Goal: Task Accomplishment & Management: Manage account settings

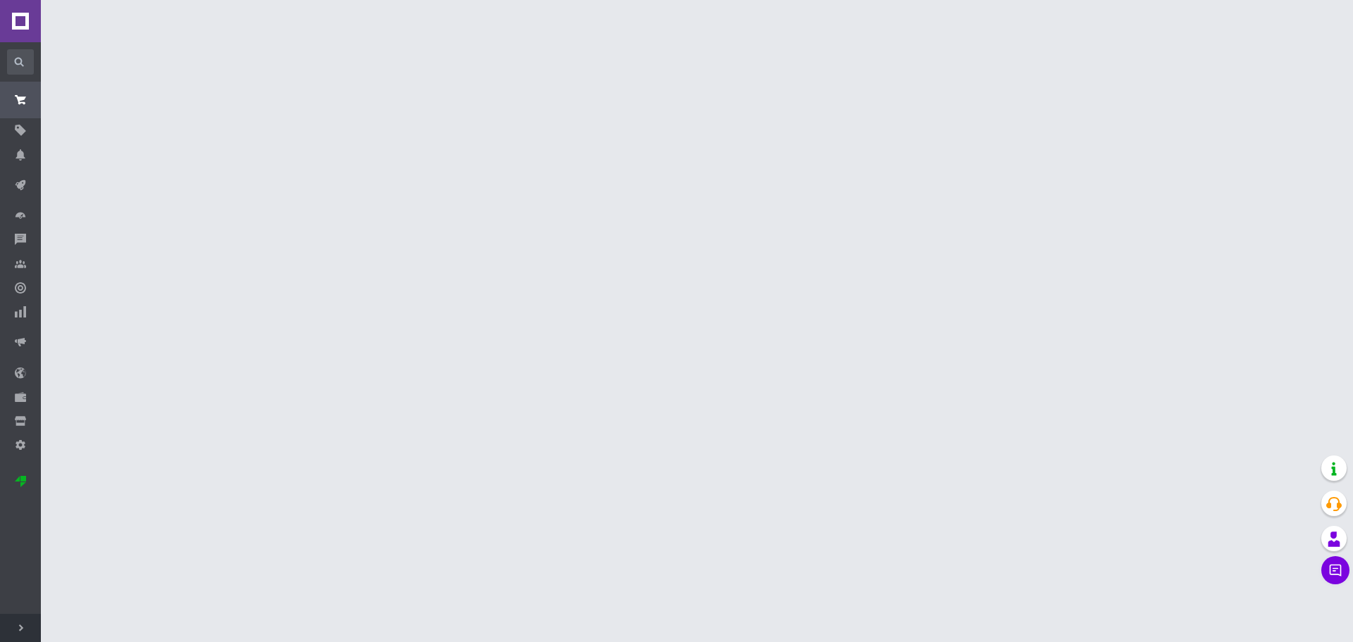
click at [20, 623] on span "Розгорнути" at bounding box center [20, 628] width 41 height 28
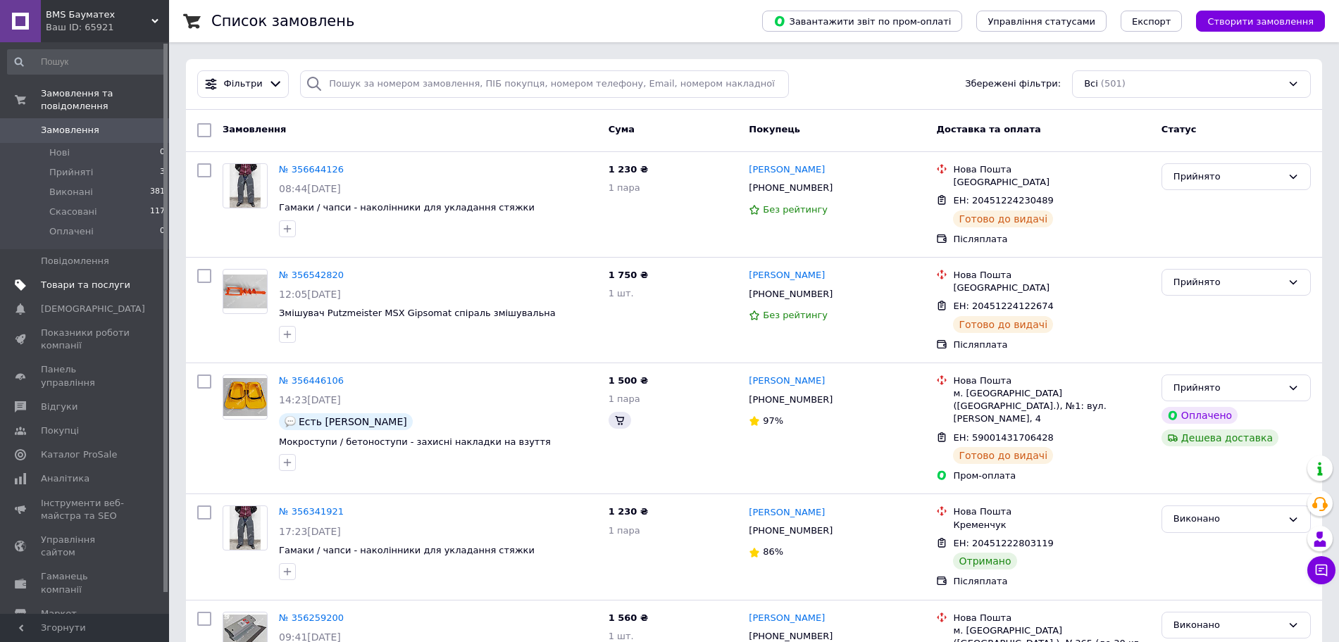
click at [79, 279] on span "Товари та послуги" at bounding box center [85, 285] width 89 height 13
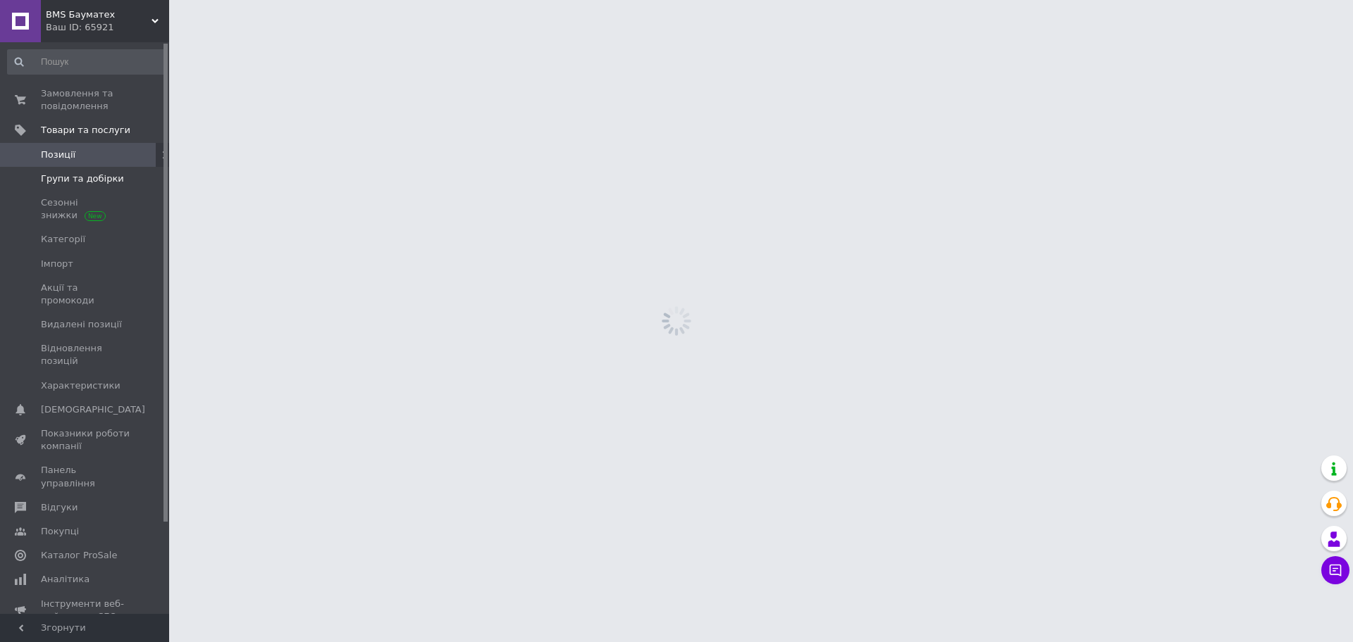
click at [81, 182] on span "Групи та добірки" at bounding box center [82, 179] width 83 height 13
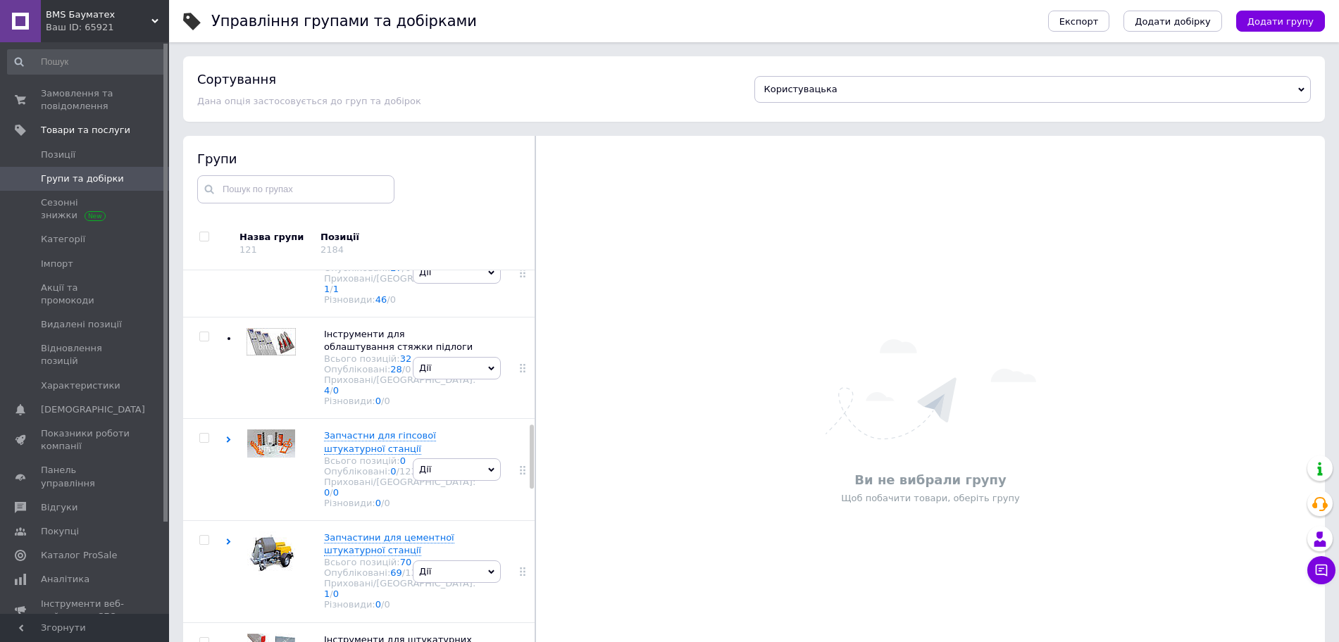
scroll to position [969, 0]
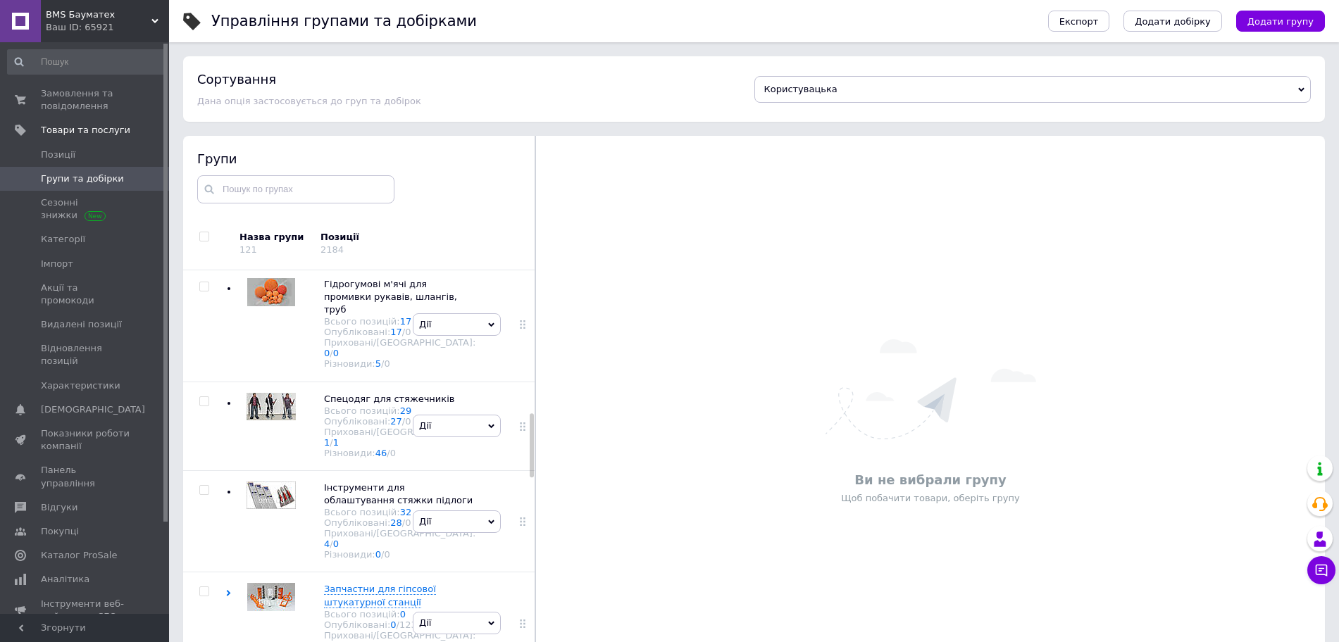
click at [227, 101] on use at bounding box center [229, 97] width 4 height 6
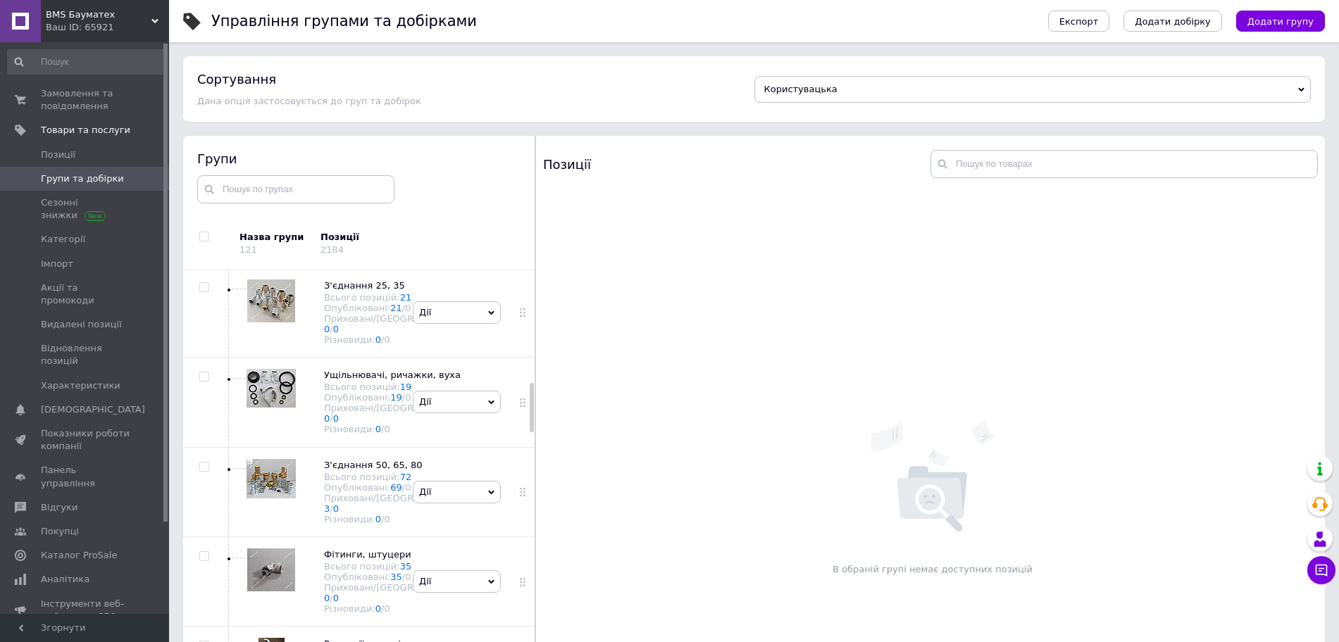
scroll to position [1145, 0]
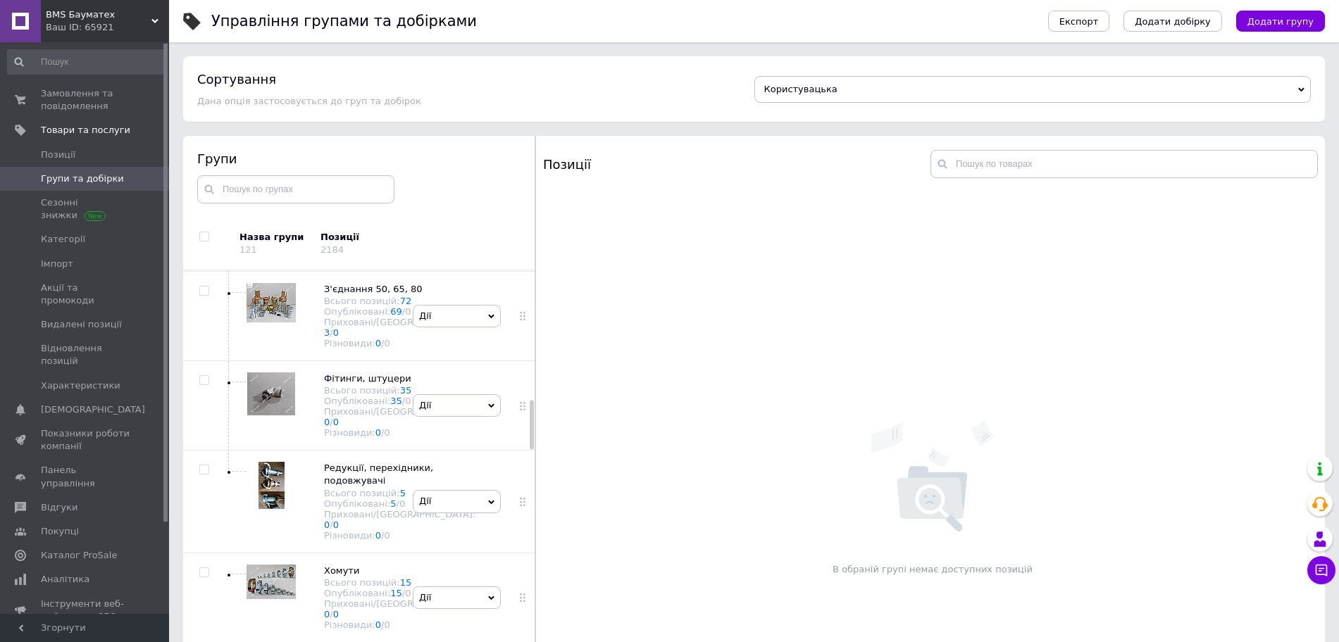
click at [282, 80] on div at bounding box center [268, 46] width 56 height 67
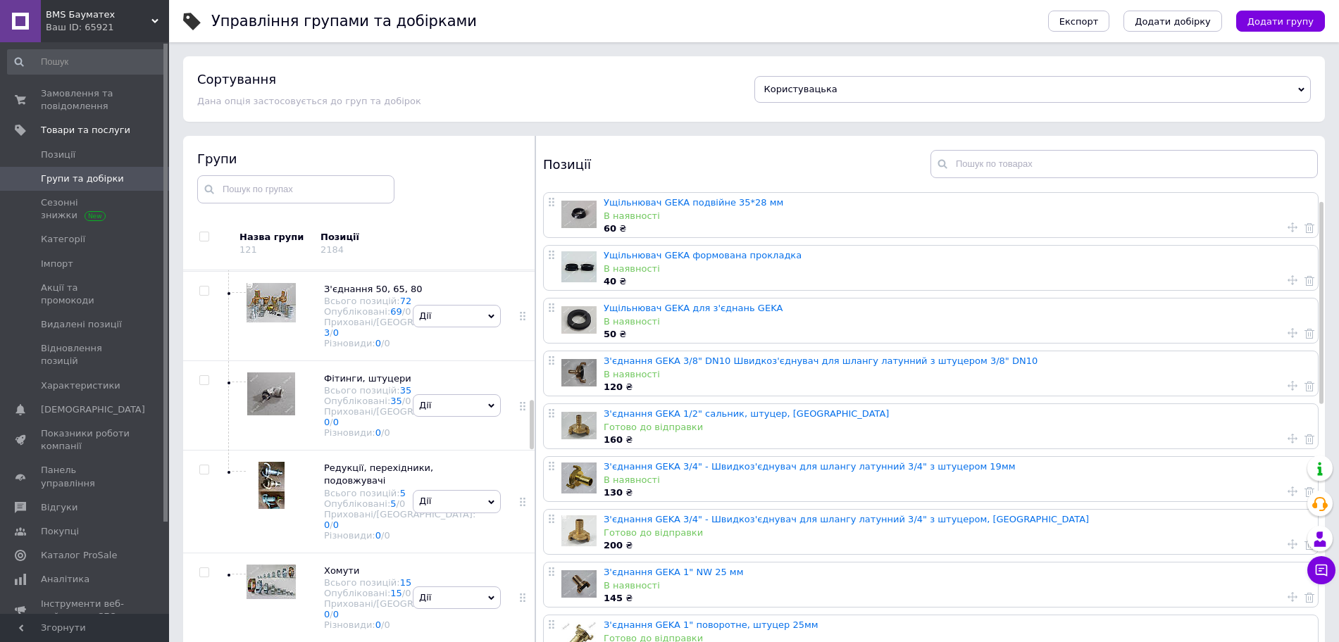
scroll to position [88, 0]
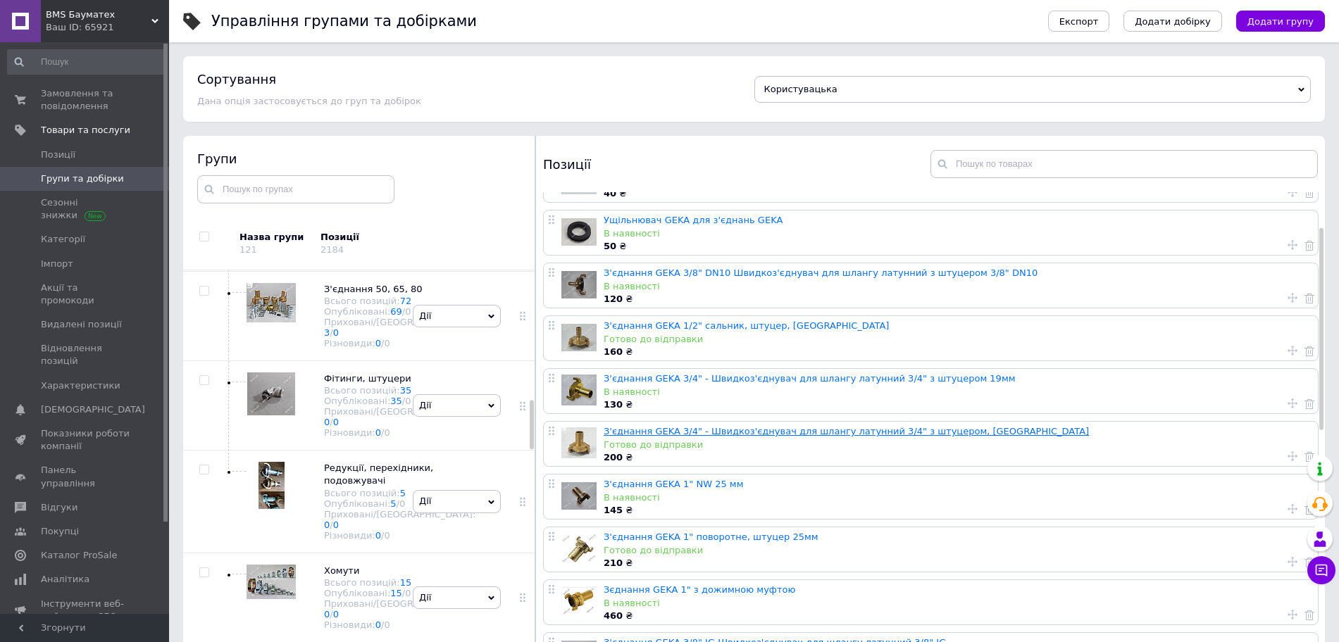
click at [714, 433] on link "З'єднання GEKA 3/4" - Швидкоз'єднувач для шлангу латунний 3/4" з штуцером, [GEO…" at bounding box center [846, 431] width 485 height 11
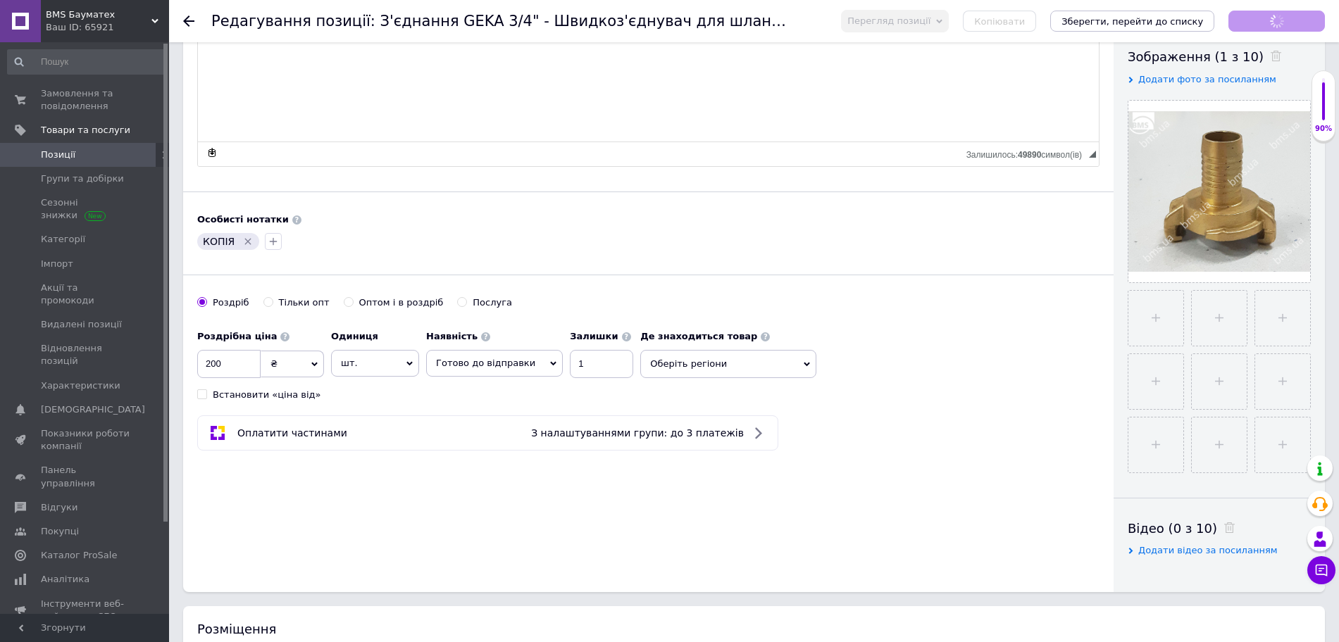
scroll to position [264, 0]
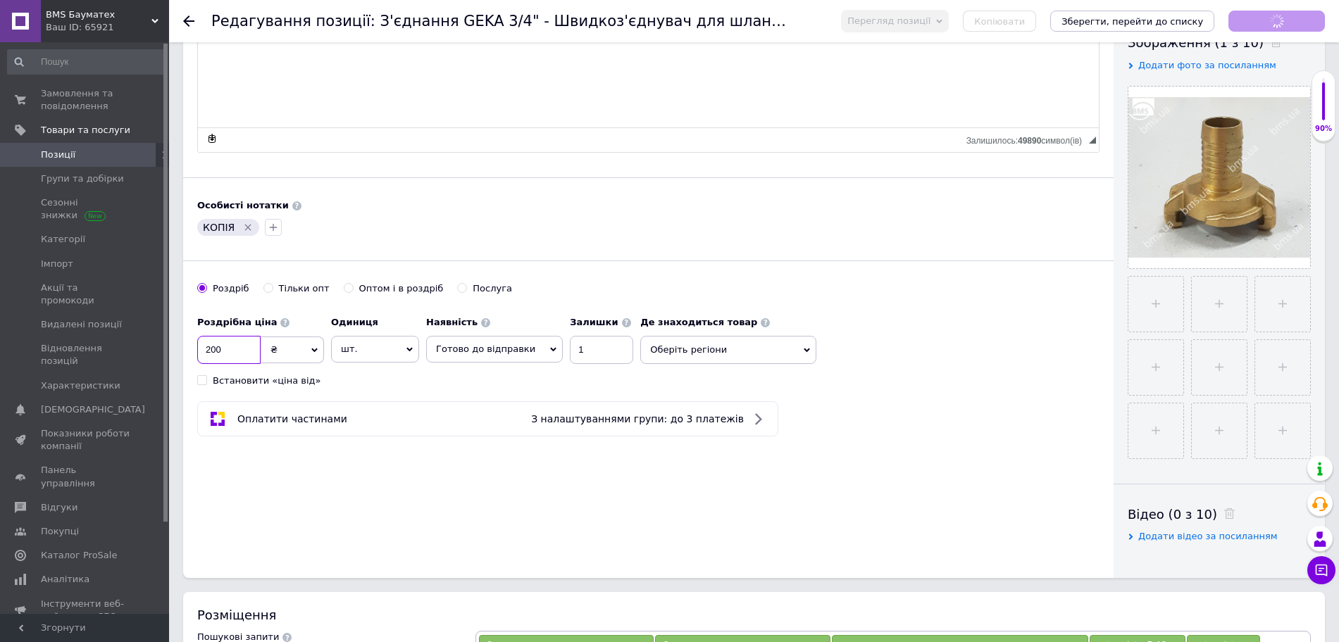
drag, startPoint x: 240, startPoint y: 359, endPoint x: 196, endPoint y: 361, distance: 44.4
click at [196, 361] on div "Основна інформація Назва позиції ✱ З'єднання GEKA 3/4" - Швидкоз'єднувач для шл…" at bounding box center [648, 185] width 931 height 786
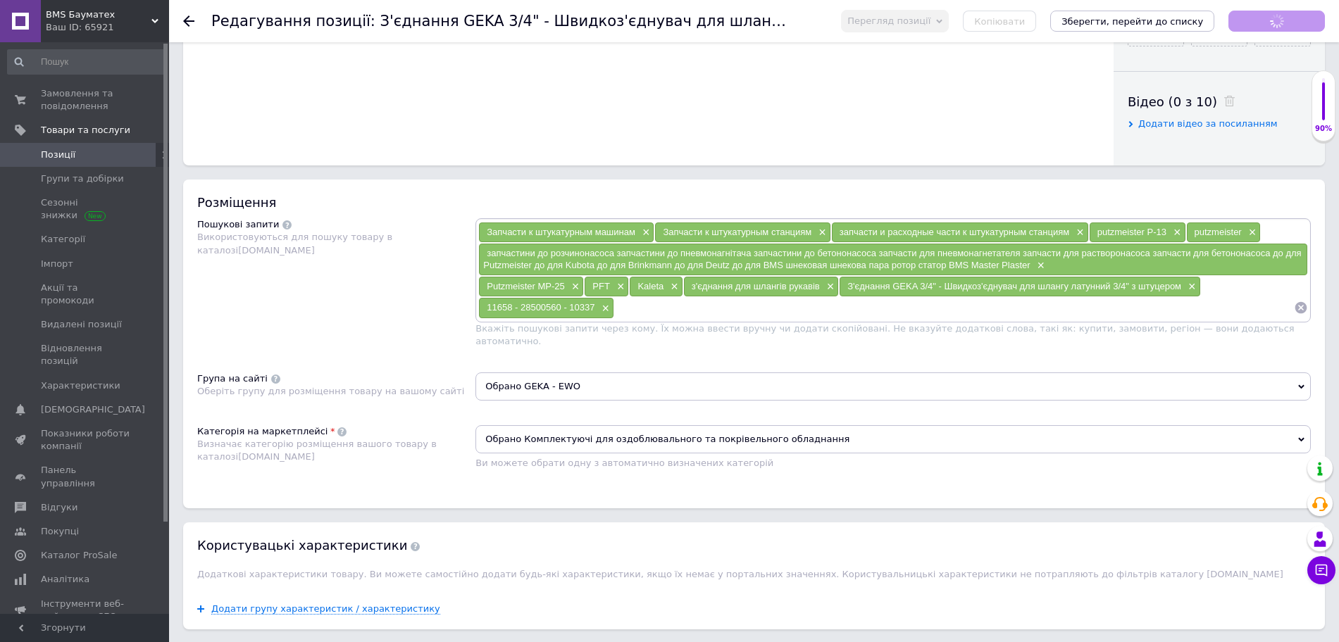
scroll to position [616, 0]
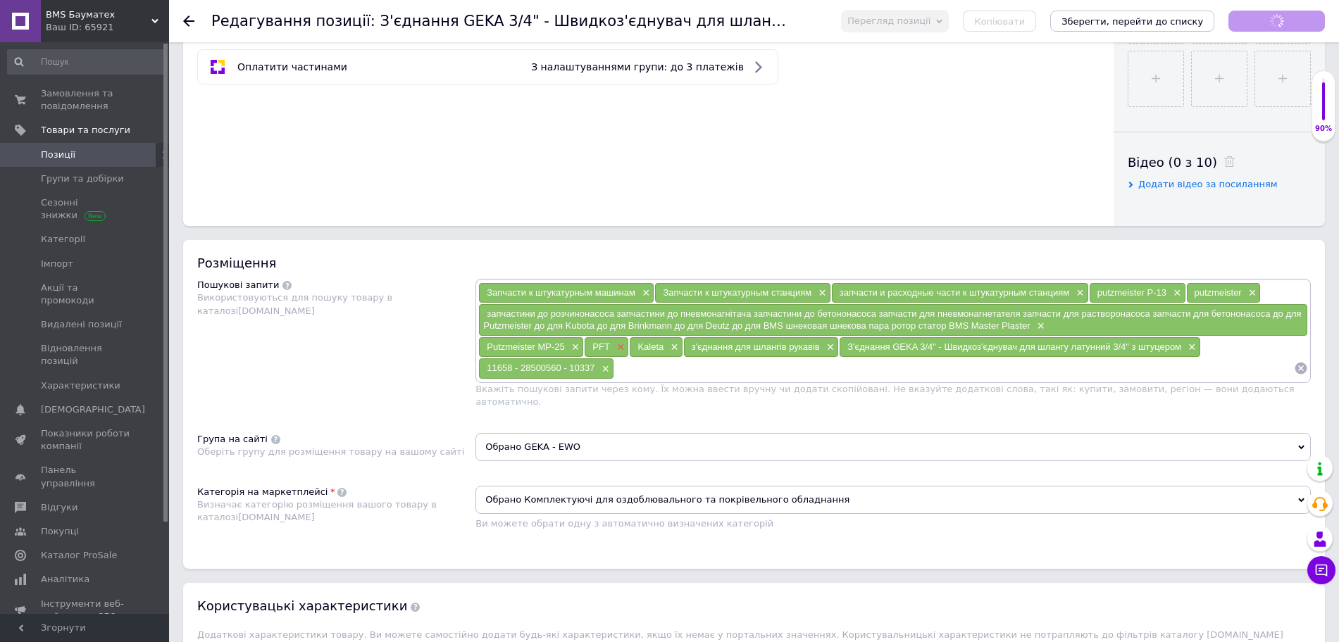
type input "420"
click at [619, 345] on span "×" at bounding box center [619, 348] width 11 height 12
click at [574, 347] on span "×" at bounding box center [573, 348] width 11 height 12
click at [523, 345] on span "×" at bounding box center [521, 348] width 11 height 12
click at [623, 352] on span "×" at bounding box center [623, 348] width 11 height 12
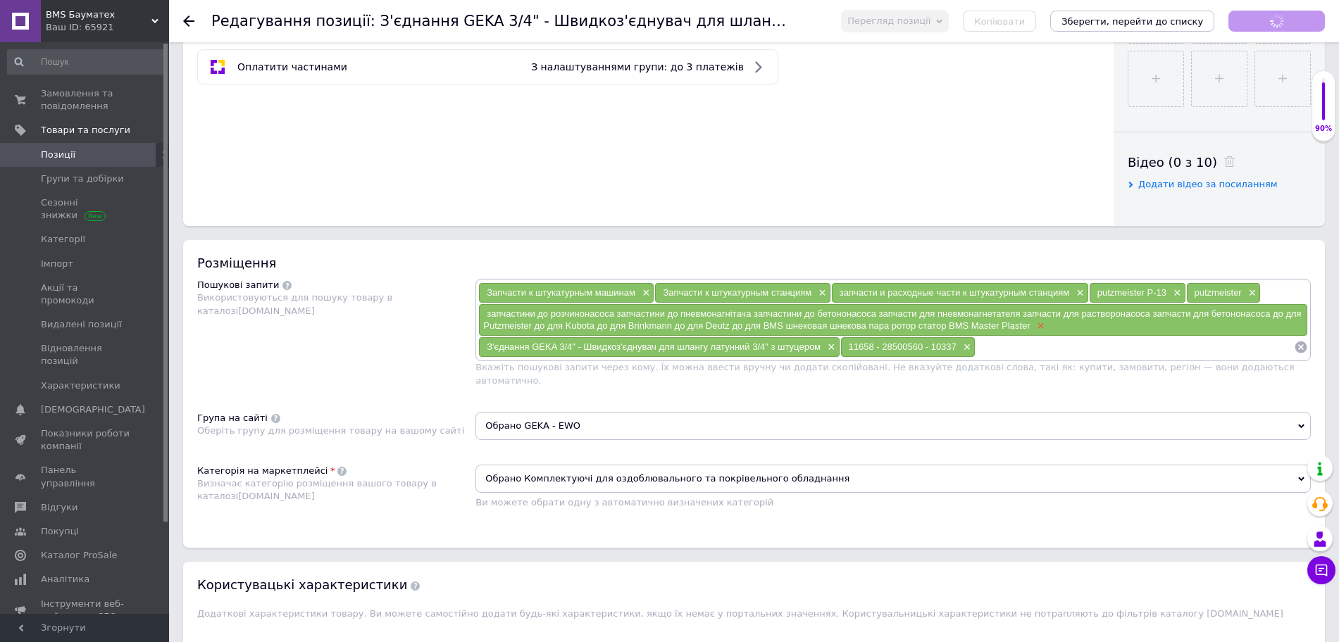
click at [1043, 326] on span "×" at bounding box center [1039, 327] width 11 height 12
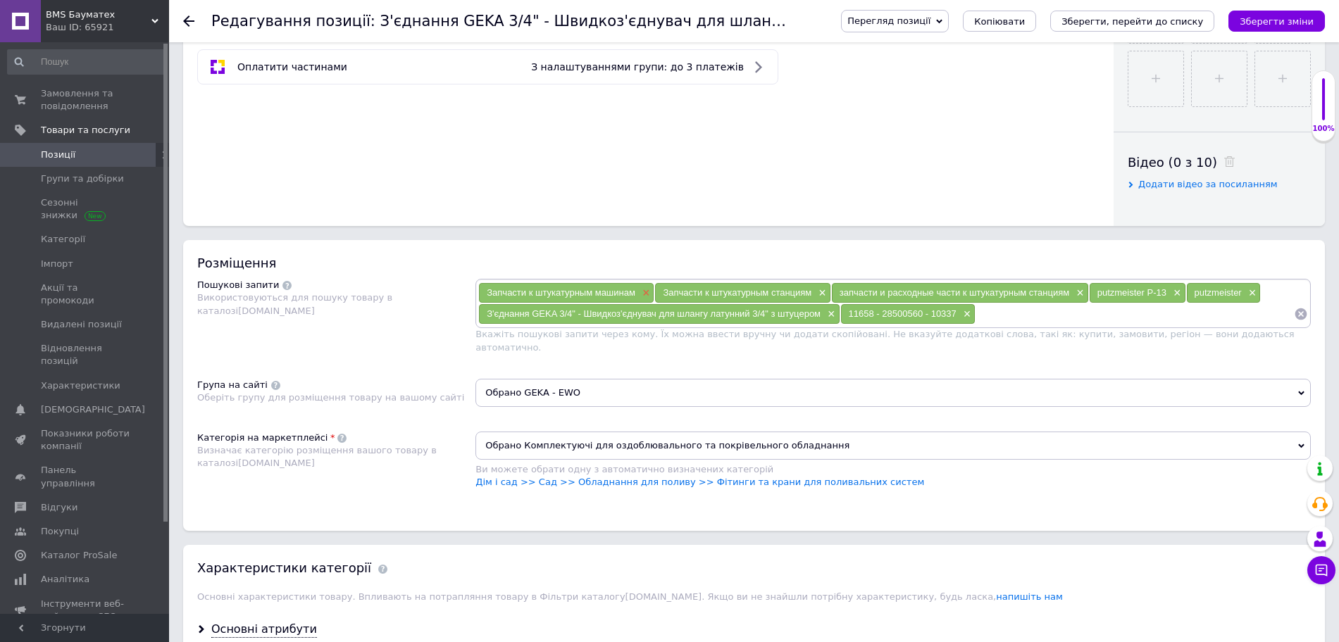
click at [647, 295] on span "×" at bounding box center [644, 293] width 11 height 12
click at [638, 289] on div "Запчасти к штукатурным станциям ×" at bounding box center [566, 293] width 175 height 20
click at [644, 292] on span "×" at bounding box center [644, 293] width 11 height 12
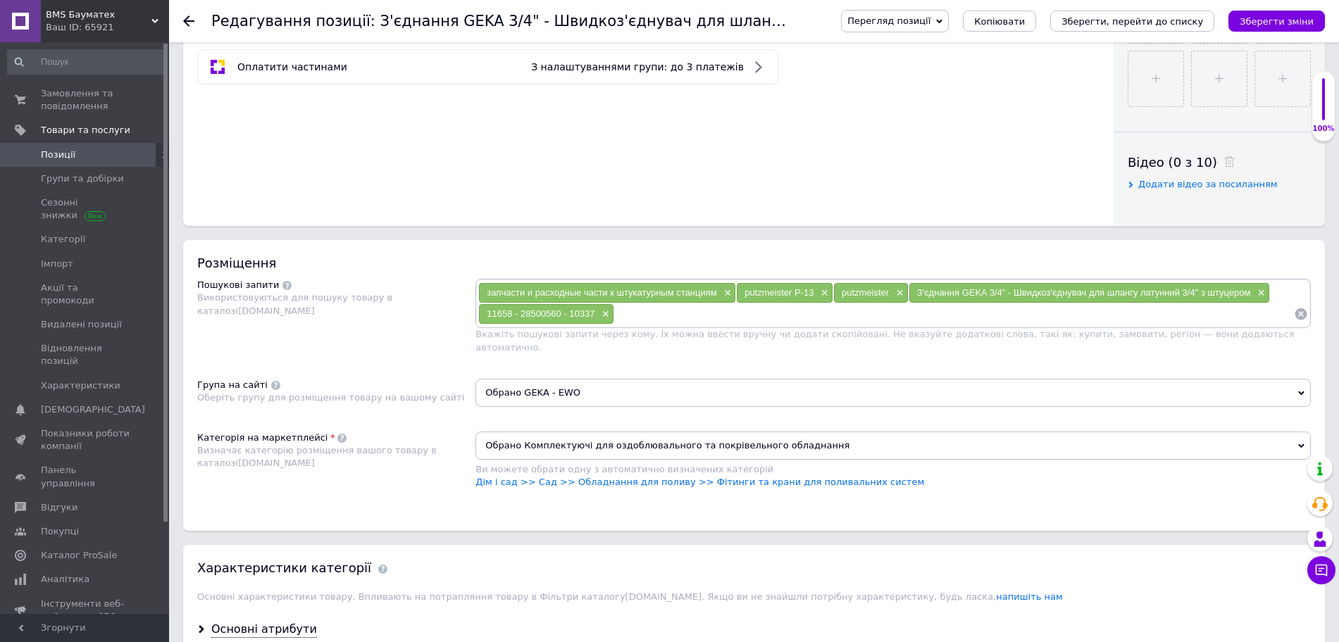
click at [761, 325] on div "запчасти и расходные части к штукатурным станциям × putzmeister P-13 × putzmeis…" at bounding box center [892, 303] width 835 height 49
click at [823, 292] on span "×" at bounding box center [822, 293] width 11 height 12
click at [799, 293] on span "×" at bounding box center [800, 293] width 11 height 12
click at [776, 316] on input at bounding box center [886, 314] width 816 height 21
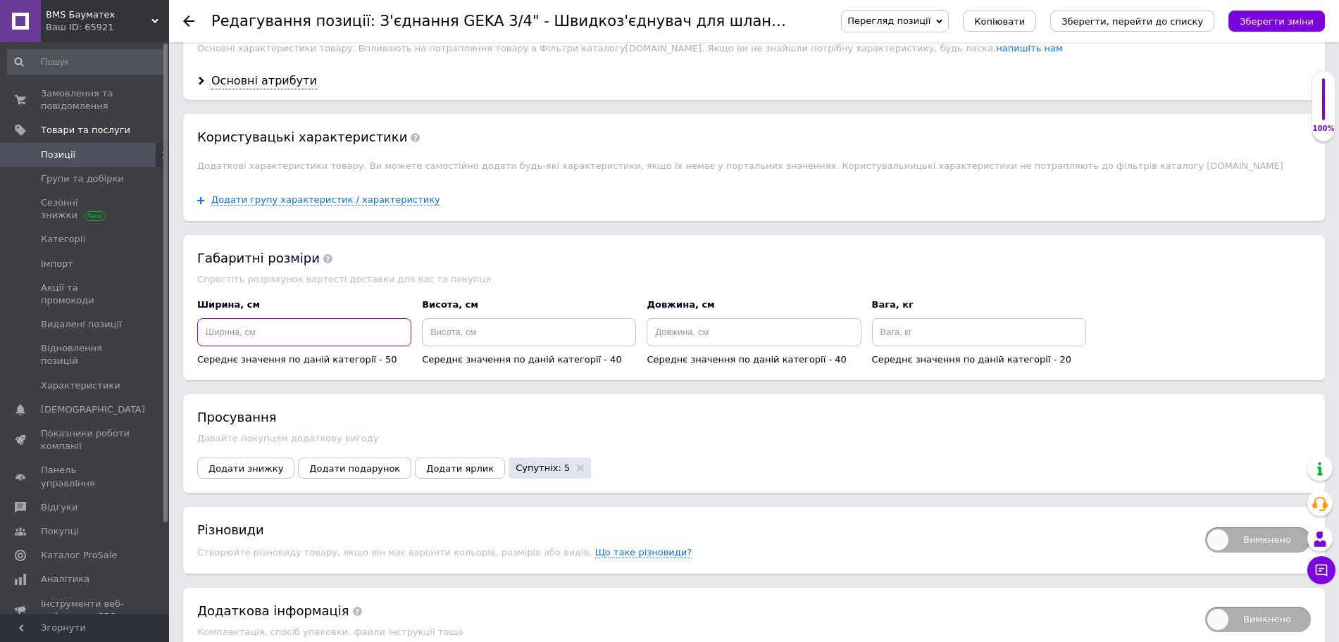
scroll to position [725, 0]
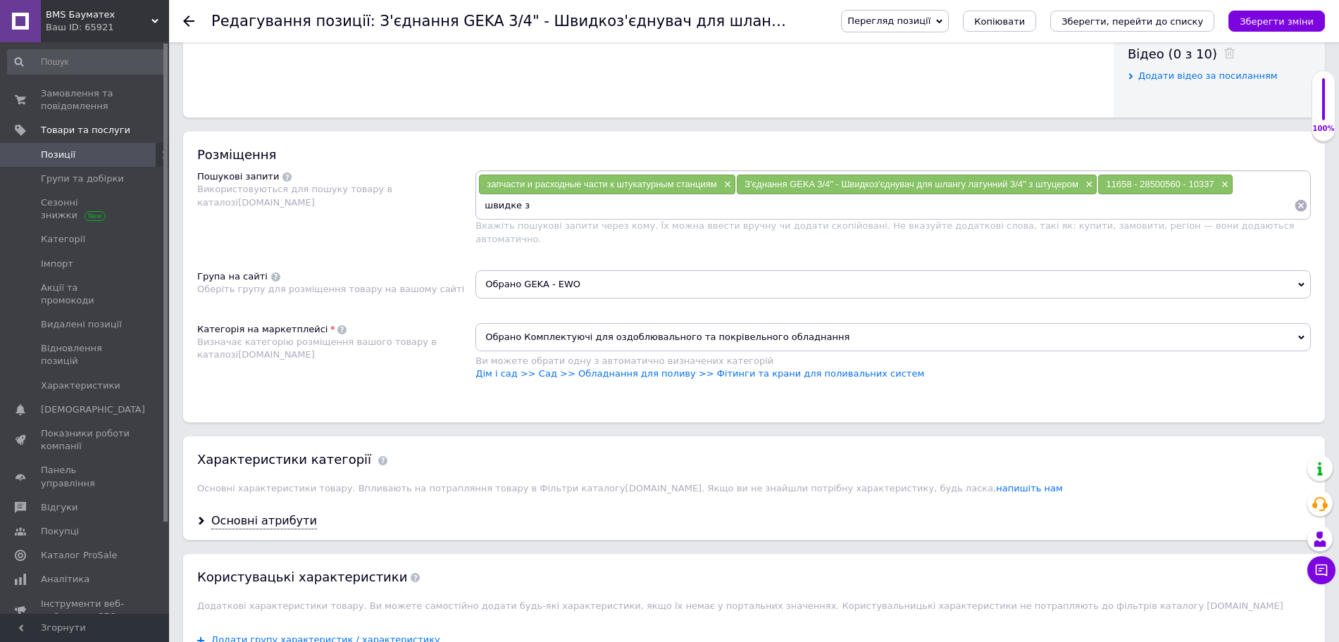
click at [586, 202] on input "швидке з" at bounding box center [886, 205] width 816 height 21
type input "швидке з'єднання geka 3/4""
type input "r"
type input "кулачкове з'єднання 3/4"
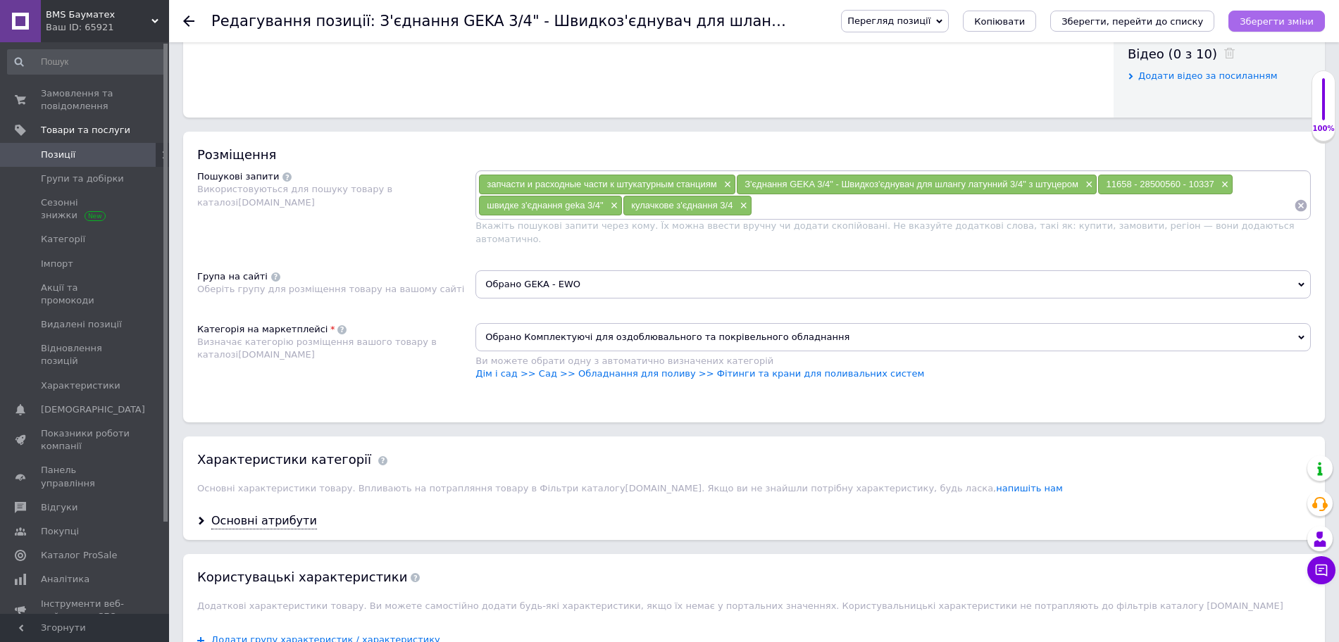
click at [1282, 20] on icon "Зберегти зміни" at bounding box center [1277, 21] width 74 height 11
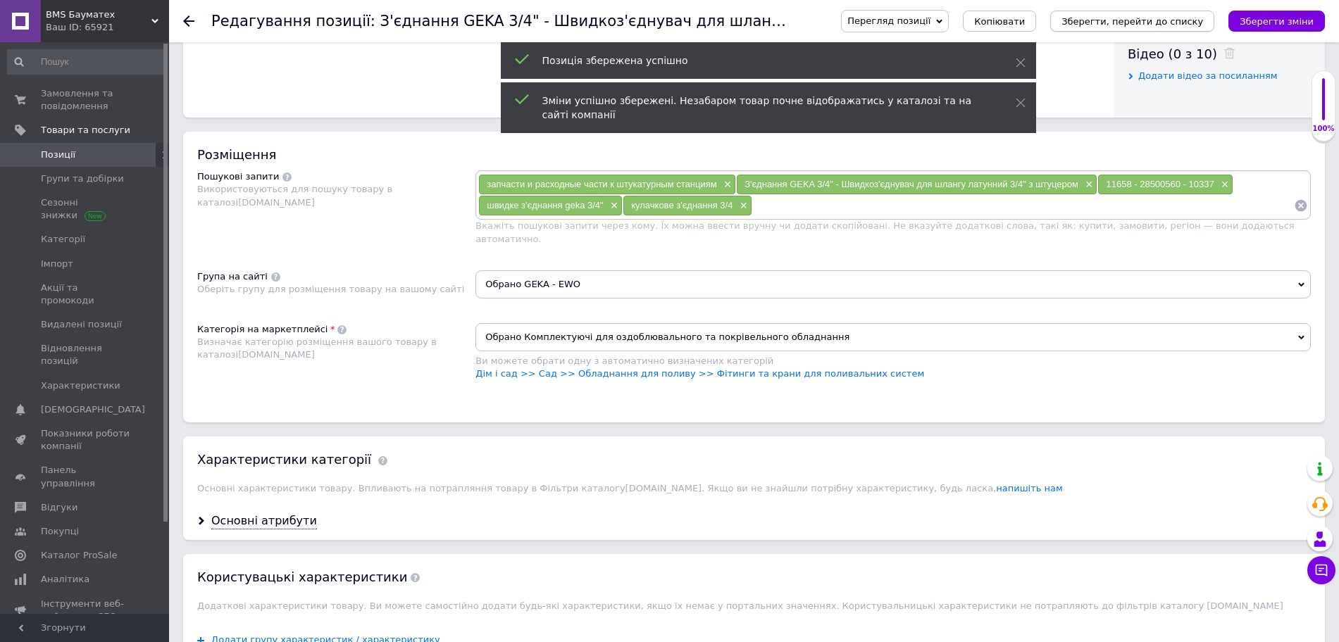
click at [1181, 16] on icon "Зберегти, перейти до списку" at bounding box center [1133, 21] width 142 height 11
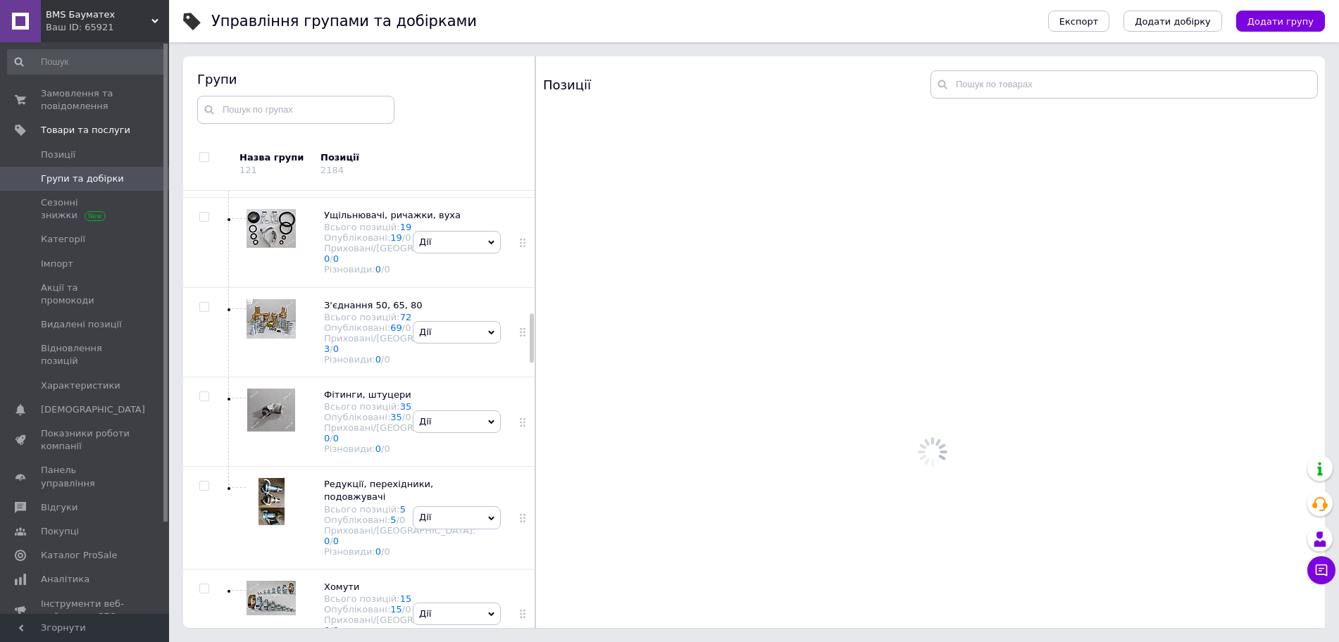
scroll to position [1097, 0]
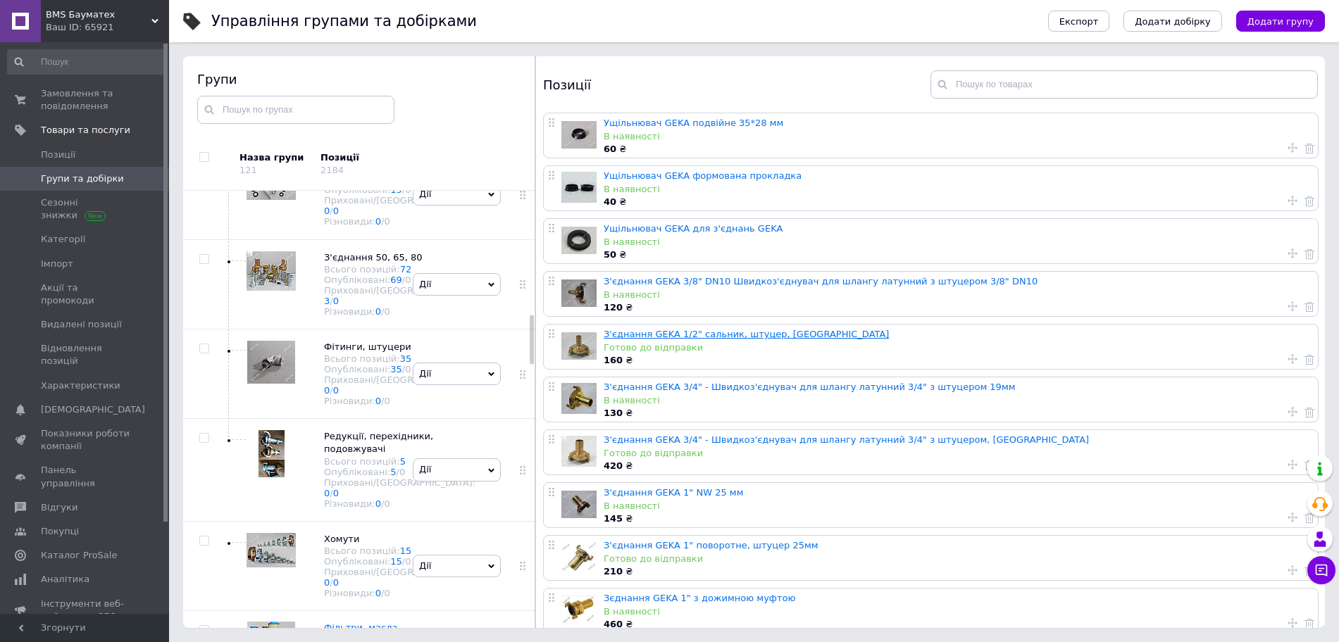
click at [712, 335] on link "З'єднання GEKA 1/2" сальник, штуцер, [GEOGRAPHIC_DATA]" at bounding box center [746, 334] width 285 height 11
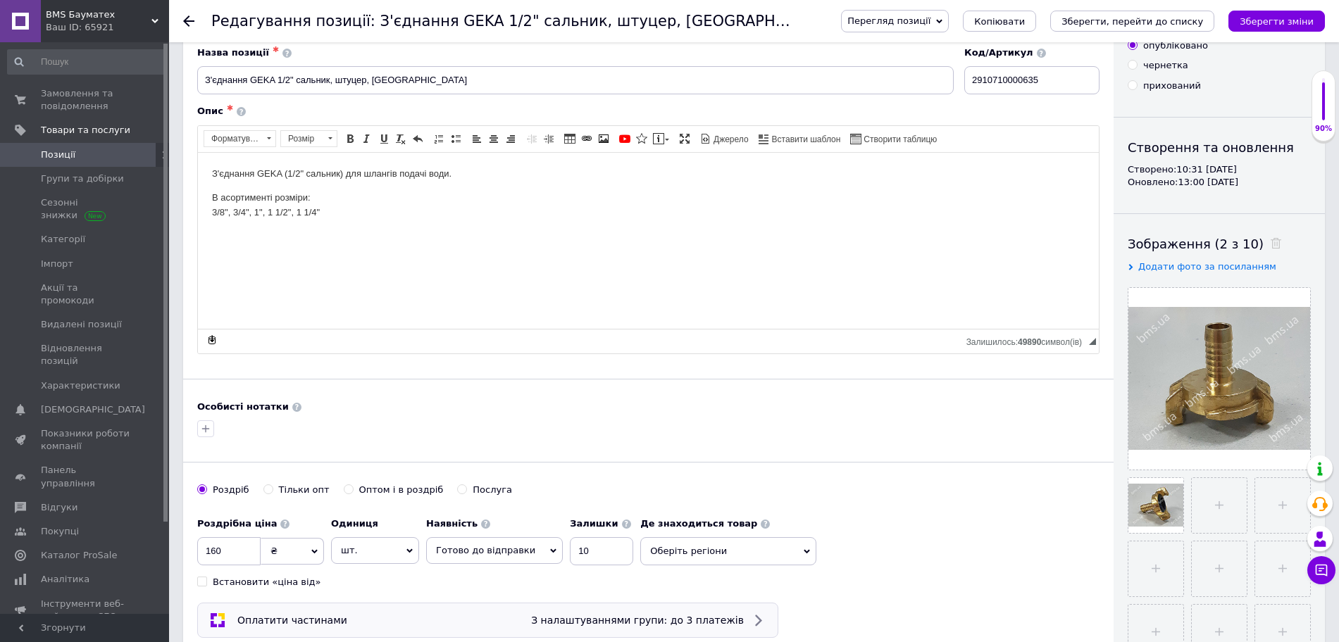
scroll to position [176, 0]
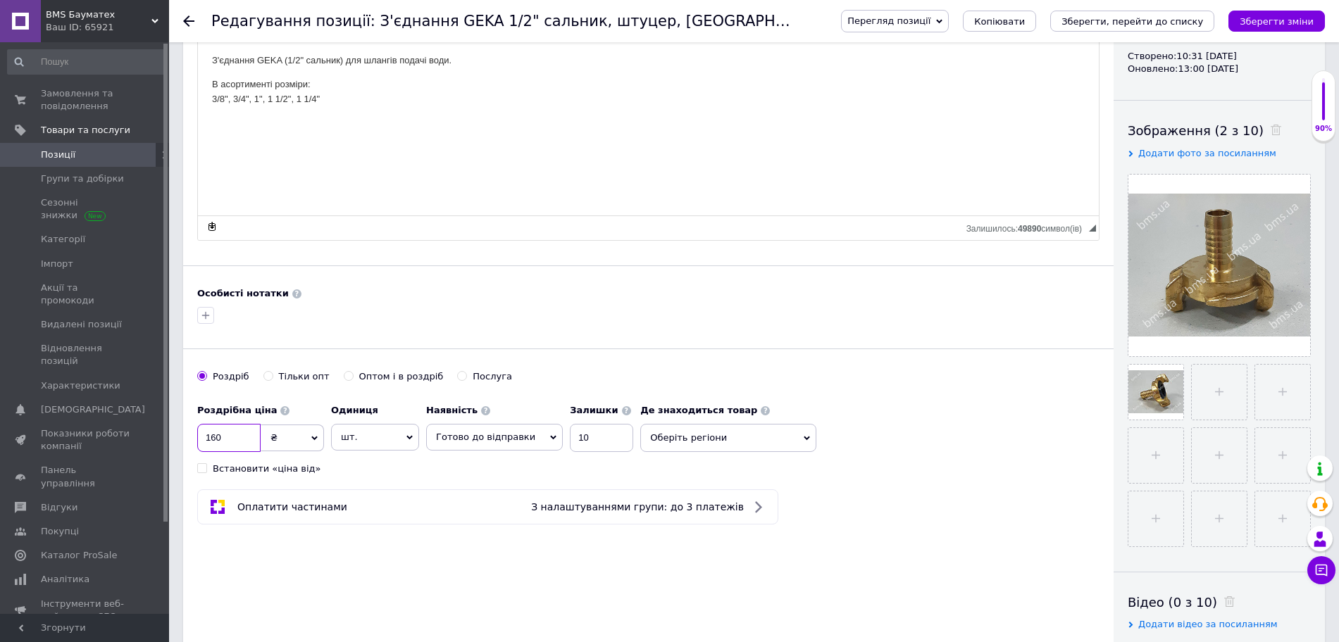
drag, startPoint x: 209, startPoint y: 447, endPoint x: 197, endPoint y: 451, distance: 11.8
click at [197, 451] on div "160" at bounding box center [228, 438] width 63 height 28
type input "360"
click at [1283, 16] on icon "Зберегти зміни" at bounding box center [1277, 21] width 74 height 11
click at [1194, 23] on icon "Зберегти, перейти до списку" at bounding box center [1133, 21] width 142 height 11
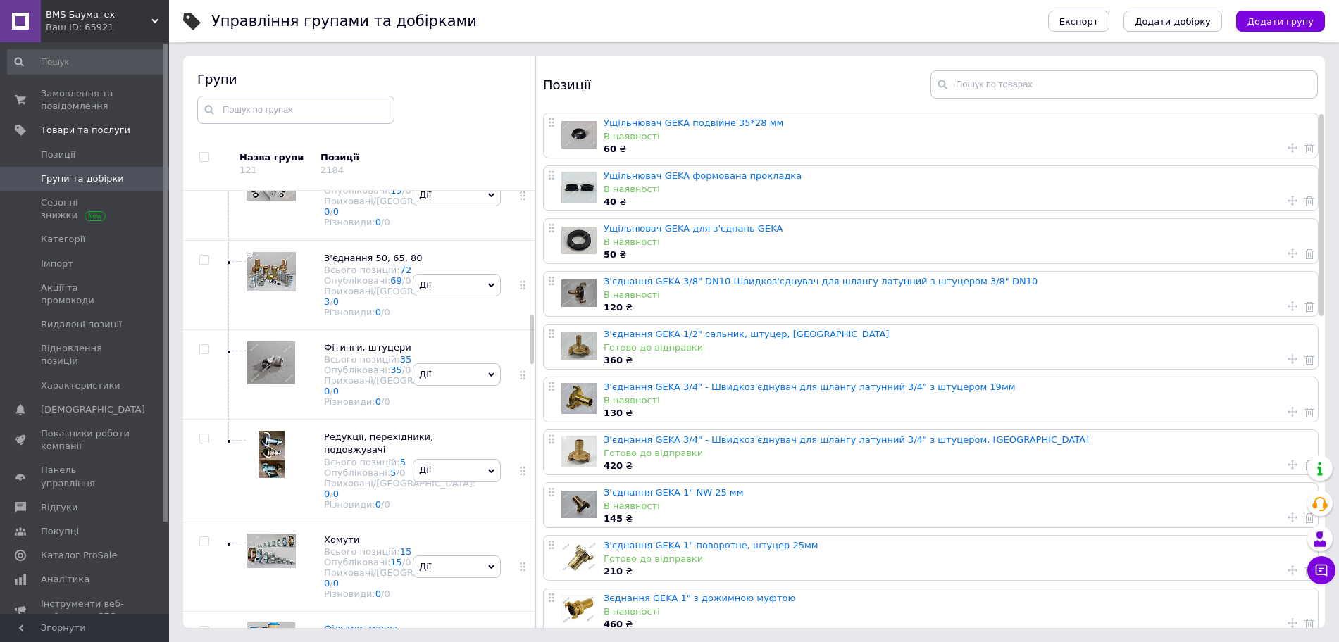
scroll to position [1097, 0]
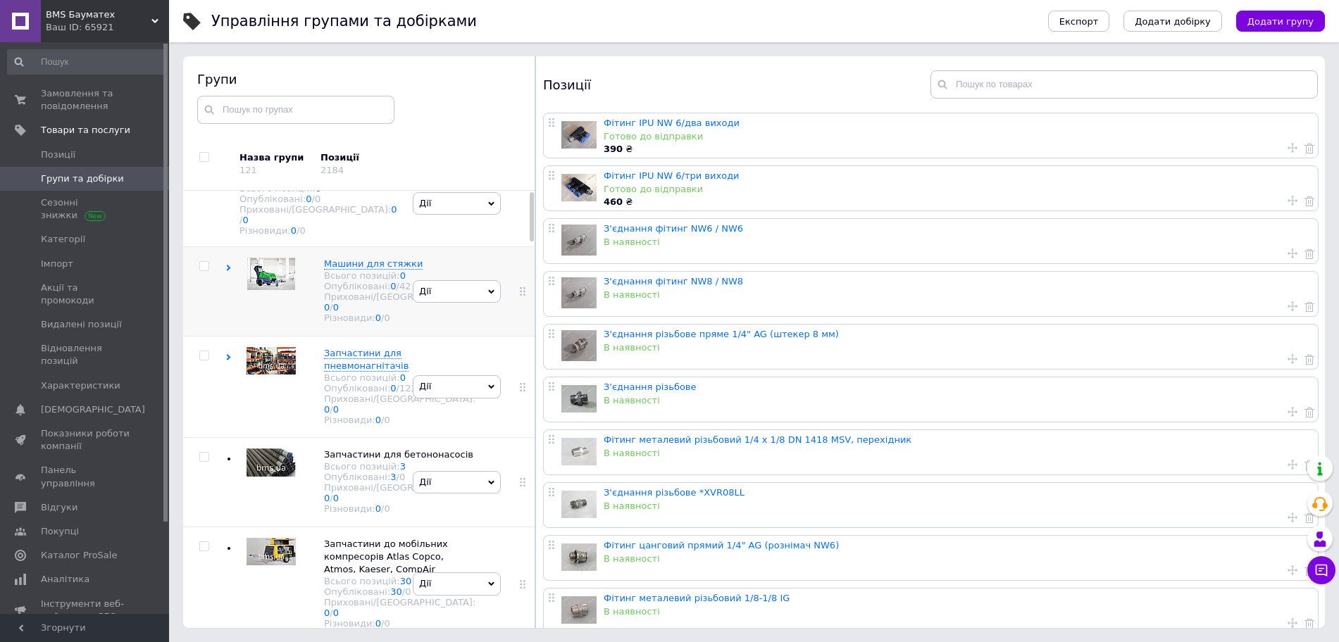
scroll to position [0, 0]
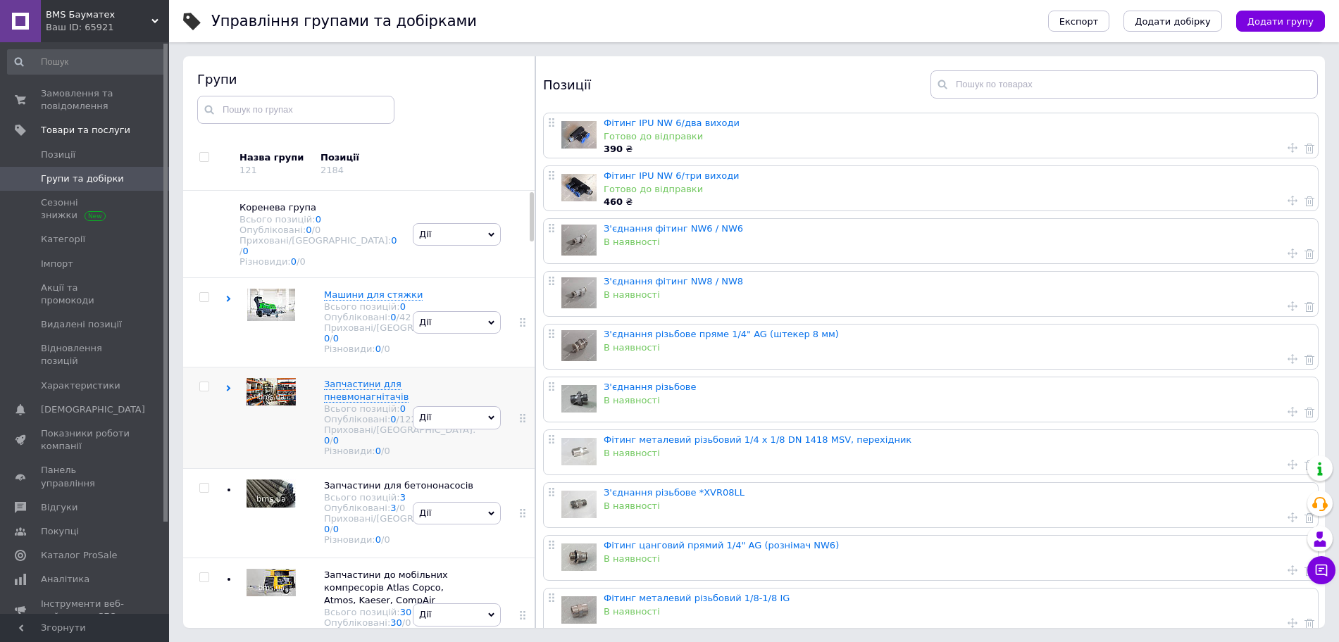
click at [231, 392] on icon at bounding box center [228, 388] width 6 height 6
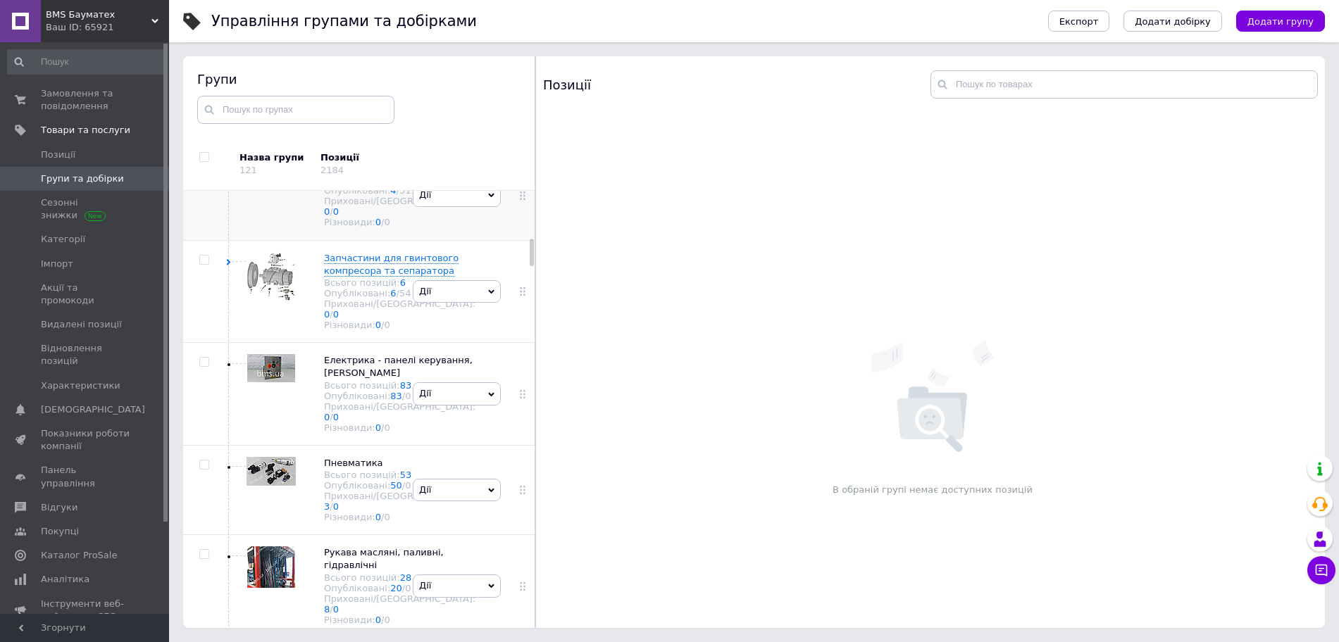
scroll to position [792, 0]
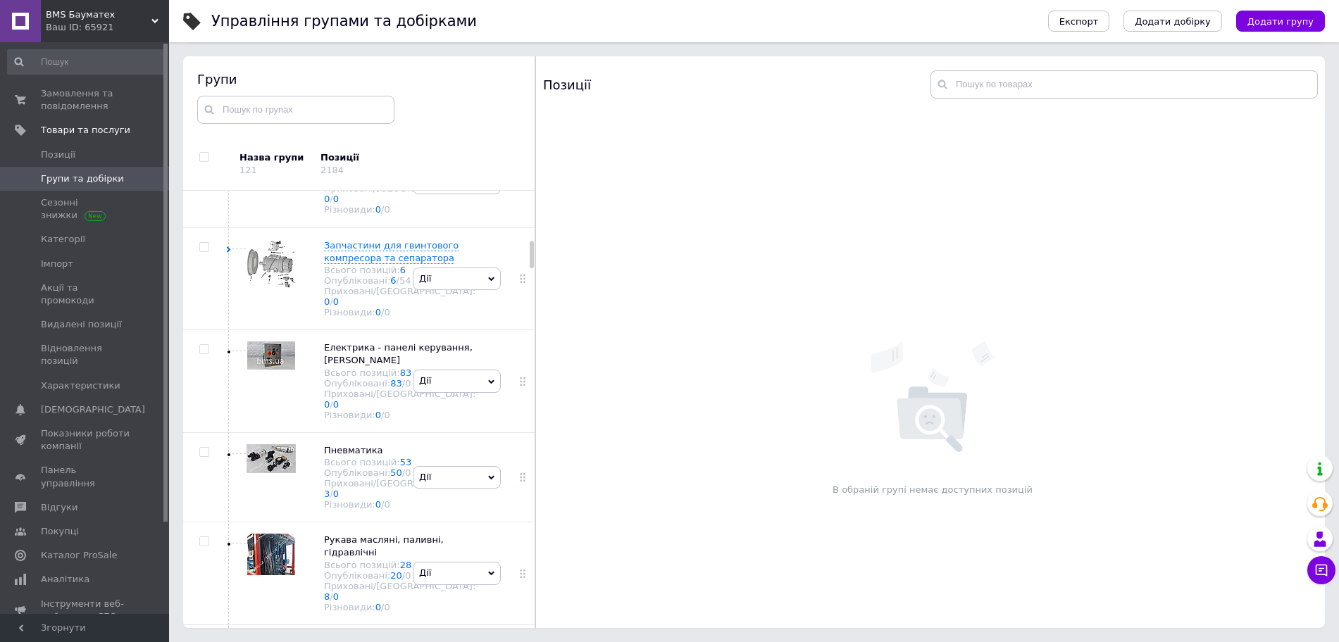
click at [228, 73] on use at bounding box center [229, 70] width 4 height 6
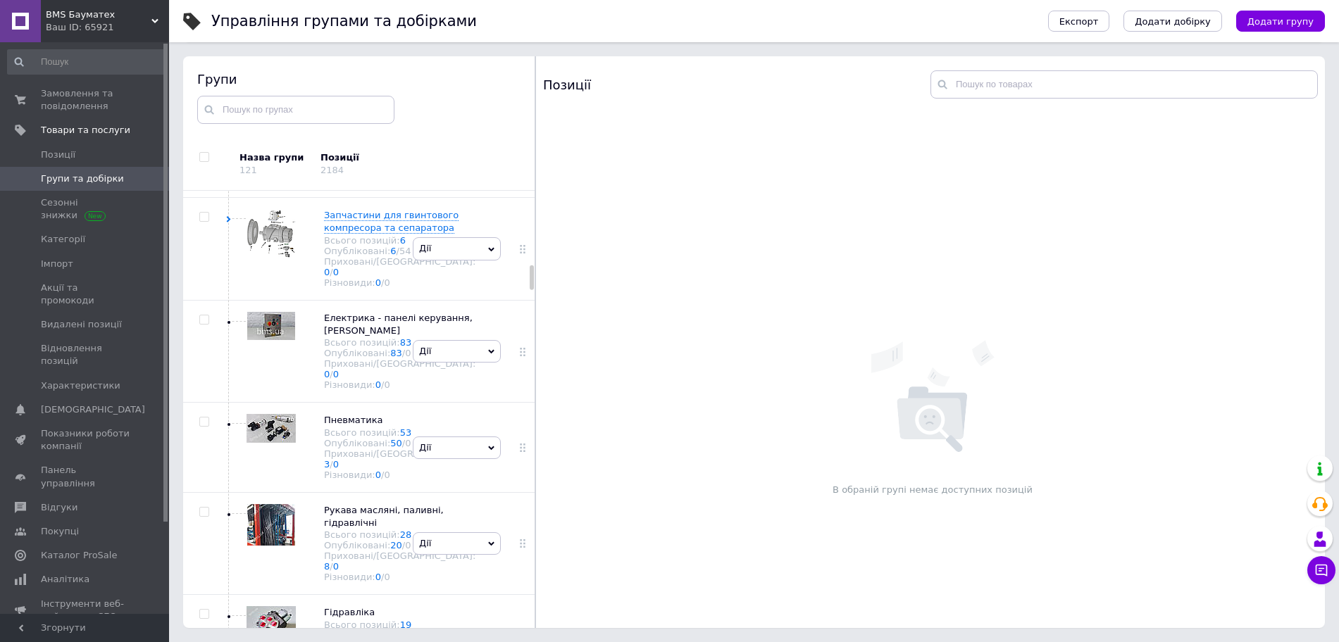
scroll to position [1409, 0]
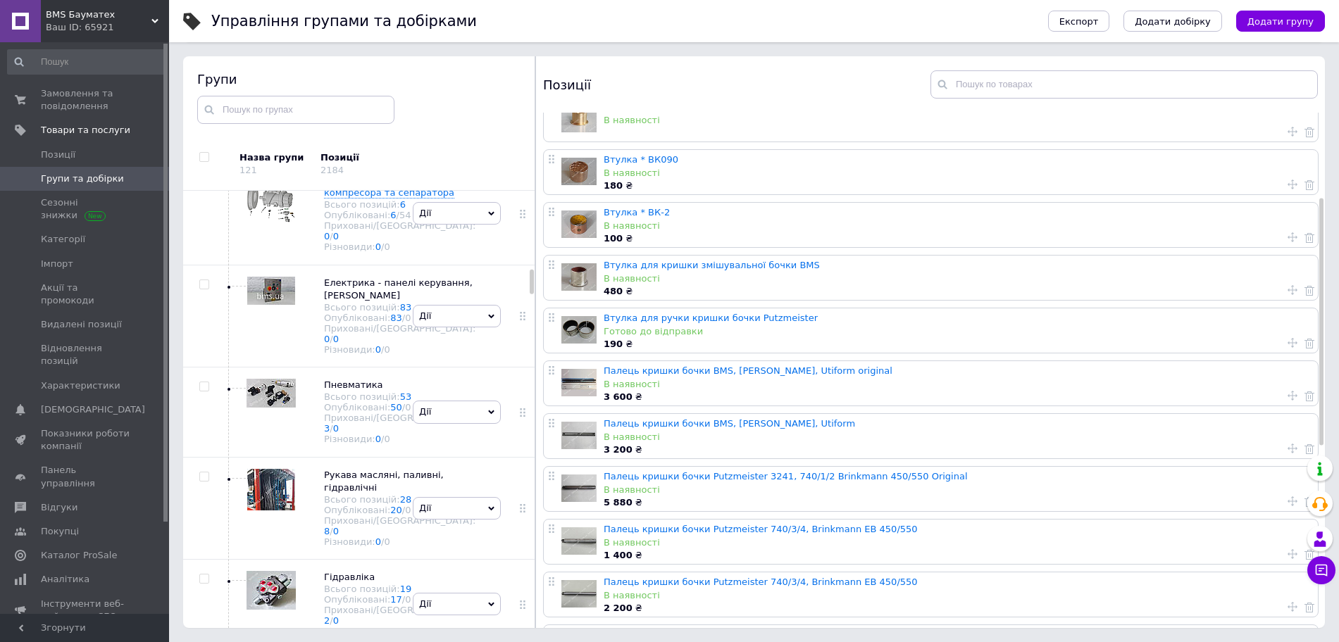
scroll to position [176, 0]
click at [773, 369] on link "Палець кришки бочки BMS, [PERSON_NAME], Utiform original" at bounding box center [748, 369] width 289 height 11
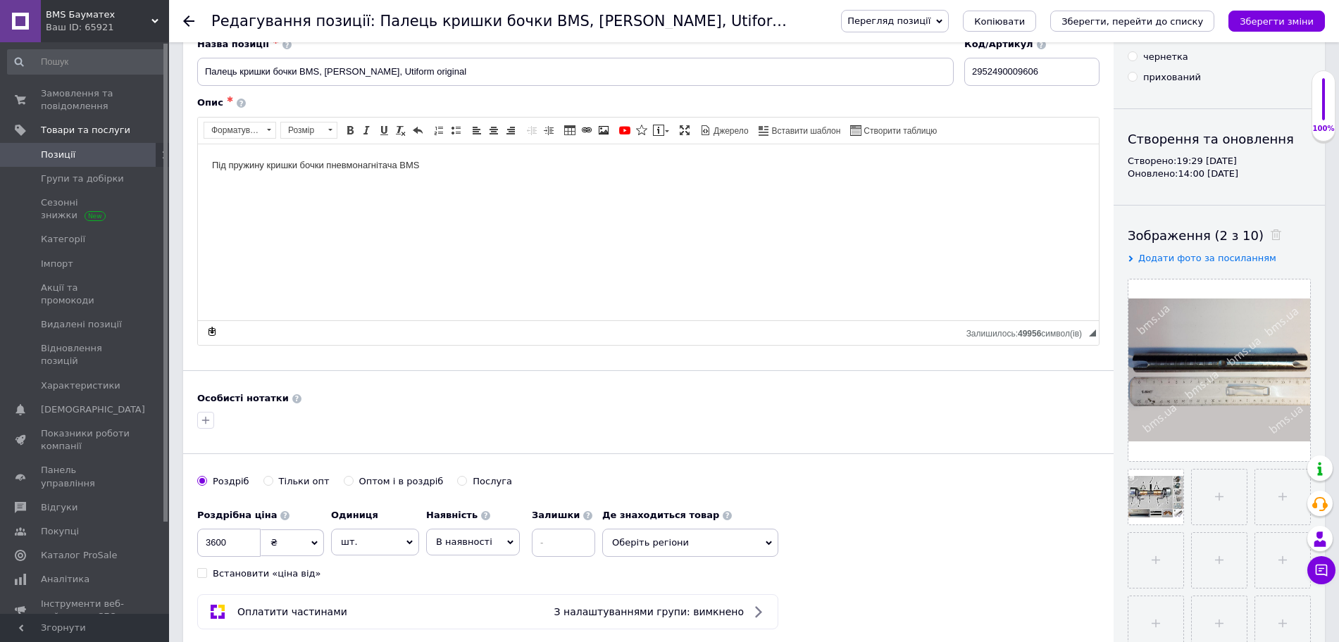
scroll to position [176, 0]
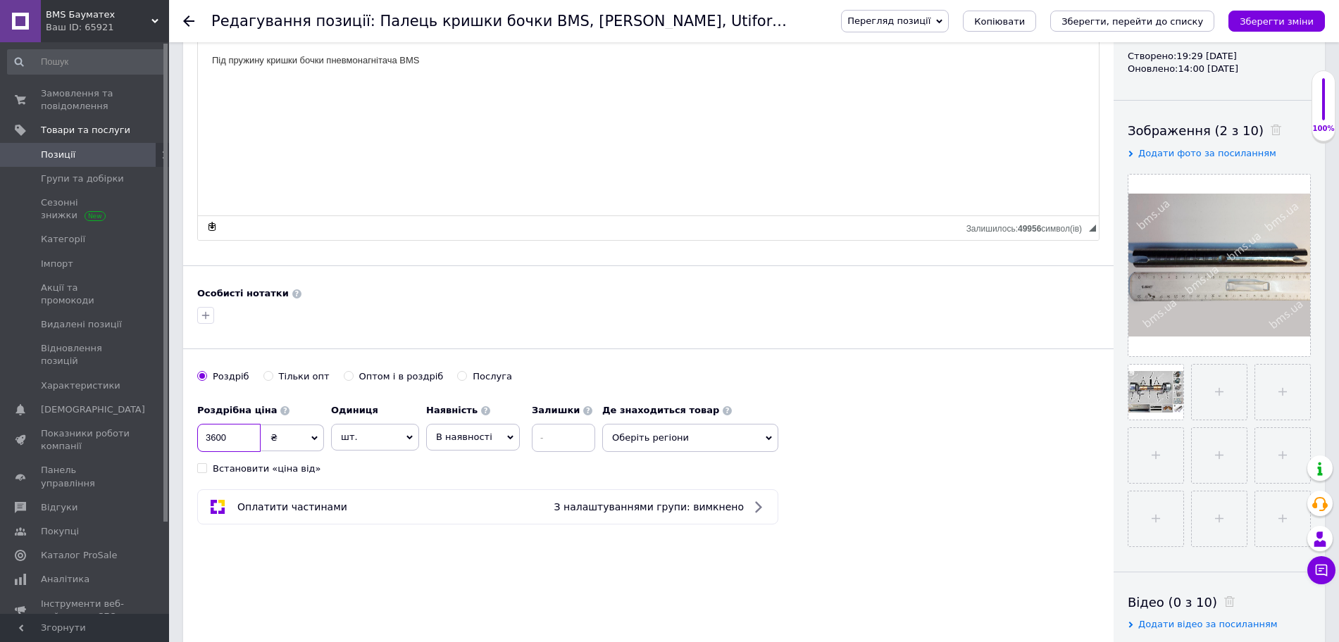
drag, startPoint x: 237, startPoint y: 433, endPoint x: 189, endPoint y: 445, distance: 49.6
click at [189, 445] on div "Основна інформація Назва позиції ✱ Палець кришки бочки BMS, Brinkmann, Utiform …" at bounding box center [648, 273] width 931 height 786
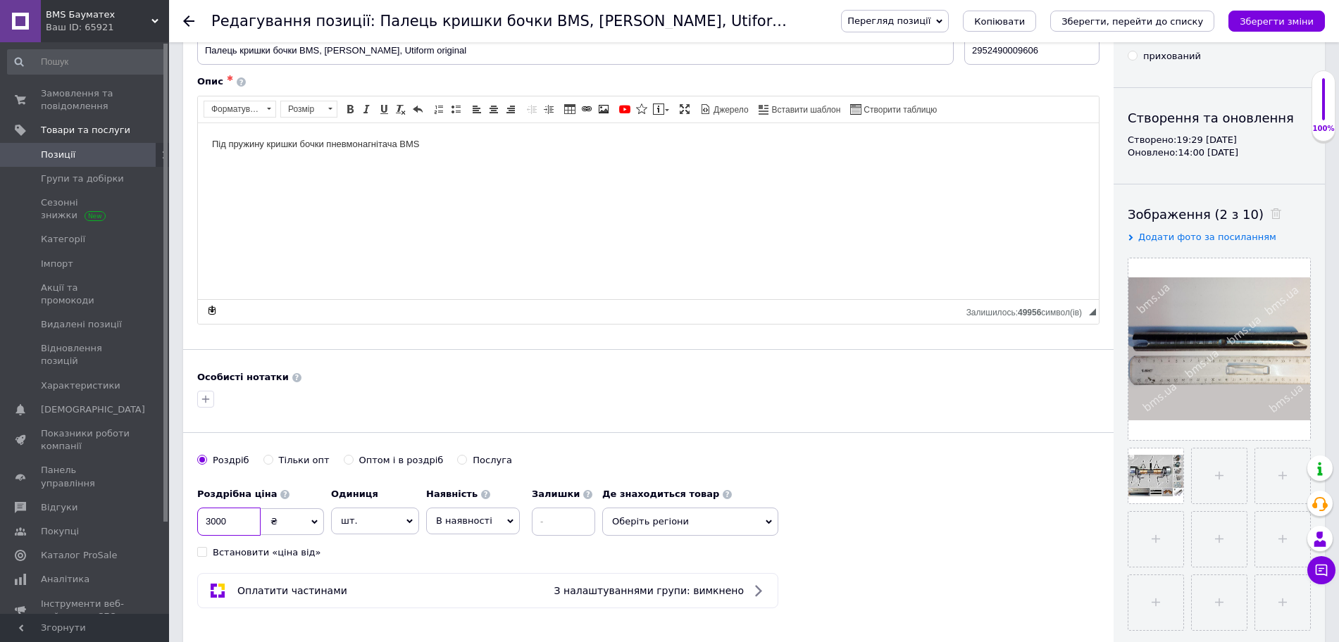
scroll to position [0, 0]
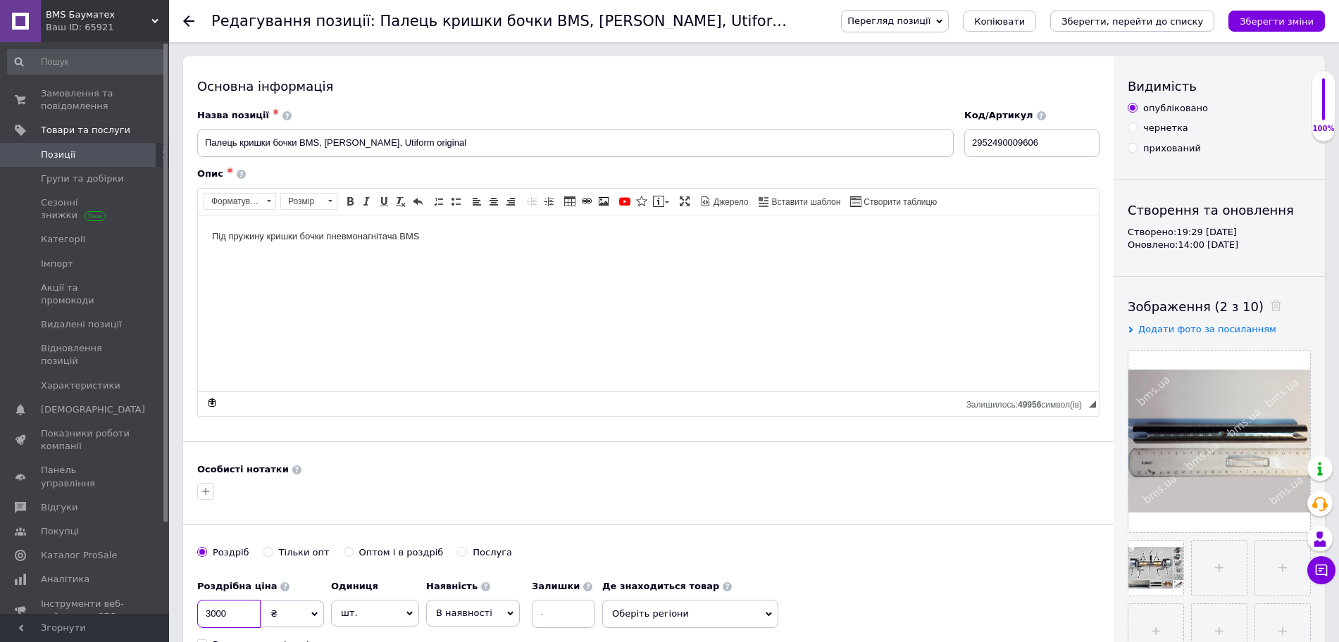
type input "3000"
drag, startPoint x: 408, startPoint y: 141, endPoint x: 432, endPoint y: 193, distance: 57.4
click at [409, 142] on input "Палець кришки бочки BMS, [PERSON_NAME], Utiform original" at bounding box center [575, 143] width 757 height 28
type input "Палець кришки бочки BMS, [PERSON_NAME], Utiform Original"
click at [1291, 27] on icon "Зберегти зміни" at bounding box center [1277, 21] width 74 height 11
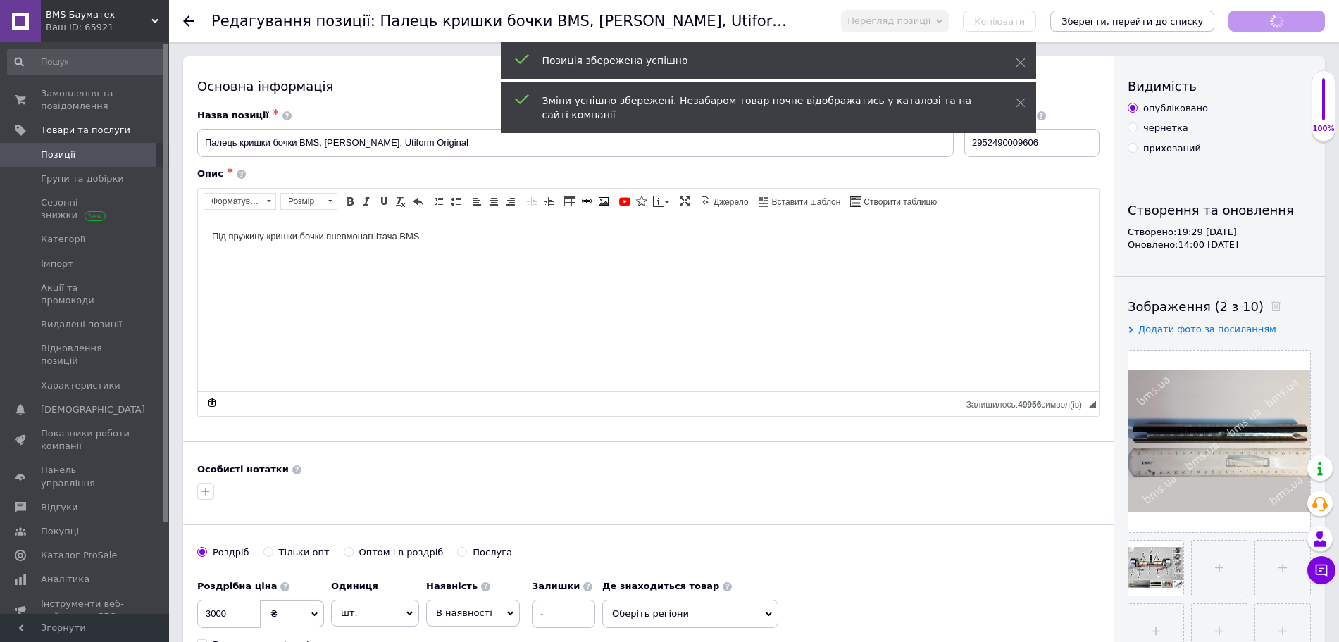
click at [1179, 22] on icon "Зберегти, перейти до списку" at bounding box center [1133, 21] width 142 height 11
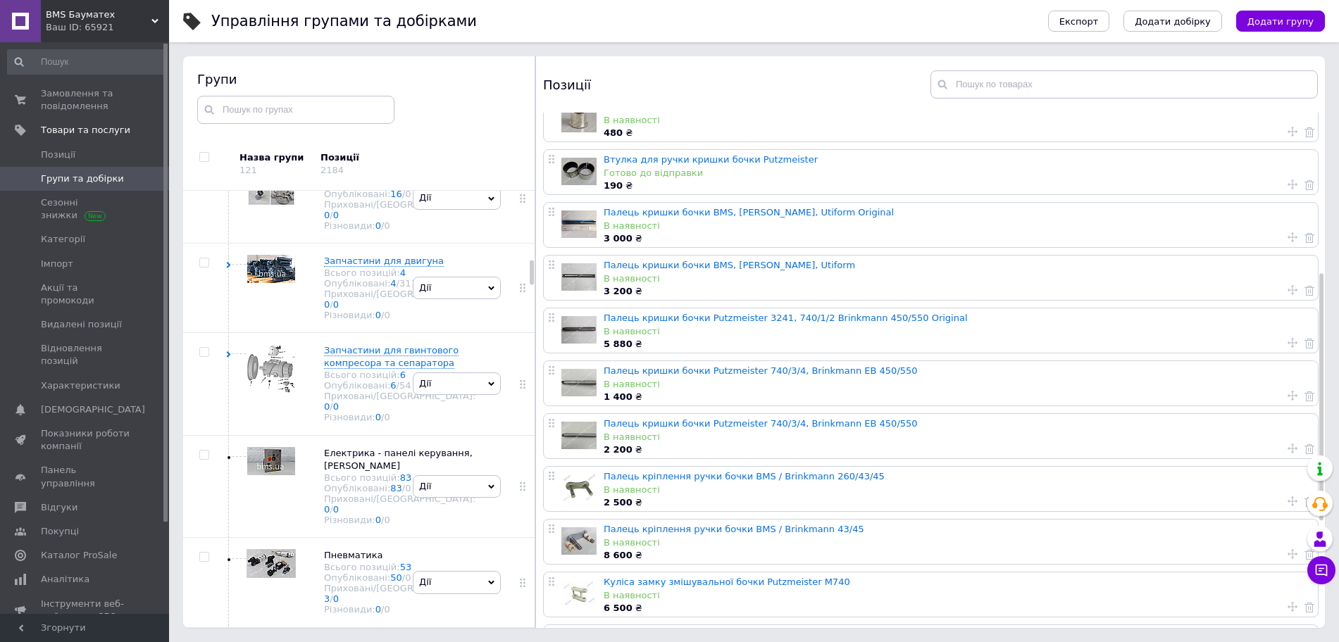
scroll to position [352, 0]
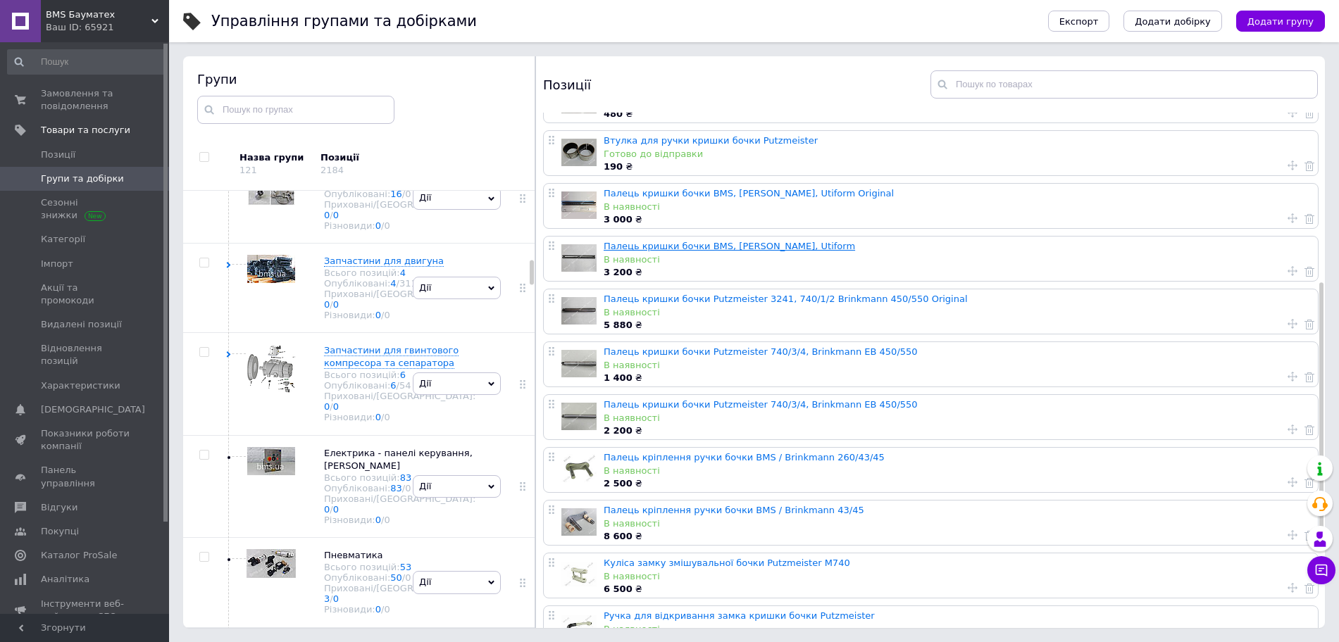
click at [716, 249] on link "Палець кришки бочки BMS, [PERSON_NAME], Utiform" at bounding box center [729, 246] width 251 height 11
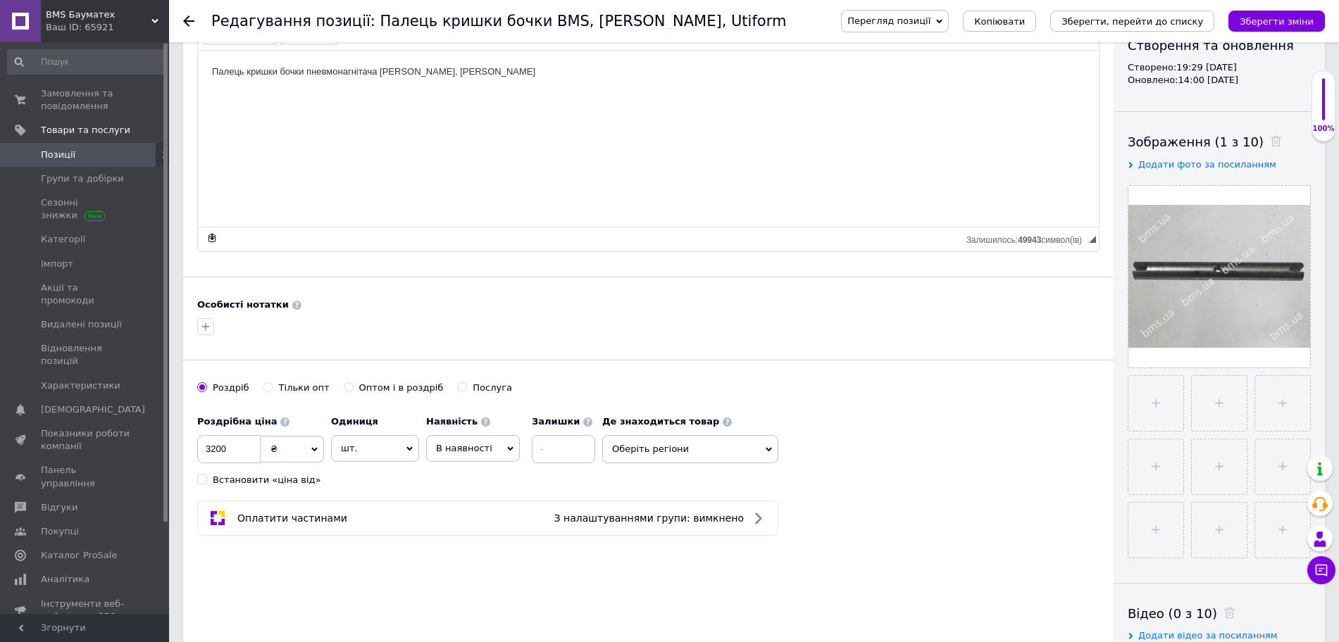
scroll to position [264, 0]
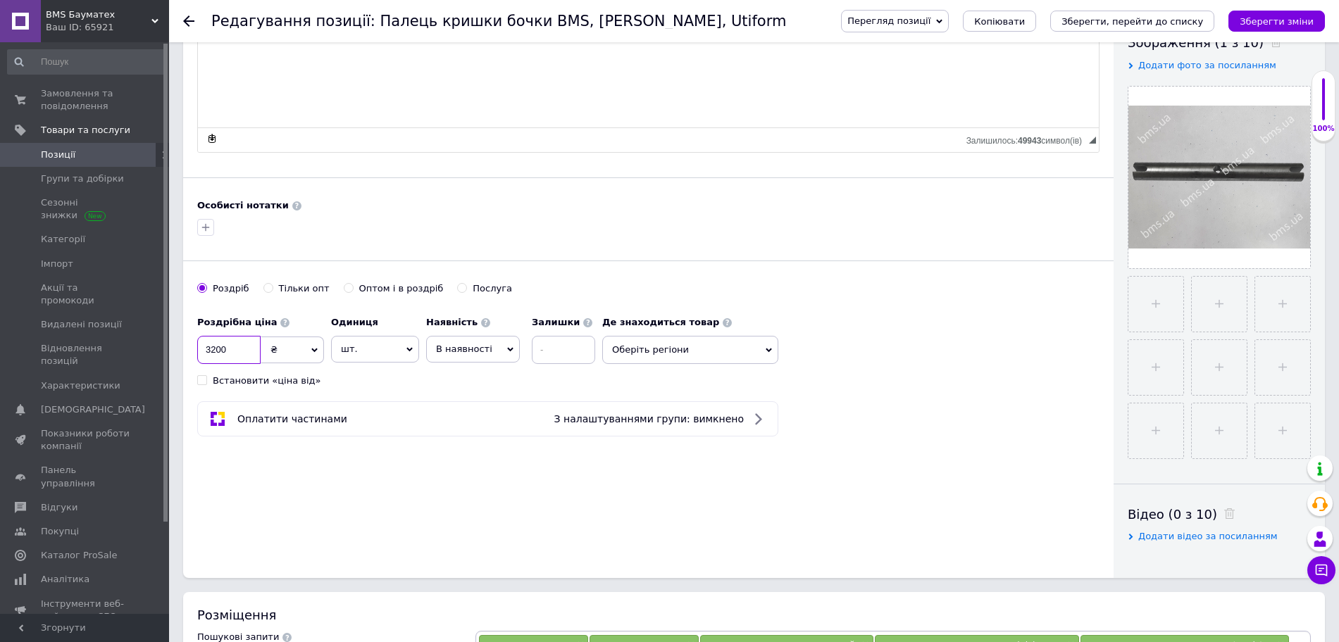
drag, startPoint x: 229, startPoint y: 348, endPoint x: 194, endPoint y: 354, distance: 35.0
click at [194, 354] on div "Основна інформація Назва позиції ✱ Палець кришки бочки BMS, [PERSON_NAME], Utif…" at bounding box center [648, 185] width 931 height 786
click at [507, 352] on icon at bounding box center [510, 350] width 6 height 6
click at [472, 383] on li "Немає в наявності" at bounding box center [473, 384] width 92 height 32
drag, startPoint x: 252, startPoint y: 351, endPoint x: 189, endPoint y: 359, distance: 63.9
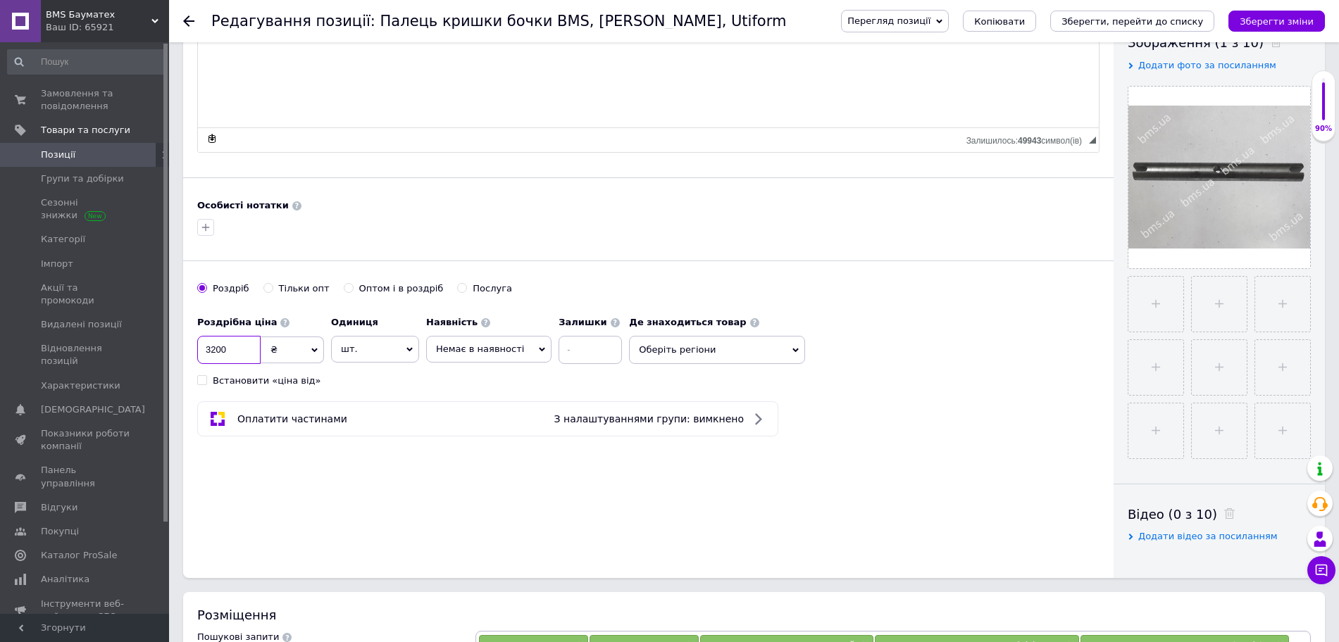
click at [189, 361] on div "Основна інформація Назва позиції ✱ Палець кришки бочки BMS, [PERSON_NAME], Utif…" at bounding box center [648, 185] width 931 height 786
type input "2600"
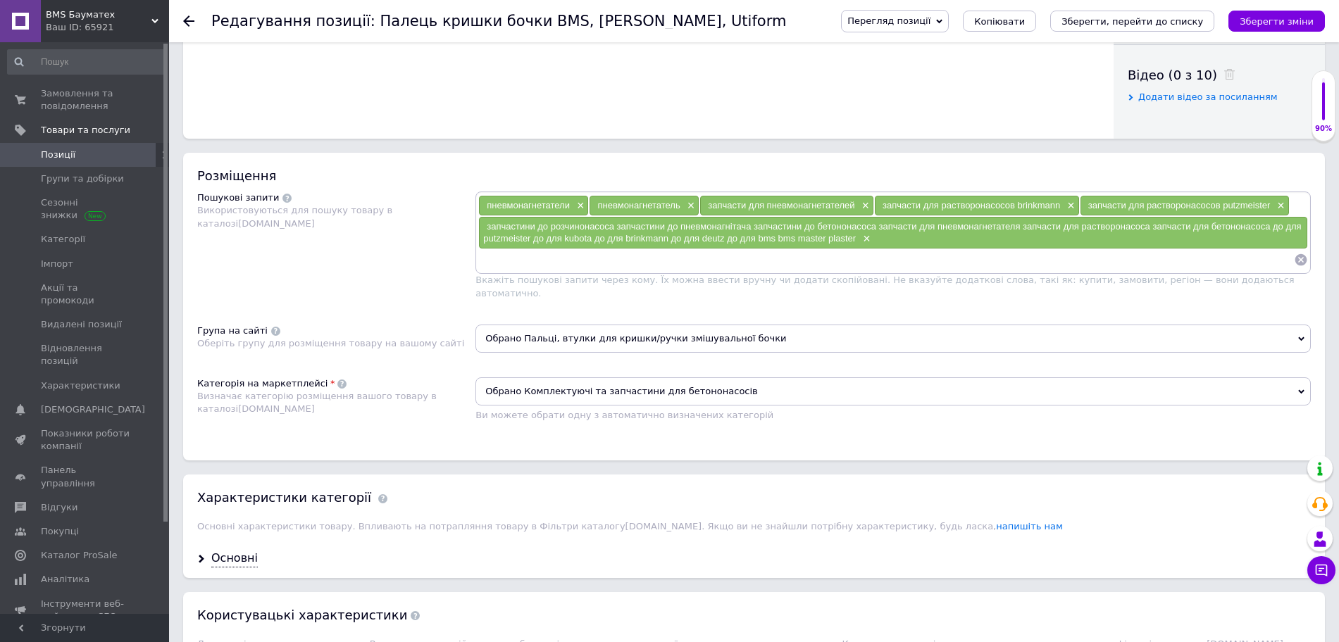
scroll to position [704, 0]
click at [861, 236] on span "×" at bounding box center [864, 238] width 11 height 12
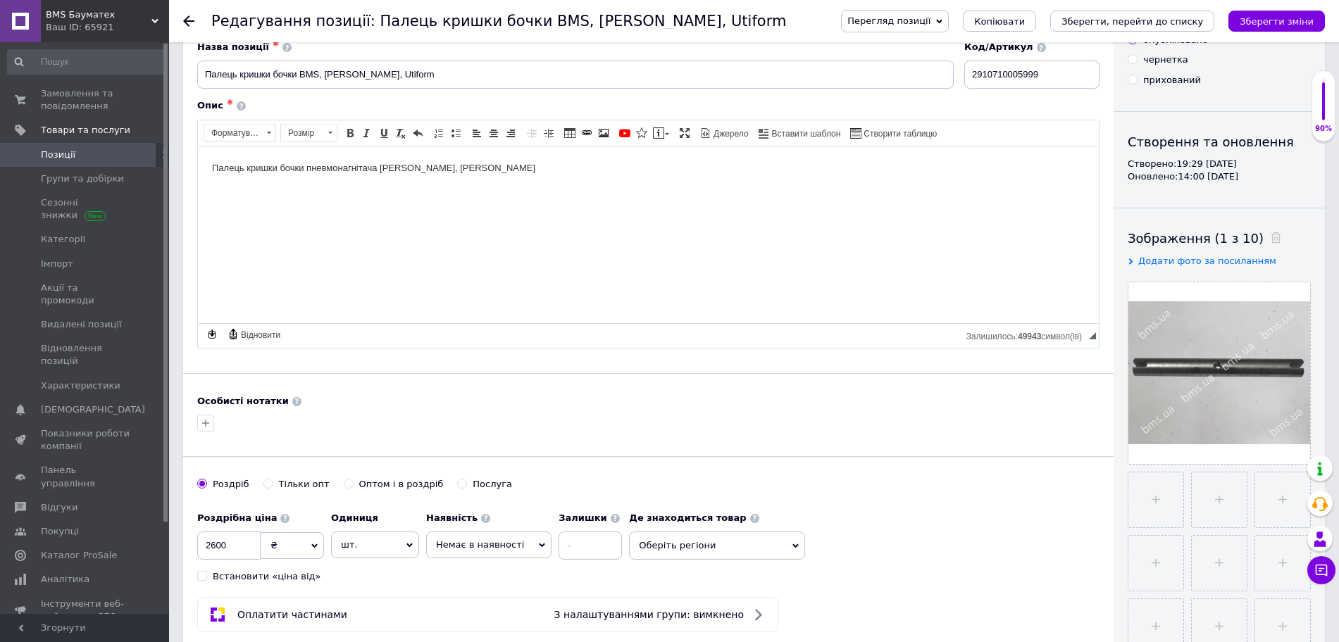
scroll to position [0, 0]
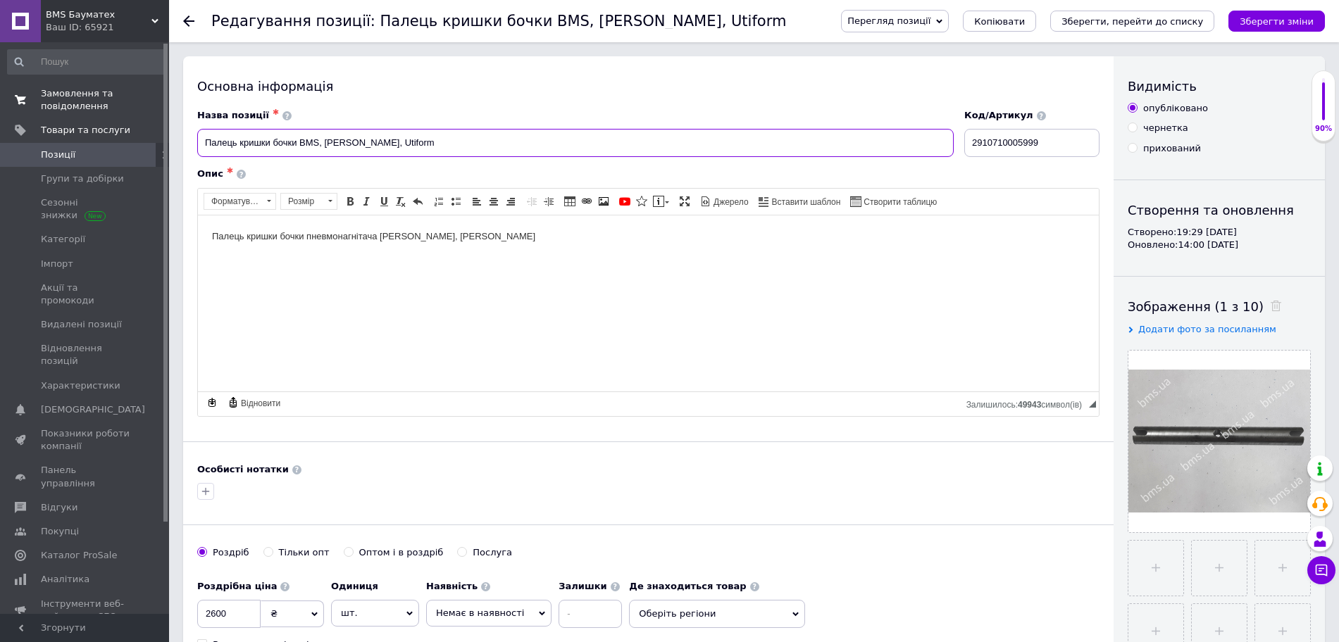
drag, startPoint x: 423, startPoint y: 148, endPoint x: 156, endPoint y: 116, distance: 268.2
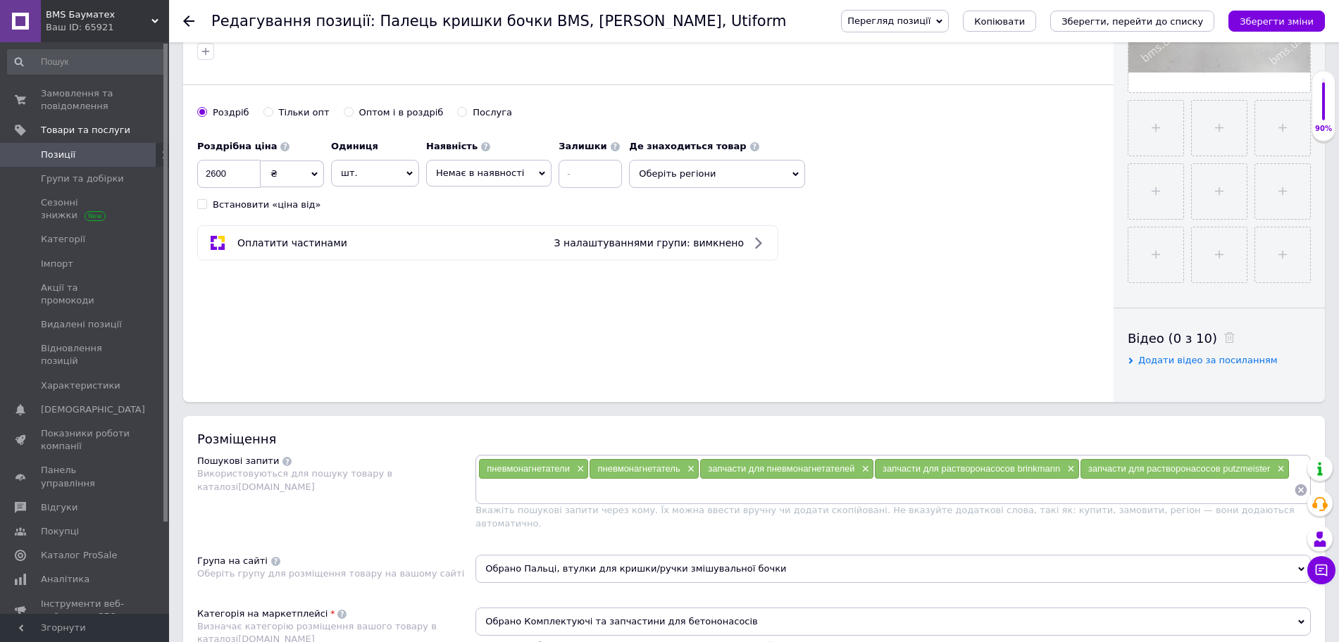
scroll to position [704, 0]
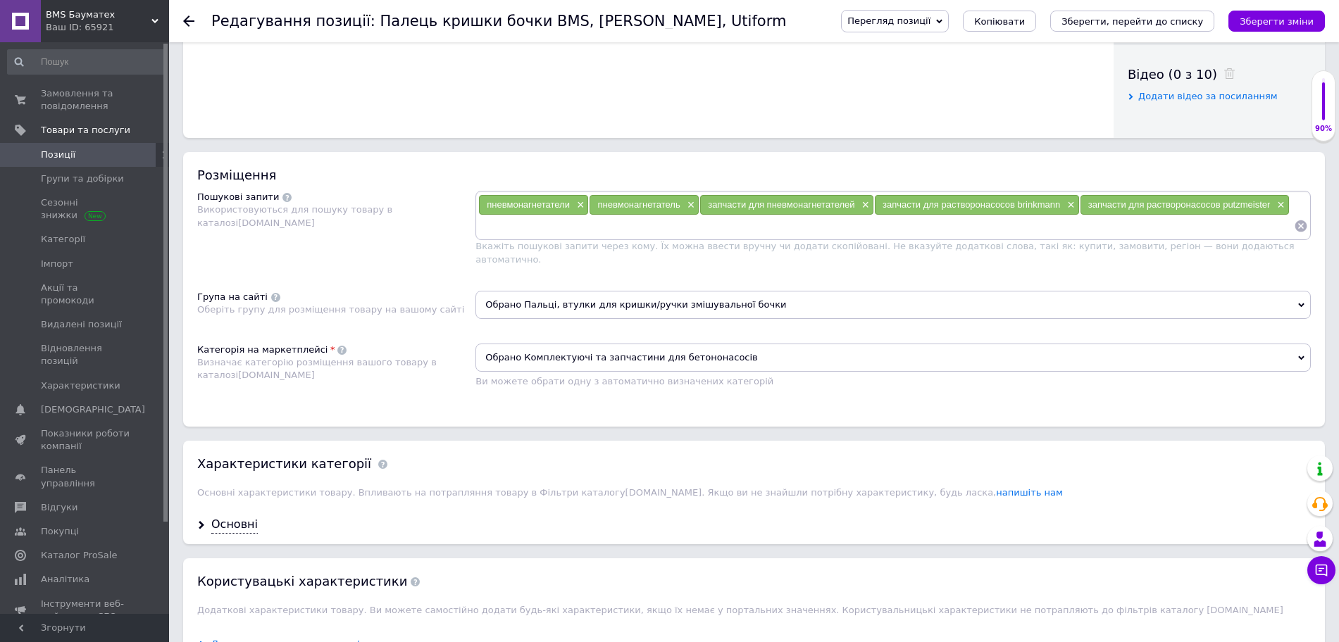
click at [546, 230] on input at bounding box center [886, 226] width 816 height 21
click at [680, 228] on span "×" at bounding box center [681, 226] width 11 height 12
click at [672, 228] on span "×" at bounding box center [667, 226] width 11 height 12
click at [676, 230] on input at bounding box center [957, 226] width 673 height 21
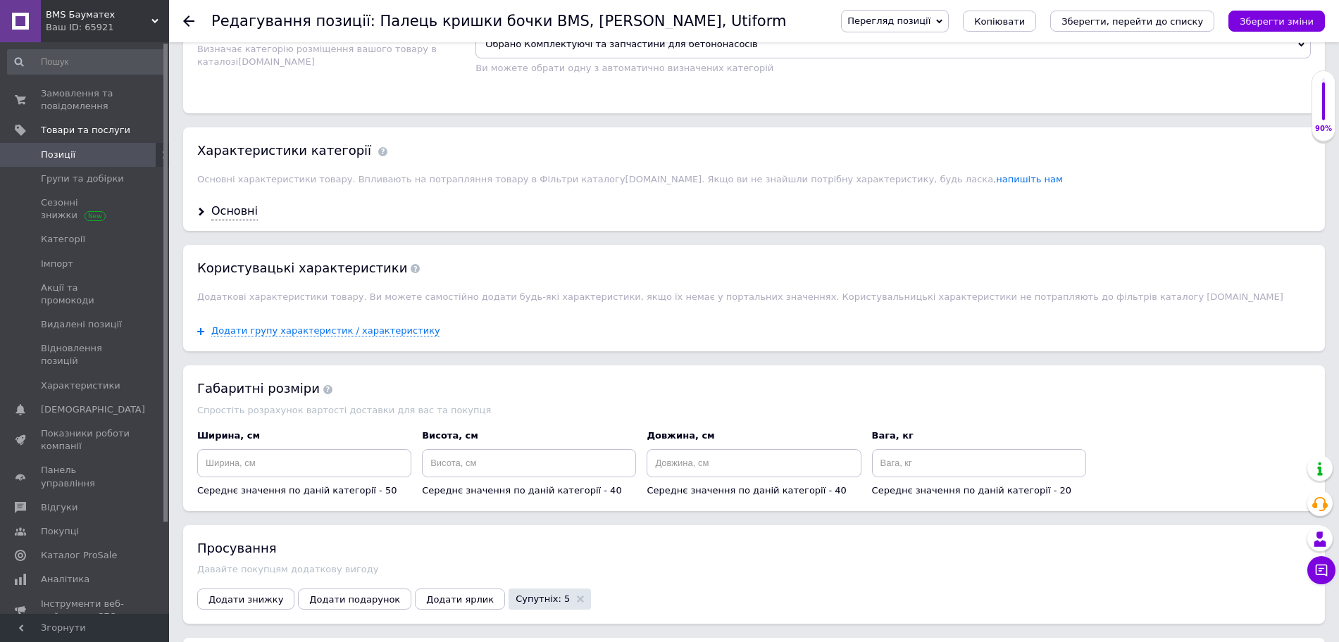
scroll to position [1057, 0]
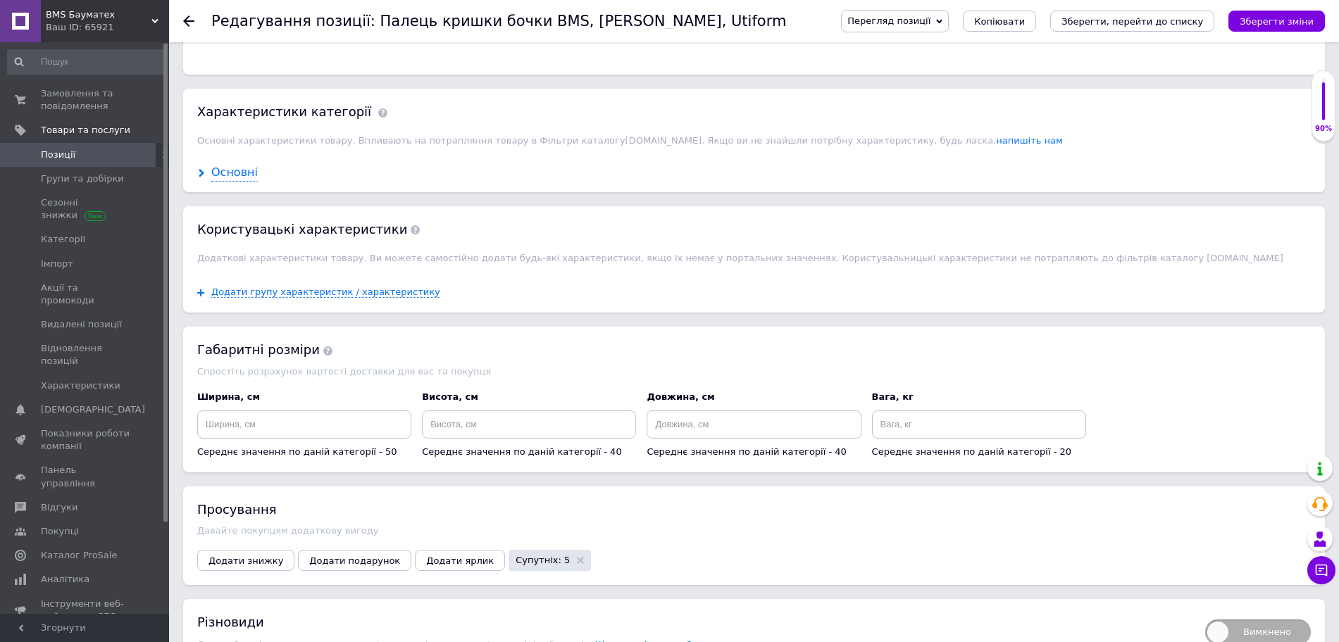
click at [230, 165] on div "Основні" at bounding box center [234, 173] width 46 height 16
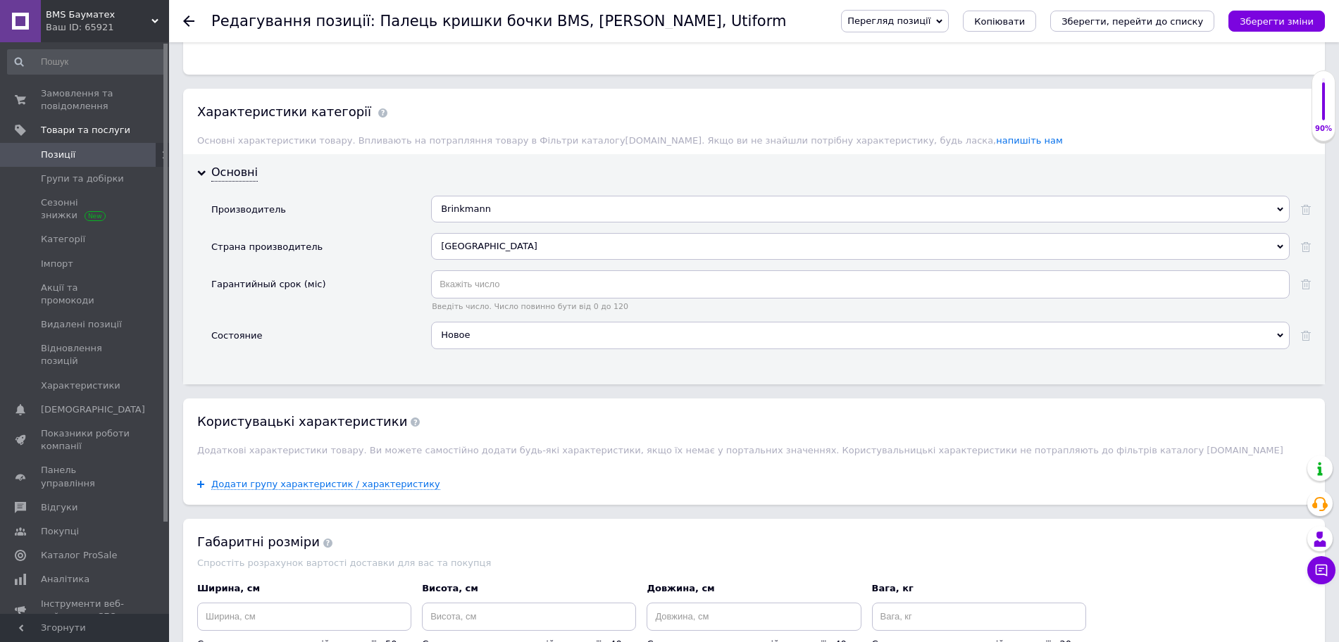
click at [627, 196] on div "Brinkmann" at bounding box center [860, 209] width 859 height 27
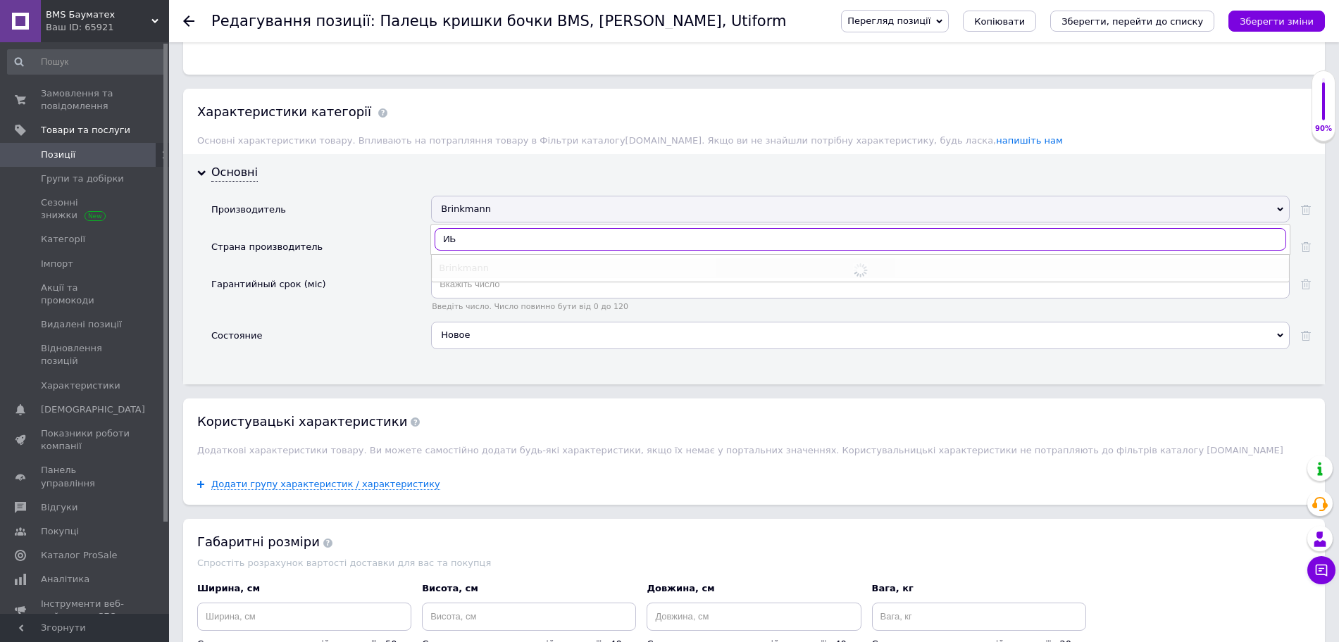
type input "[PERSON_NAME]"
click at [602, 235] on input "BMS Baumatech" at bounding box center [861, 239] width 852 height 23
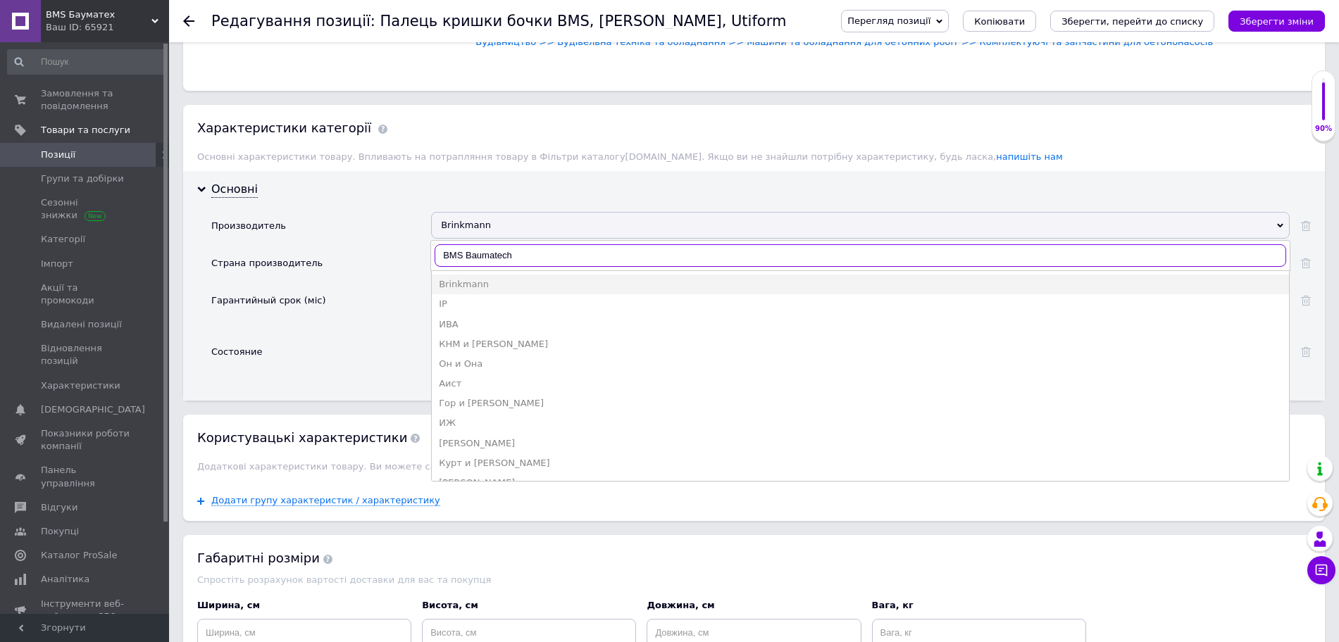
click at [541, 245] on input "BMS Baumatech" at bounding box center [861, 255] width 852 height 23
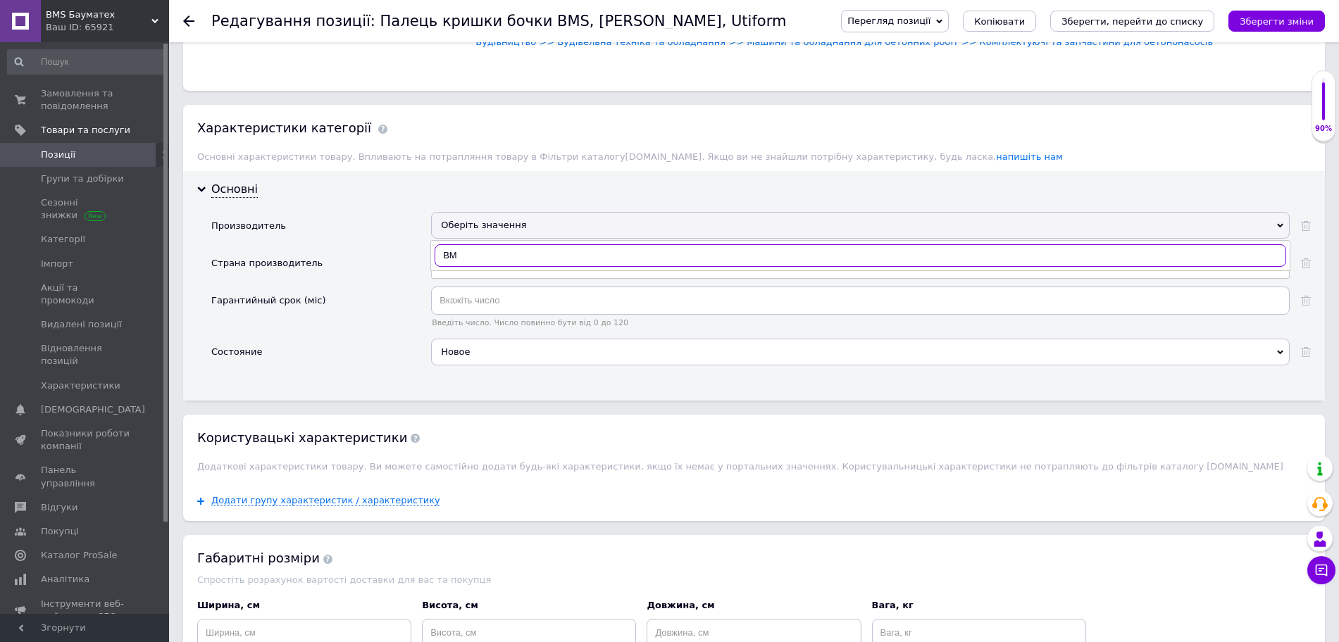
type input "B"
type input "BMS Bau"
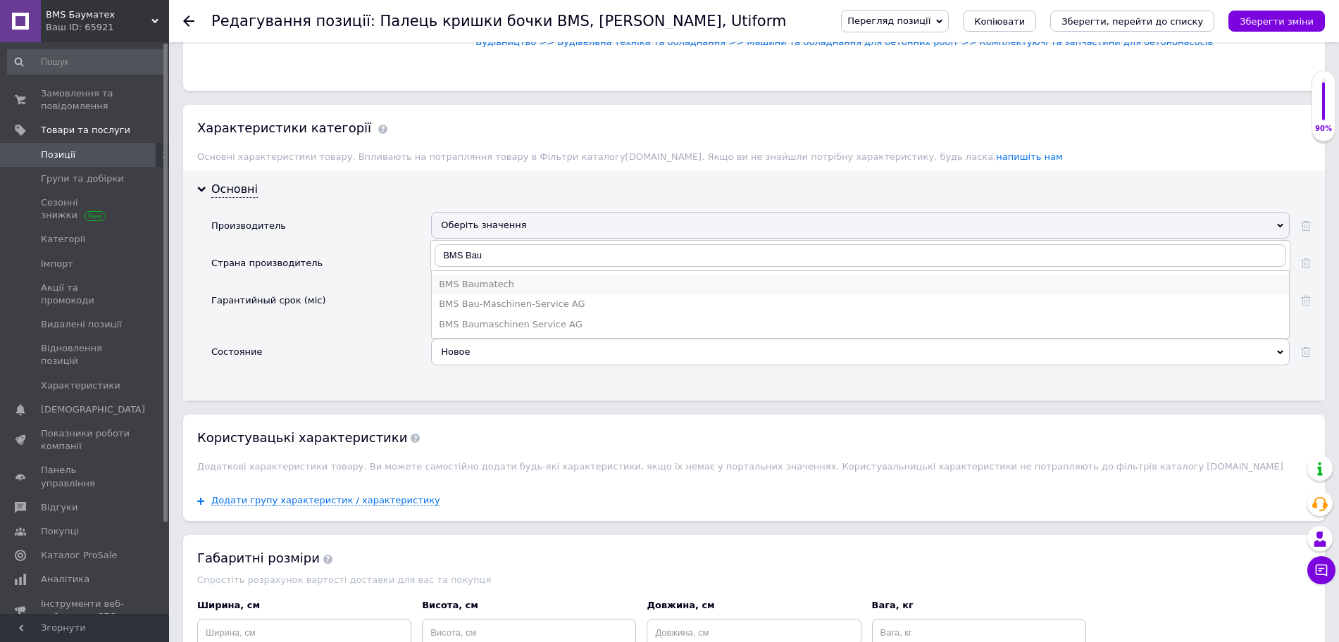
click at [515, 278] on div "BMS Baumatech" at bounding box center [860, 284] width 843 height 13
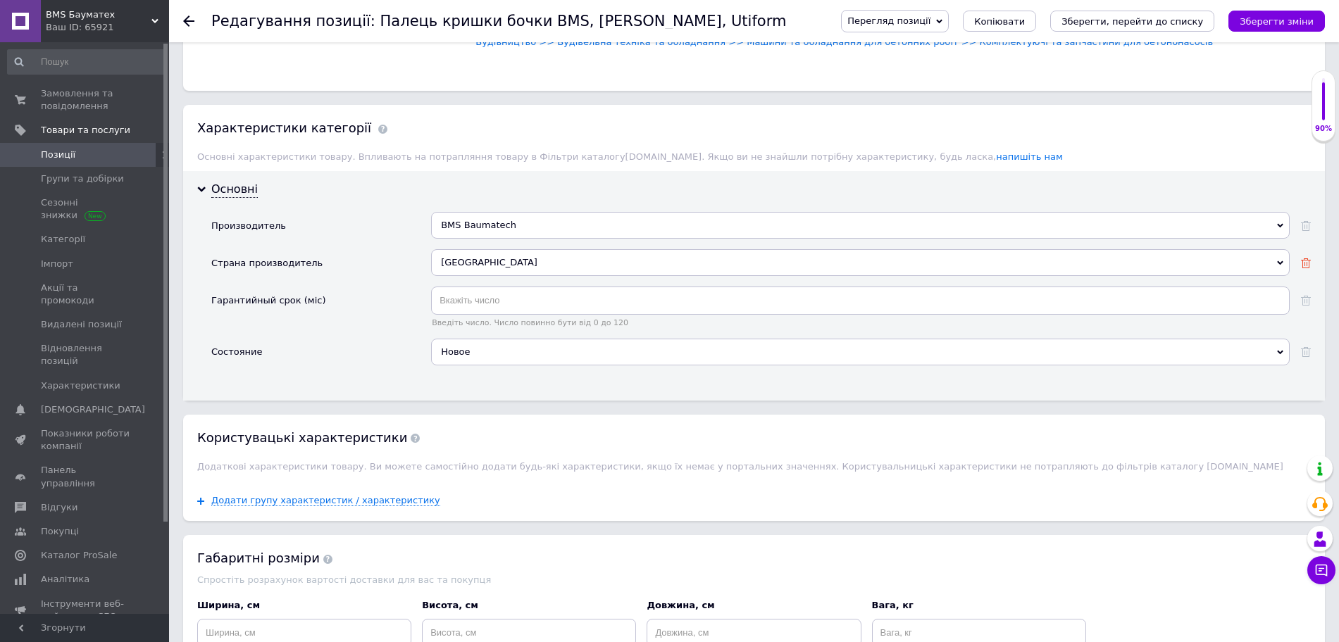
click at [1306, 259] on use at bounding box center [1306, 264] width 10 height 10
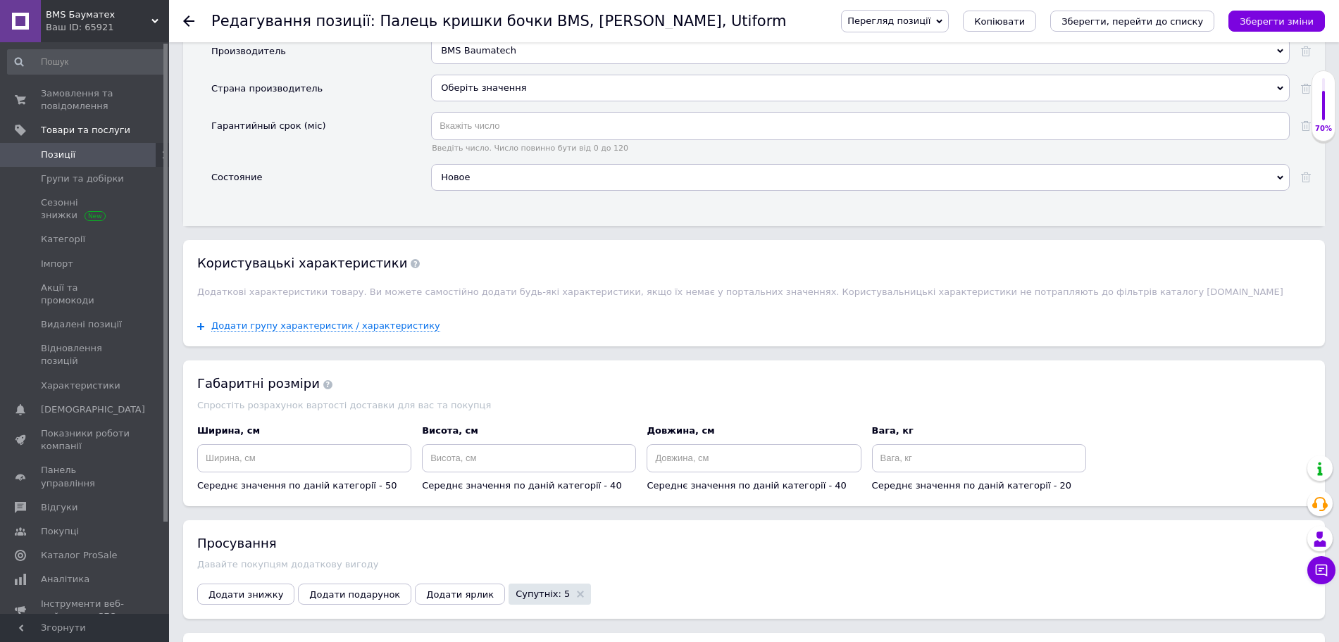
scroll to position [1233, 0]
click at [1289, 23] on icon "Зберегти зміни" at bounding box center [1277, 21] width 74 height 11
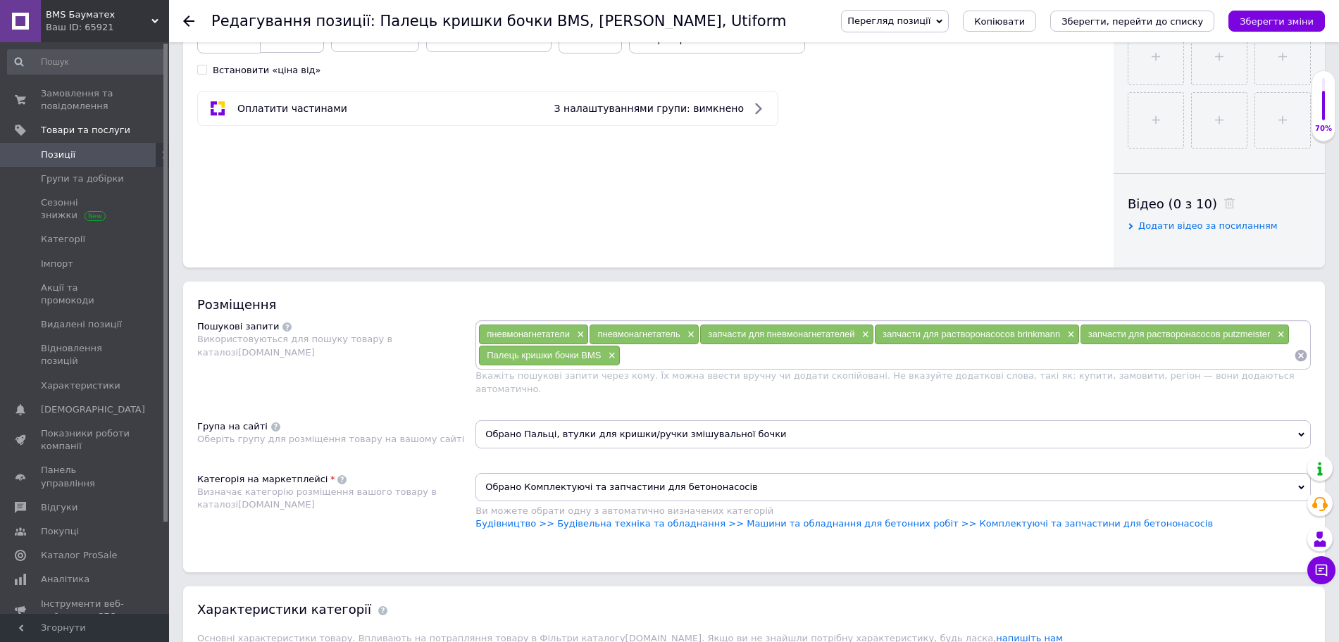
scroll to position [616, 0]
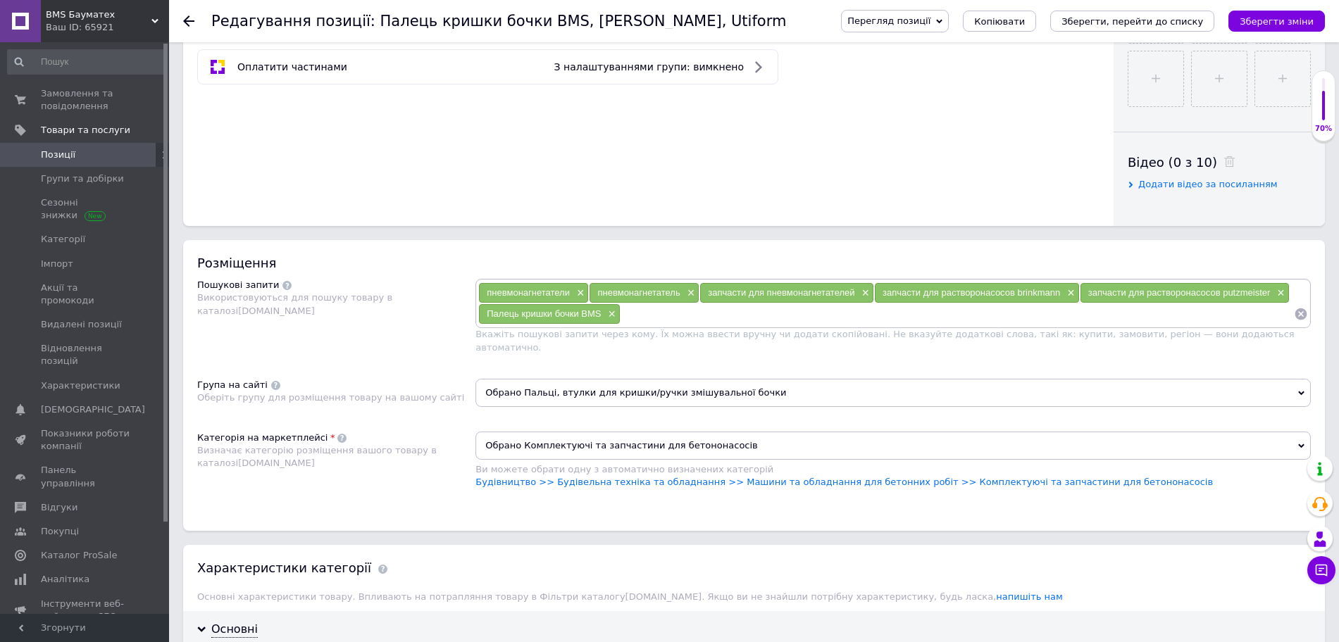
click at [636, 315] on input at bounding box center [957, 314] width 673 height 21
paste input "00002867"
type input "00002867"
paste input "Вісь кришки бочки Brinkmann 260/22/43/45/55 BMS"
type input "Вісь кришки бочки Brinkmann 260/22/43/45/55 BMS"
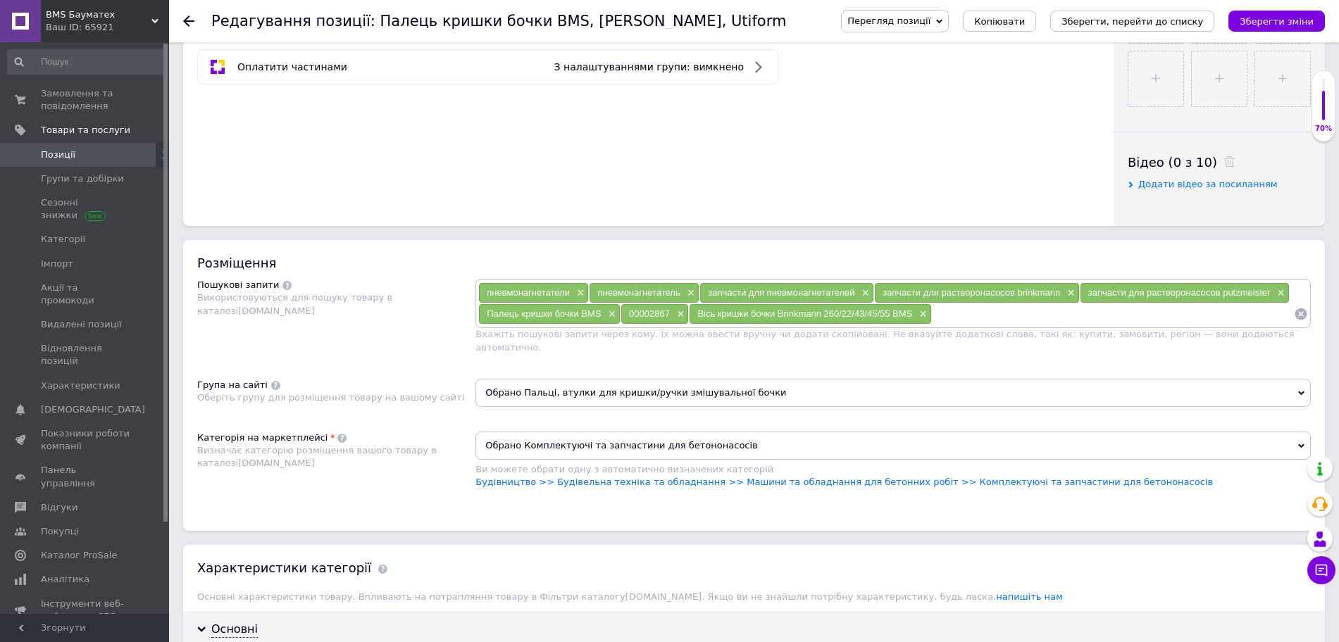
click at [575, 285] on div "пневмонагнетатели ×" at bounding box center [533, 293] width 109 height 20
click at [580, 294] on span "×" at bounding box center [578, 293] width 11 height 12
click at [573, 292] on span "×" at bounding box center [578, 293] width 11 height 12
click at [646, 291] on span "×" at bounding box center [643, 293] width 11 height 12
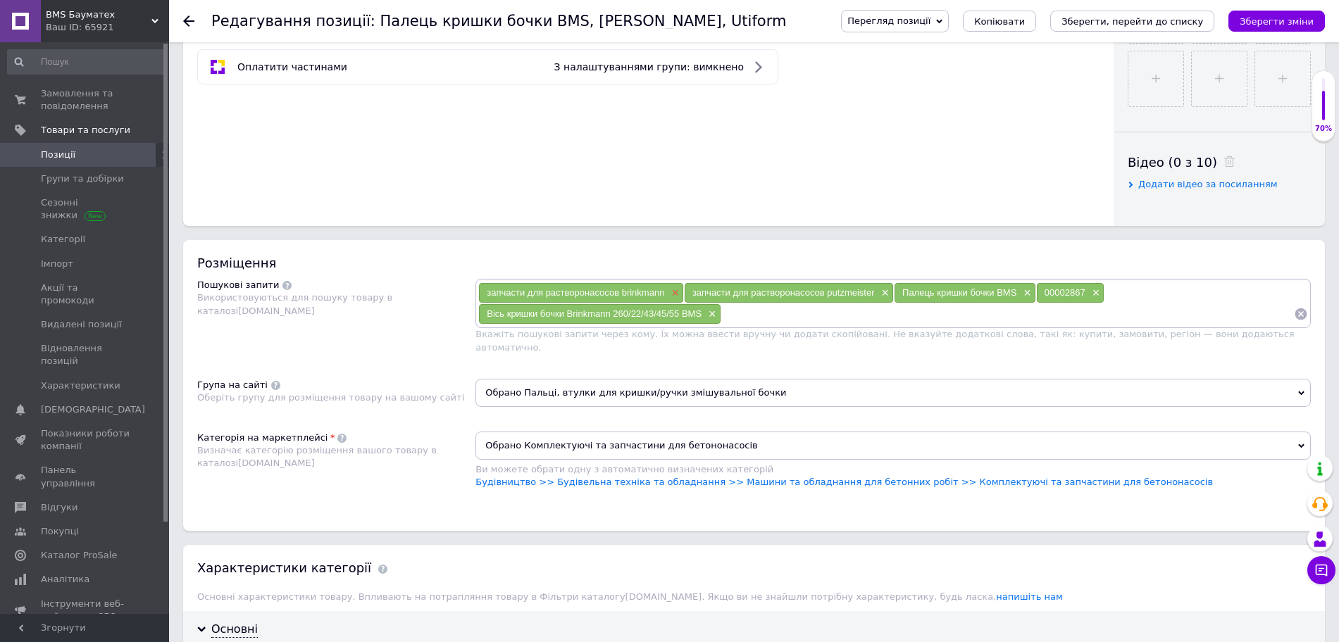
click at [673, 292] on span "×" at bounding box center [673, 293] width 11 height 12
click at [679, 290] on span "×" at bounding box center [678, 293] width 11 height 12
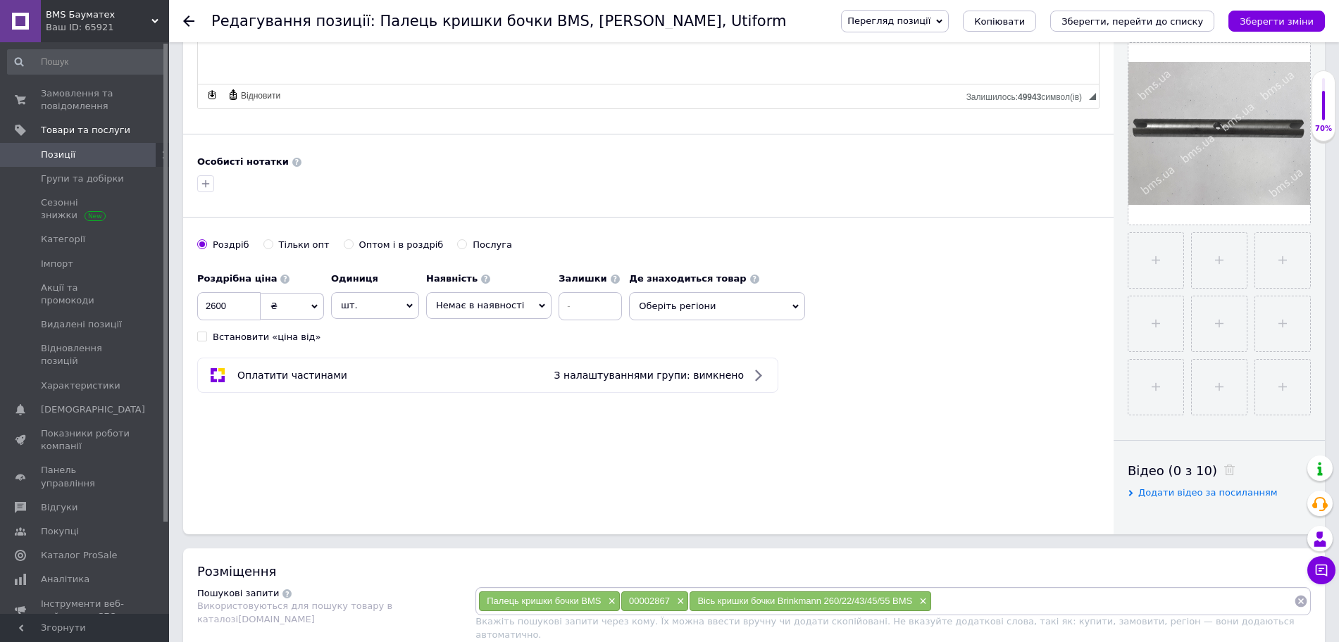
scroll to position [0, 0]
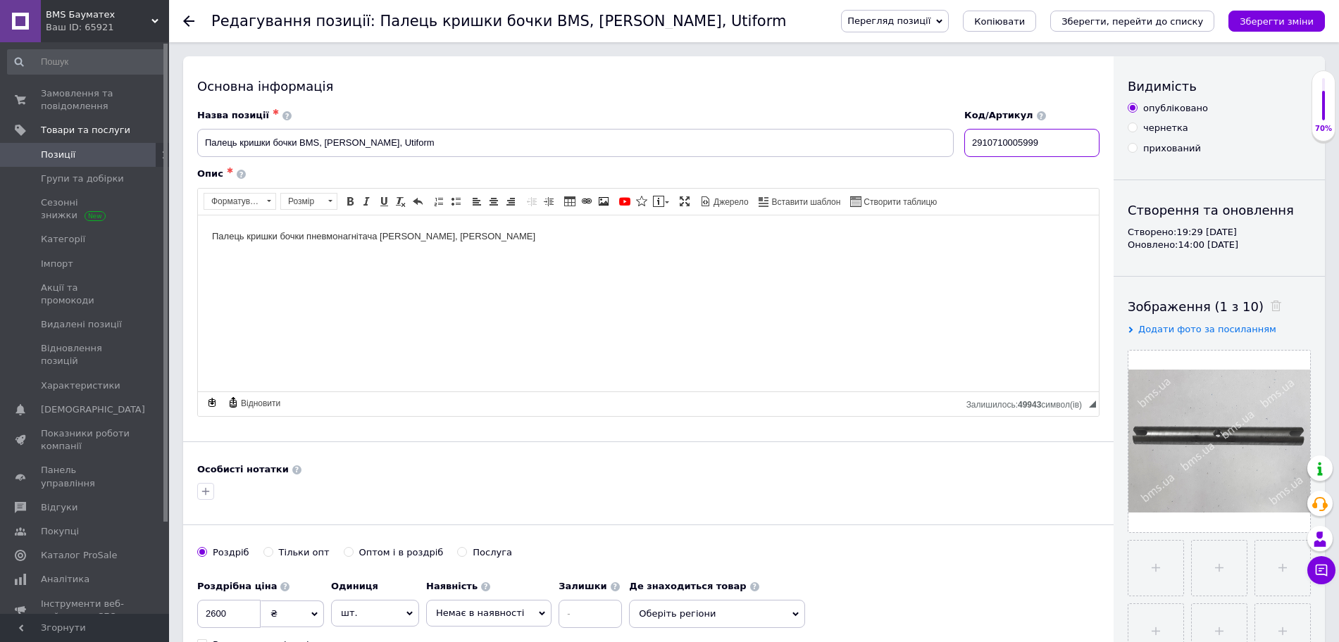
drag, startPoint x: 1073, startPoint y: 147, endPoint x: 930, endPoint y: 131, distance: 143.8
click at [930, 131] on div "Назва позиції ✱ Палець кришки бочки BMS, [PERSON_NAME], Utiform Код/Артикул 291…" at bounding box center [648, 133] width 913 height 58
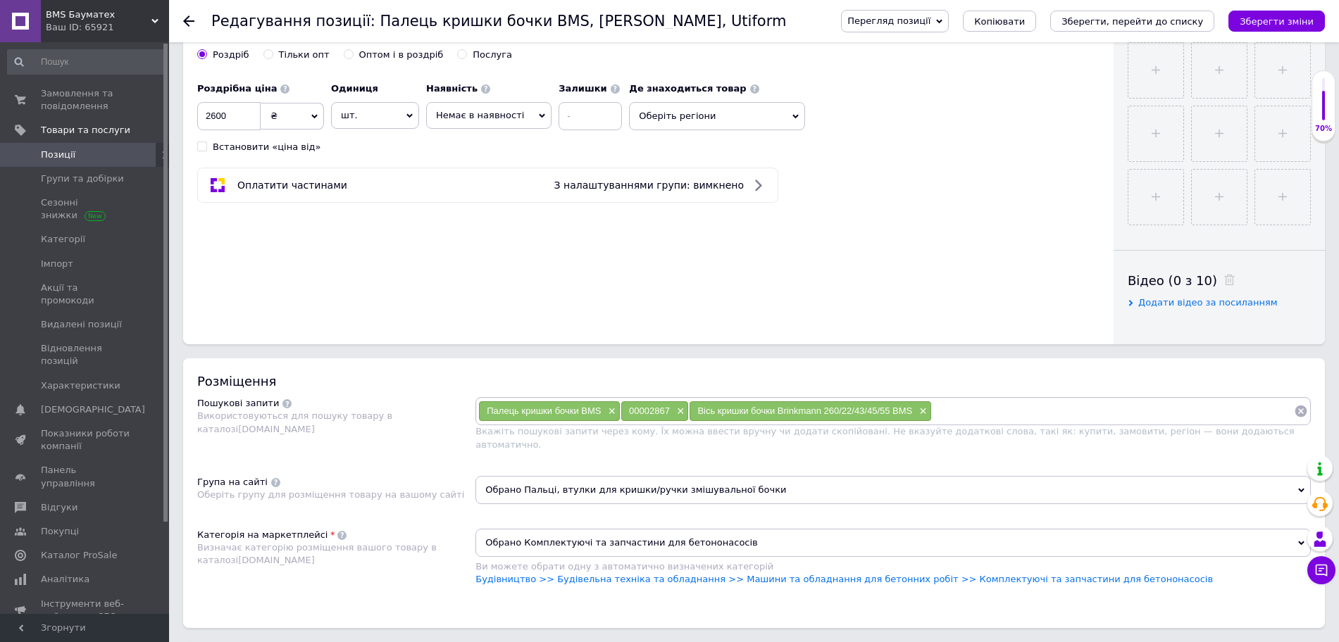
scroll to position [528, 0]
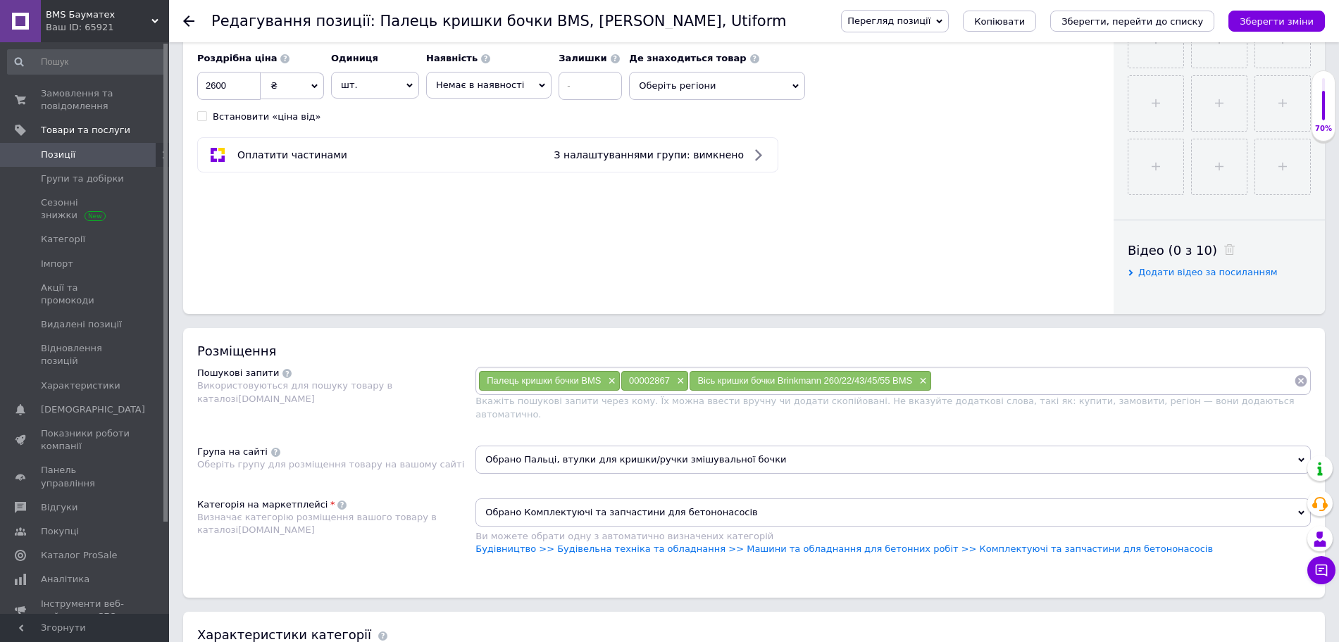
click at [1024, 378] on input at bounding box center [1113, 381] width 362 height 21
paste input "2910710005999"
type input "2910710005999"
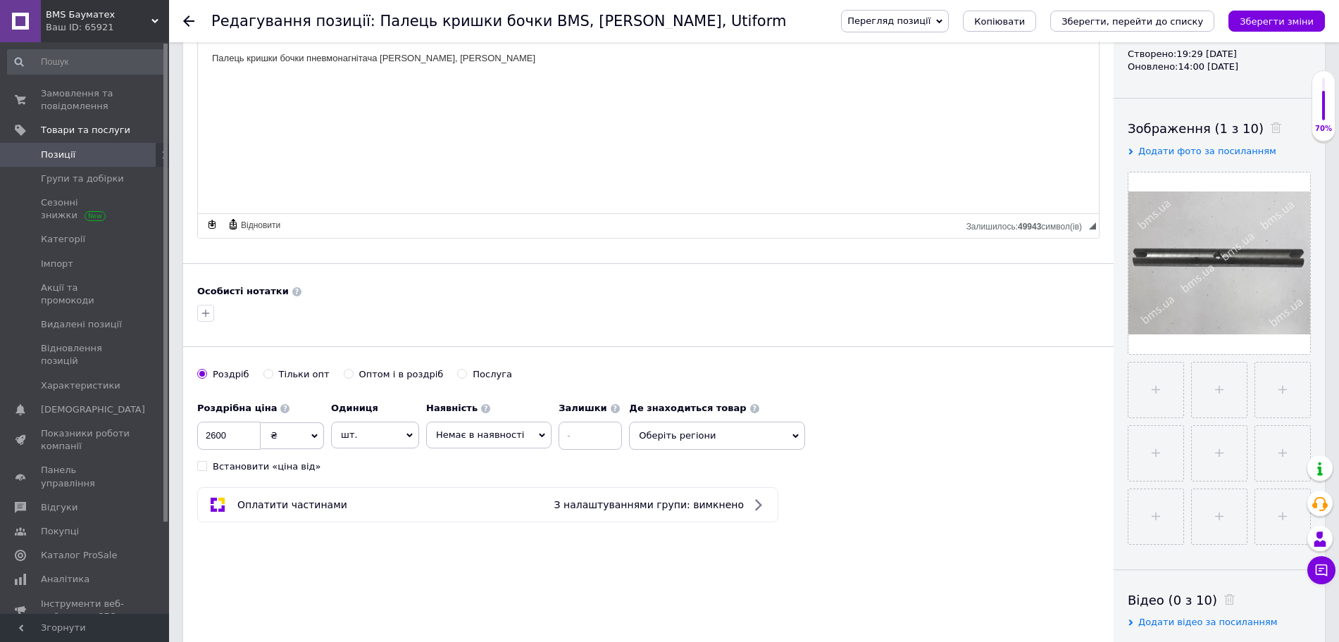
scroll to position [176, 0]
drag, startPoint x: 232, startPoint y: 434, endPoint x: 199, endPoint y: 434, distance: 33.8
click at [199, 434] on input "2600" at bounding box center [228, 438] width 63 height 28
type input "3250"
click at [435, 82] on html "Палець кришки бочки пневмонагнітача [PERSON_NAME], [PERSON_NAME]" at bounding box center [648, 60] width 901 height 43
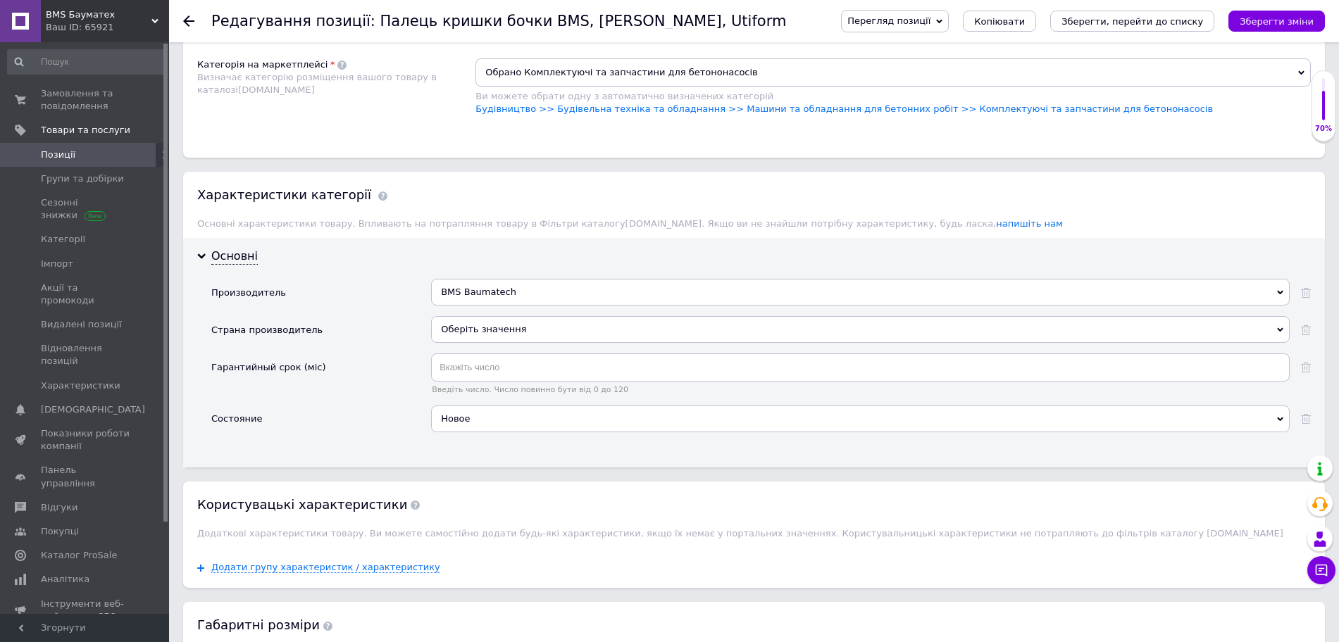
scroll to position [1057, 0]
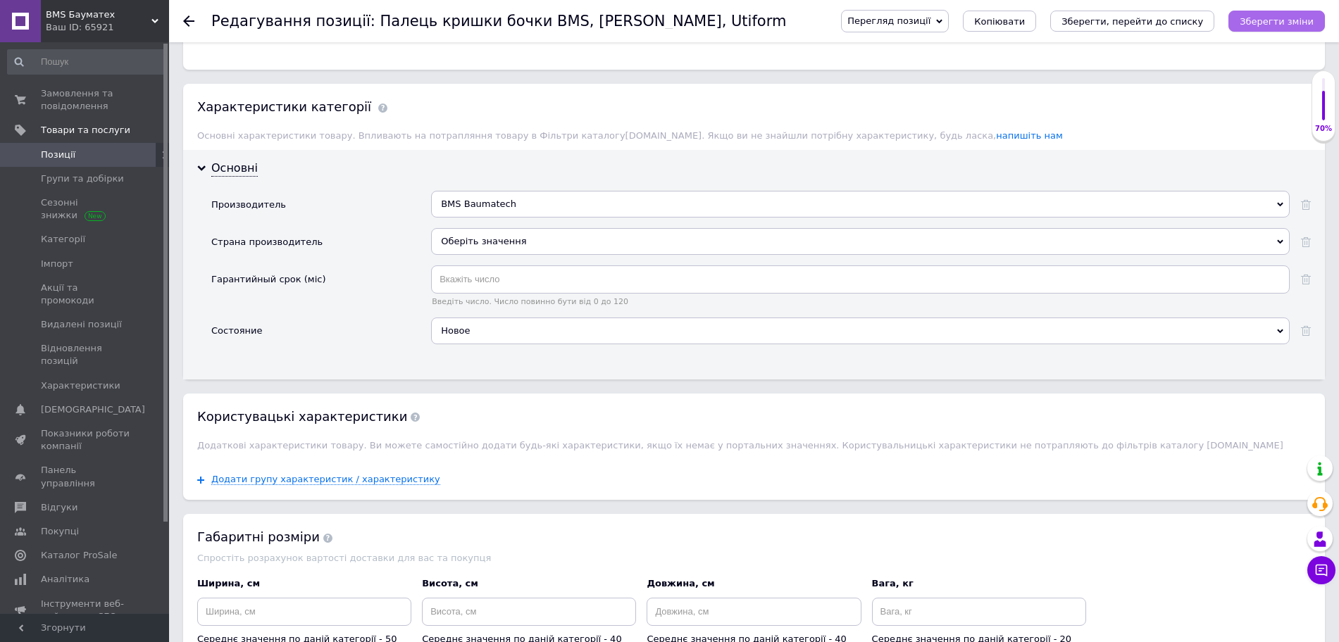
click at [1280, 27] on button "Зберегти зміни" at bounding box center [1277, 21] width 97 height 21
click at [524, 231] on div "Оберіть значення" at bounding box center [860, 241] width 859 height 27
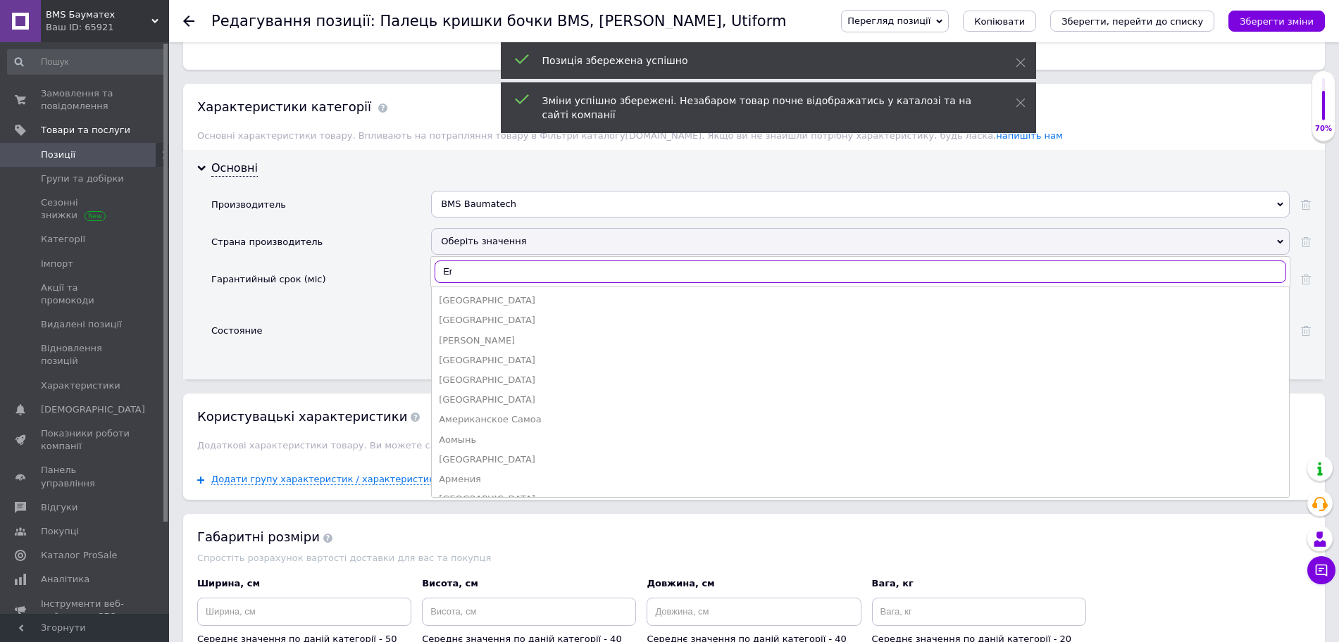
type input "E"
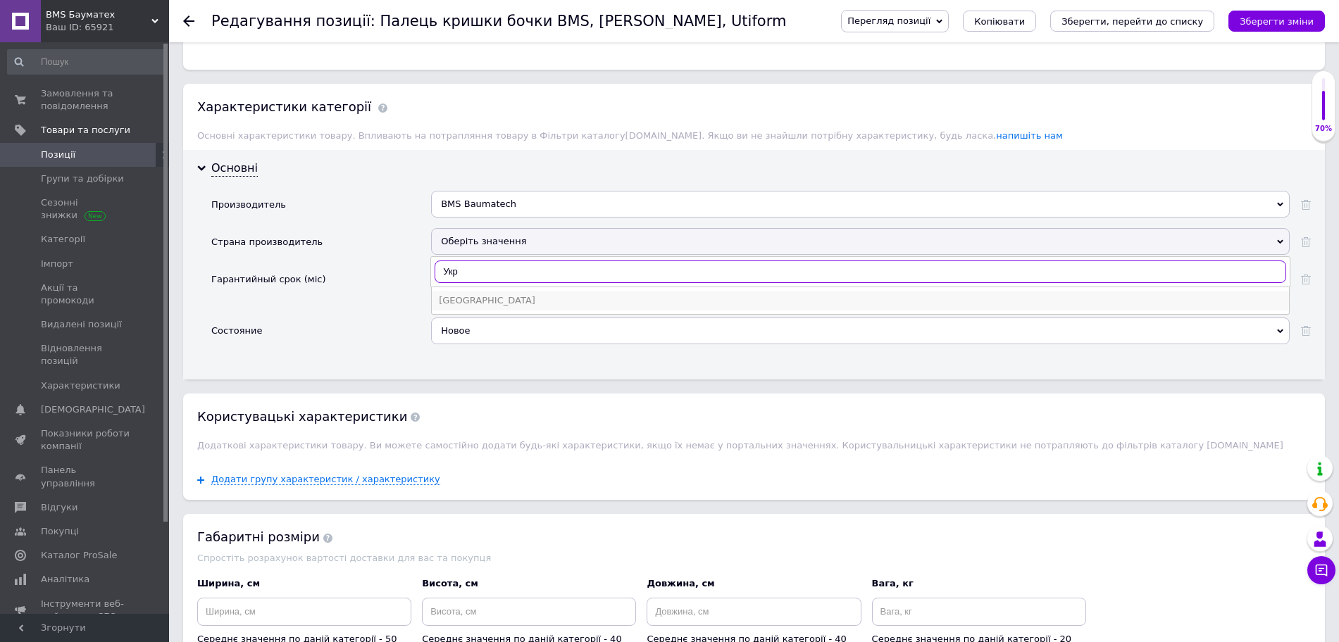
type input "Укр"
click at [506, 294] on div "[GEOGRAPHIC_DATA]" at bounding box center [860, 300] width 843 height 13
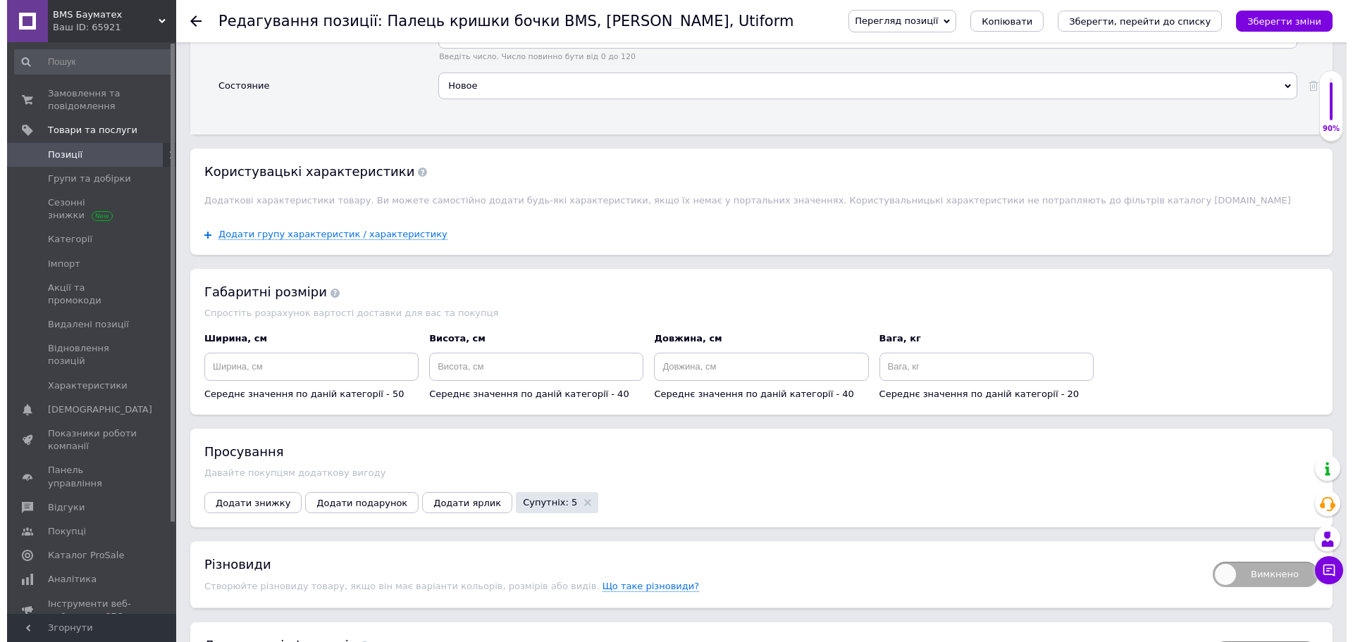
scroll to position [1321, 0]
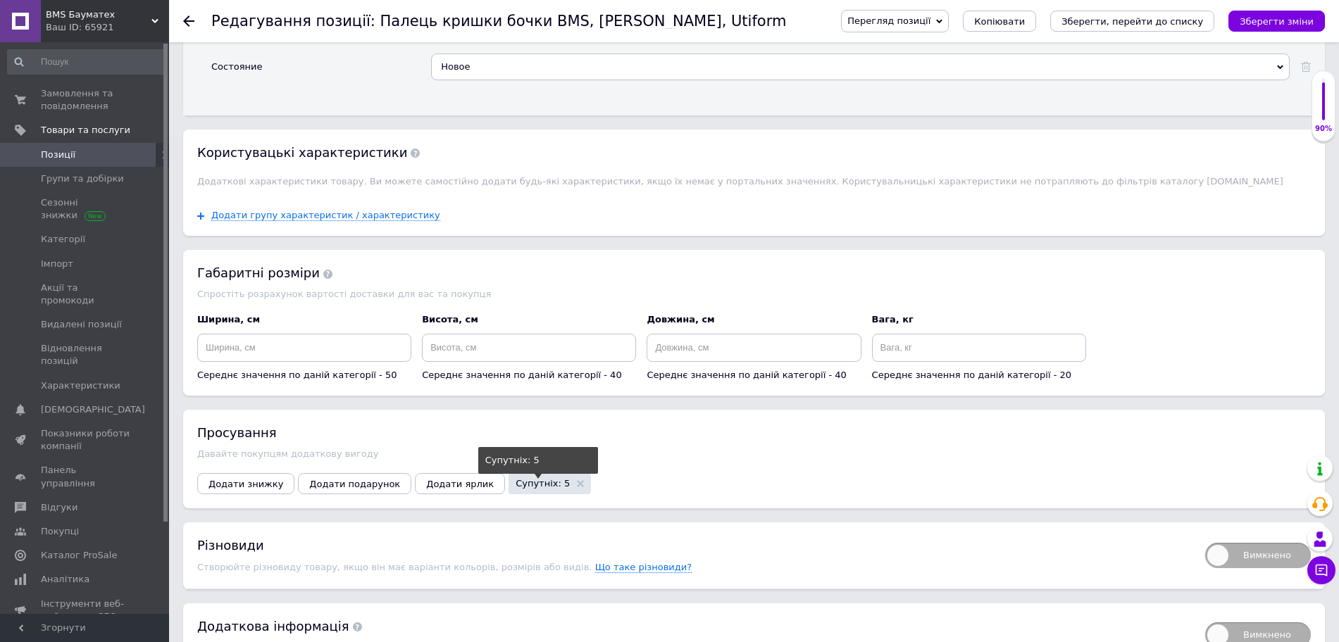
click at [516, 479] on span "Супутніх: 5" at bounding box center [543, 483] width 54 height 9
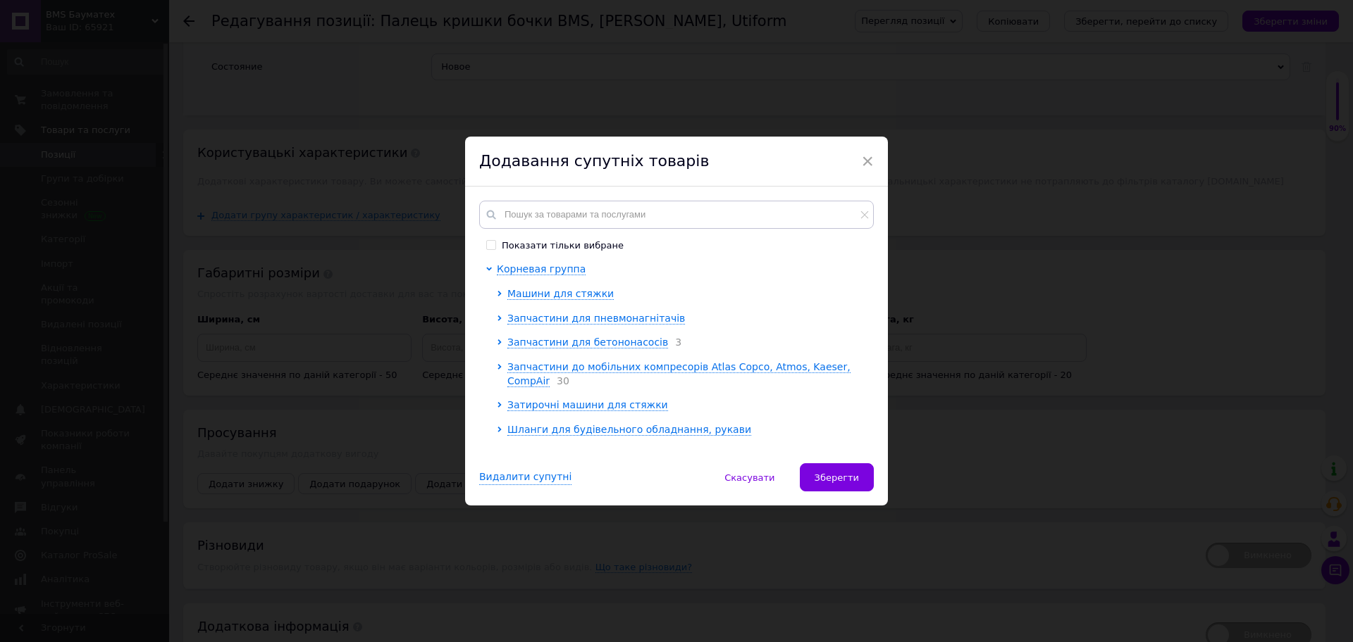
click at [493, 245] on span at bounding box center [491, 245] width 10 height 10
click at [493, 245] on input "Показати тільки вибране" at bounding box center [490, 244] width 9 height 9
checkbox input "true"
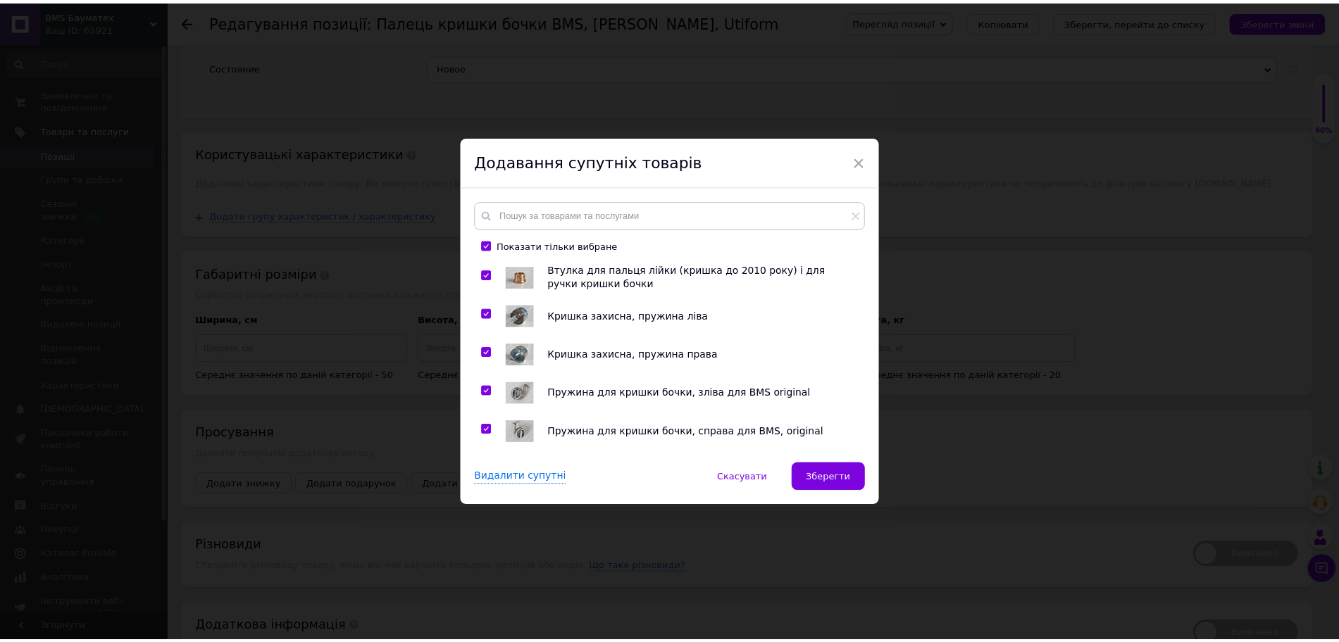
scroll to position [0, 0]
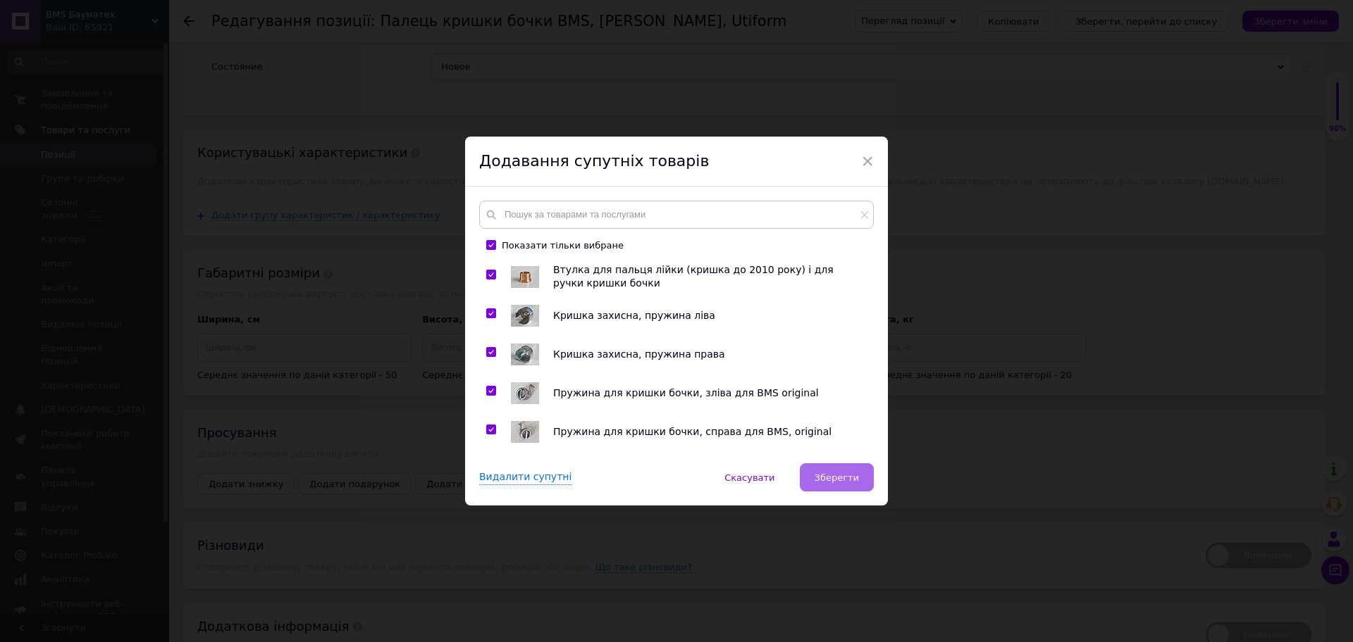
click at [855, 478] on span "Зберегти" at bounding box center [836, 478] width 44 height 11
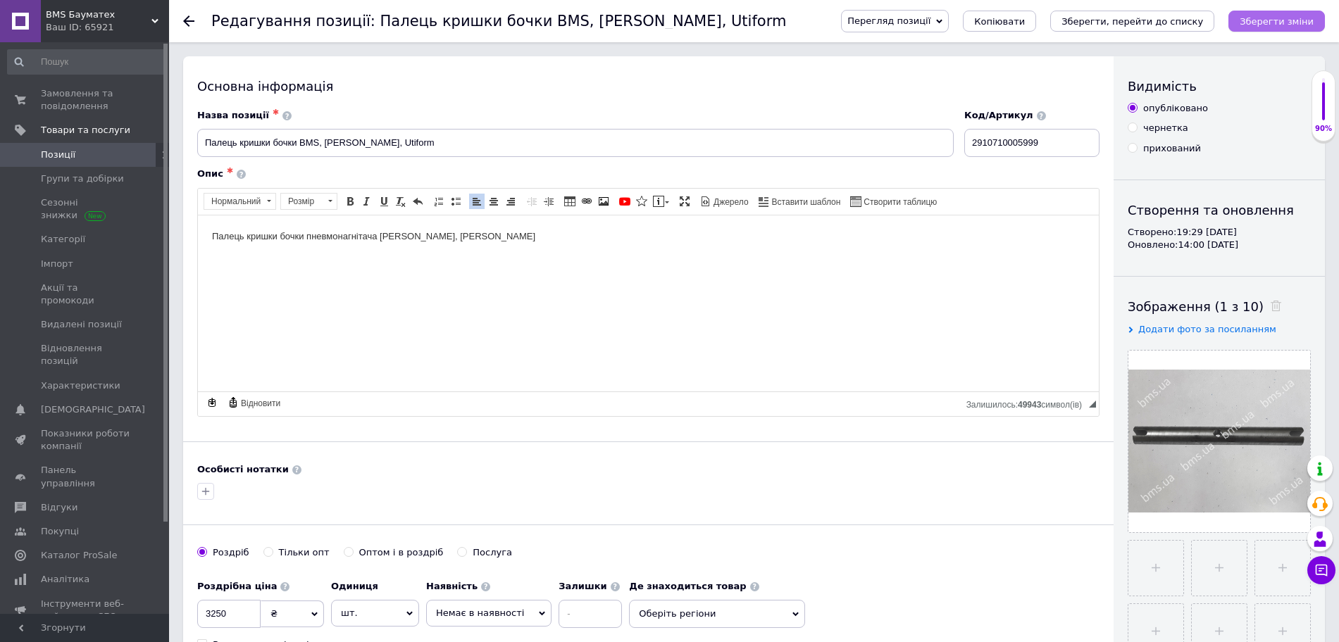
click at [1268, 21] on icon "Зберегти зміни" at bounding box center [1277, 21] width 74 height 11
click at [1183, 25] on icon "Зберегти, перейти до списку" at bounding box center [1133, 21] width 142 height 11
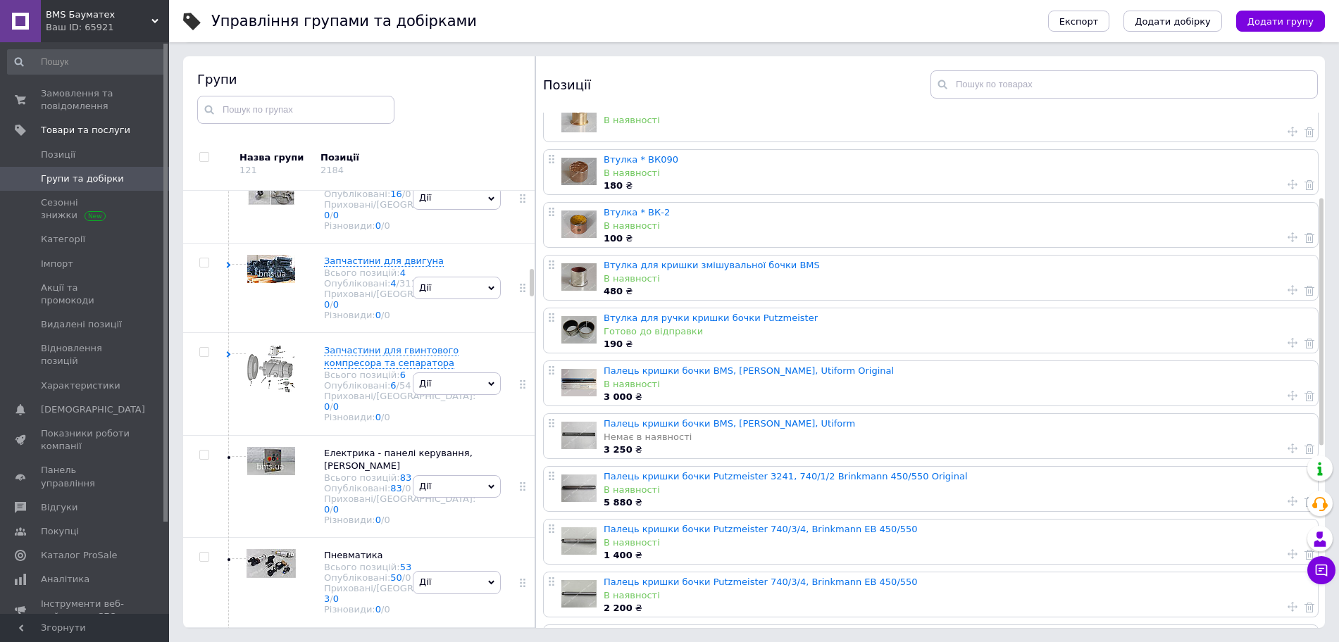
scroll to position [176, 0]
click at [731, 369] on link "Палець кришки бочки BMS, [PERSON_NAME], Utiform Original" at bounding box center [749, 369] width 290 height 11
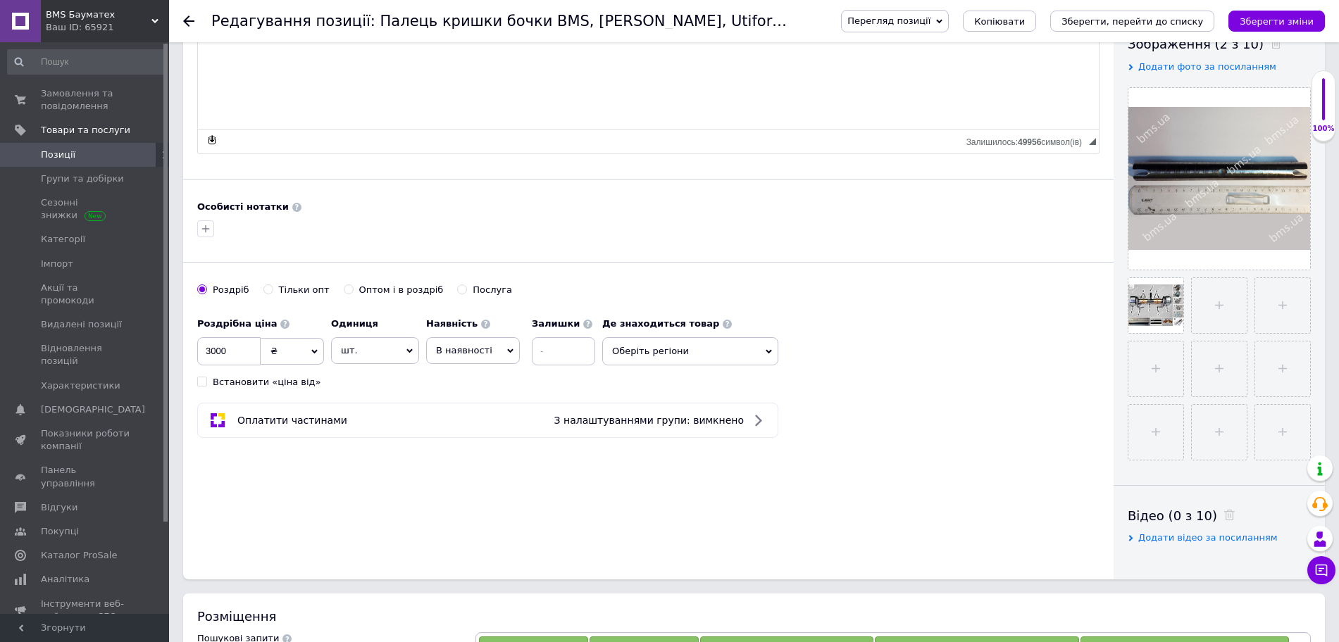
scroll to position [264, 0]
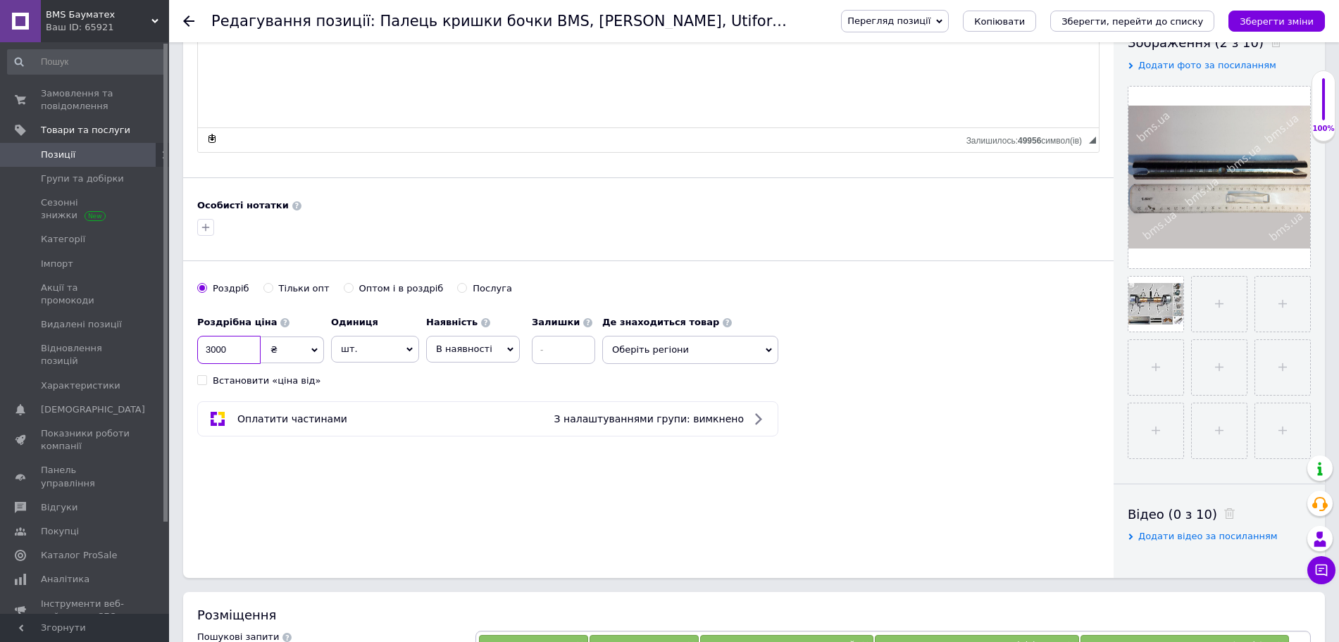
drag, startPoint x: 237, startPoint y: 349, endPoint x: 199, endPoint y: 356, distance: 38.6
click at [199, 356] on input "3000" at bounding box center [228, 350] width 63 height 28
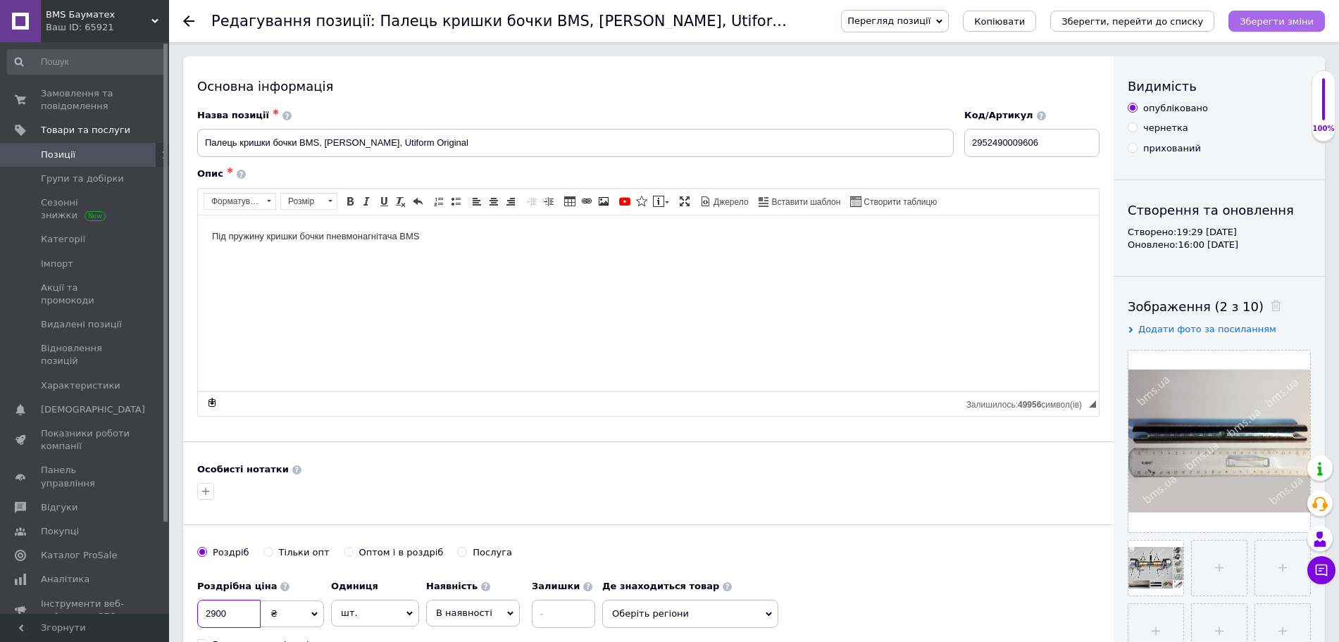
type input "2900"
click at [1280, 18] on icon "Зберегти зміни" at bounding box center [1277, 21] width 74 height 11
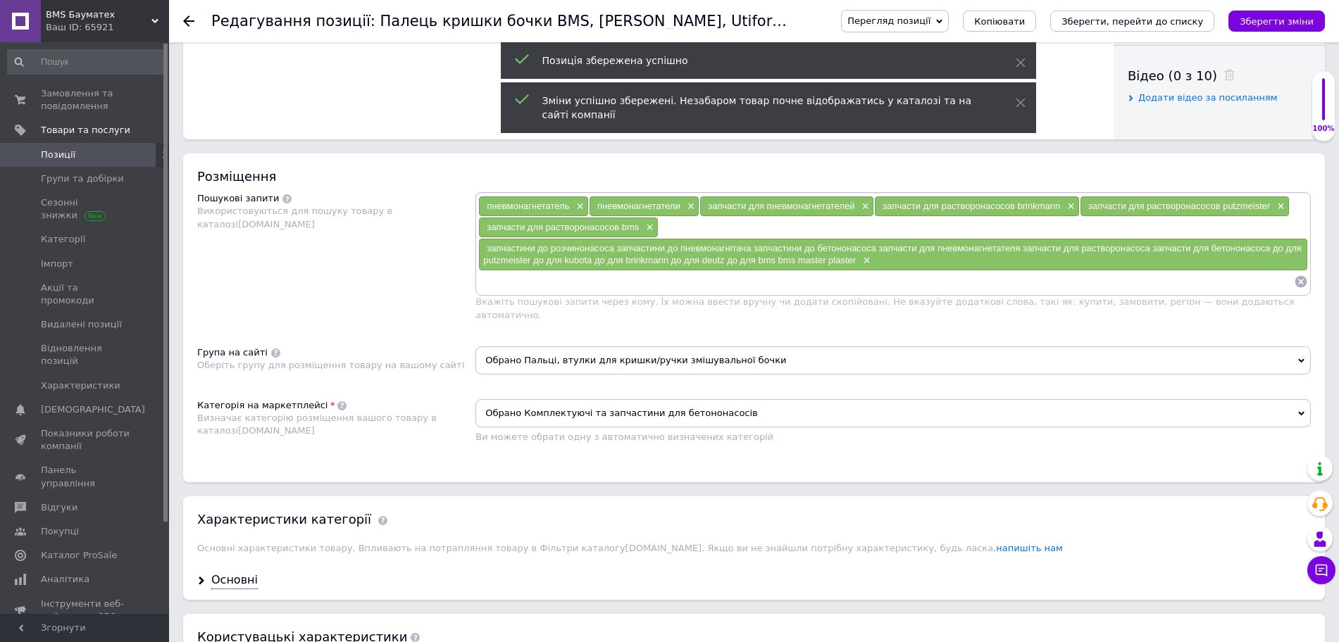
scroll to position [704, 0]
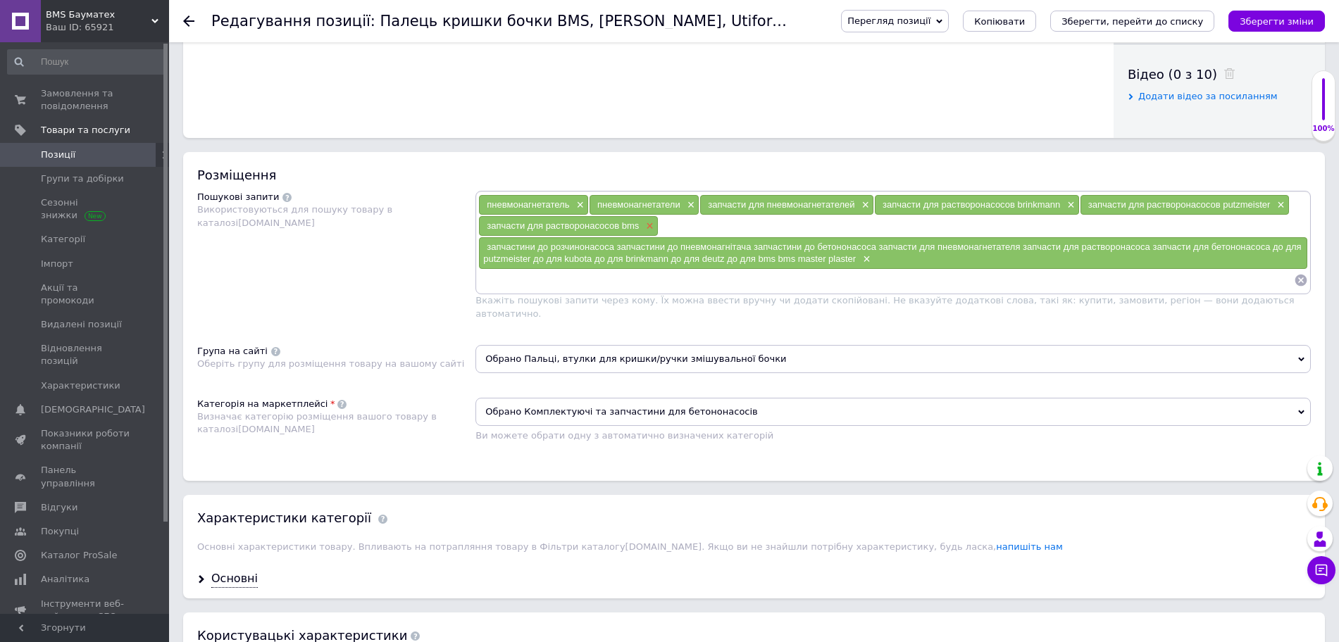
click at [652, 220] on span "×" at bounding box center [647, 226] width 11 height 12
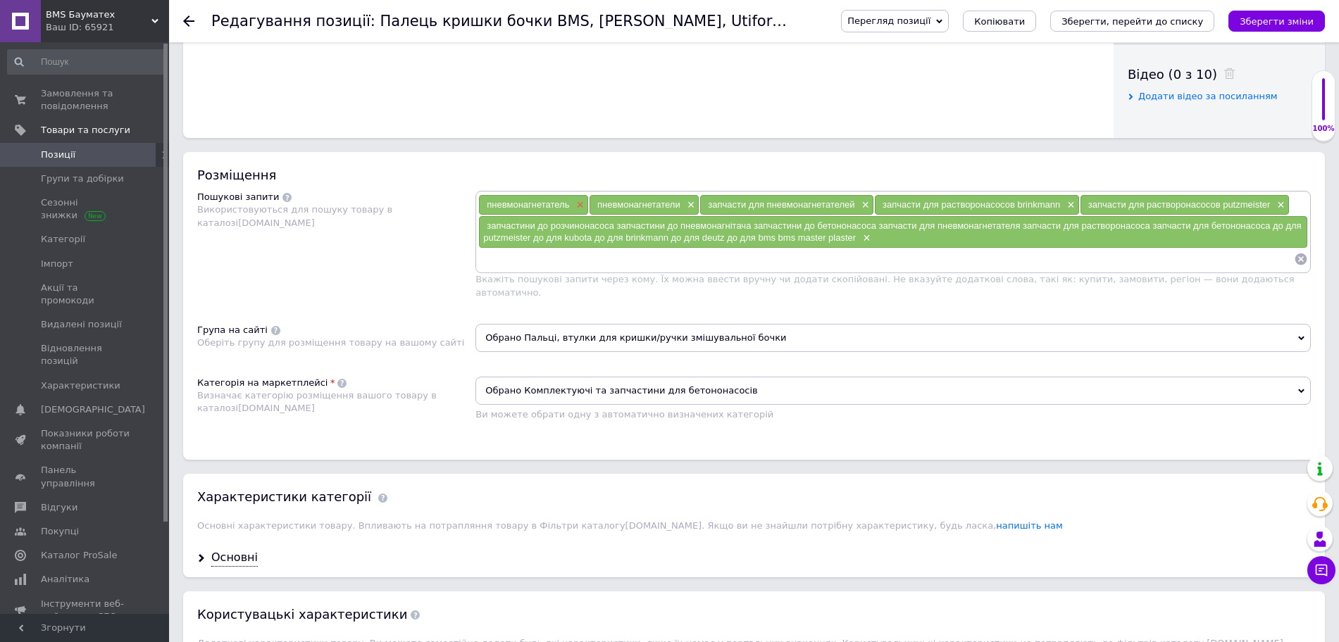
click at [578, 204] on span "×" at bounding box center [578, 205] width 11 height 12
click at [644, 208] on span "×" at bounding box center [643, 205] width 11 height 12
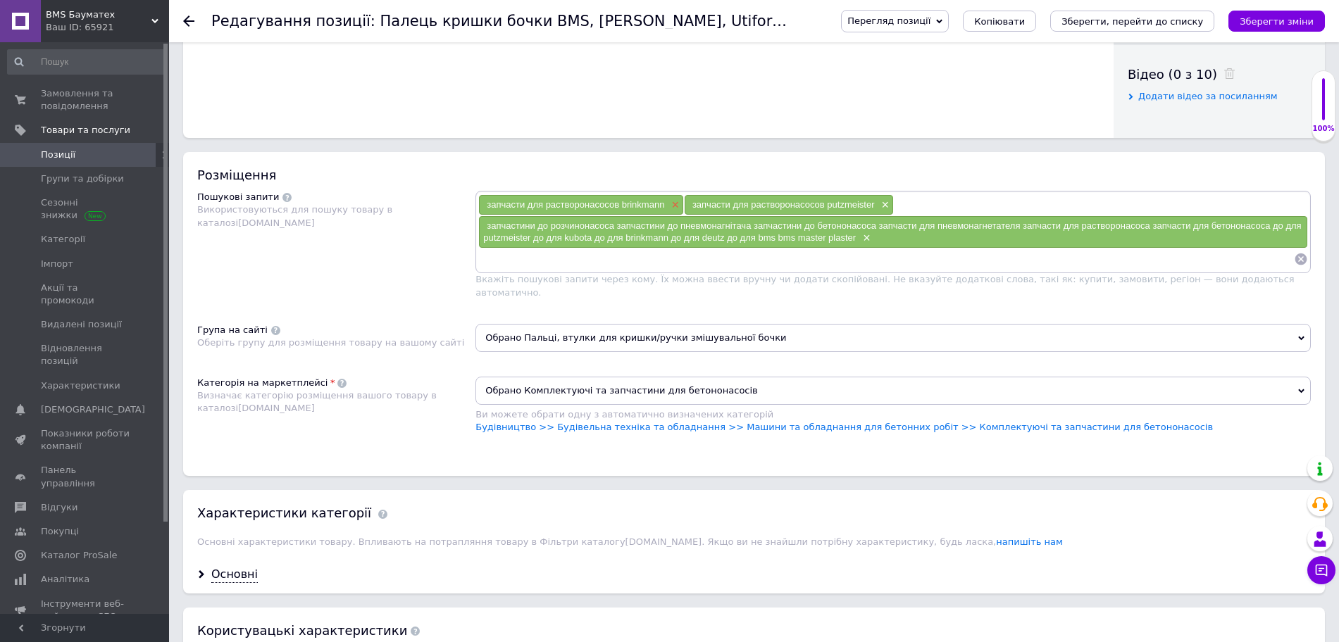
click at [673, 202] on span "×" at bounding box center [673, 205] width 11 height 12
click at [676, 202] on span "×" at bounding box center [678, 205] width 11 height 12
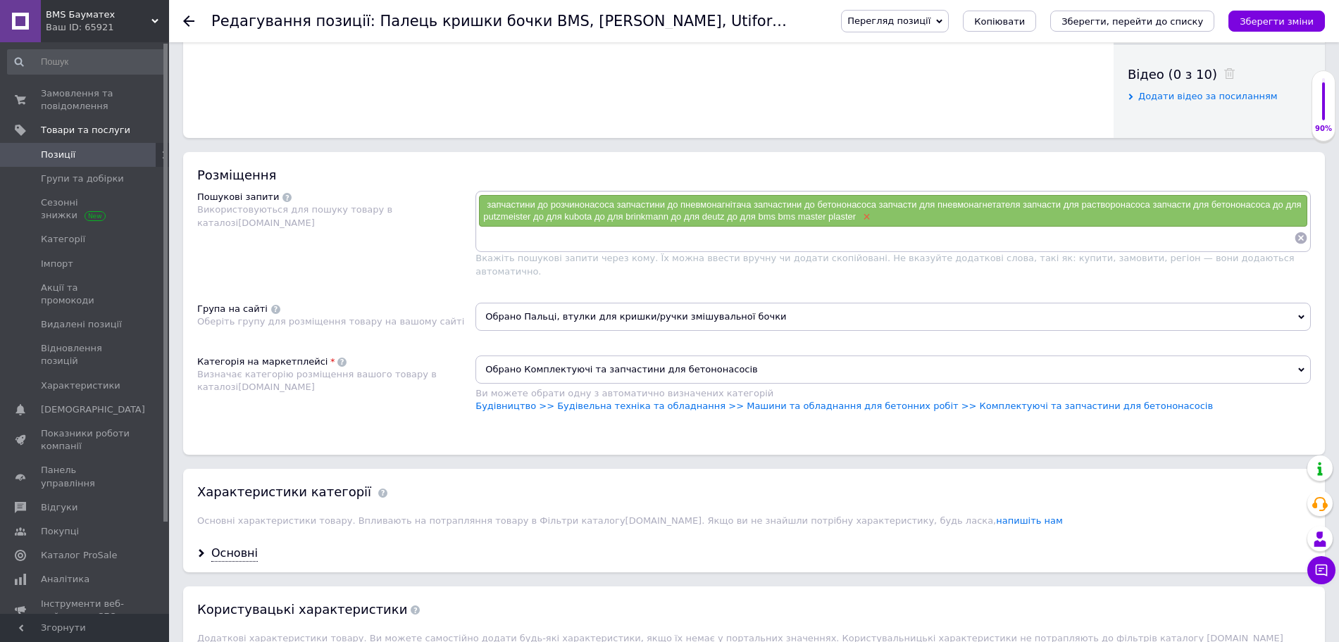
click at [866, 214] on span "×" at bounding box center [864, 217] width 11 height 12
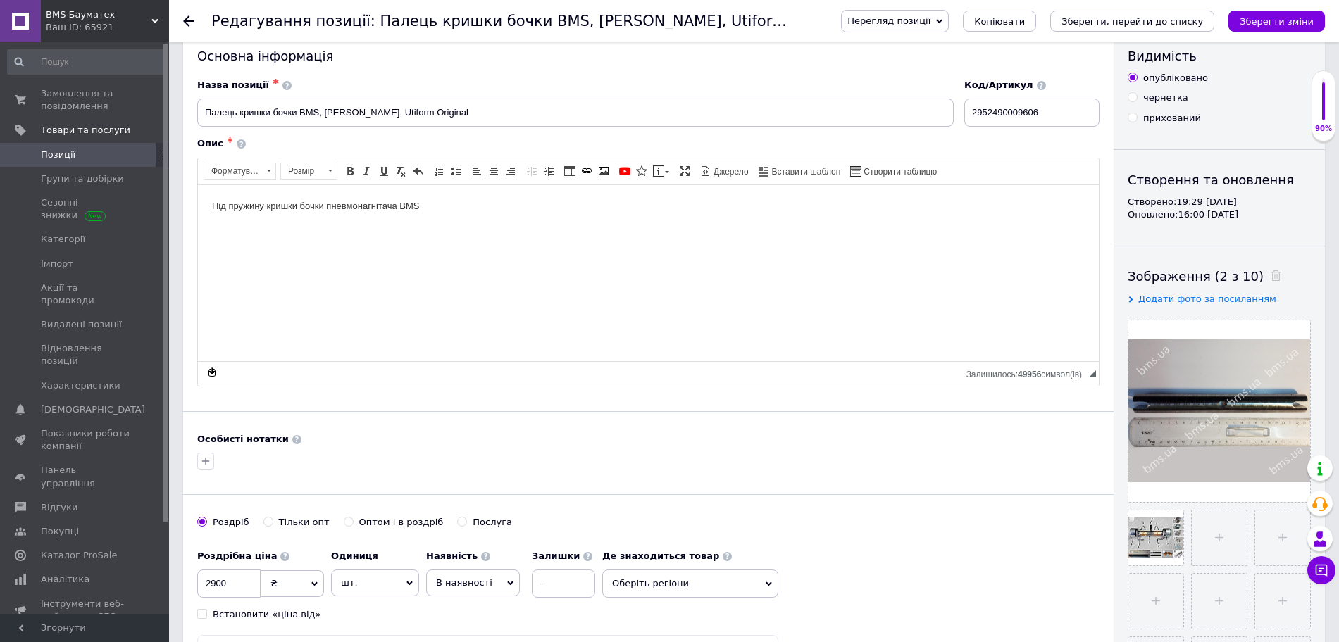
scroll to position [0, 0]
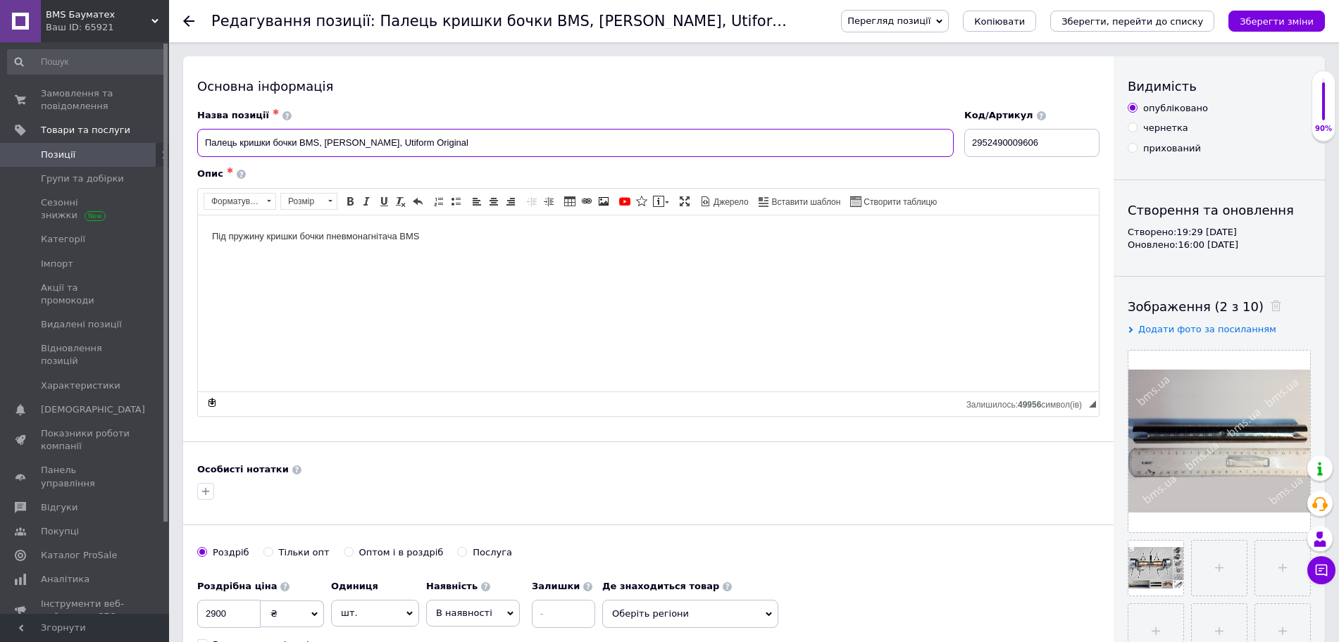
drag, startPoint x: 468, startPoint y: 146, endPoint x: 177, endPoint y: 134, distance: 291.9
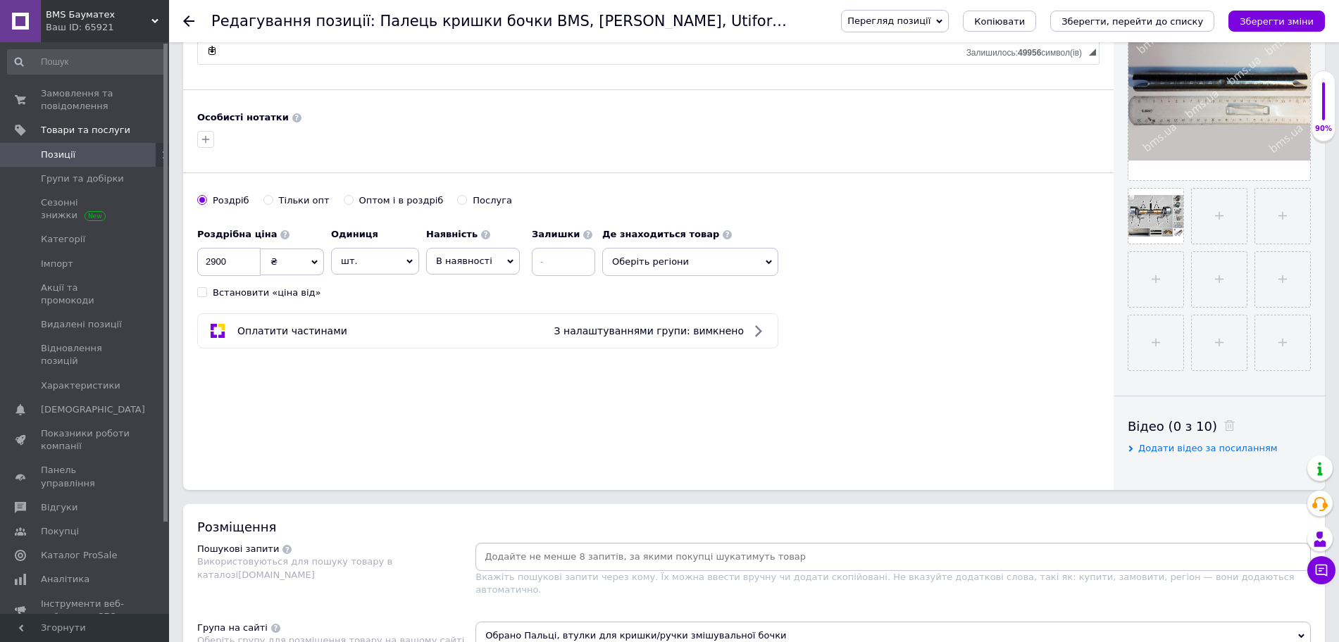
click at [616, 552] on input at bounding box center [893, 557] width 830 height 21
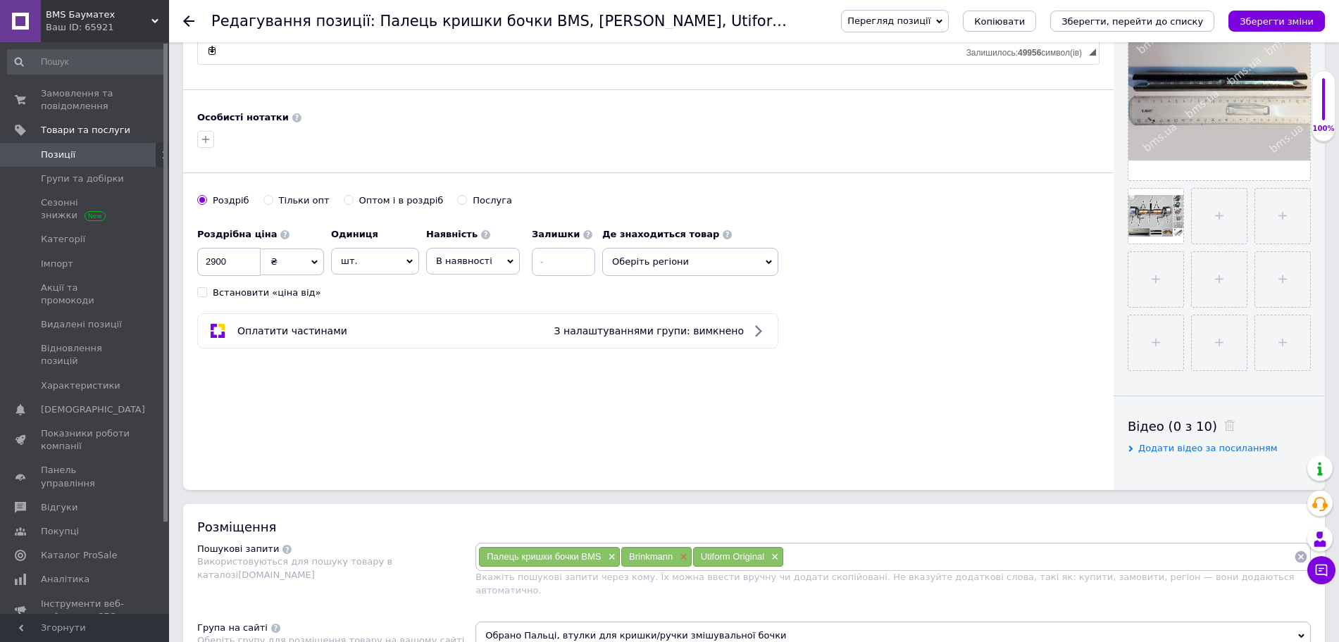
click at [686, 560] on span "×" at bounding box center [681, 558] width 11 height 12
click at [701, 558] on span "×" at bounding box center [701, 558] width 11 height 12
click at [677, 552] on input at bounding box center [957, 557] width 673 height 21
click at [679, 549] on div "Brinkmann ×" at bounding box center [656, 557] width 70 height 20
click at [685, 558] on span "×" at bounding box center [681, 558] width 11 height 12
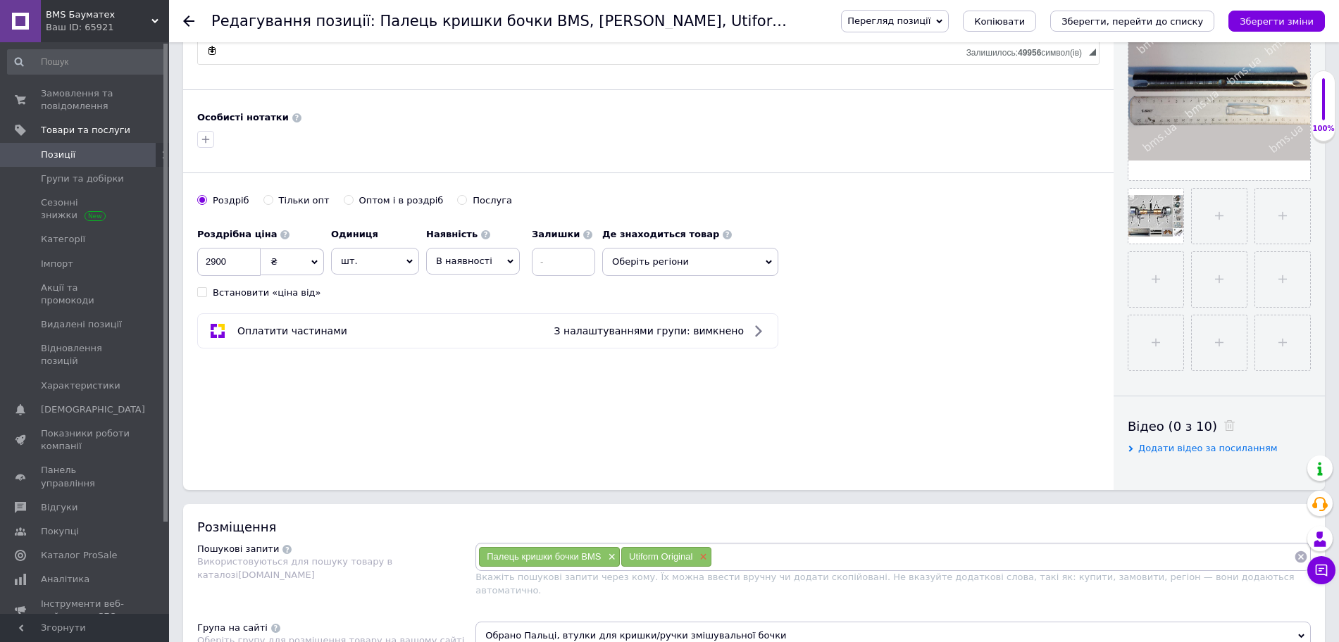
click at [703, 561] on span "×" at bounding box center [701, 558] width 11 height 12
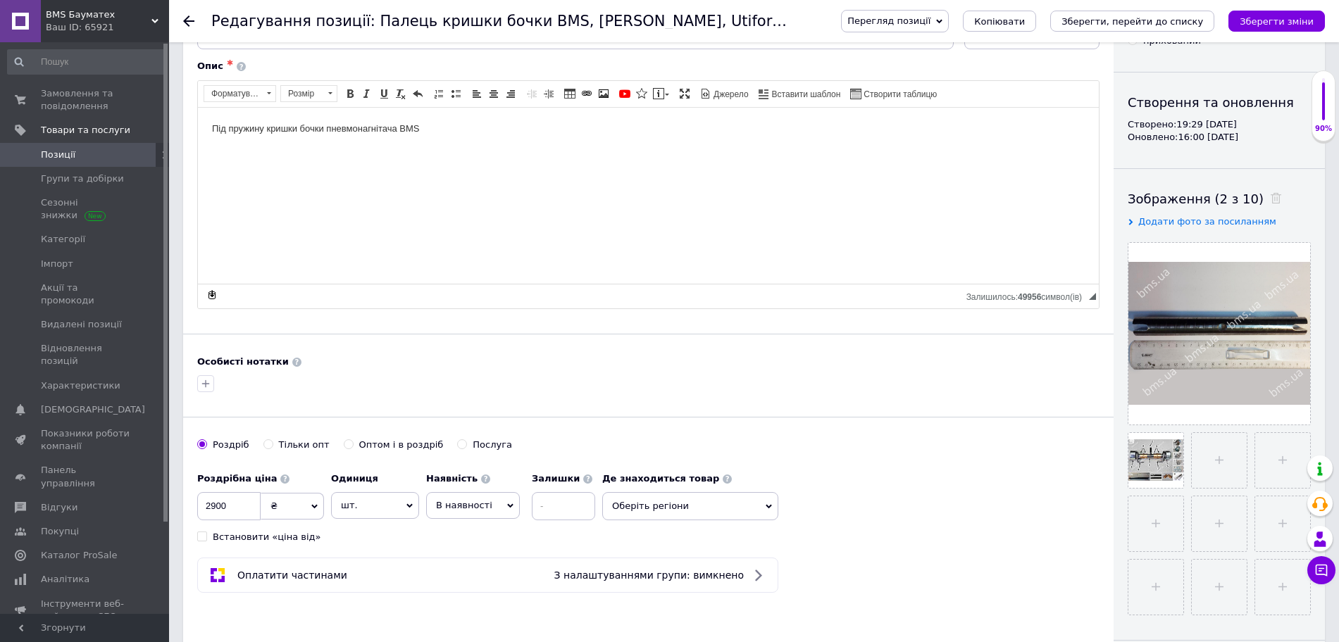
scroll to position [0, 0]
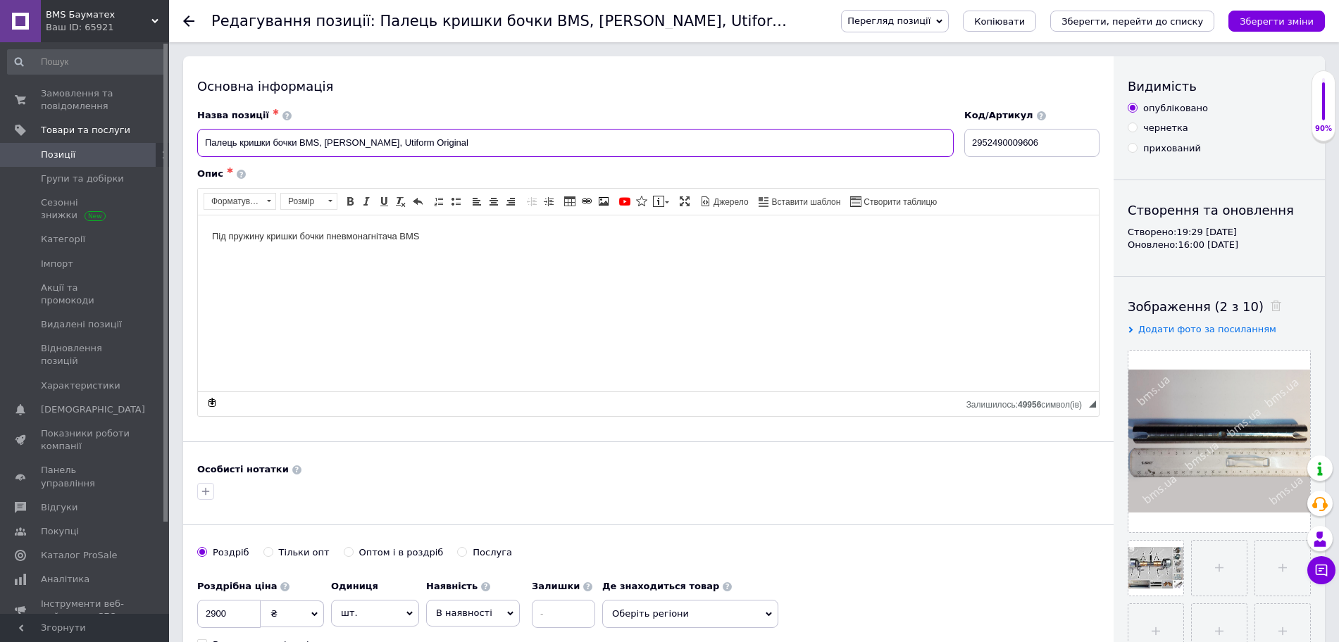
drag, startPoint x: 203, startPoint y: 137, endPoint x: 297, endPoint y: 154, distance: 95.9
click at [297, 154] on input "Палець кришки бочки BMS, [PERSON_NAME], Utiform Original" at bounding box center [575, 143] width 757 height 28
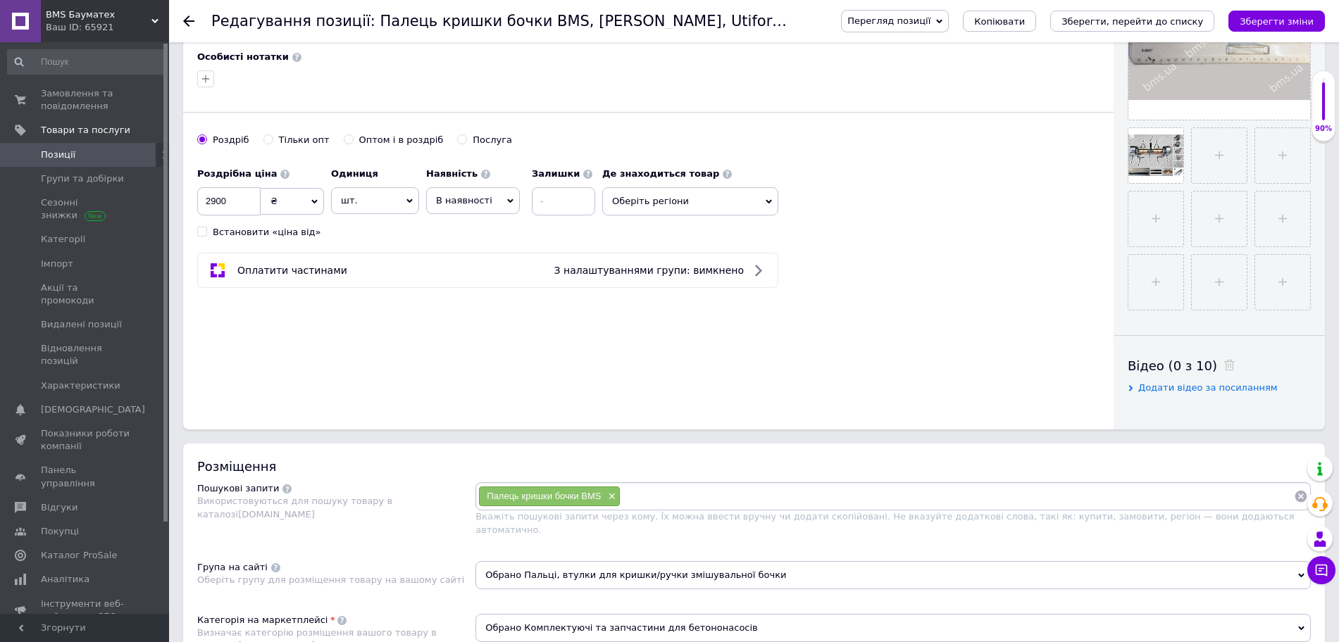
scroll to position [440, 0]
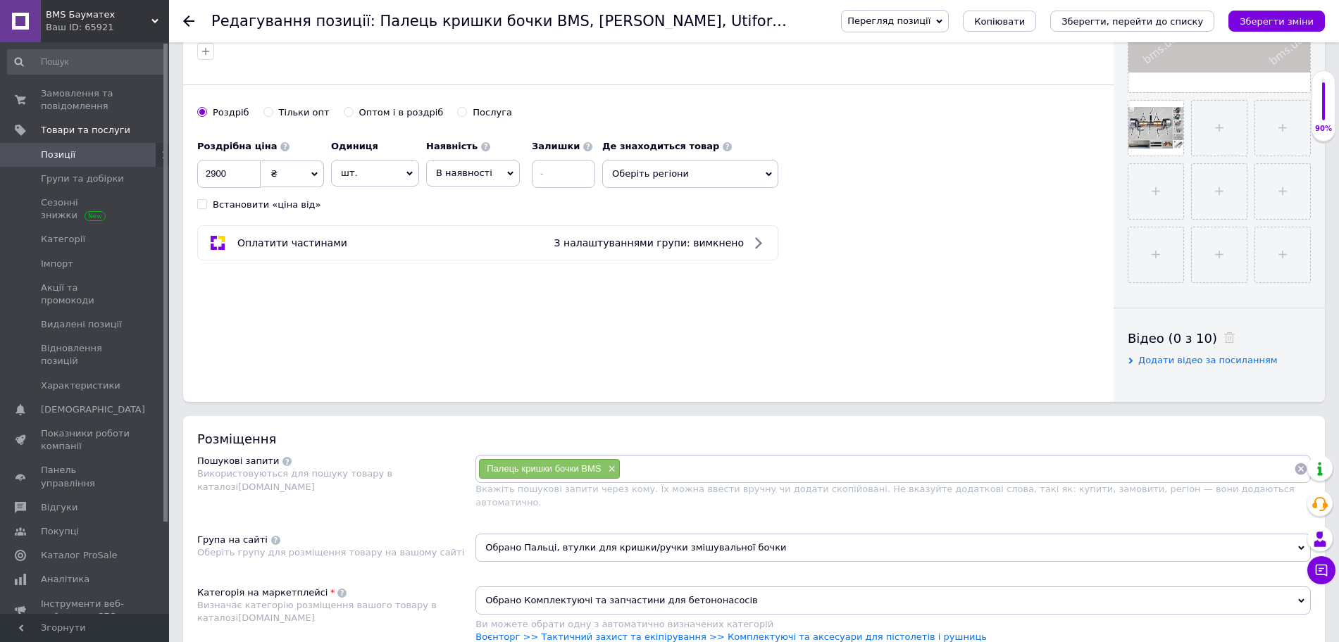
click at [716, 460] on input at bounding box center [957, 469] width 673 height 21
paste input "Палець кришки бочки"
type input "Палець кришки бочки [PERSON_NAME]"
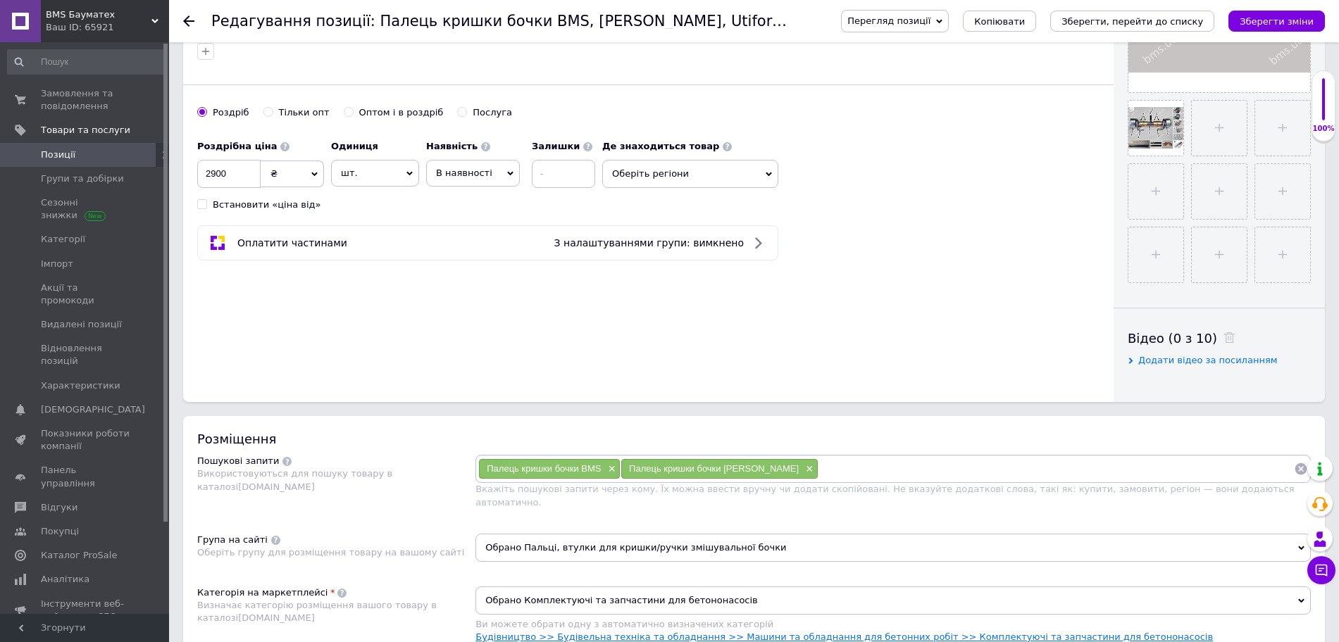
paste input "Палець кришки бочки"
type input "Палець кришки бочки Utiform"
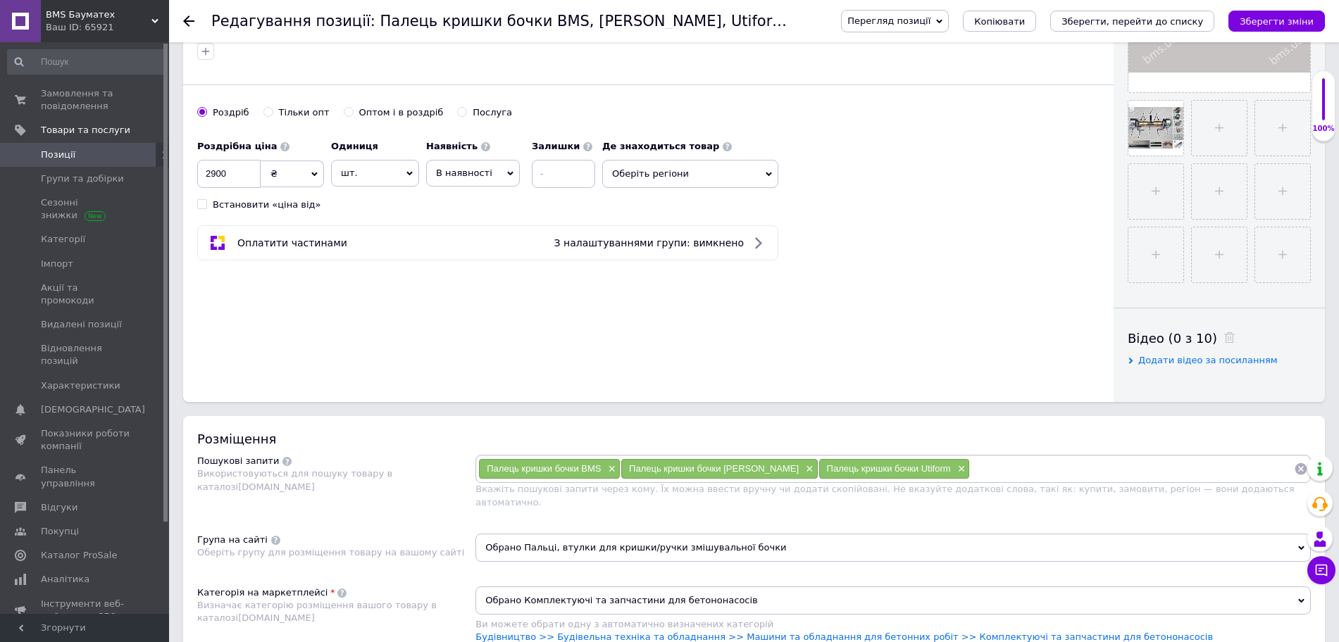
paste input "10590 - 10401011238"
type input "10590 - 10401011238"
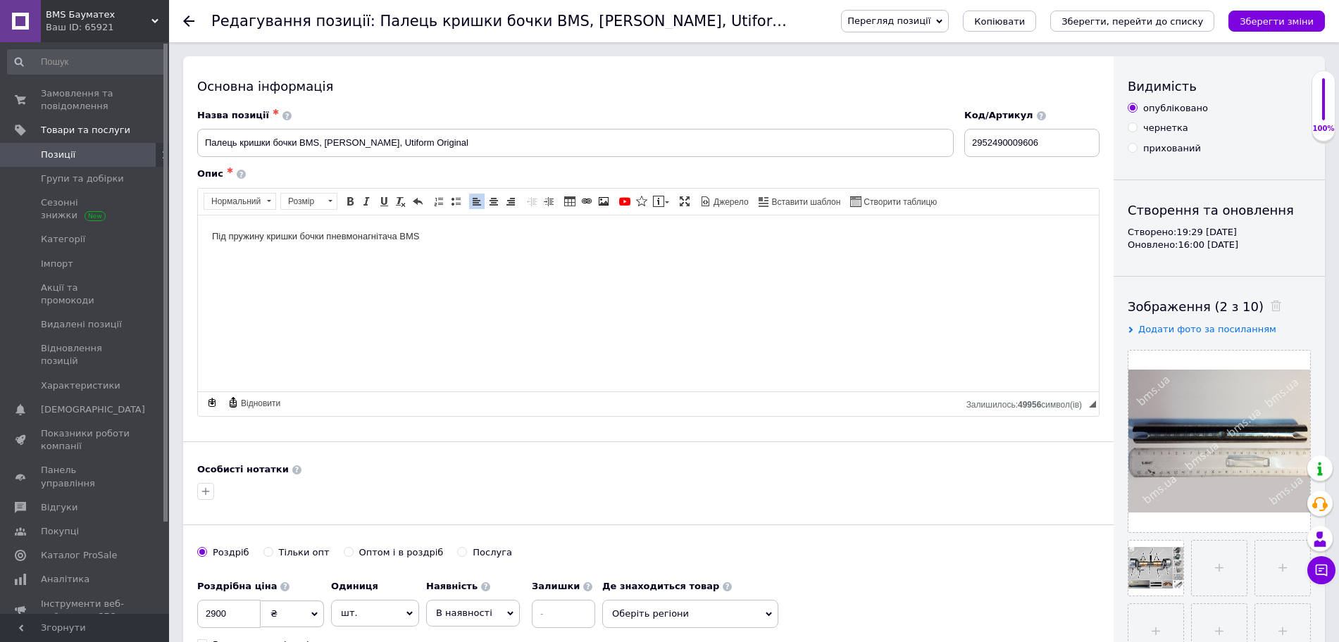
click at [799, 258] on html "Під пружину кришки бочки пневмонагнітача BMS" at bounding box center [648, 236] width 901 height 43
drag, startPoint x: 324, startPoint y: 143, endPoint x: 444, endPoint y: 153, distance: 120.2
click at [444, 153] on input "Палець кришки бочки BMS, [PERSON_NAME], Utiform Original" at bounding box center [575, 143] width 757 height 28
click at [509, 240] on p "Під пружину кришки бочки пневмонагнітача BMS," at bounding box center [648, 236] width 873 height 15
click at [1291, 19] on icon "Зберегти зміни" at bounding box center [1277, 21] width 74 height 11
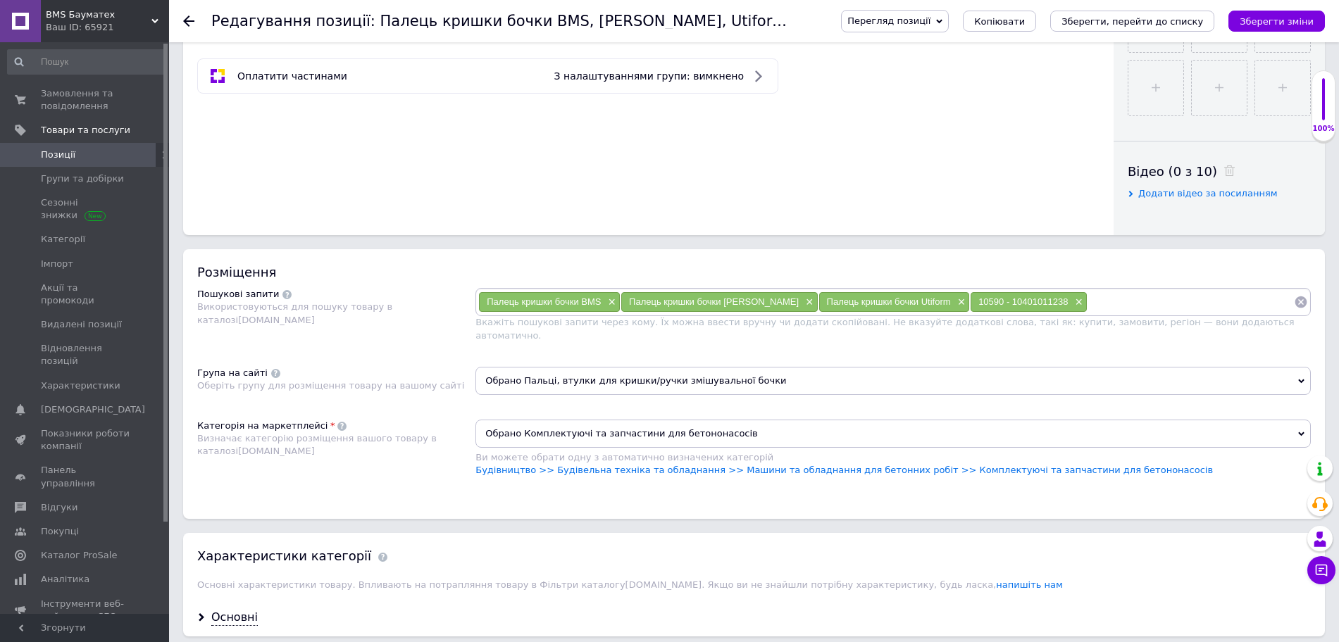
scroll to position [616, 0]
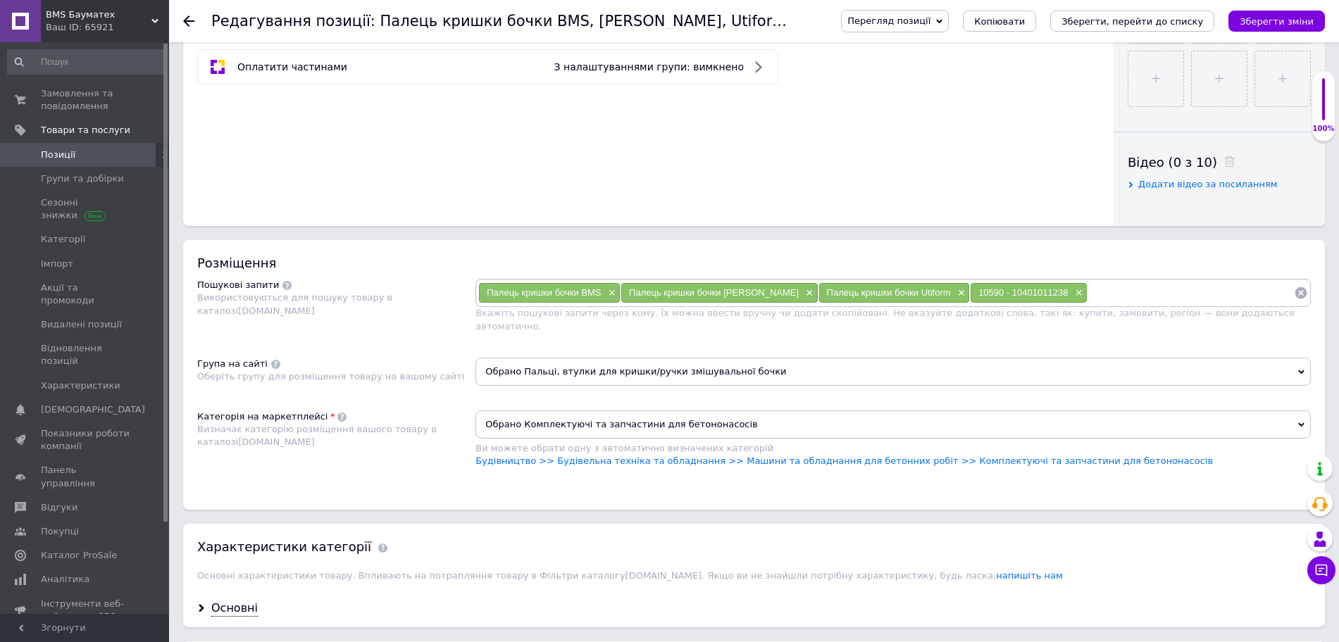
click at [1098, 294] on input at bounding box center [1191, 292] width 206 height 21
paste input "Вісь кришки бочки Brinkmann 260/22/43/45/55 BMS Original"
type input "Вісь кришки бочки Brinkmann 260/22/43/45/55 BMS Original"
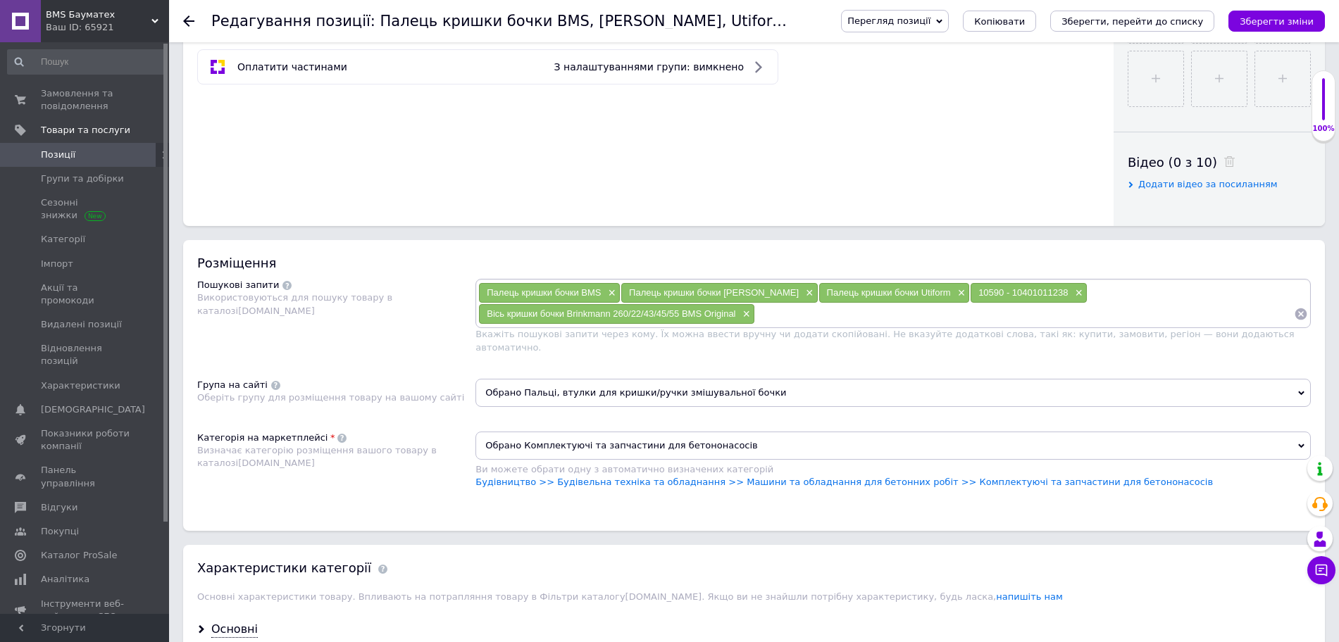
scroll to position [0, 0]
paste input "00003496"
type input "00003496"
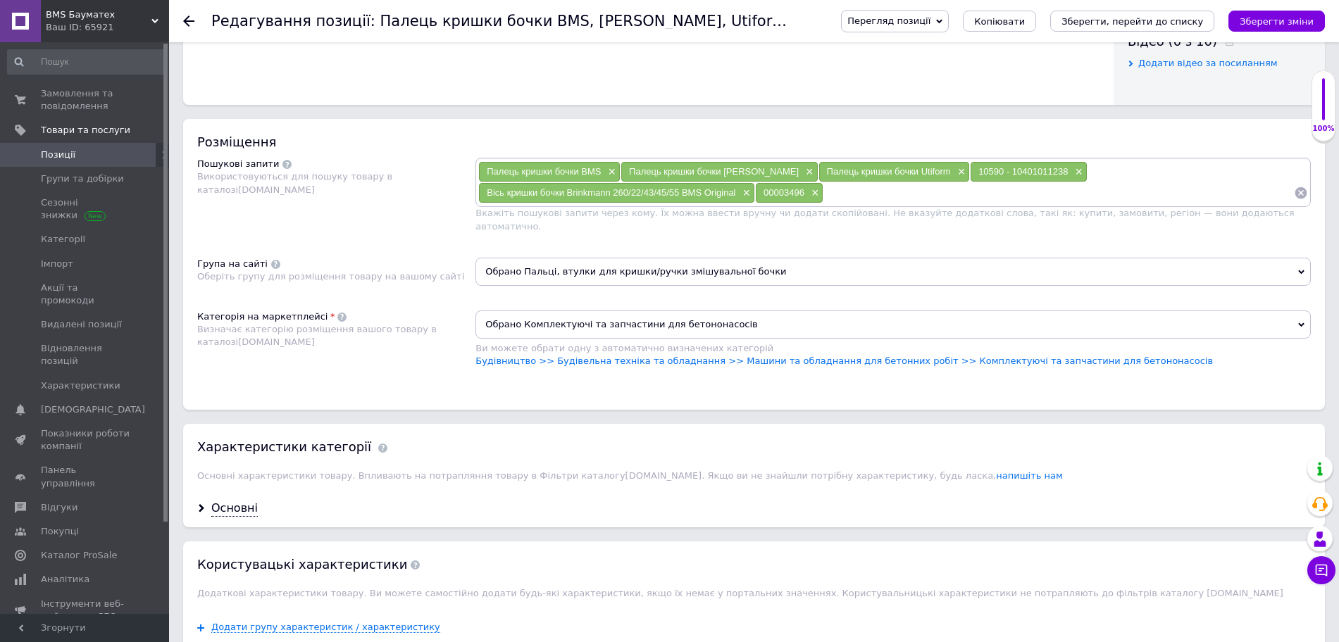
scroll to position [881, 0]
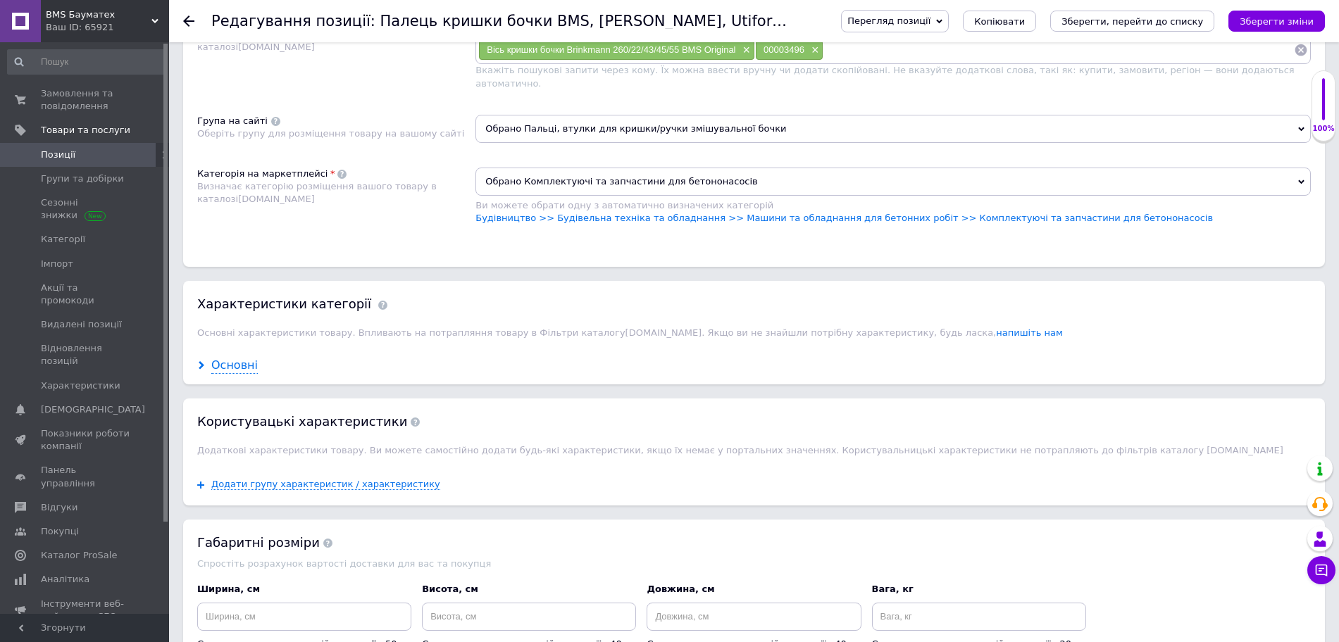
click at [247, 360] on div "Основні" at bounding box center [234, 366] width 46 height 16
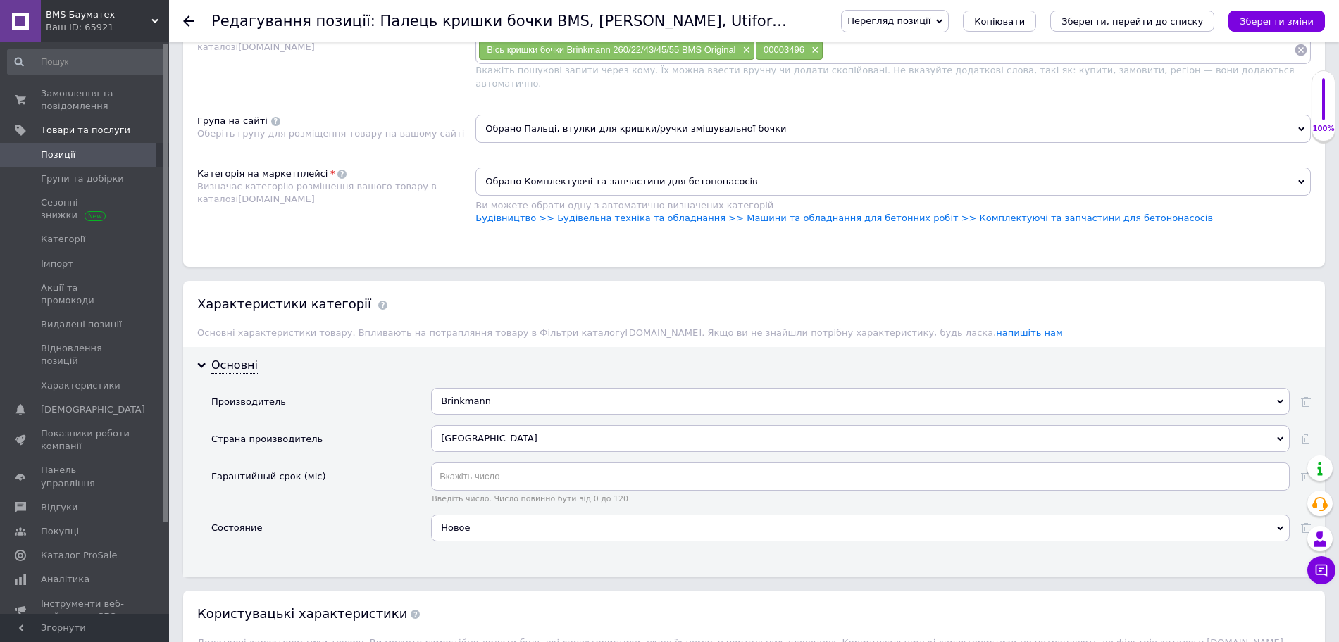
click at [541, 388] on div "Brinkmann" at bounding box center [860, 401] width 859 height 27
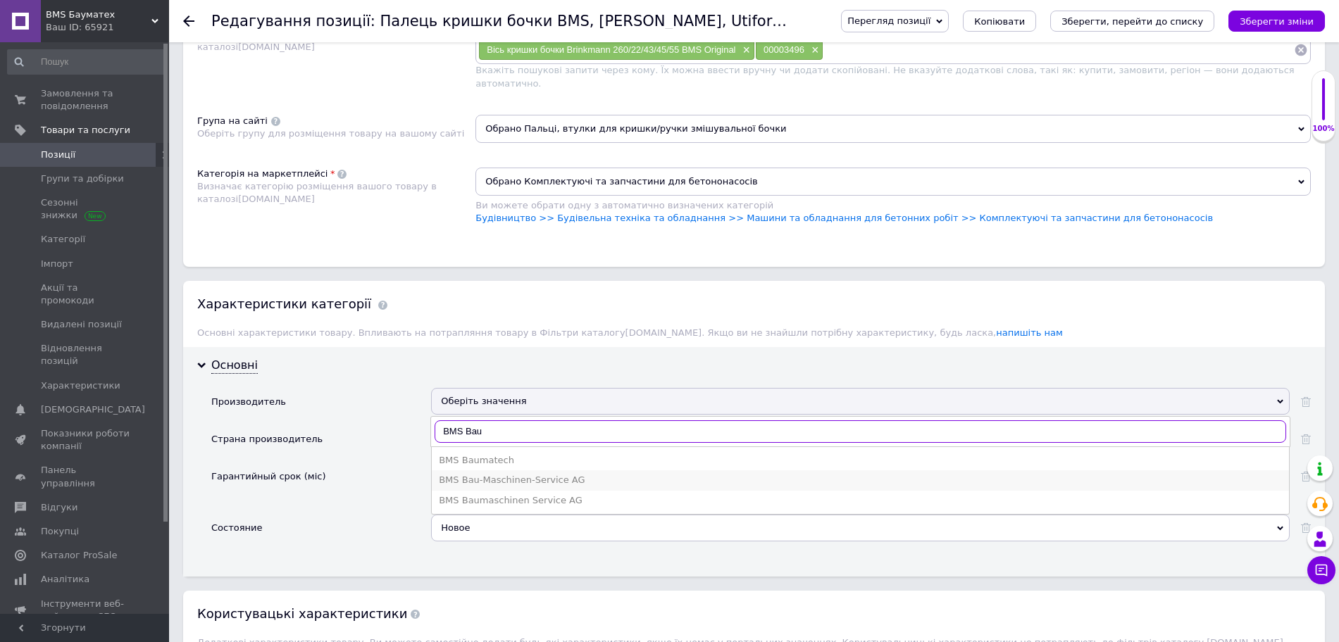
type input "BMS Bau"
click at [554, 474] on div "BMS Bau-Maschinen-Service AG" at bounding box center [860, 480] width 843 height 13
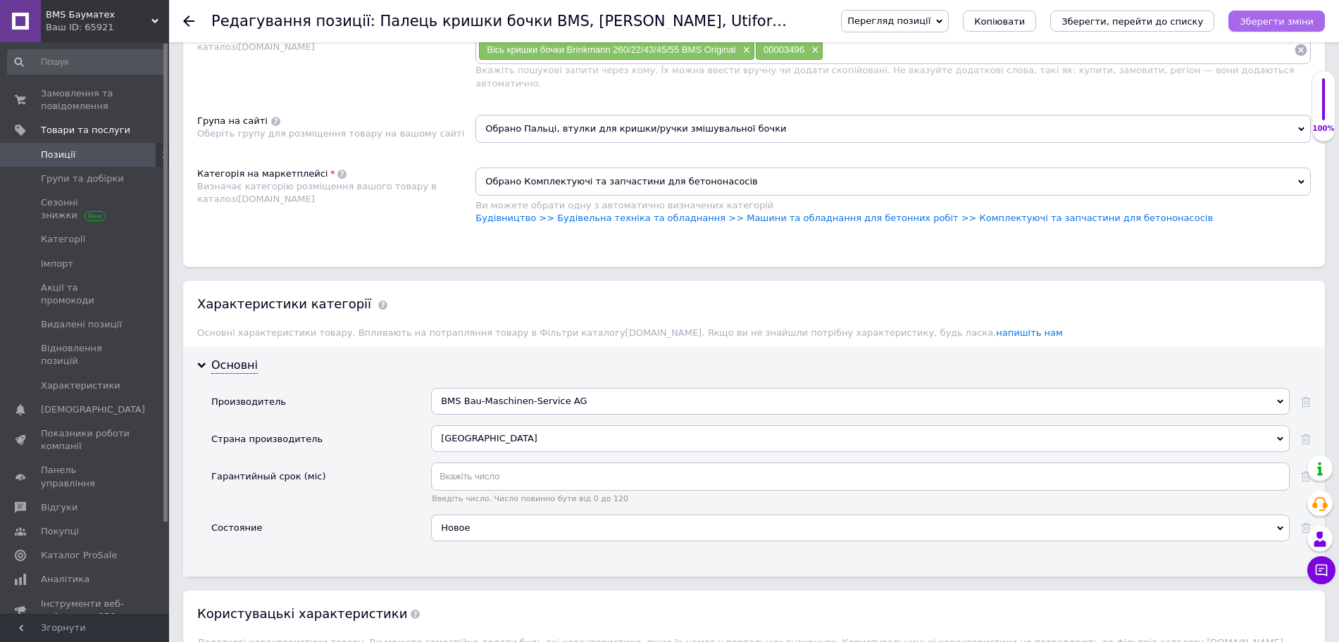
click at [1282, 25] on icon "Зберегти зміни" at bounding box center [1277, 21] width 74 height 11
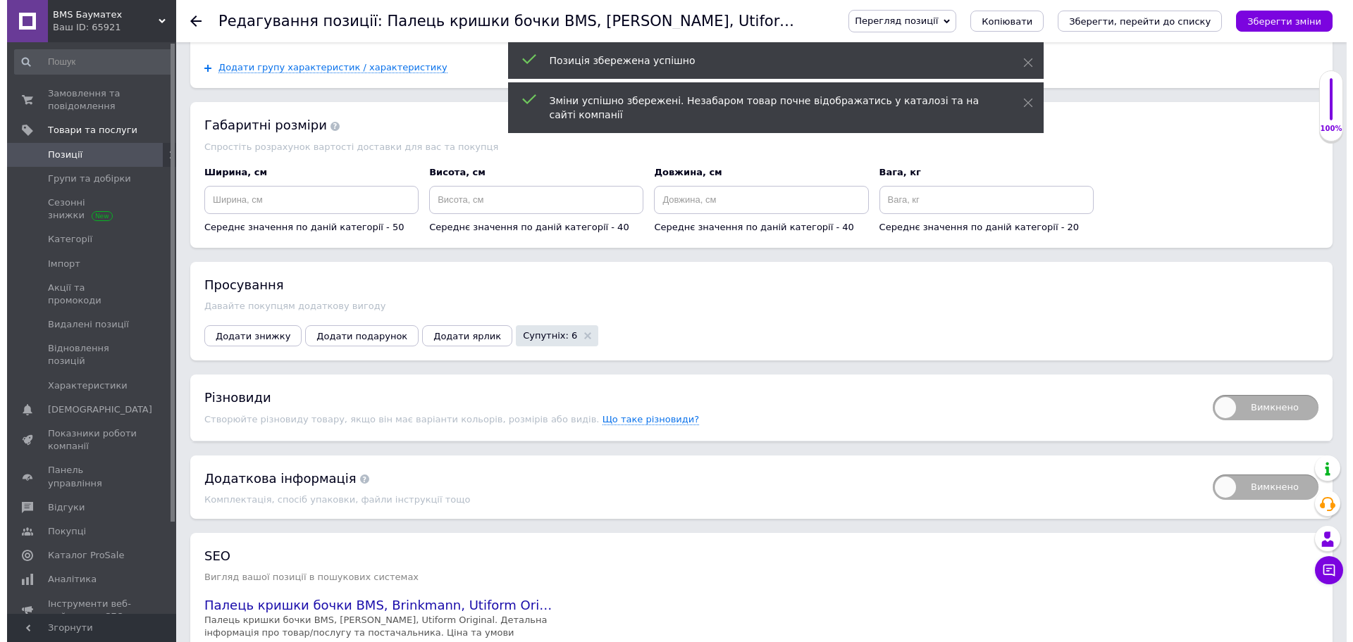
scroll to position [1497, 0]
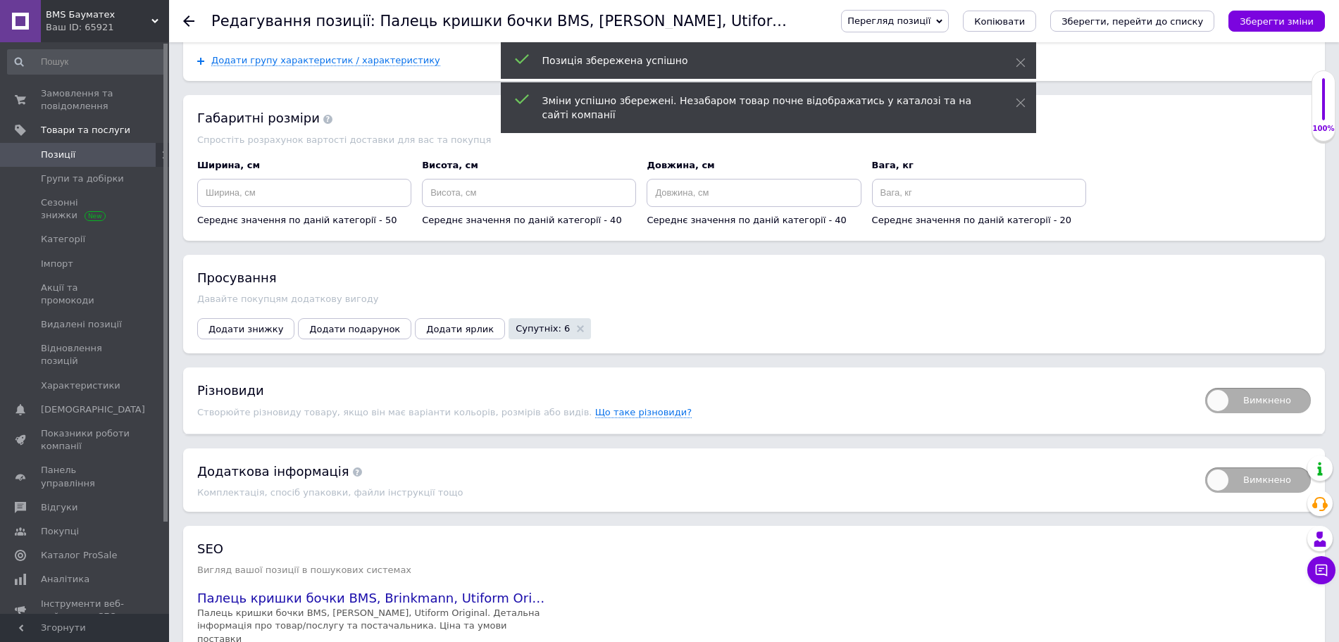
click at [495, 307] on div "Просування Давайте покупцям додаткову вигоду Додати знижку Додати подарунок Дод…" at bounding box center [754, 304] width 1142 height 99
click at [516, 324] on span "Супутніх: 6" at bounding box center [543, 328] width 54 height 9
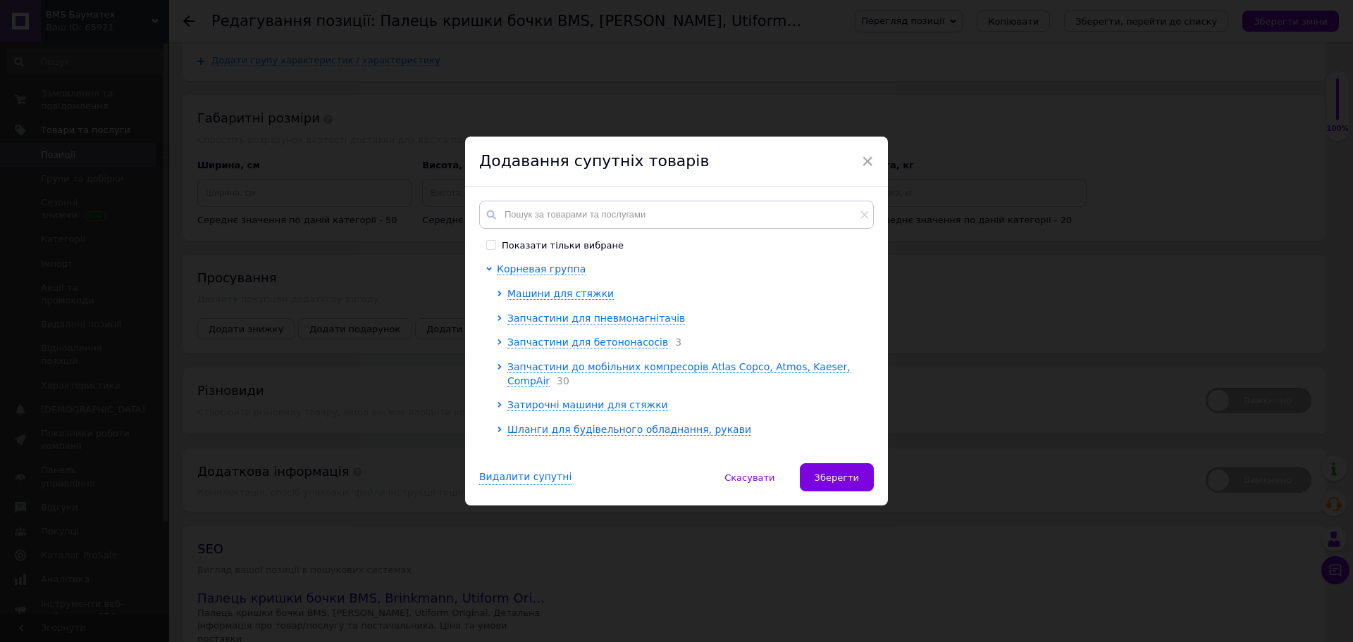
click at [489, 243] on input "Показати тільки вибране" at bounding box center [490, 244] width 9 height 9
checkbox input "true"
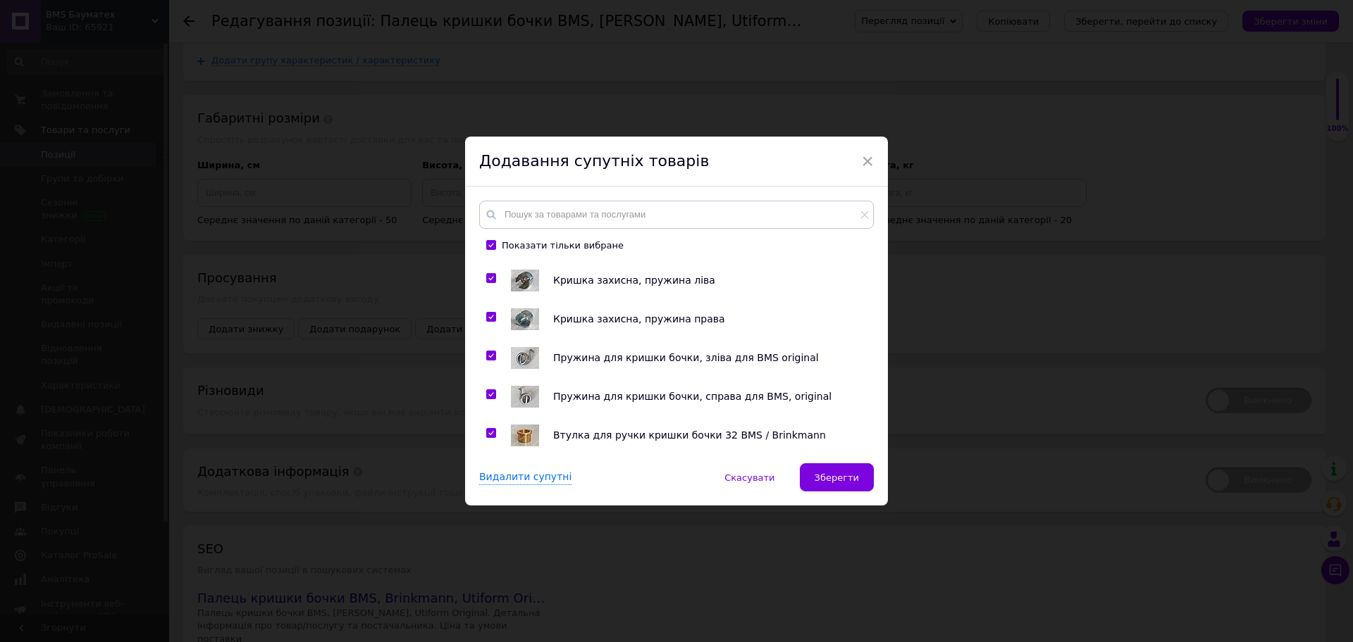
scroll to position [75, 0]
click at [492, 429] on input "checkbox" at bounding box center [490, 433] width 9 height 9
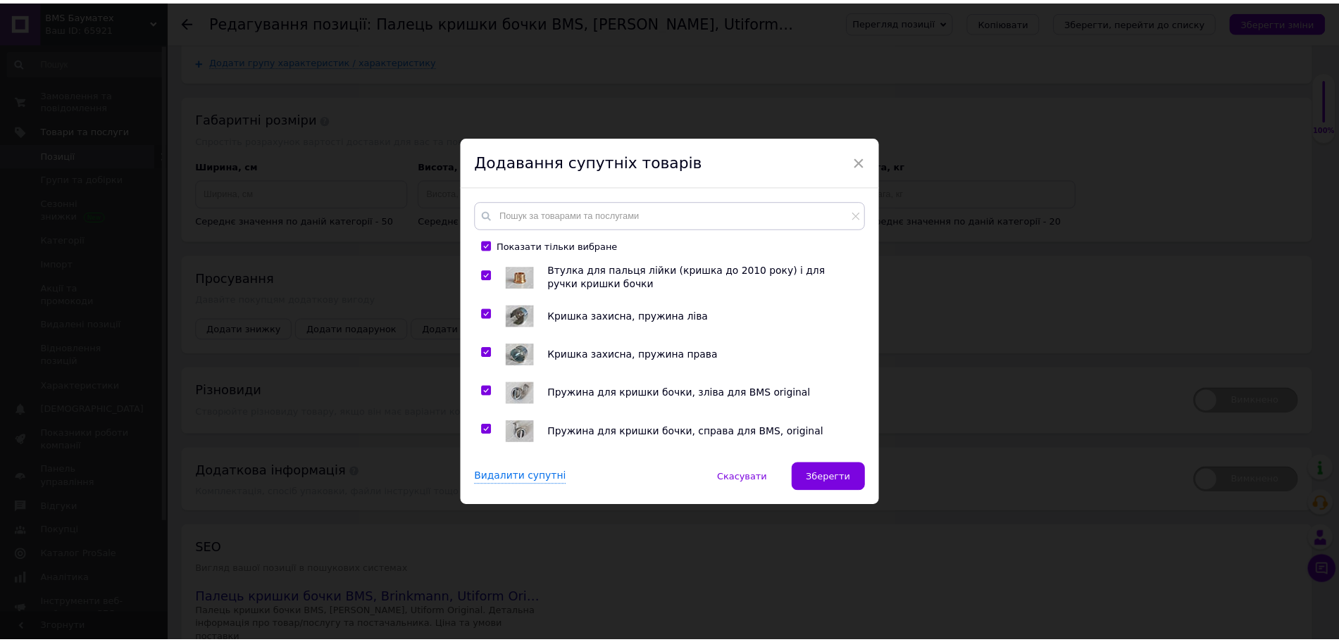
scroll to position [0, 0]
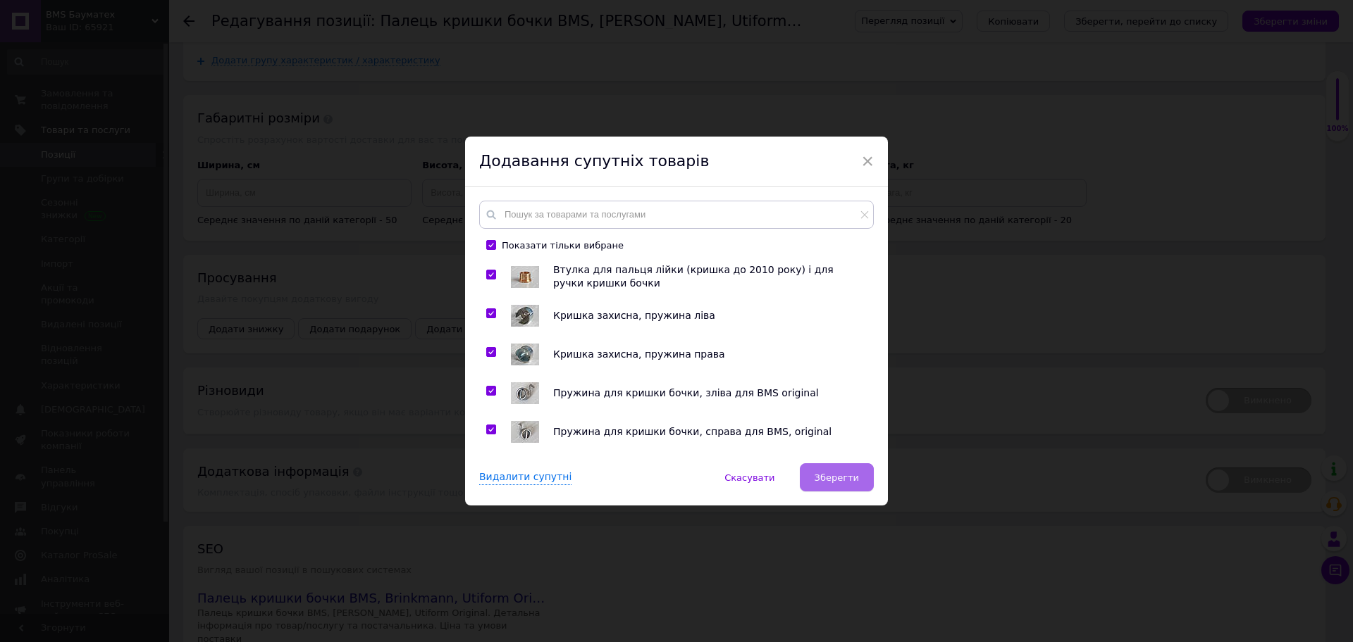
click at [838, 478] on span "Зберегти" at bounding box center [836, 478] width 44 height 11
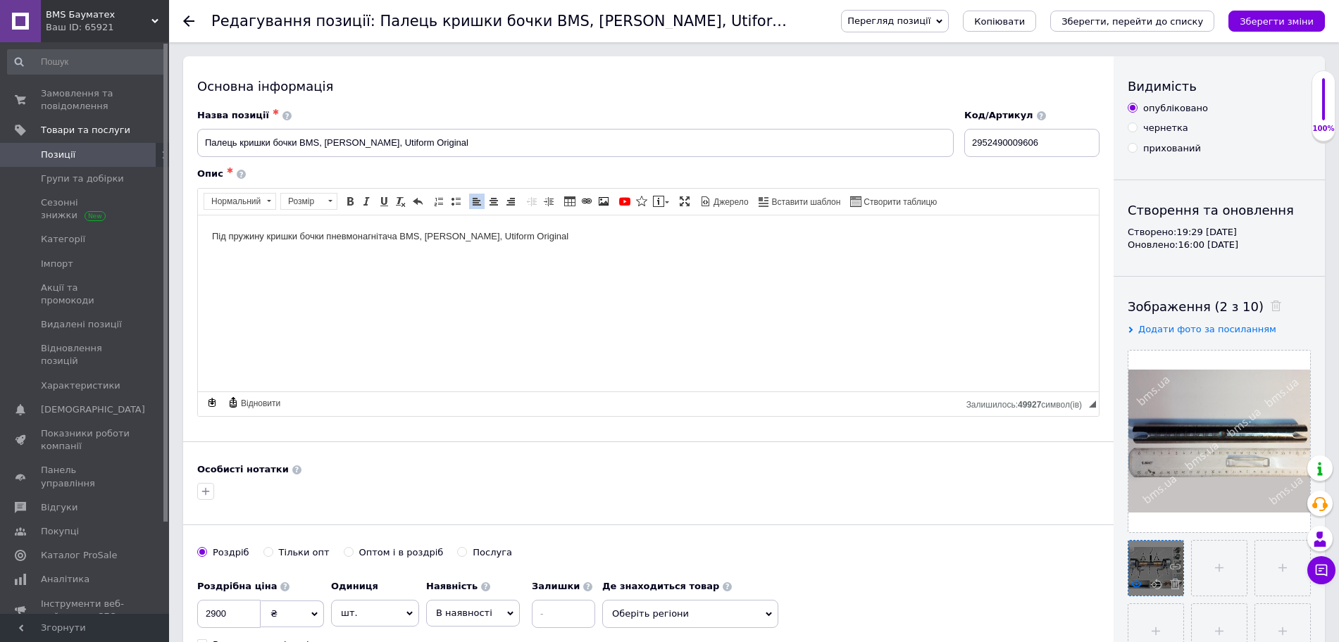
click at [1133, 587] on use at bounding box center [1136, 583] width 11 height 7
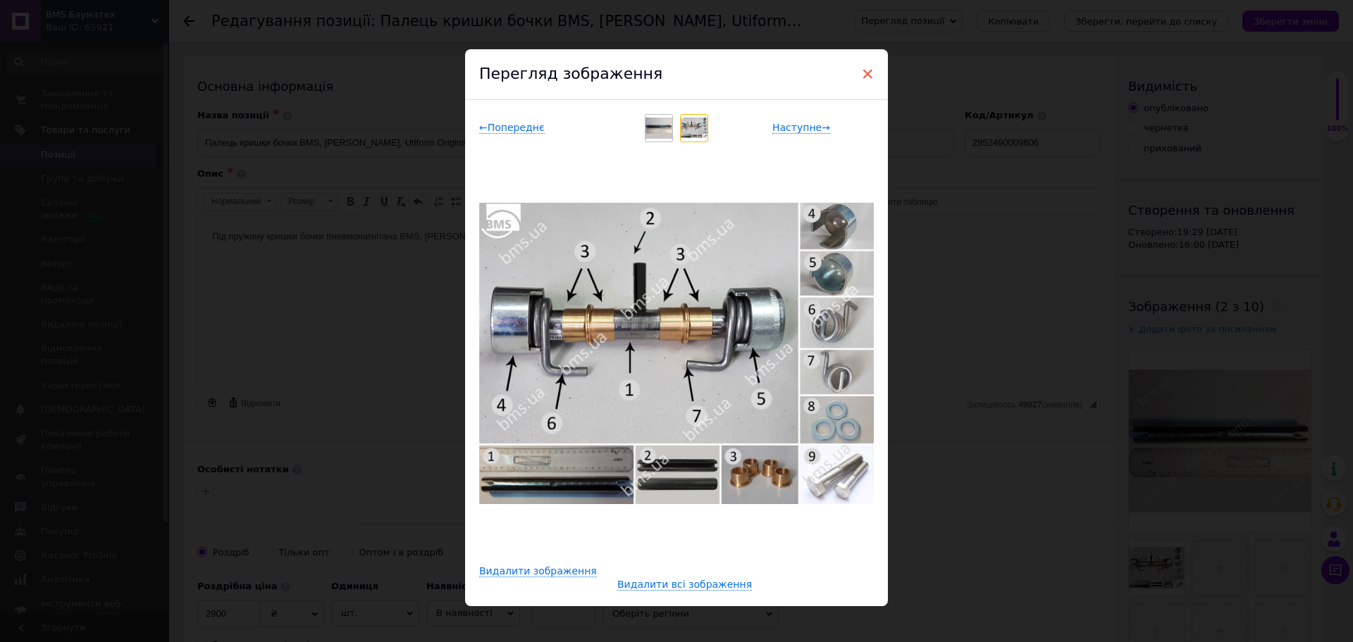
click at [869, 74] on span "×" at bounding box center [867, 74] width 13 height 24
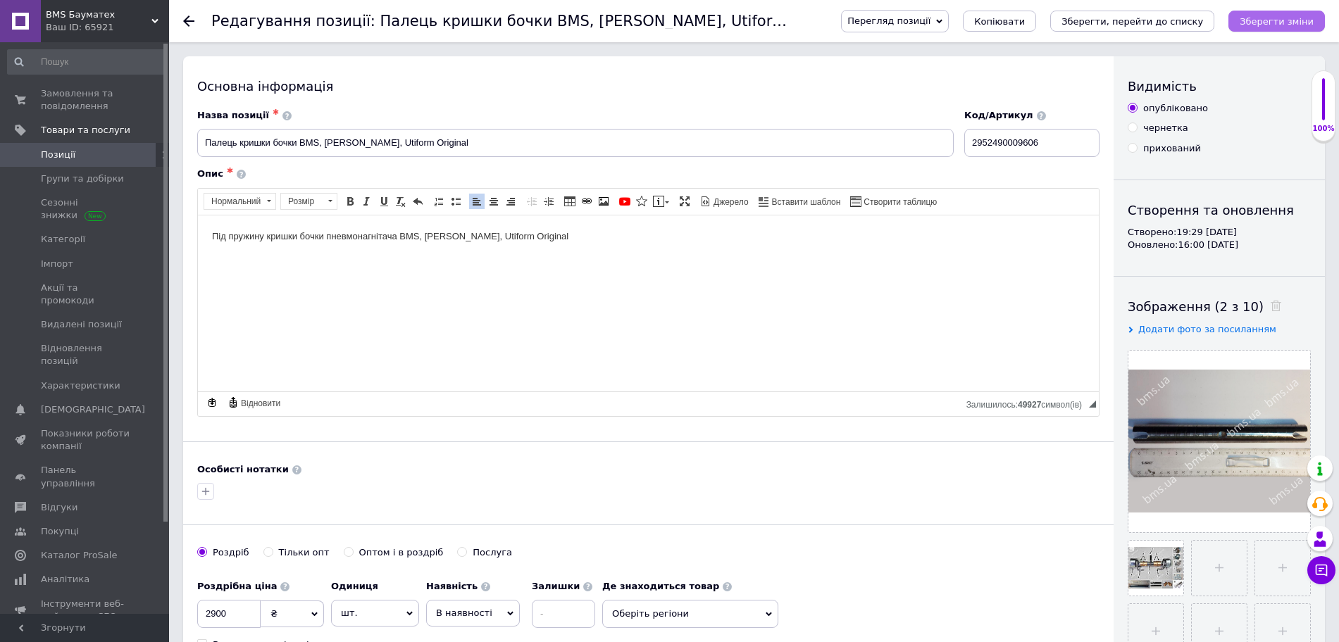
click at [1260, 17] on icon "Зберегти зміни" at bounding box center [1277, 21] width 74 height 11
drag, startPoint x: 1051, startPoint y: 142, endPoint x: 946, endPoint y: 136, distance: 105.2
click at [946, 136] on div "Назва позиції ✱ Палець кришки бочки BMS, [PERSON_NAME], Utiform Original Код/Ар…" at bounding box center [648, 133] width 913 height 58
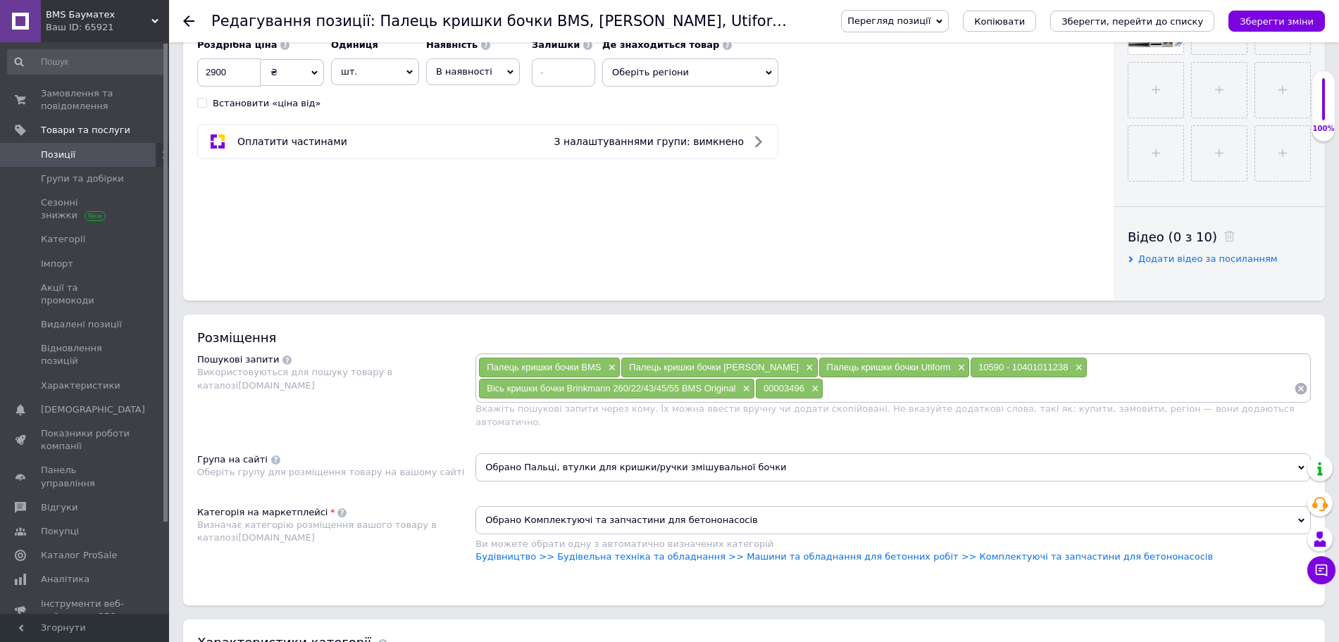
scroll to position [616, 0]
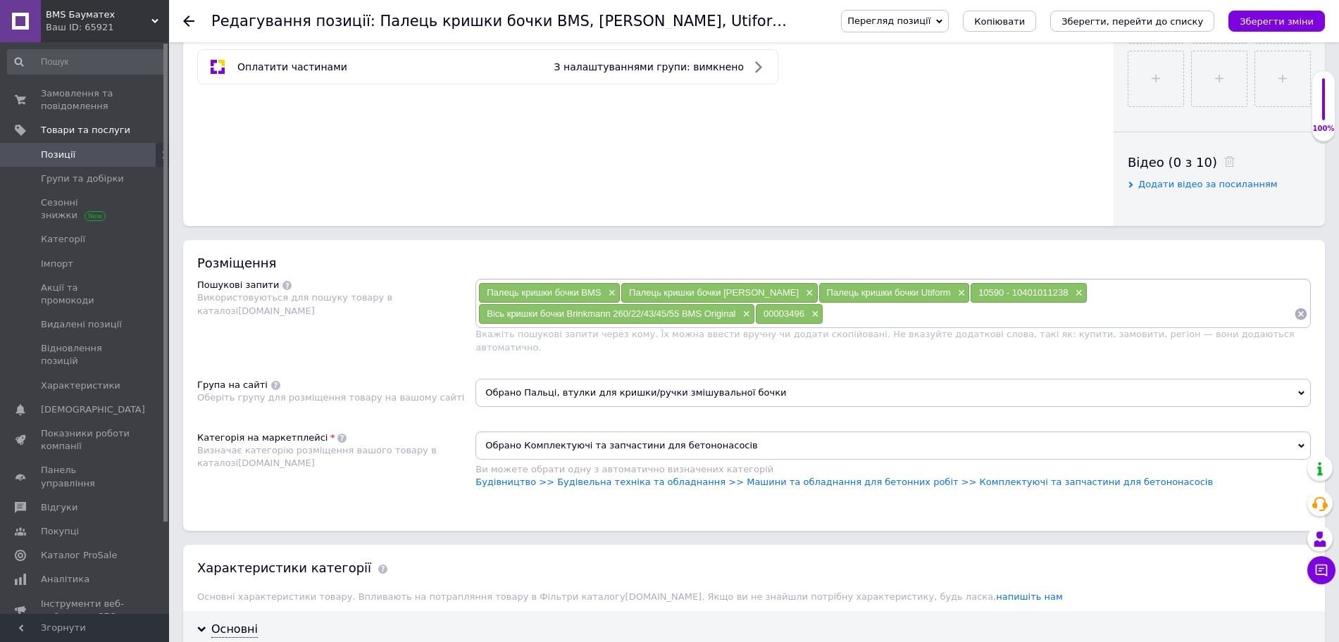
click at [957, 321] on input at bounding box center [1058, 314] width 471 height 21
paste input "2952490009606"
type input "2952490009606"
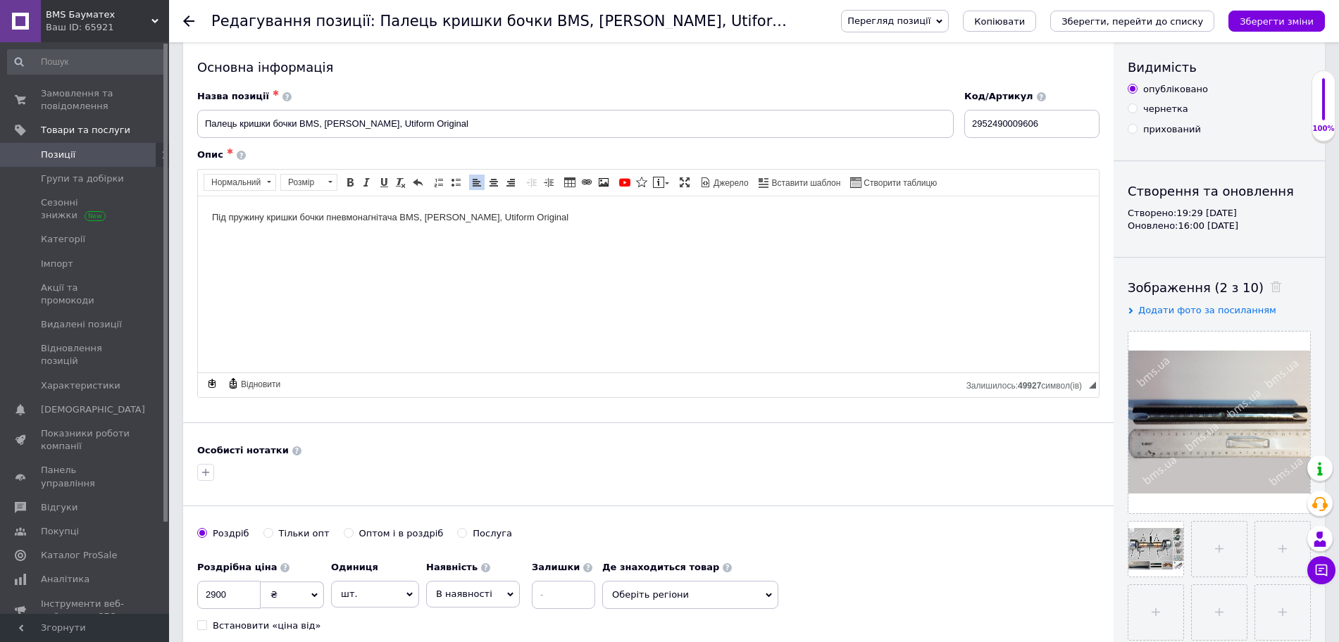
scroll to position [0, 0]
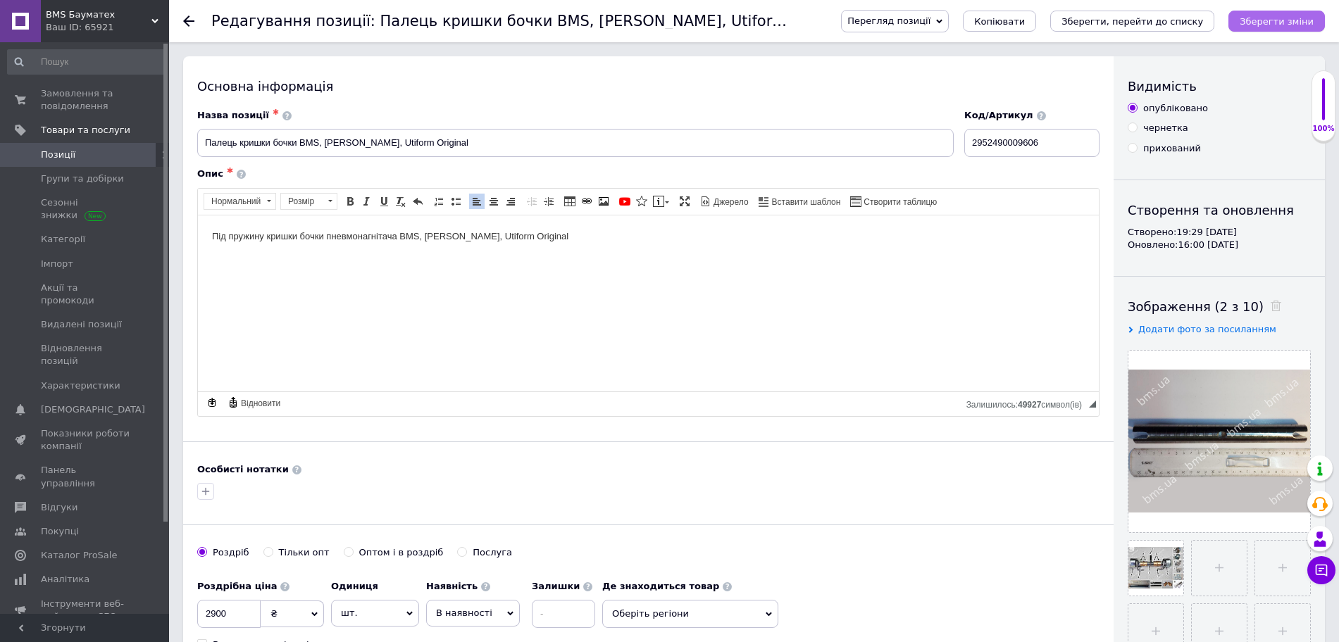
click at [1286, 21] on icon "Зберегти зміни" at bounding box center [1277, 21] width 74 height 11
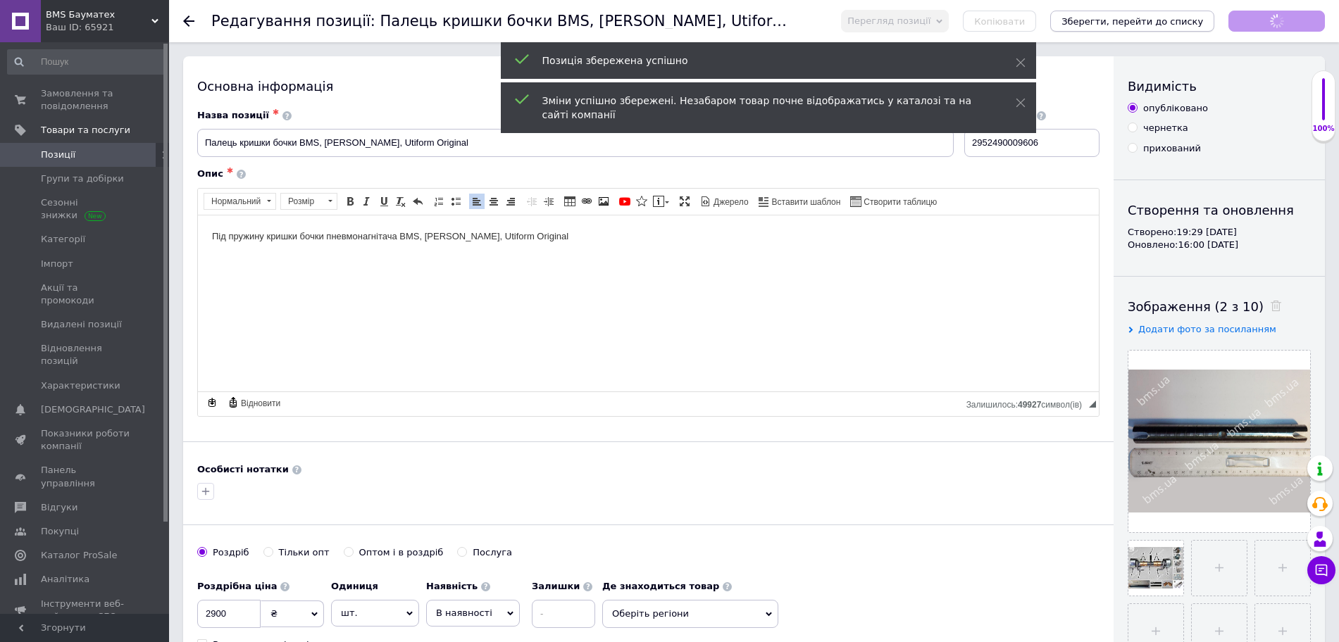
click at [1155, 22] on icon "Зберегти, перейти до списку" at bounding box center [1133, 21] width 142 height 11
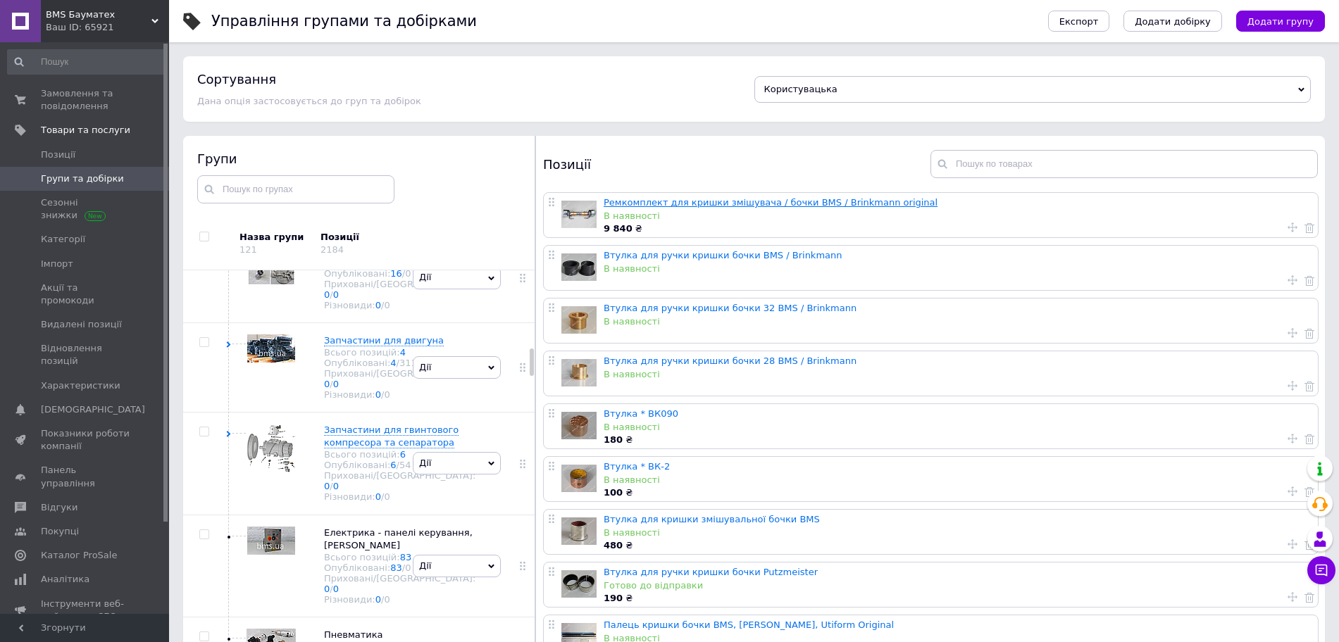
click at [860, 199] on link "Ремкомплект для кришки змішувача / бочки BMS / Brinkmann original" at bounding box center [771, 202] width 334 height 11
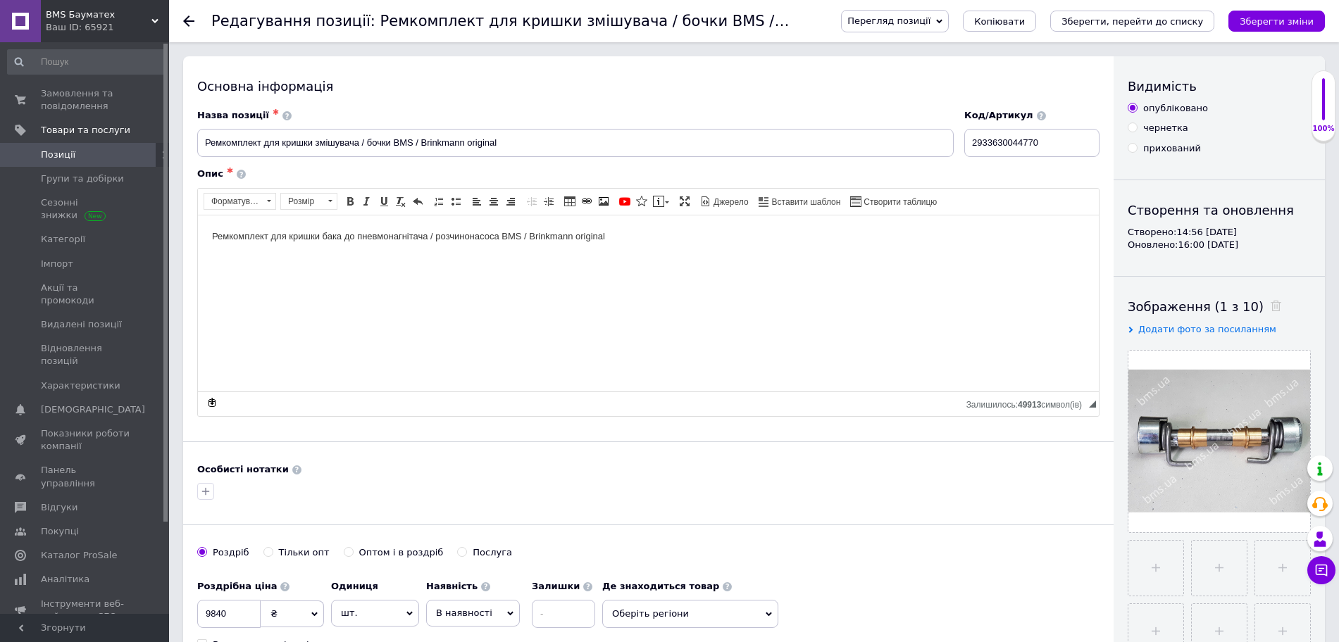
scroll to position [264, 0]
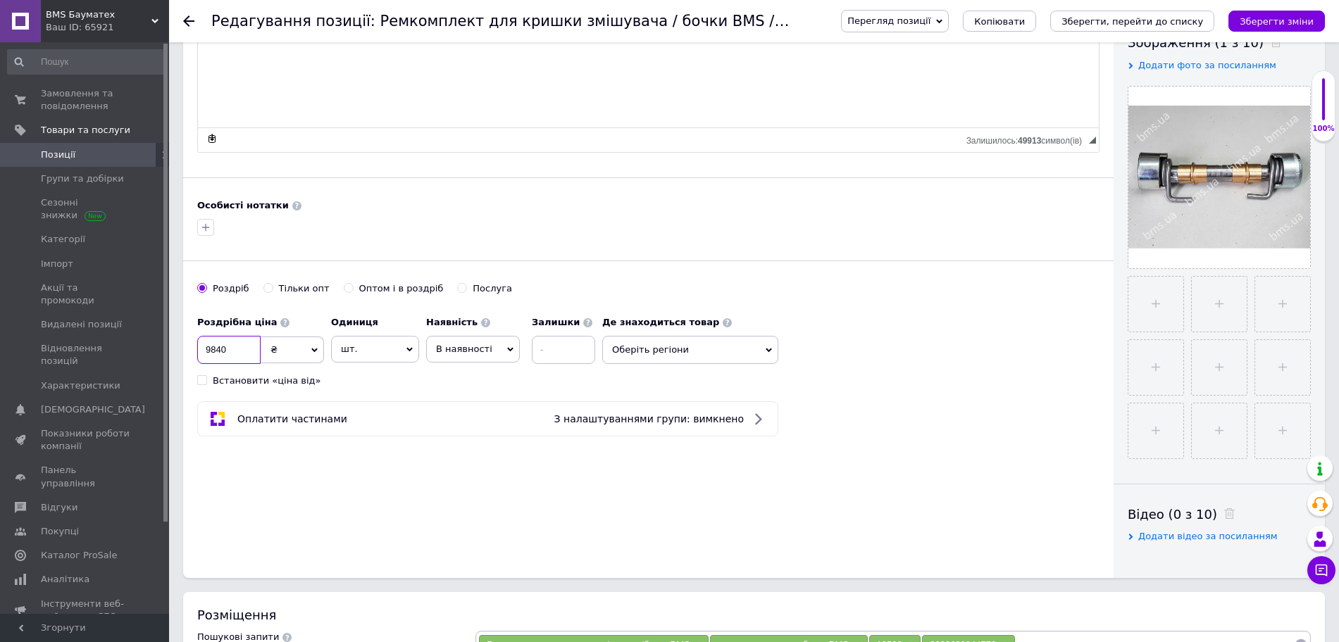
drag, startPoint x: 232, startPoint y: 354, endPoint x: 192, endPoint y: 344, distance: 40.7
click at [192, 344] on div "Основна інформація Назва позиції ✱ Ремкомплект для кришки змішувача / бочки BMS…" at bounding box center [648, 185] width 931 height 786
type input "9000"
click at [409, 350] on use at bounding box center [409, 350] width 6 height 4
click at [386, 434] on li "комплект" at bounding box center [375, 434] width 87 height 20
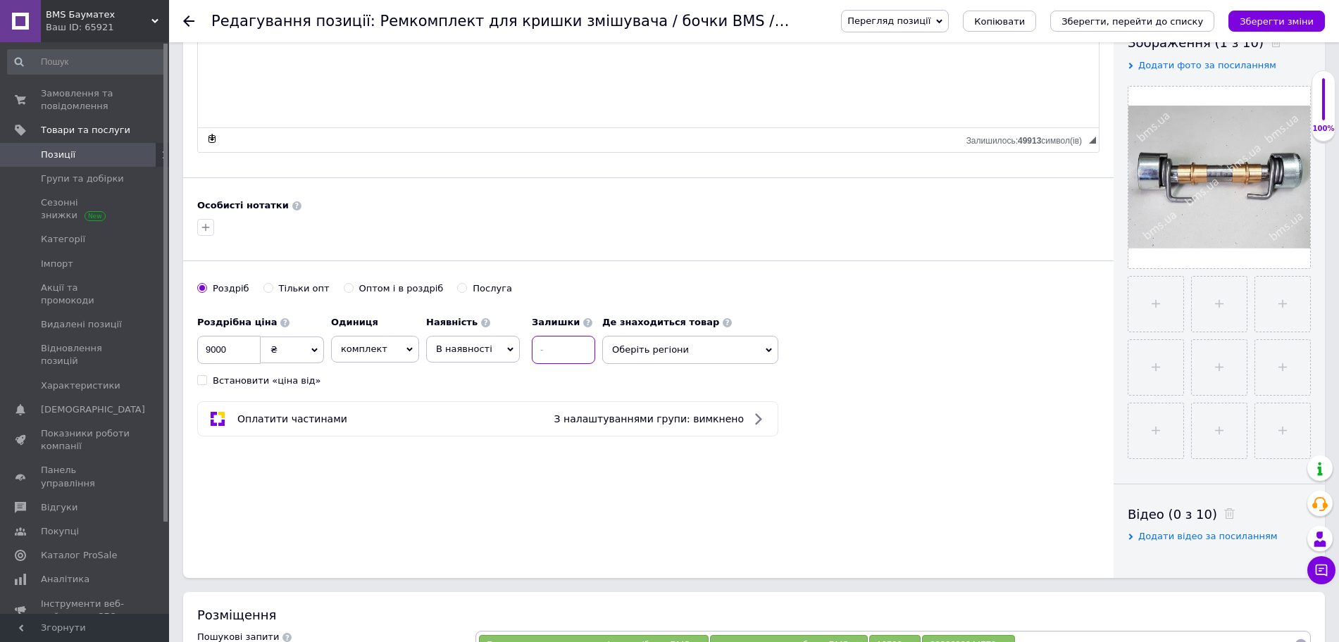
click at [566, 344] on input at bounding box center [563, 350] width 63 height 28
type input "3"
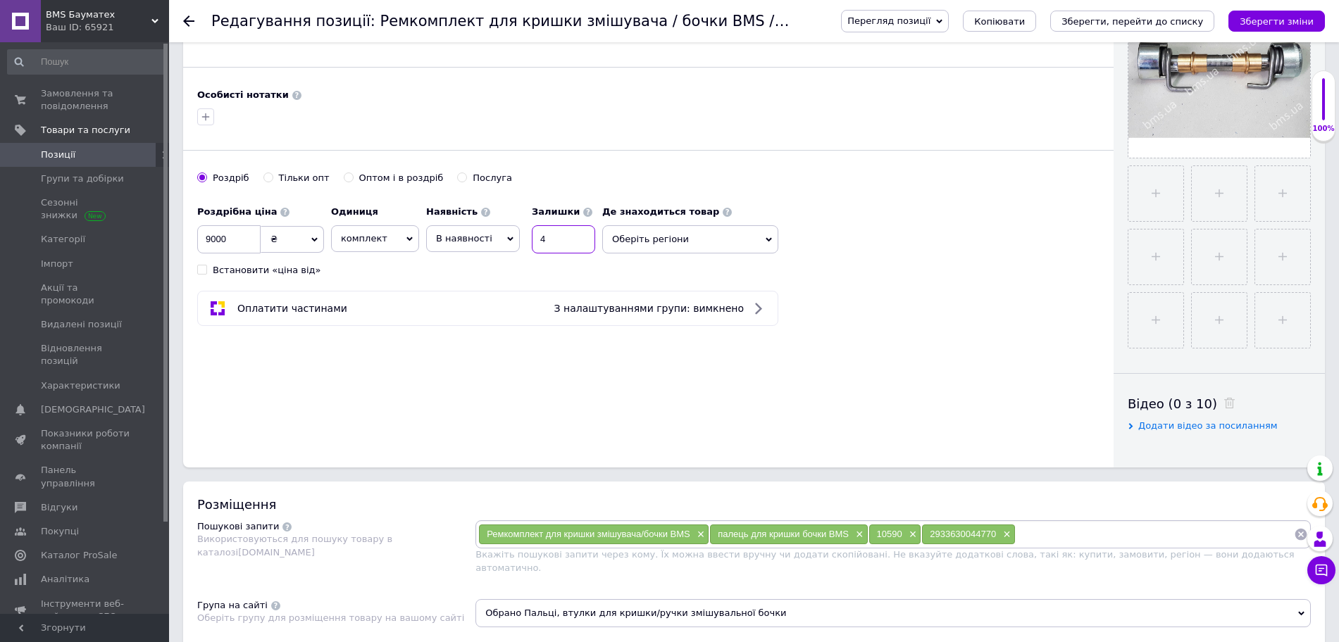
scroll to position [616, 0]
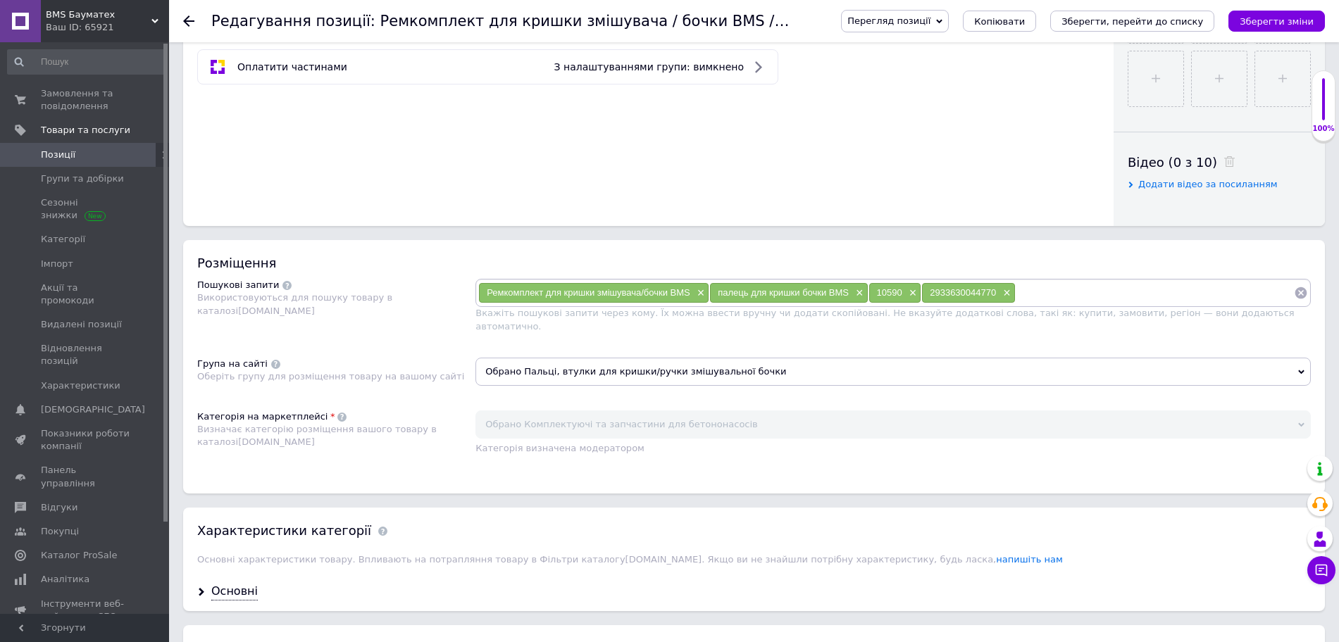
type input "4"
click at [1050, 297] on input at bounding box center [1155, 292] width 278 height 21
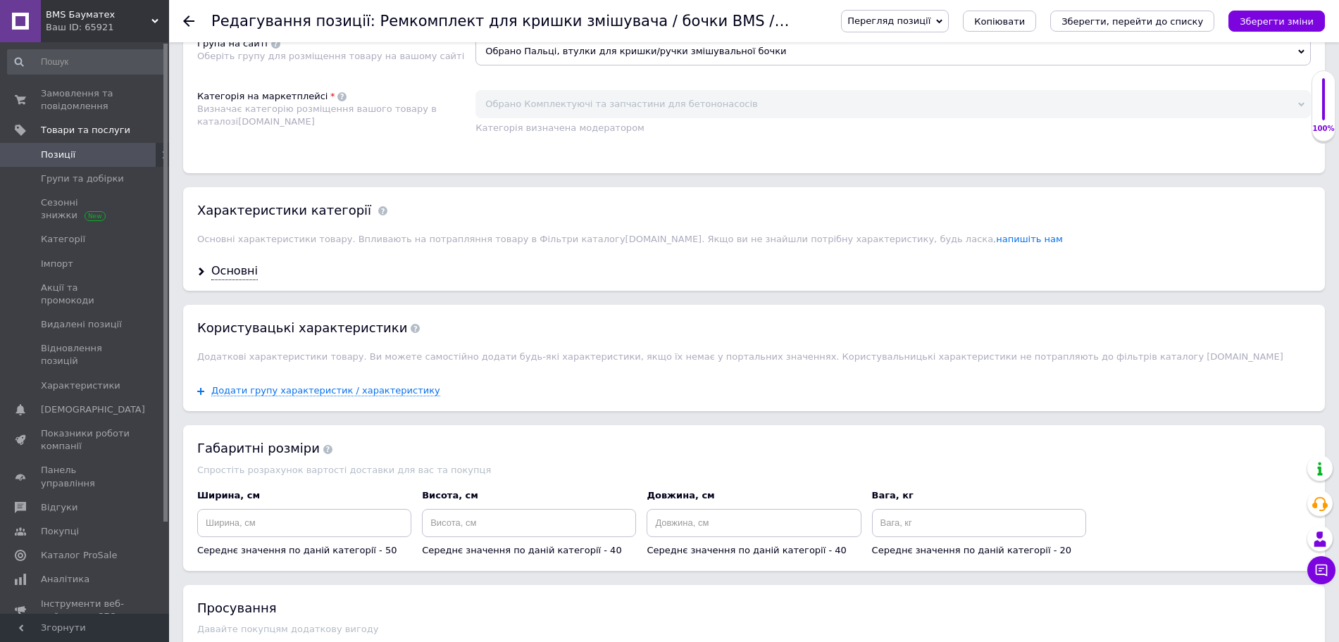
scroll to position [969, 0]
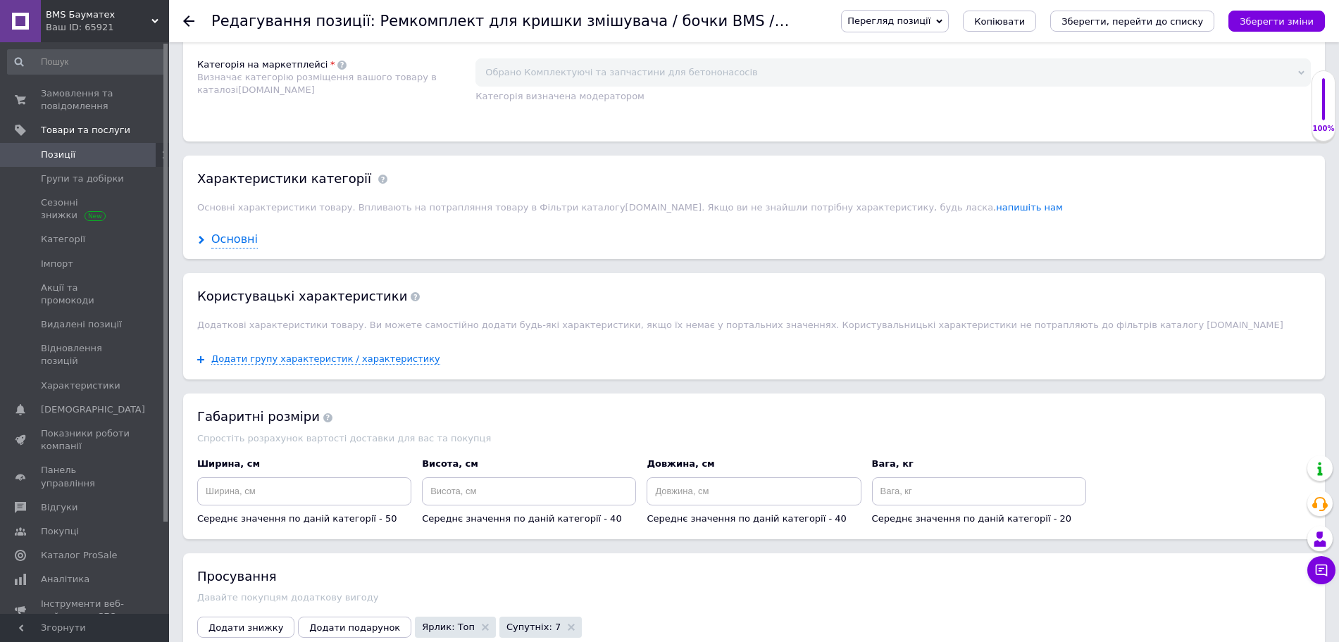
click at [230, 232] on div "Основні" at bounding box center [234, 240] width 46 height 16
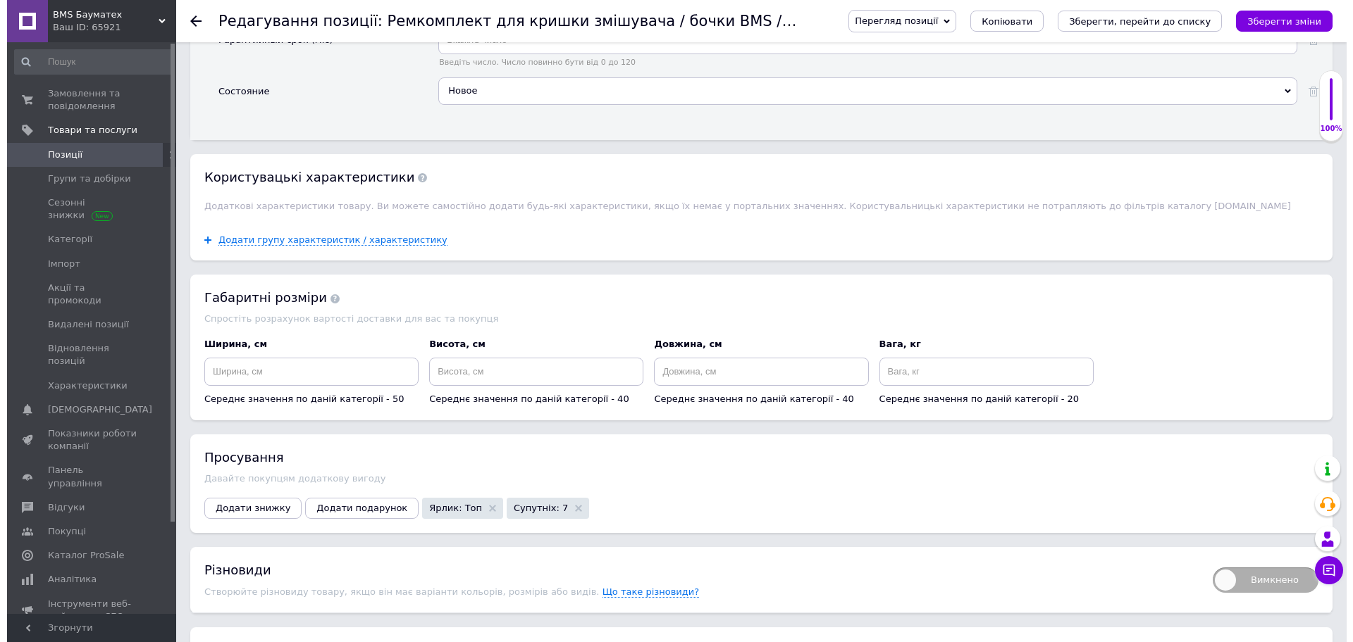
scroll to position [1321, 0]
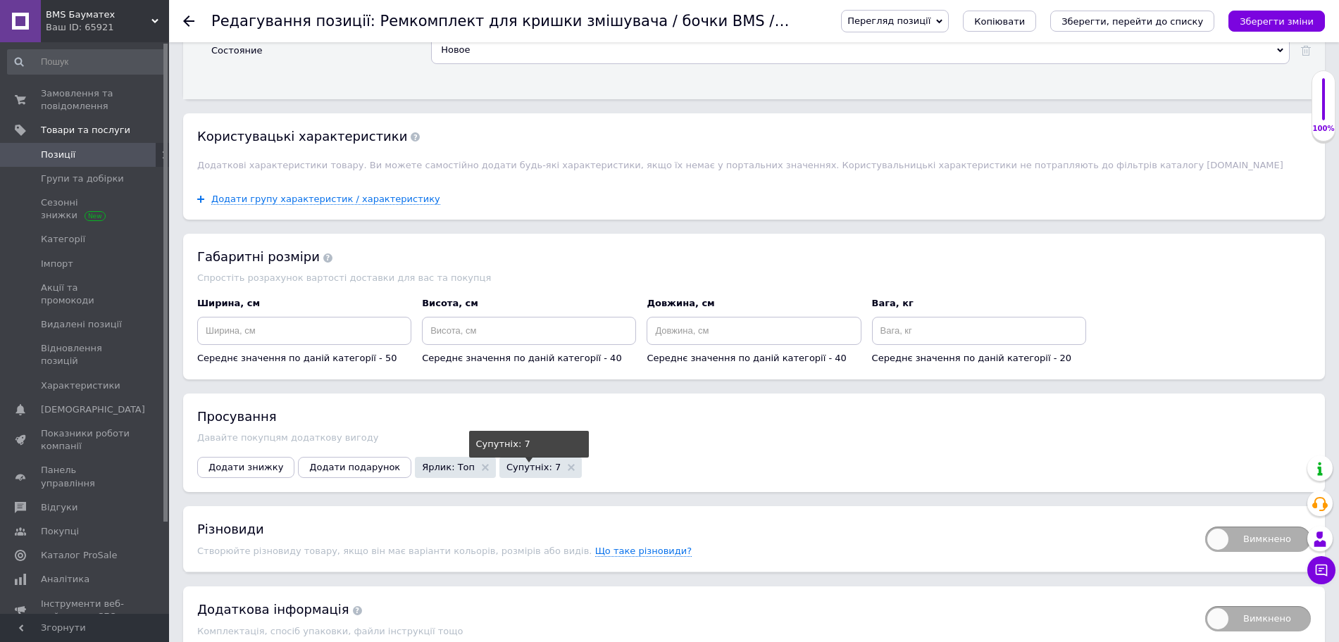
click at [506, 463] on span "Супутніх: 7" at bounding box center [533, 467] width 54 height 9
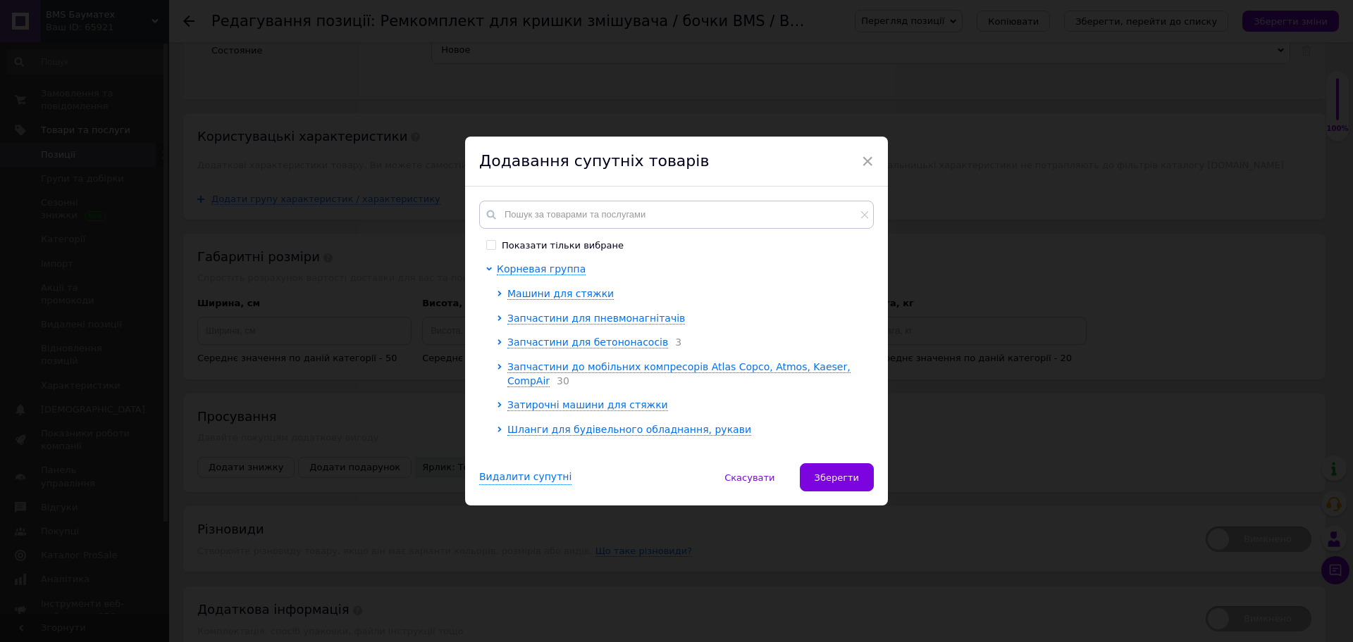
click at [486, 242] on input "Показати тільки вибране" at bounding box center [490, 244] width 9 height 9
checkbox input "true"
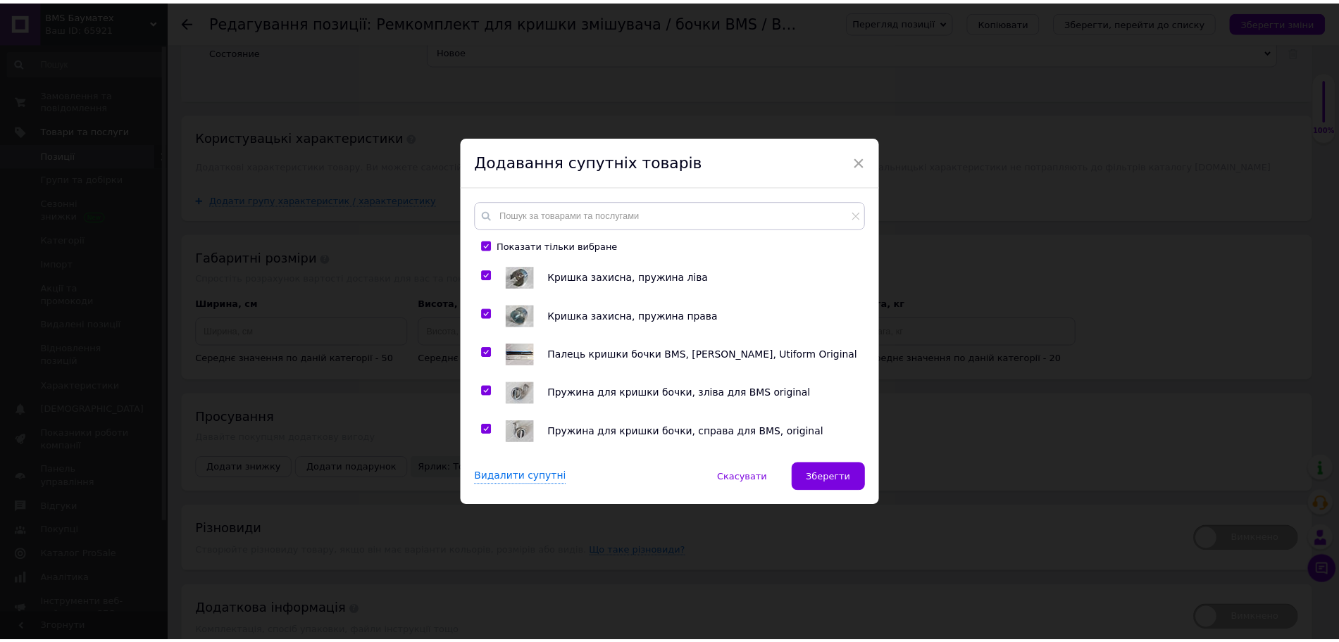
scroll to position [75, 0]
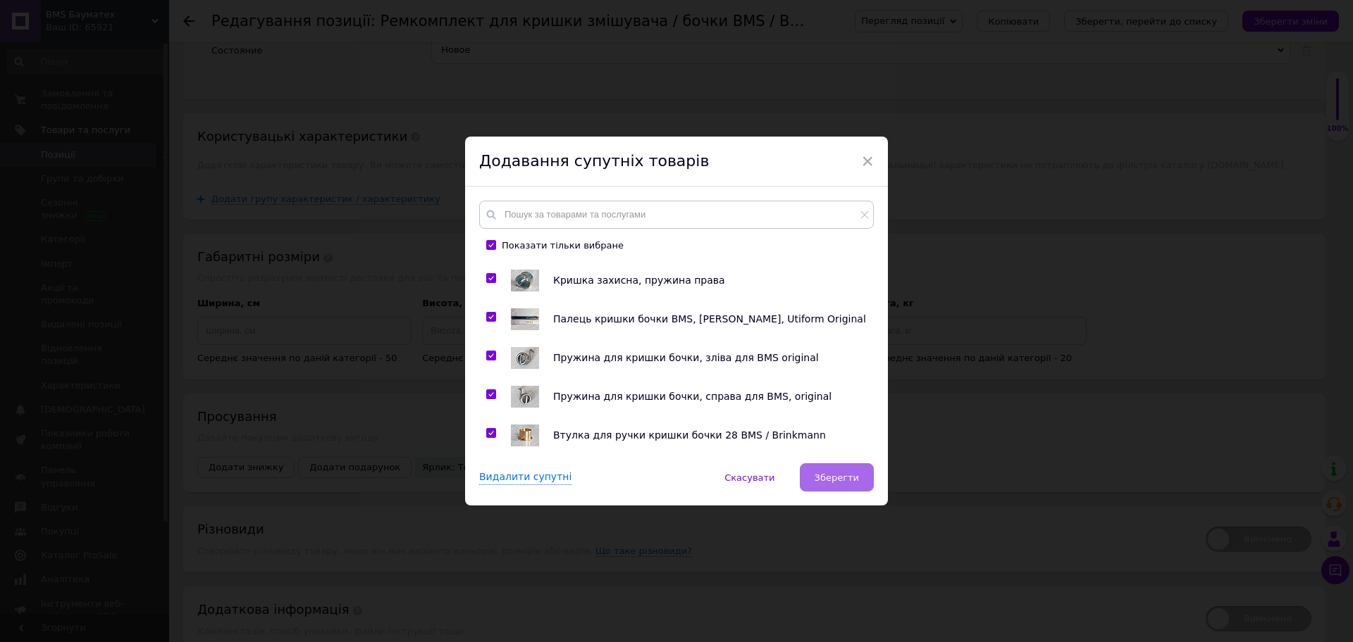
click at [838, 479] on span "Зберегти" at bounding box center [836, 478] width 44 height 11
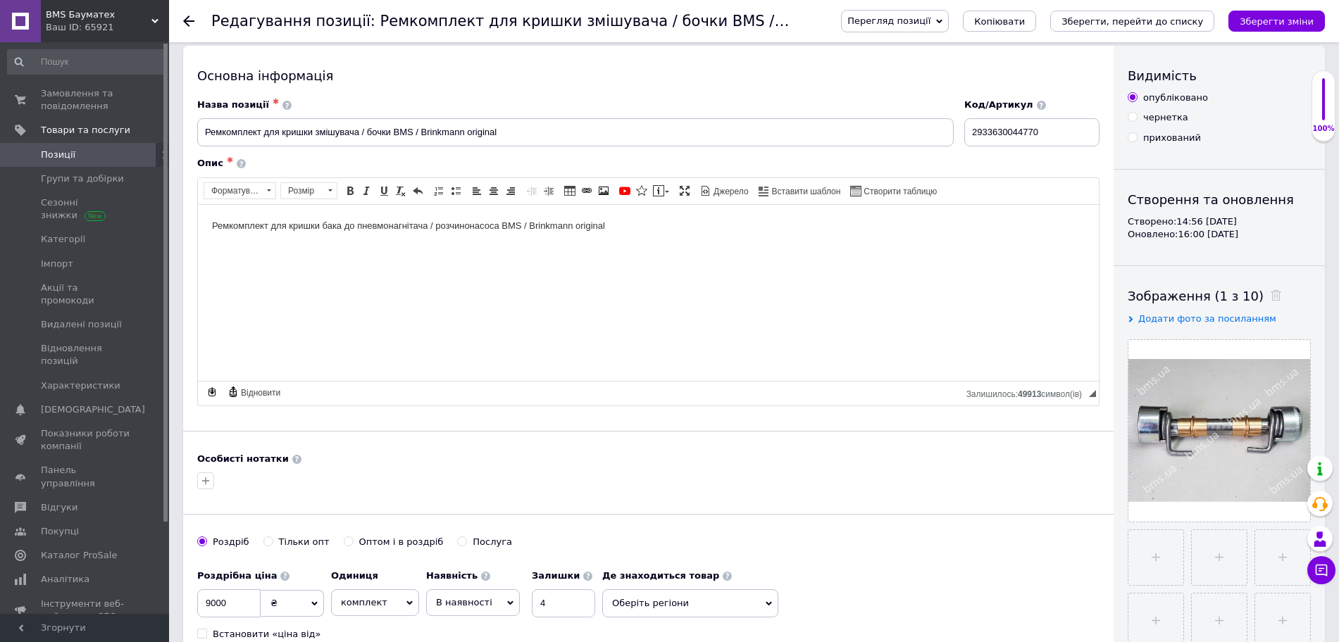
scroll to position [0, 0]
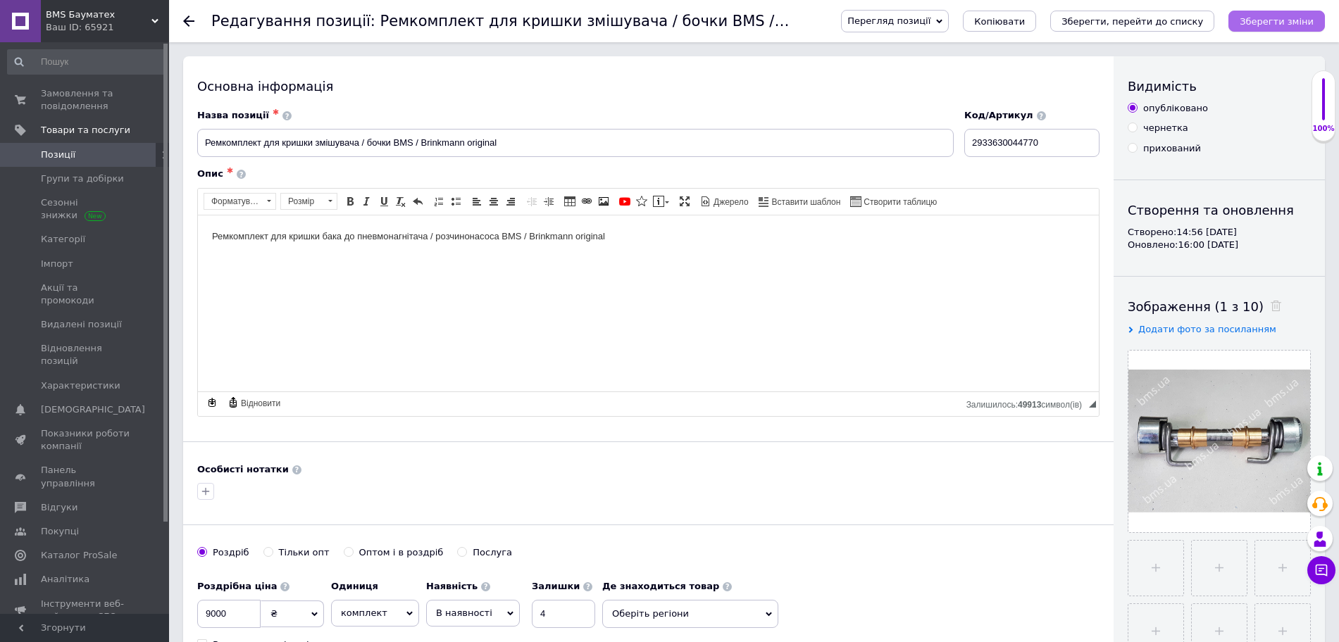
click at [1257, 18] on icon "Зберегти зміни" at bounding box center [1277, 21] width 74 height 11
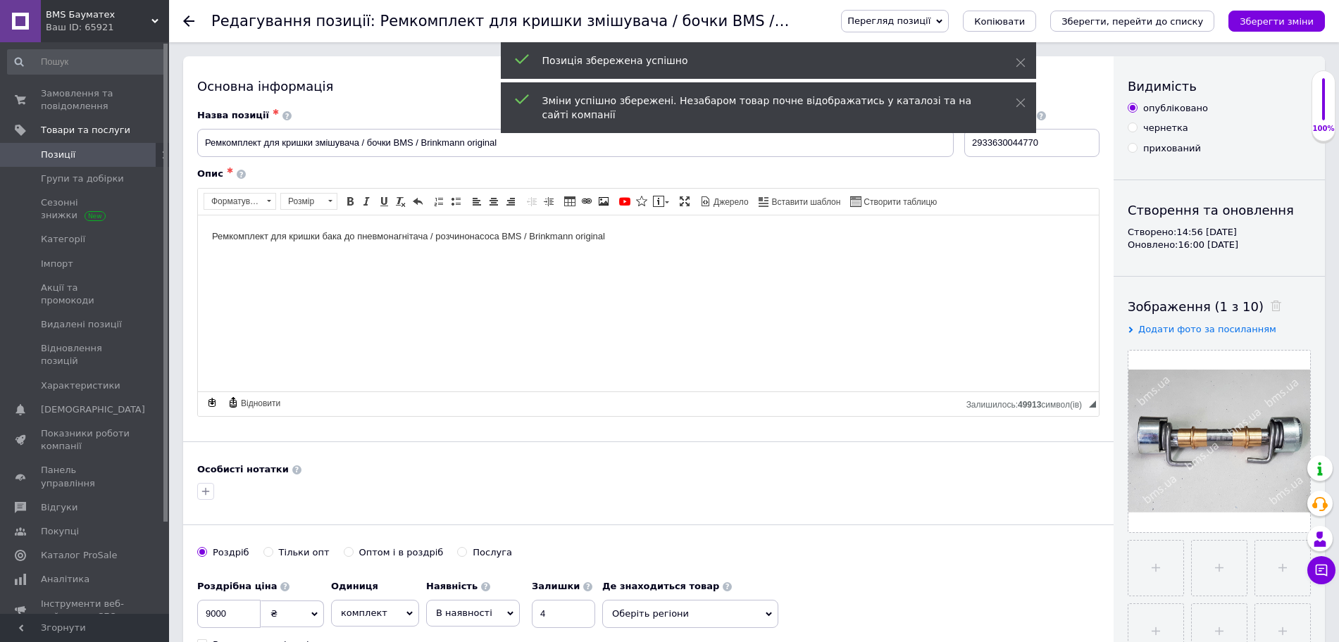
click at [1194, 20] on icon "Зберегти, перейти до списку" at bounding box center [1133, 21] width 142 height 11
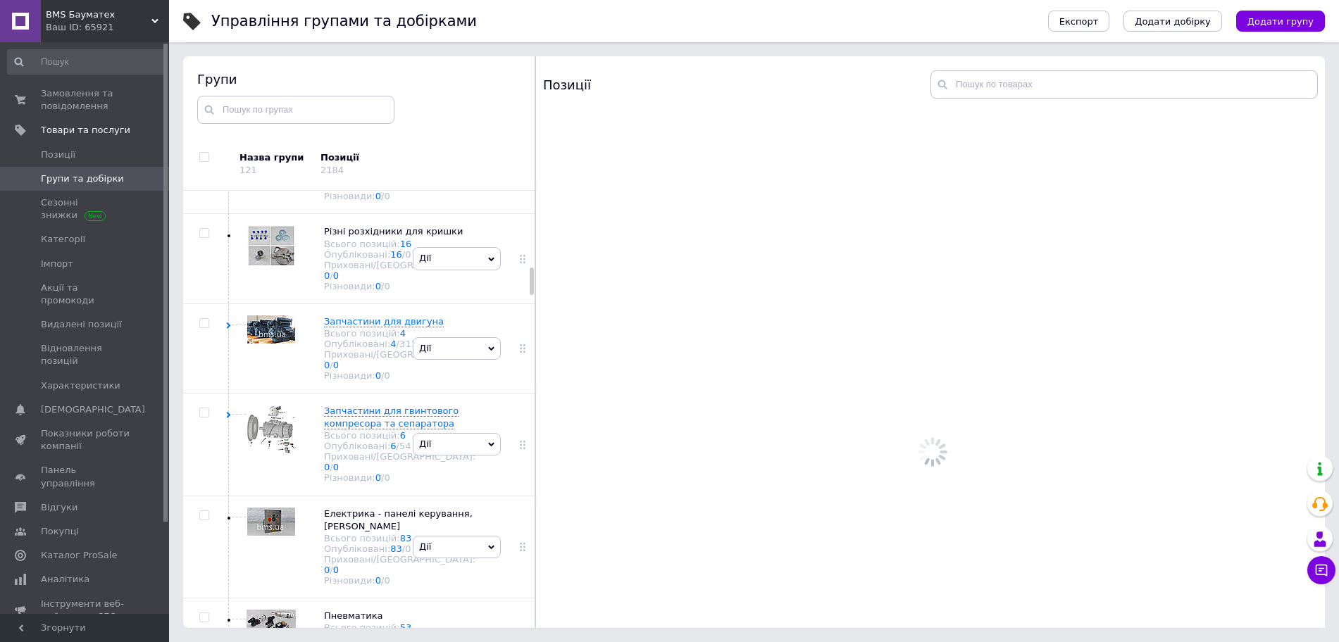
scroll to position [1238, 0]
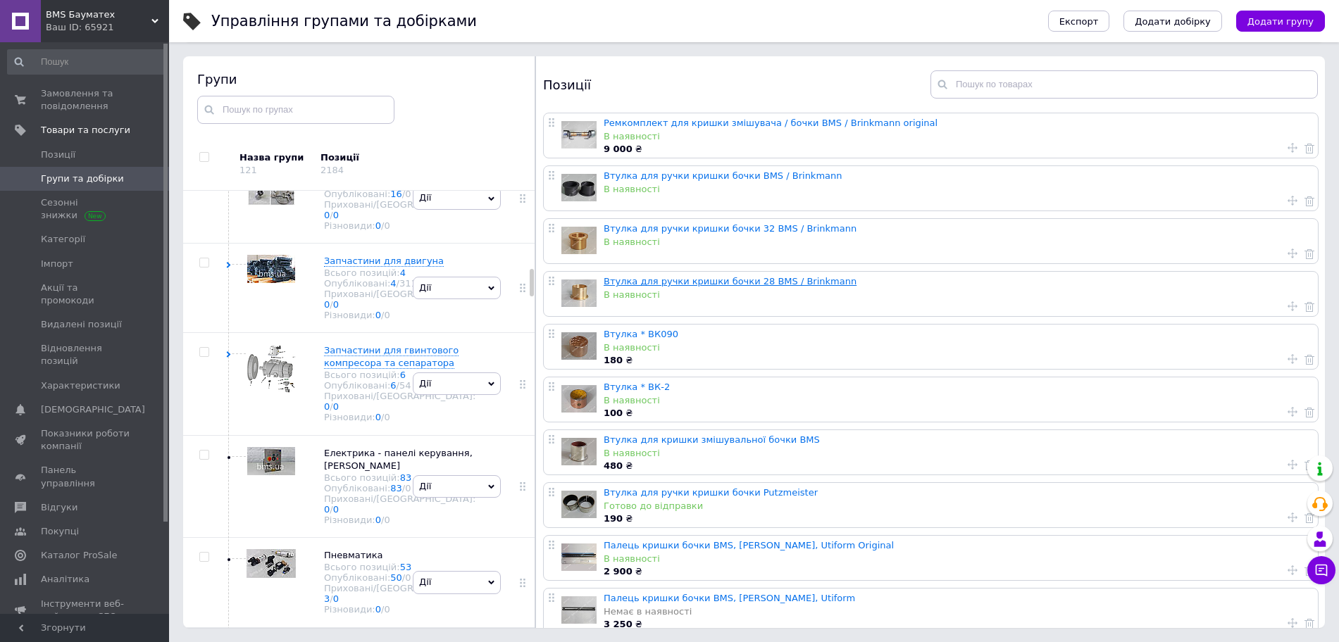
click at [675, 281] on link "Втулка для ручки кришки бочки 28 BMS / Brinkmann" at bounding box center [730, 281] width 253 height 11
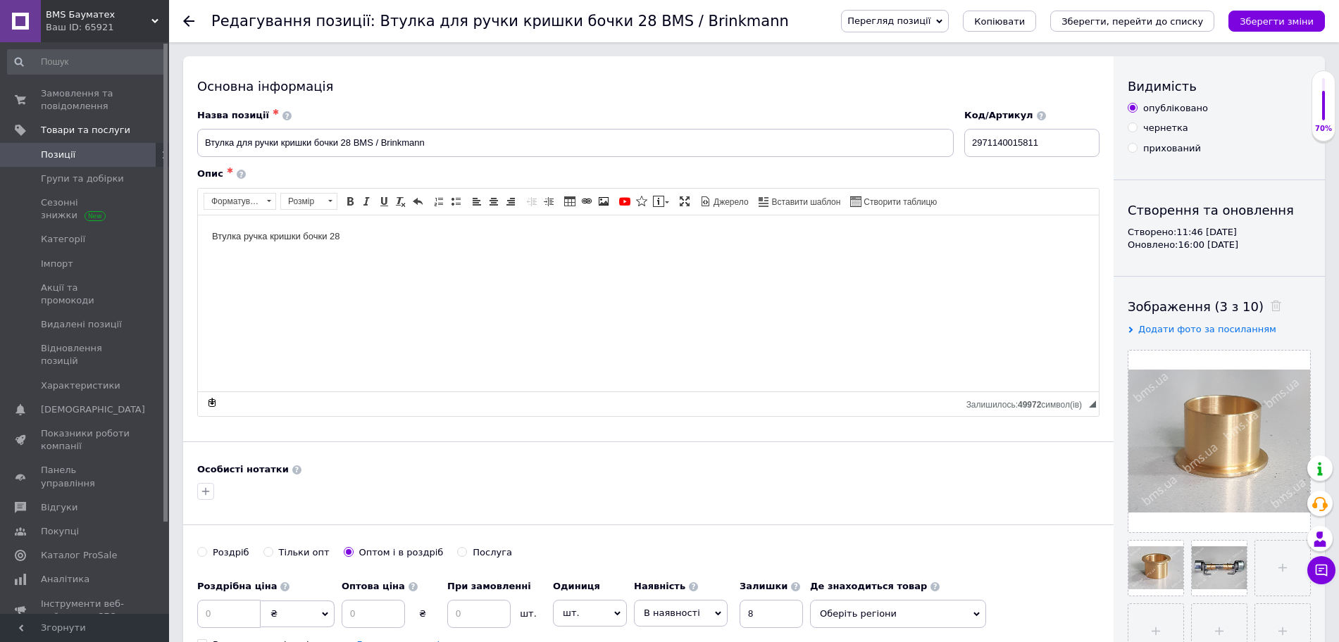
scroll to position [176, 0]
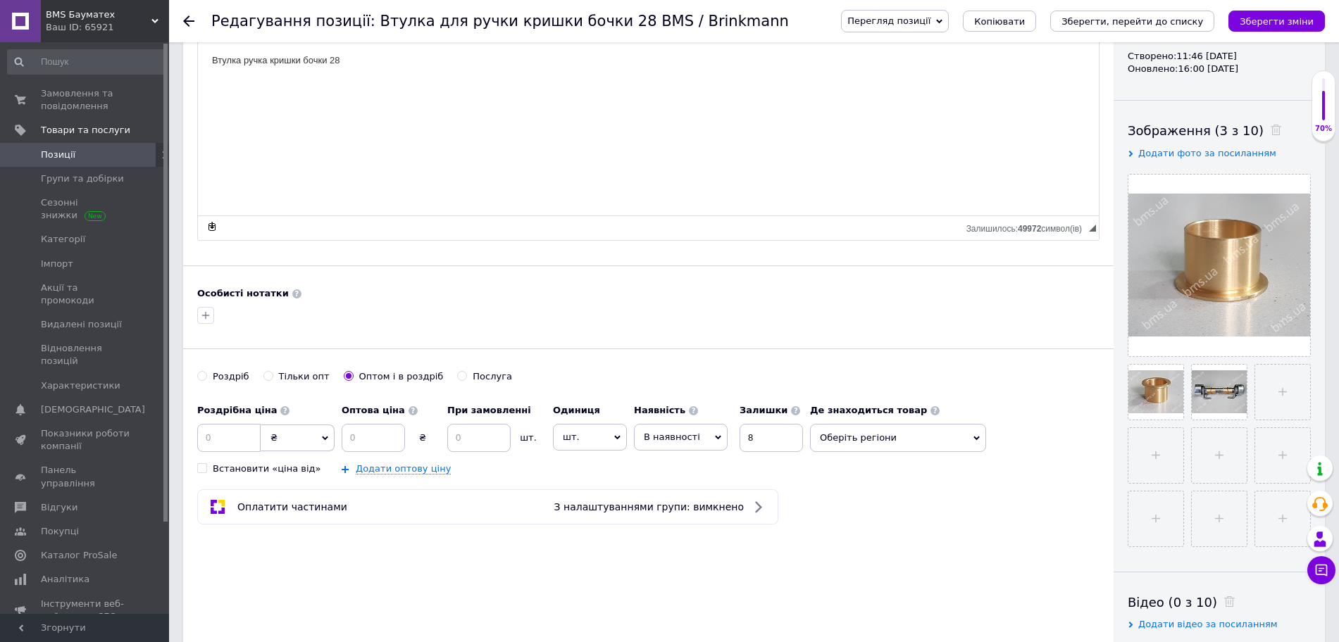
click at [201, 372] on input "Роздріб" at bounding box center [201, 375] width 9 height 9
radio input "true"
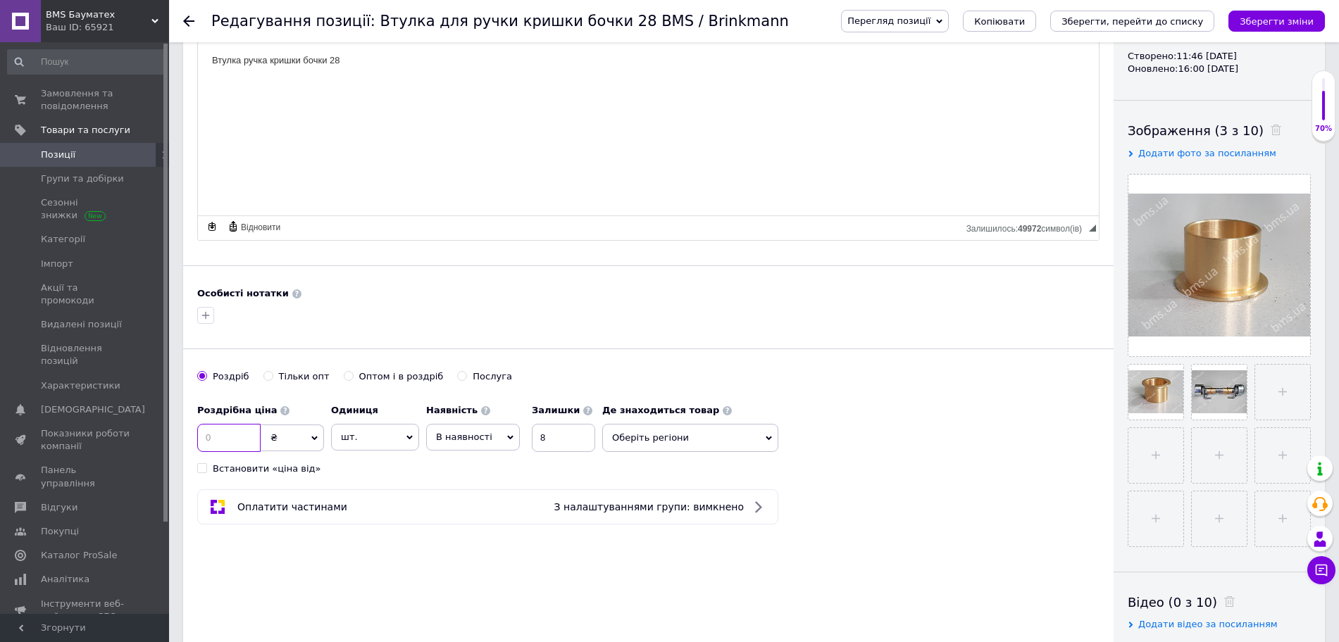
click at [232, 440] on input at bounding box center [228, 438] width 63 height 28
type input "540"
click at [1293, 24] on icon "Зберегти зміни" at bounding box center [1277, 21] width 74 height 11
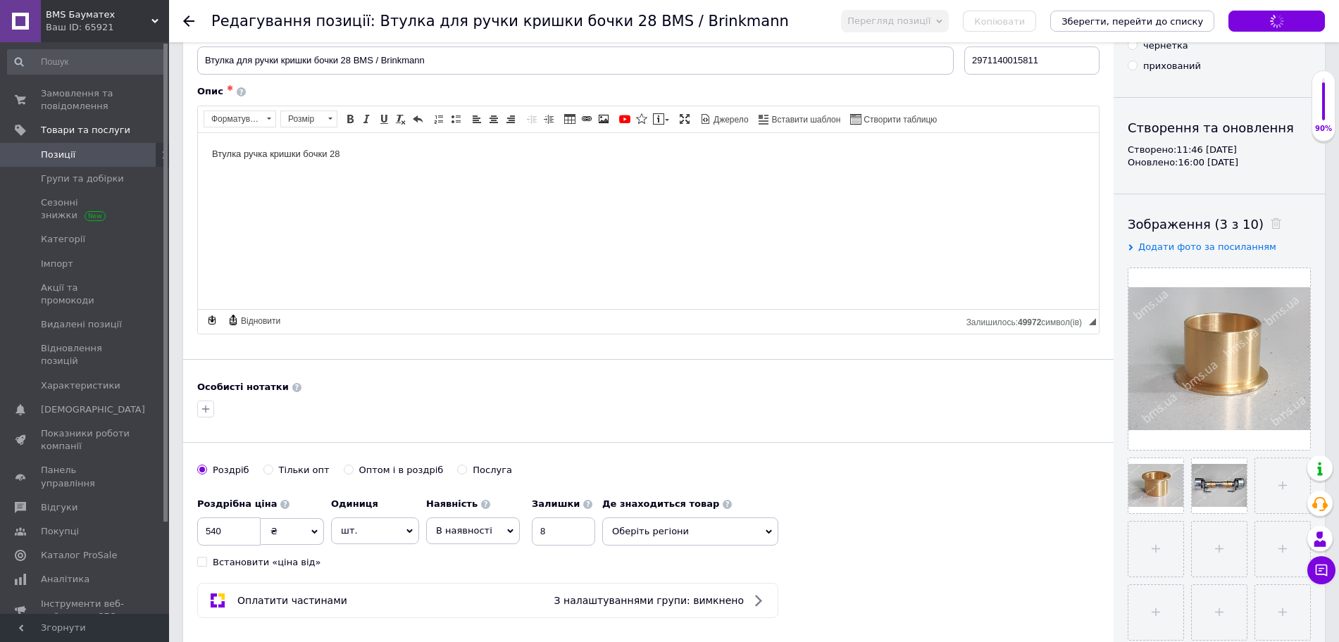
scroll to position [0, 0]
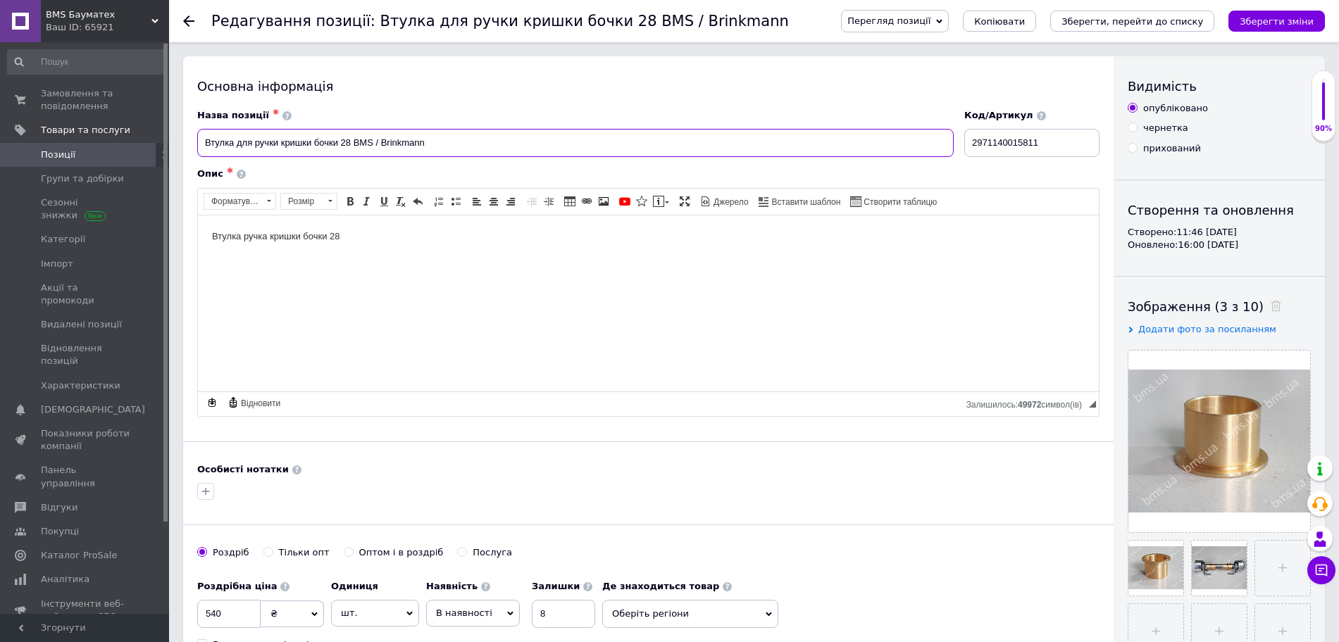
click at [348, 139] on input "Втулка для ручки кришки бочки 28 BMS / Brinkmann" at bounding box center [575, 143] width 757 height 28
type input "Втулка для ручки кришки бочки 28х25 BMS / Brinkmann"
click at [374, 229] on p "Втулка ручка кришки бочки 28" at bounding box center [648, 236] width 873 height 15
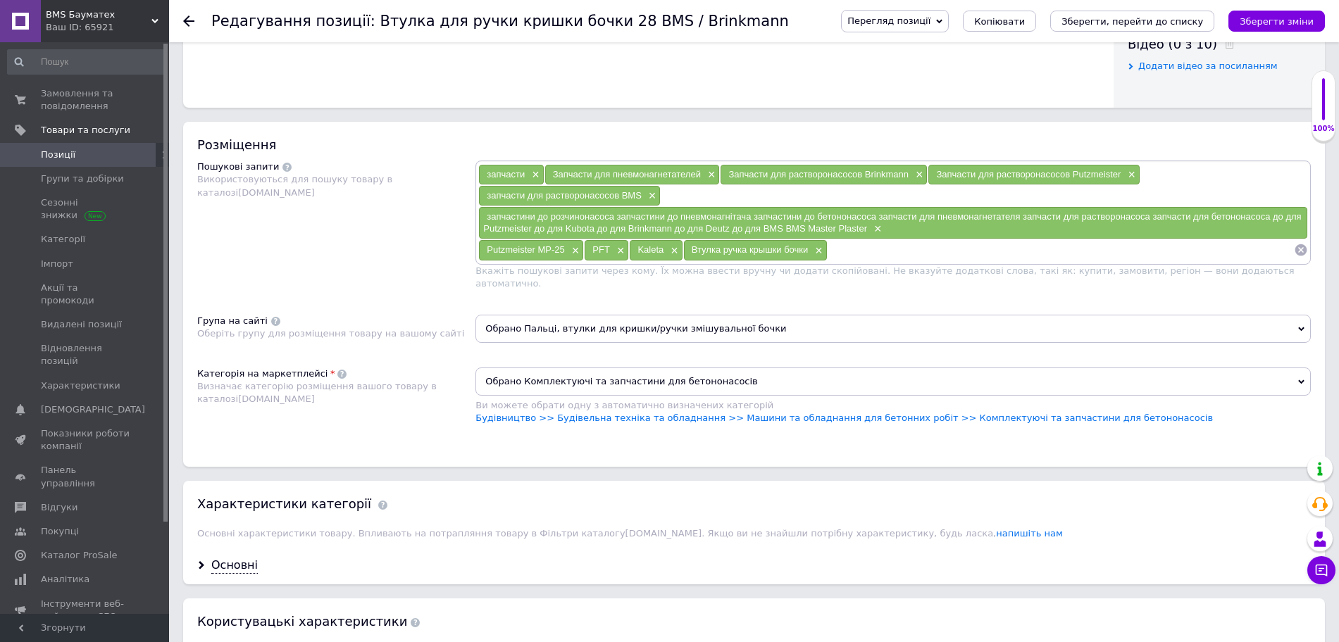
scroll to position [616, 0]
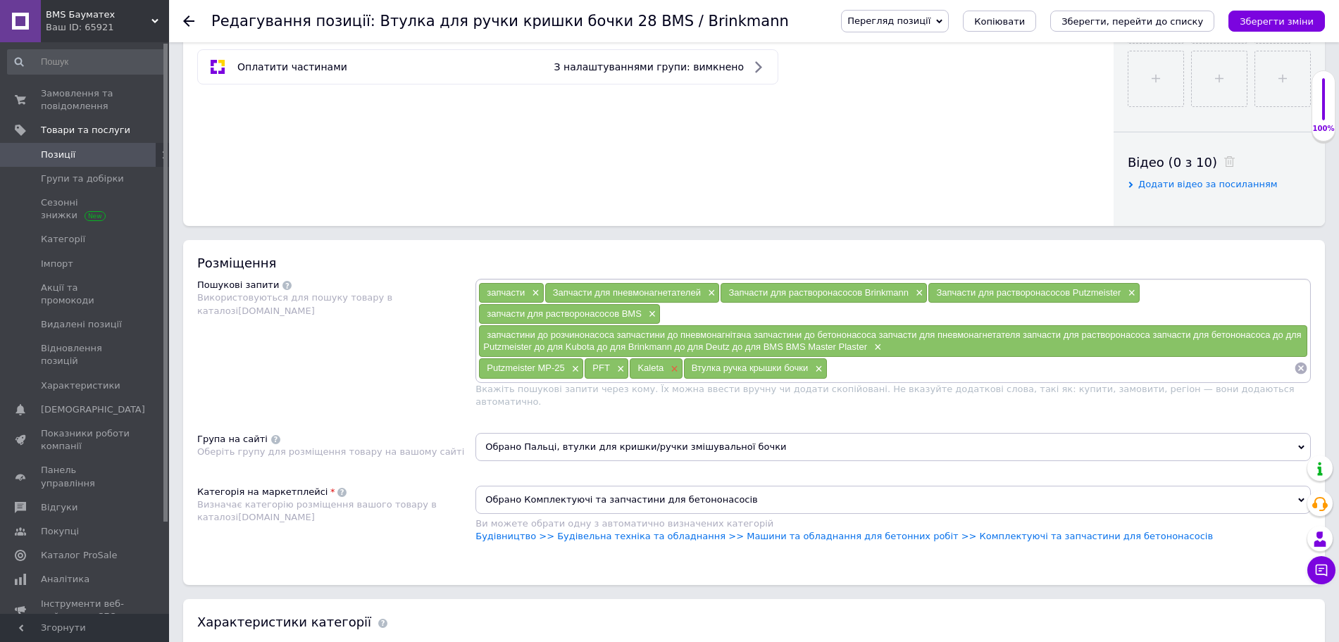
click at [668, 366] on span "×" at bounding box center [672, 369] width 11 height 12
click at [623, 366] on span "×" at bounding box center [619, 369] width 11 height 12
click at [571, 368] on span "×" at bounding box center [573, 369] width 11 height 12
click at [876, 351] on span "×" at bounding box center [876, 348] width 11 height 12
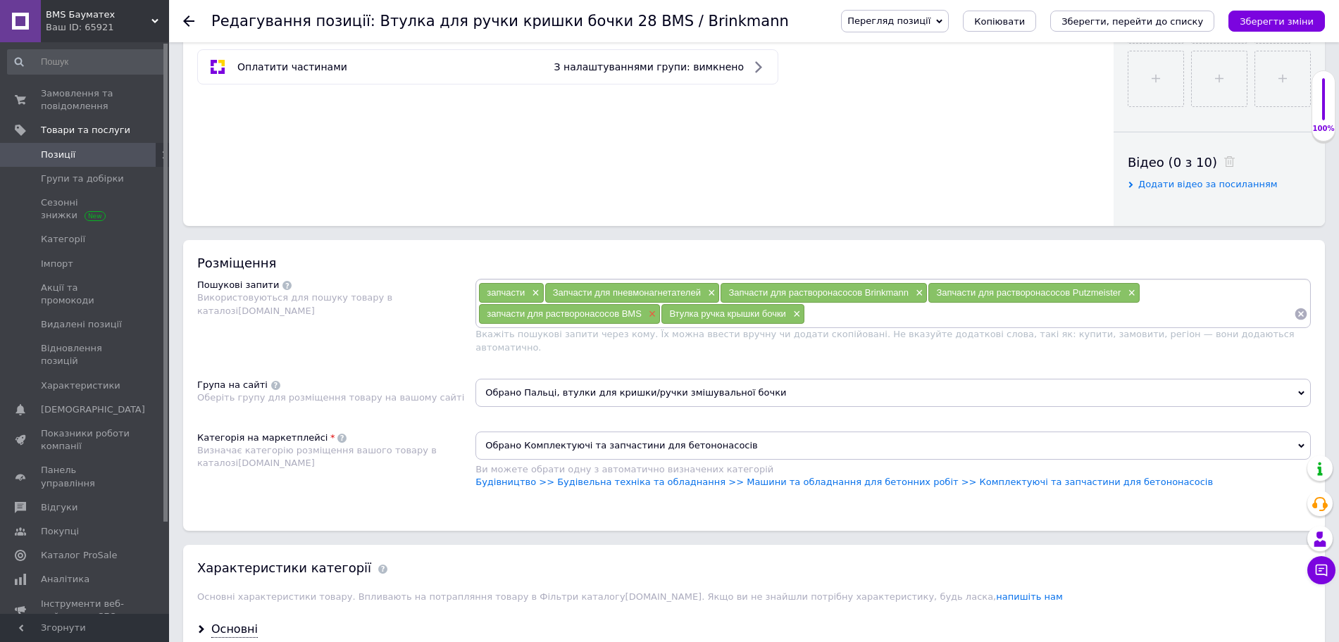
click at [646, 315] on span "×" at bounding box center [650, 315] width 11 height 12
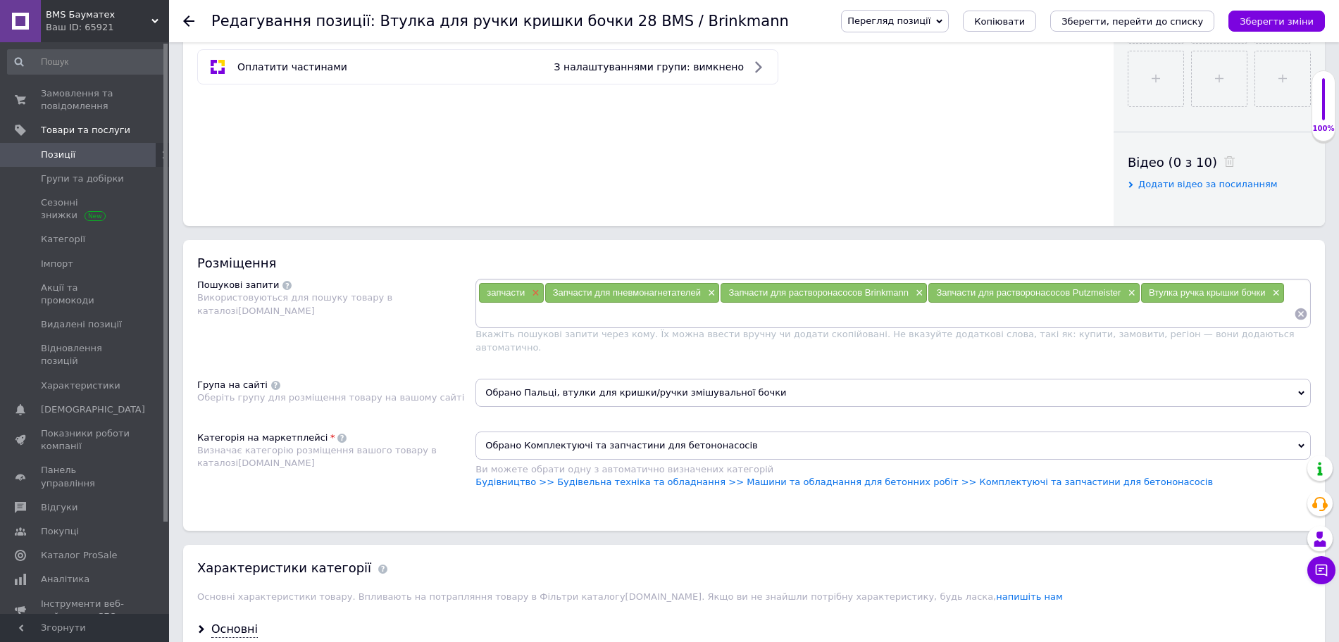
click at [533, 287] on span "×" at bounding box center [533, 293] width 11 height 12
click at [646, 290] on span "×" at bounding box center [643, 293] width 11 height 12
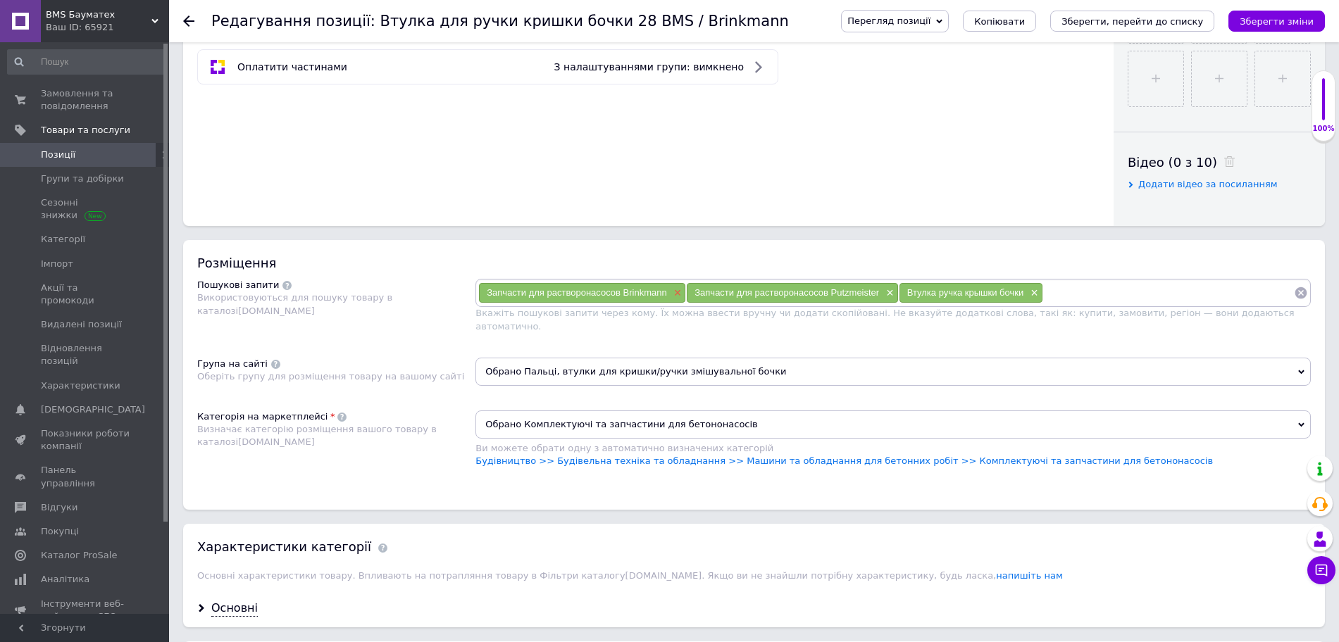
click at [678, 292] on span "×" at bounding box center [676, 293] width 11 height 12
click at [679, 290] on span "×" at bounding box center [680, 293] width 11 height 12
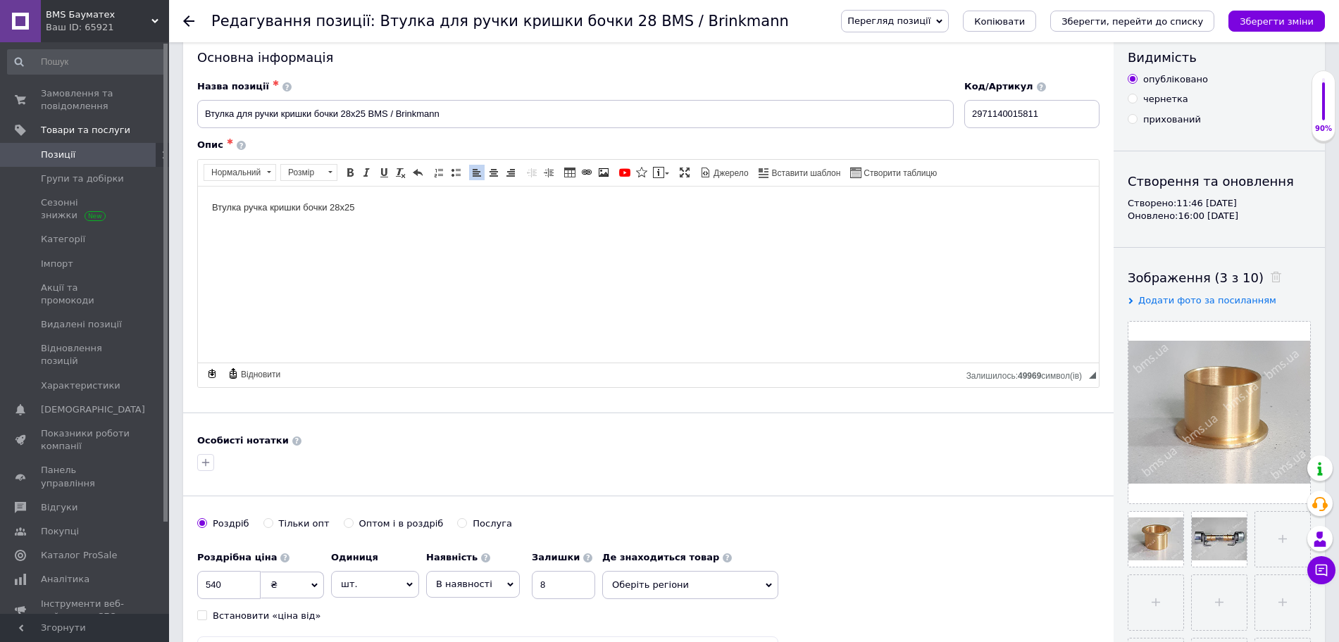
scroll to position [0, 0]
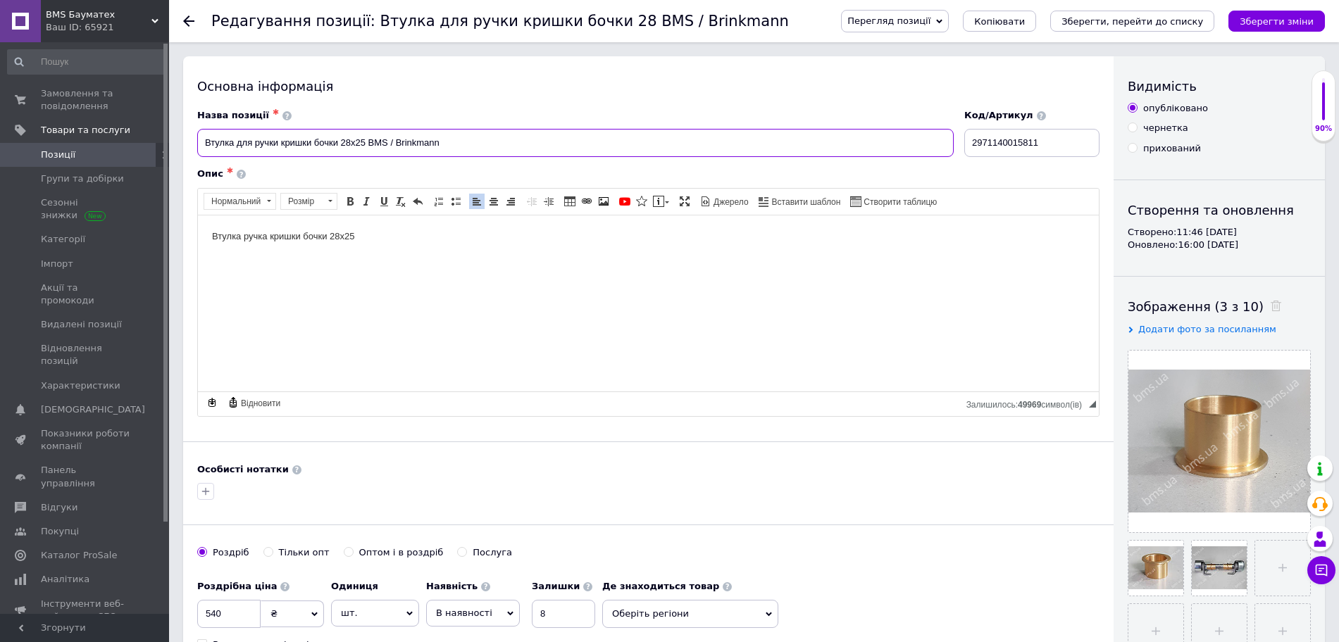
drag, startPoint x: 480, startPoint y: 137, endPoint x: 178, endPoint y: 130, distance: 301.6
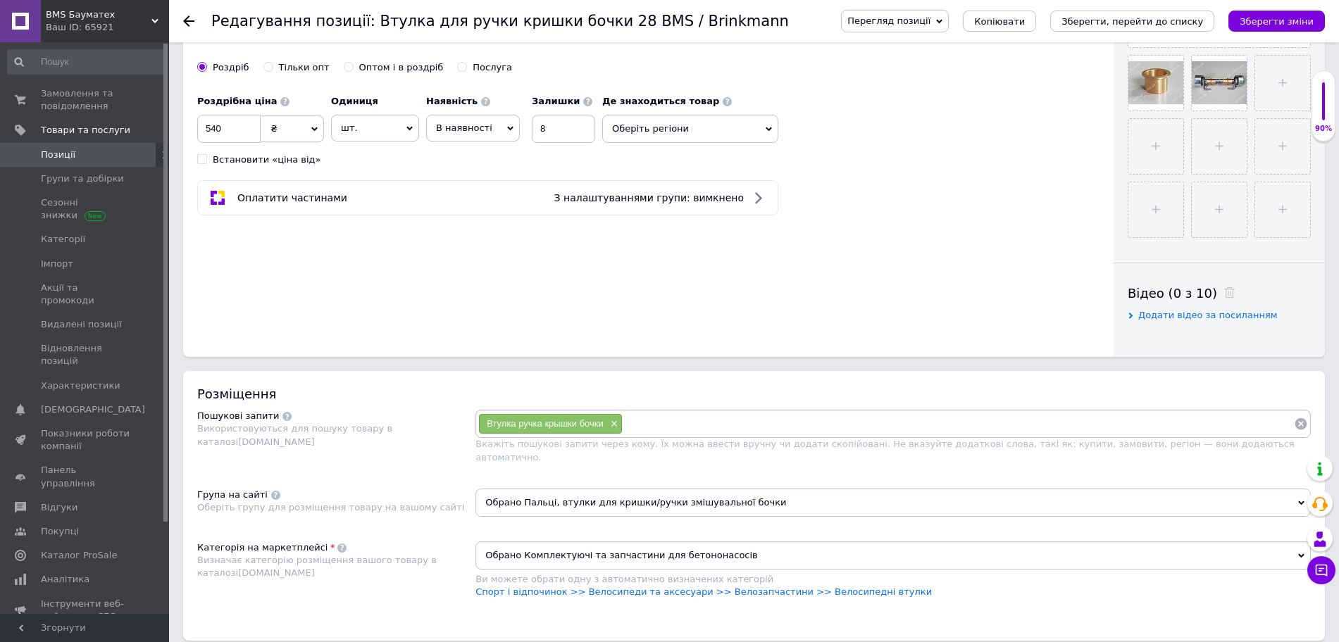
scroll to position [528, 0]
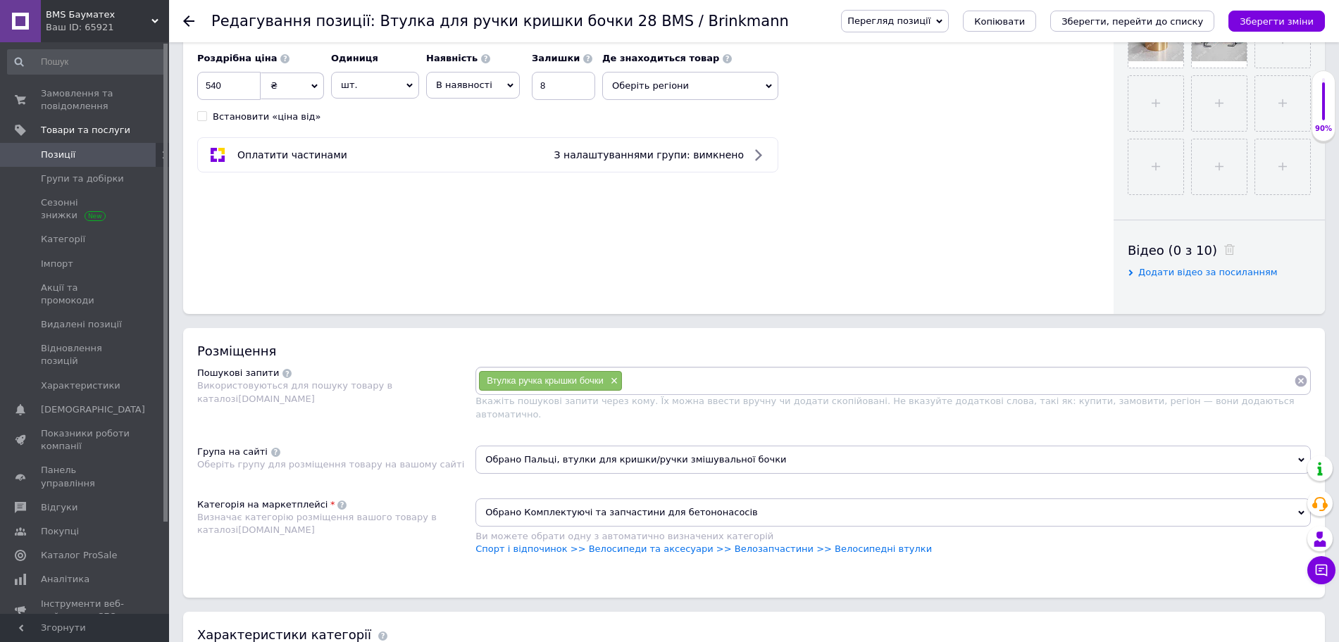
click at [708, 379] on input at bounding box center [958, 381] width 671 height 21
paste input "Втулка для ручки кришки бочки 28х25 BMS / Brinkmann"
type input "Втулка для ручки кришки бочки 28х25 BMS / Brinkmann"
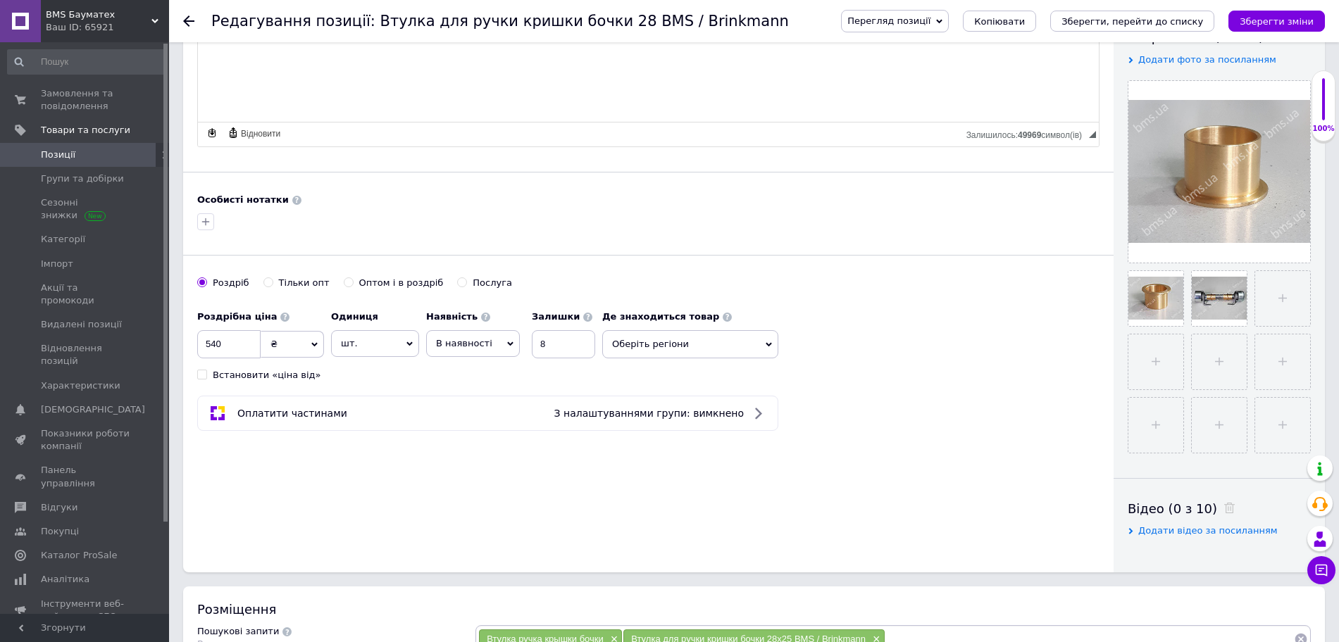
scroll to position [0, 0]
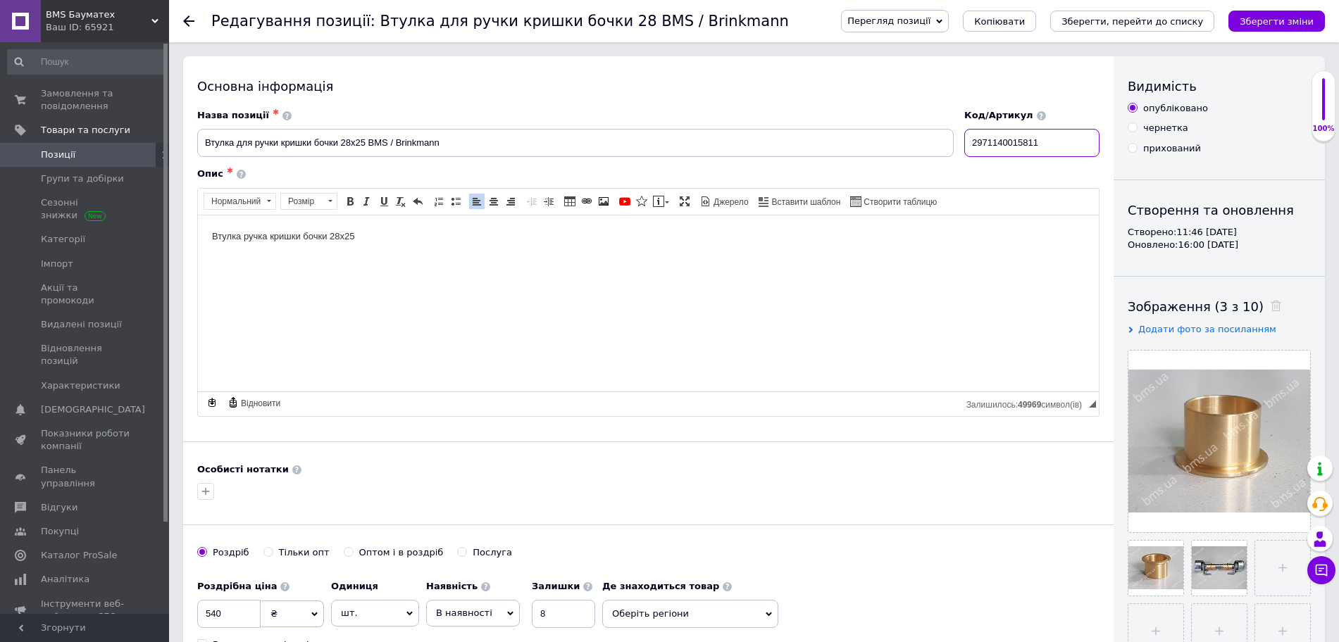
drag, startPoint x: 1050, startPoint y: 140, endPoint x: 947, endPoint y: 134, distance: 102.3
click at [947, 134] on div "Назва позиції ✱ Втулка для ручки кришки бочки 28х25 BMS / Brinkmann Код/Артикул…" at bounding box center [648, 133] width 913 height 58
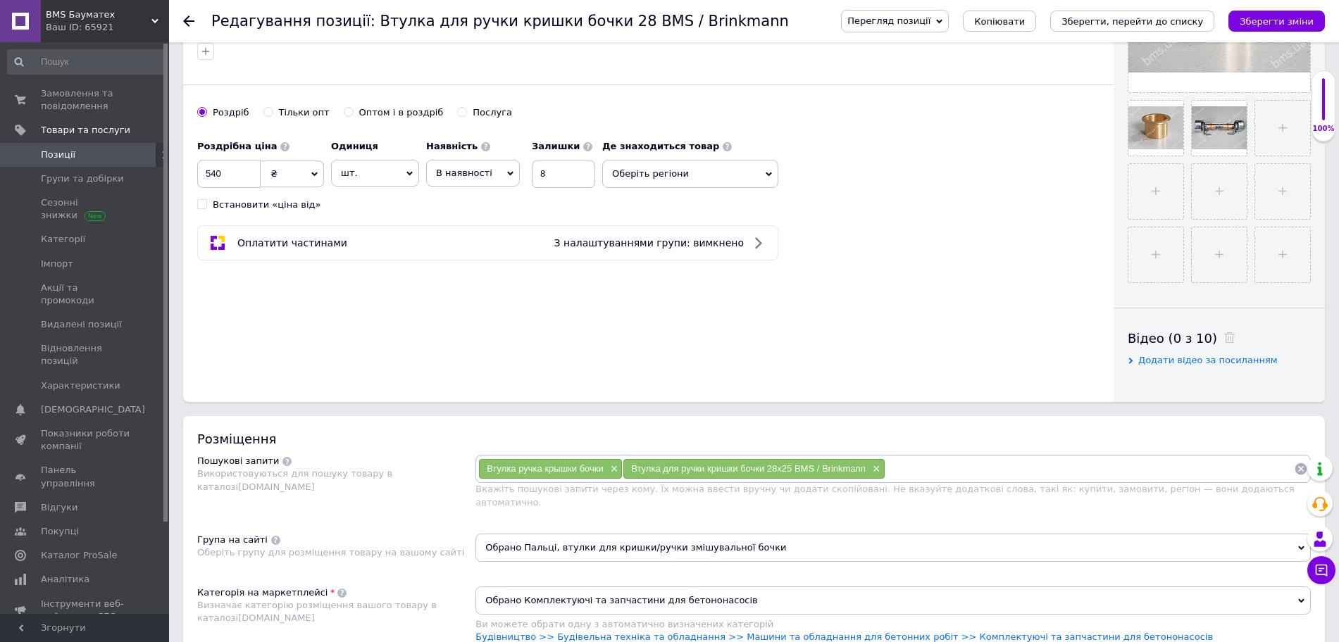
click at [962, 475] on input at bounding box center [1089, 469] width 409 height 21
paste input "2971140015811"
type input "2971140015811"
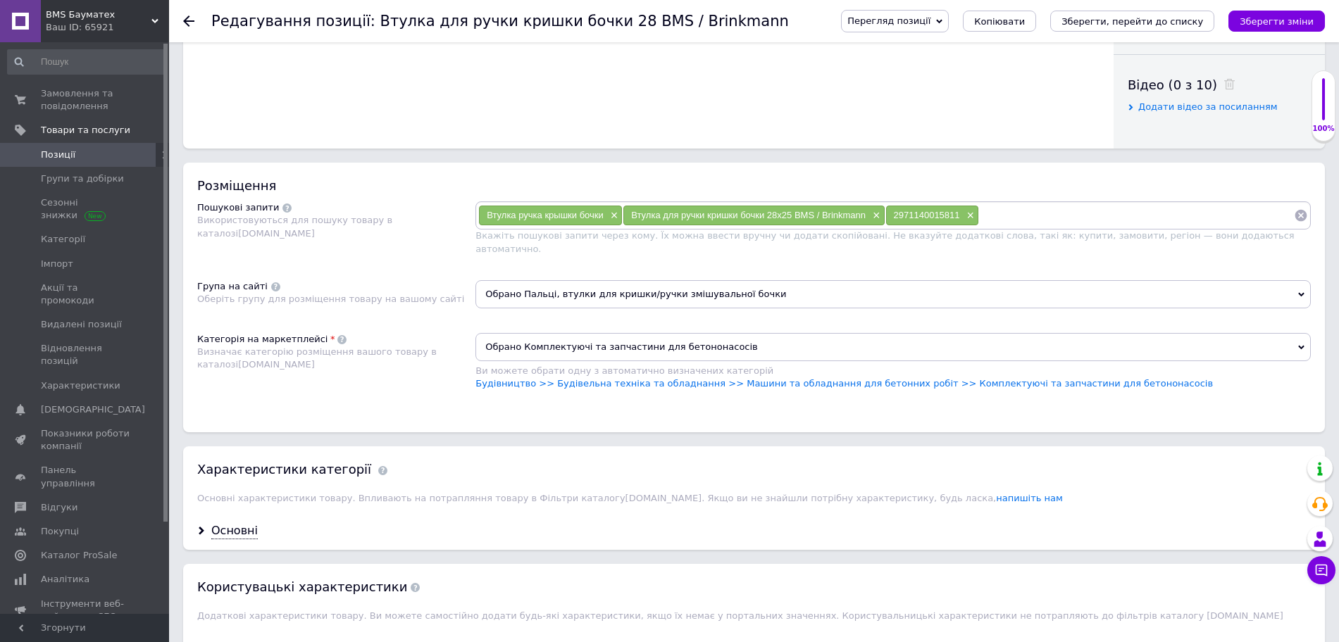
scroll to position [704, 0]
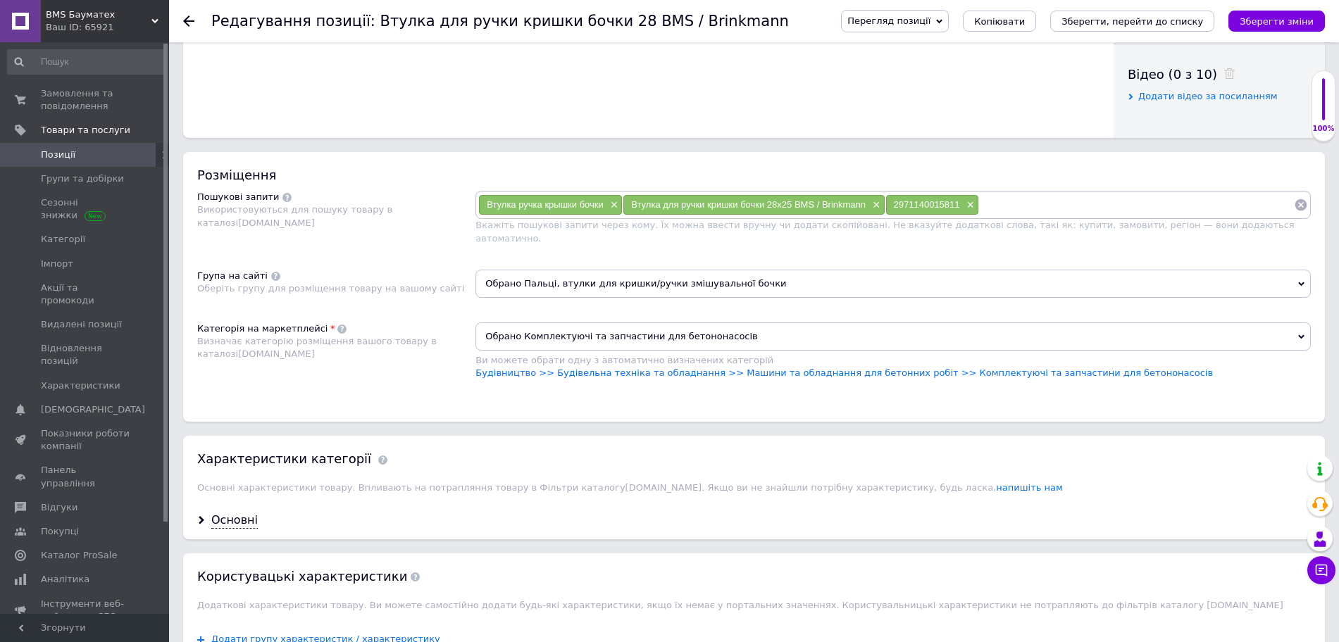
paste input "10366 - 07016802"
type input "10366 - 07016802"
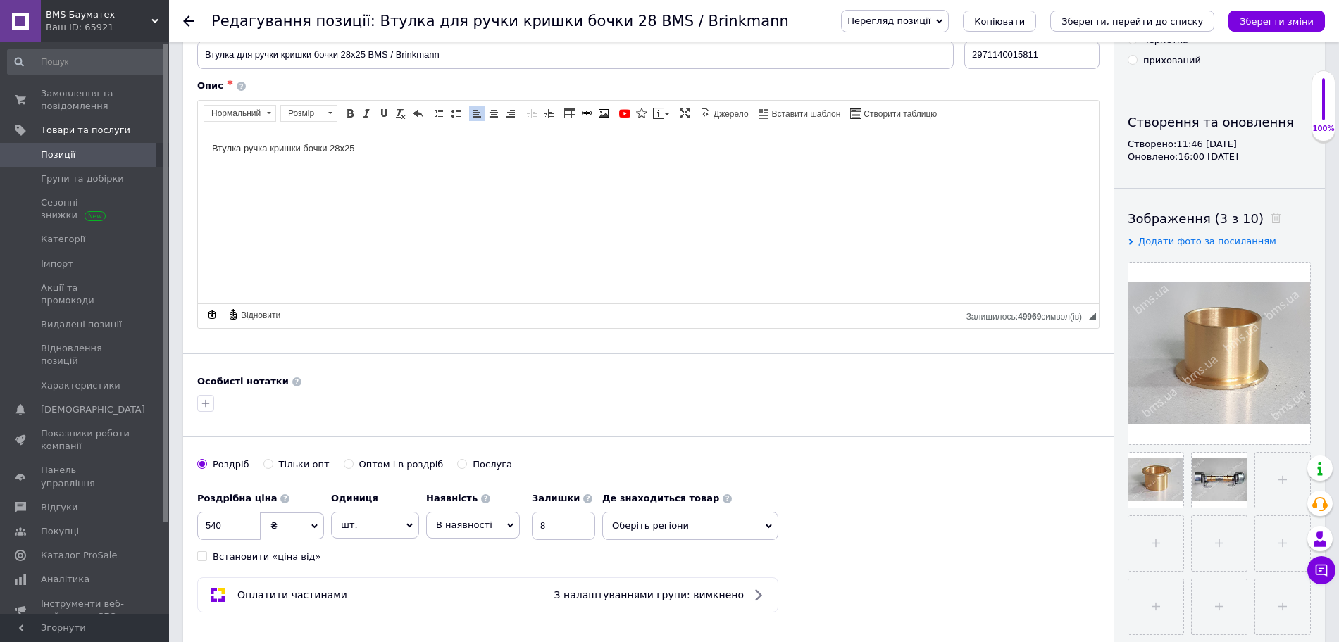
scroll to position [0, 0]
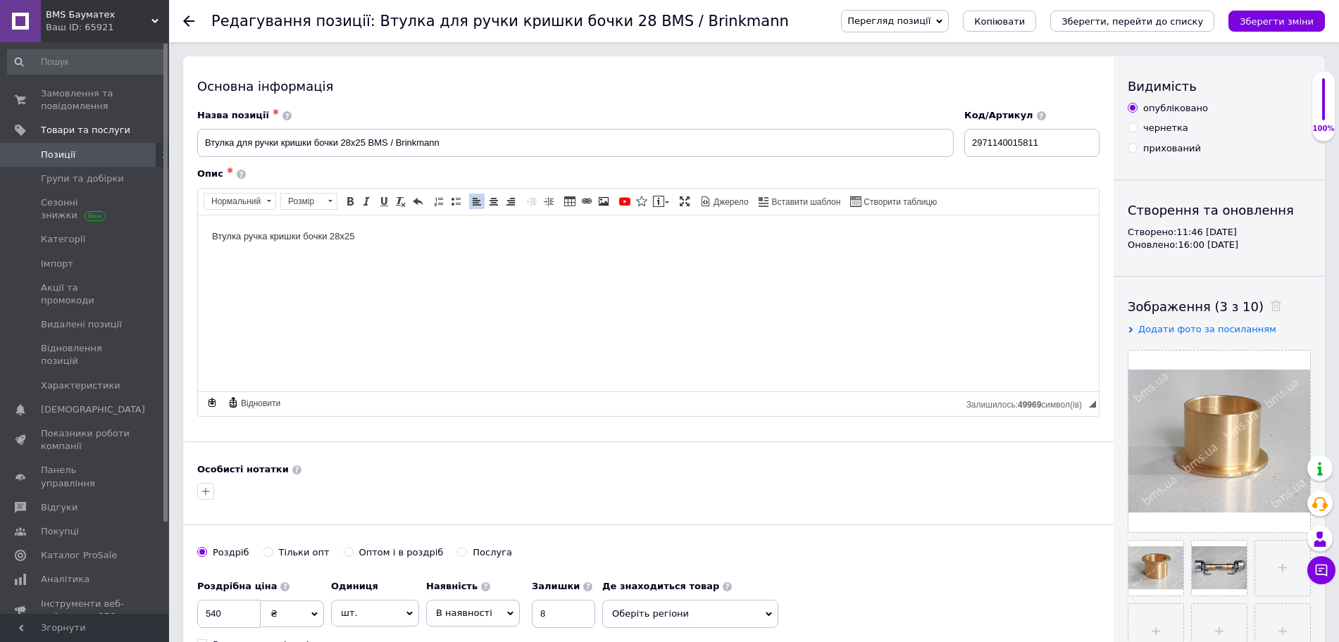
click at [454, 235] on p "Втулка ручка кришки бочки 28х25" at bounding box center [648, 236] width 873 height 15
click at [1266, 16] on icon "Зберегти зміни" at bounding box center [1277, 21] width 74 height 11
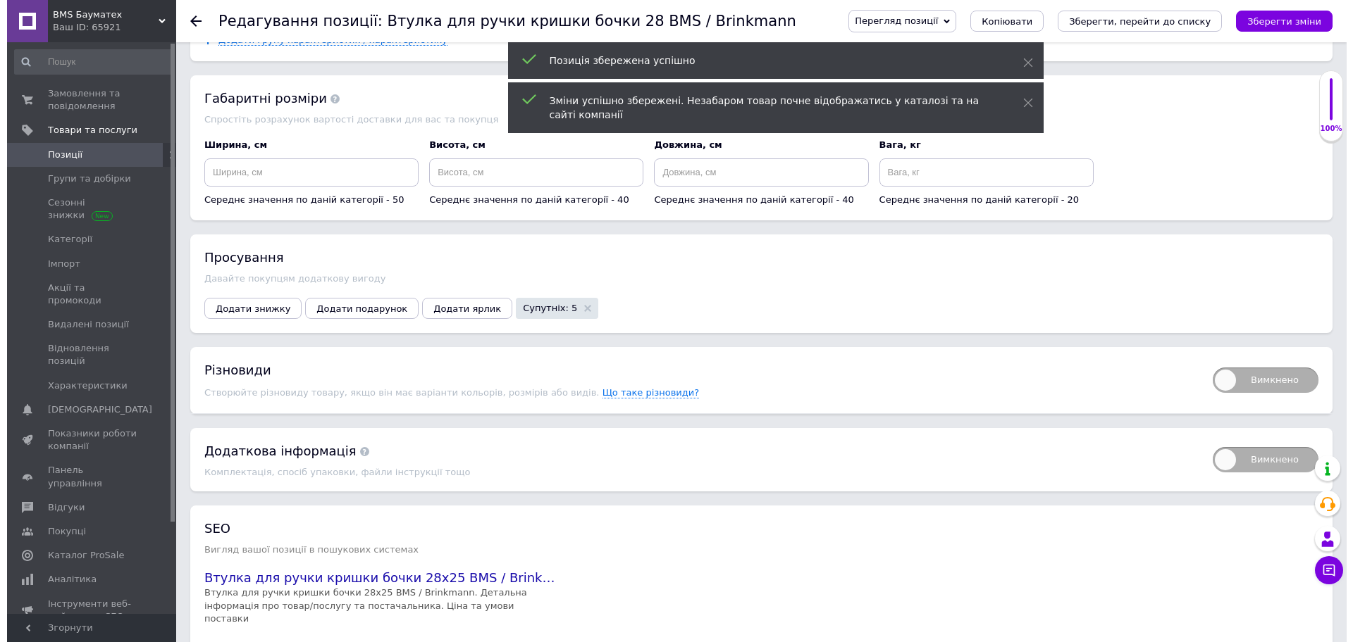
scroll to position [1321, 0]
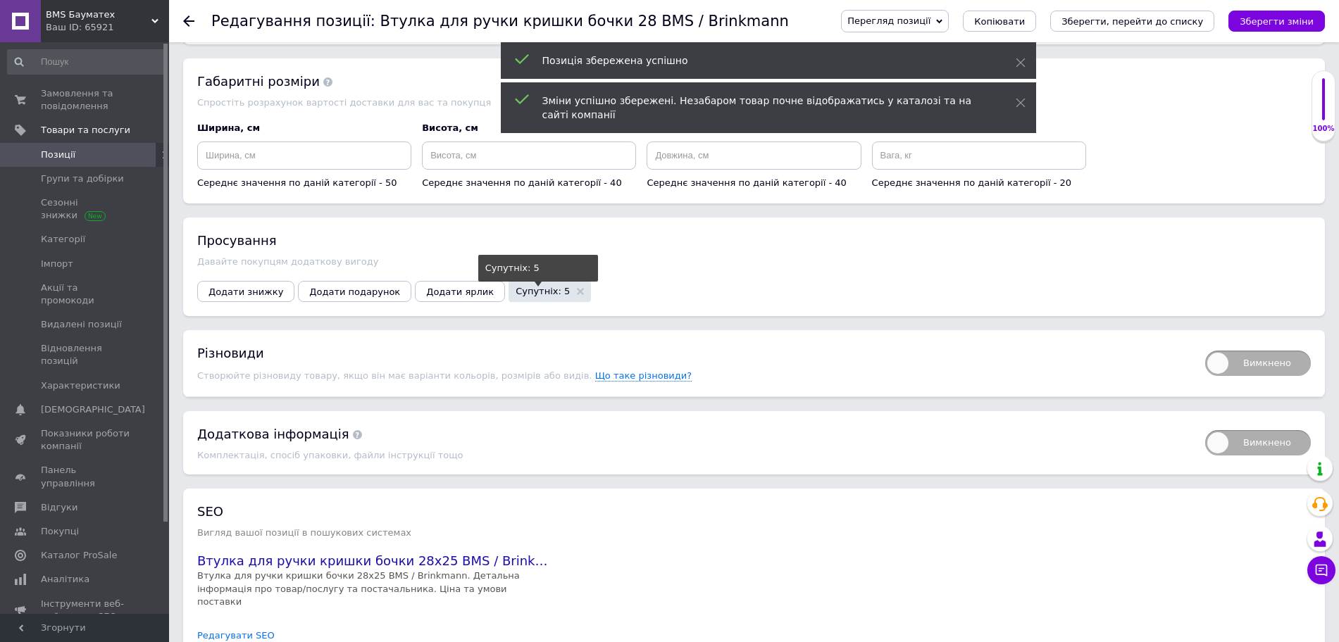
click at [516, 287] on span "Супутніх: 5" at bounding box center [543, 291] width 54 height 9
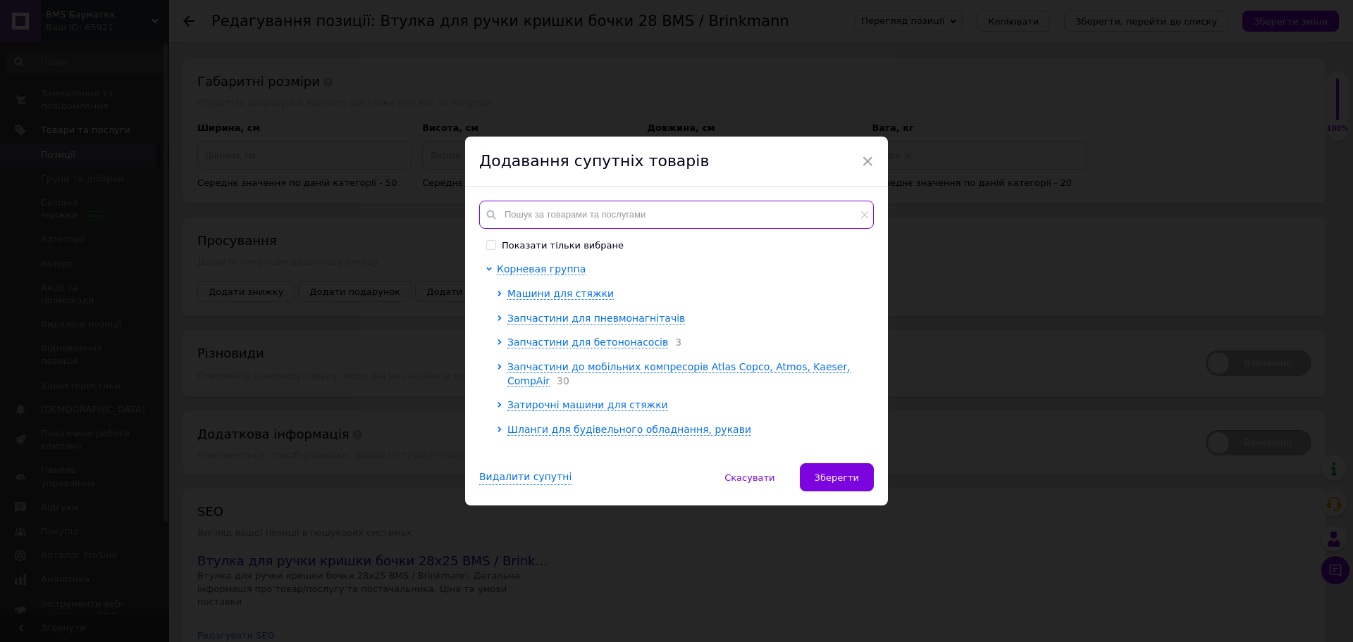
click at [526, 219] on input "text" at bounding box center [676, 215] width 394 height 28
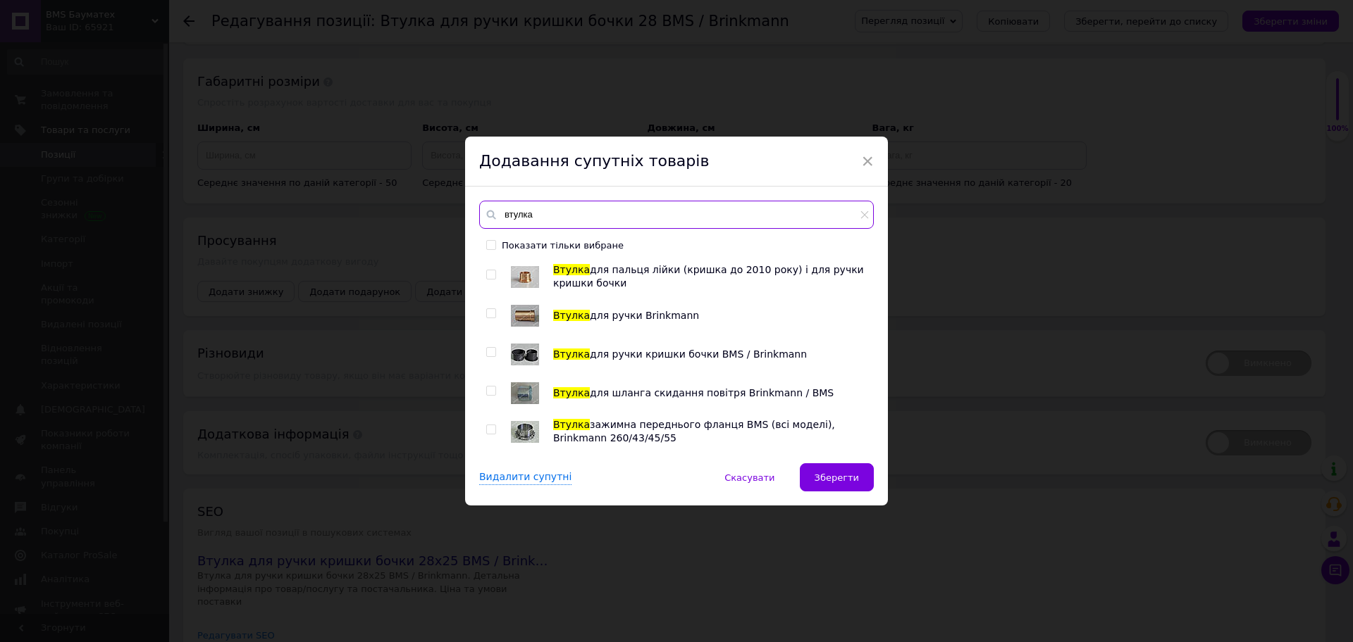
scroll to position [352, 0]
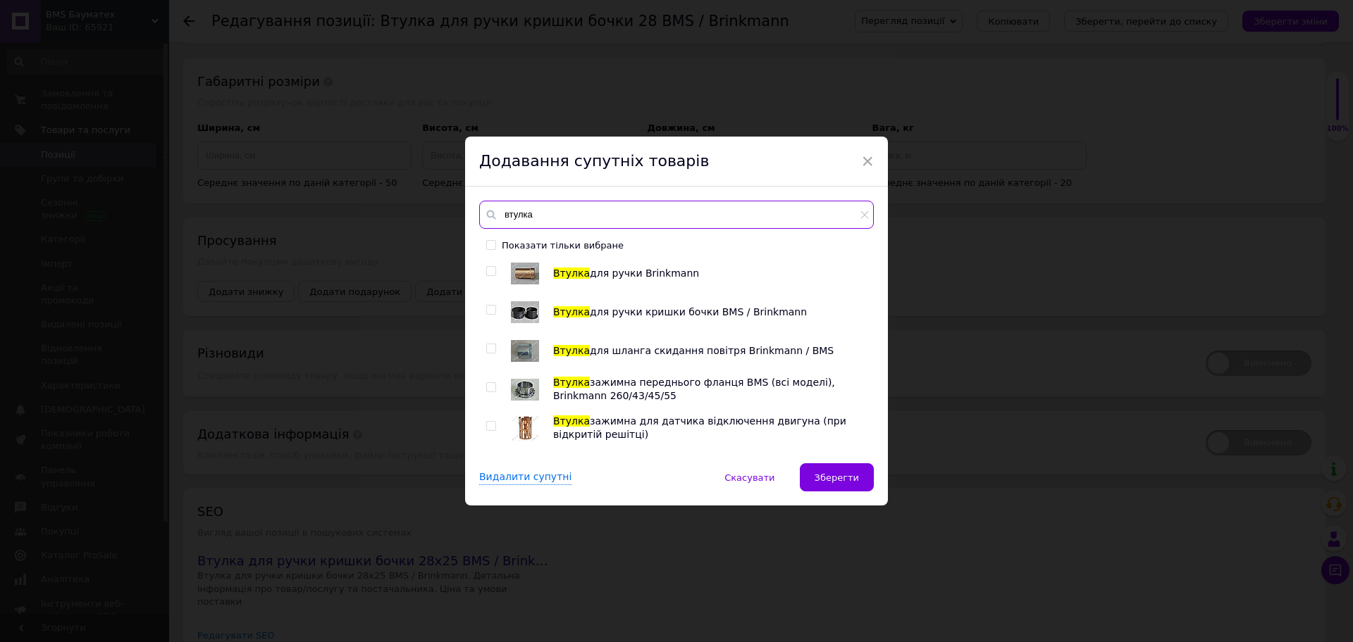
type input "втулка"
click at [490, 315] on input "checkbox" at bounding box center [490, 310] width 9 height 9
checkbox input "true"
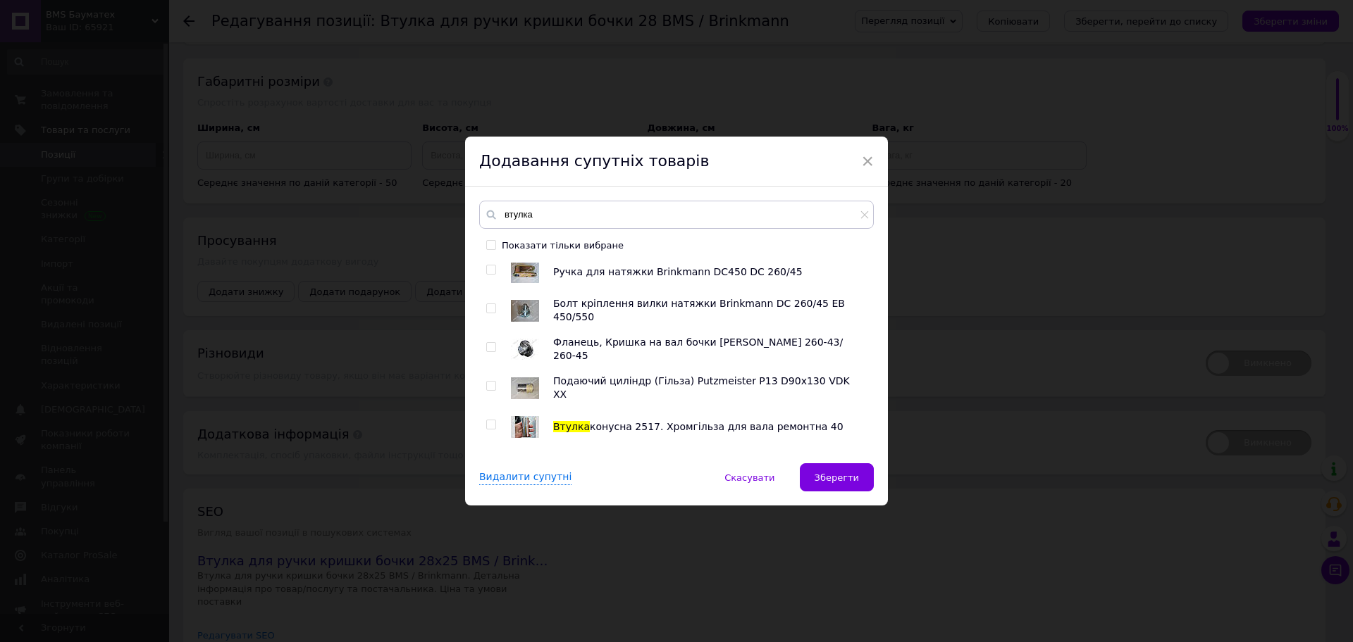
scroll to position [1673, 0]
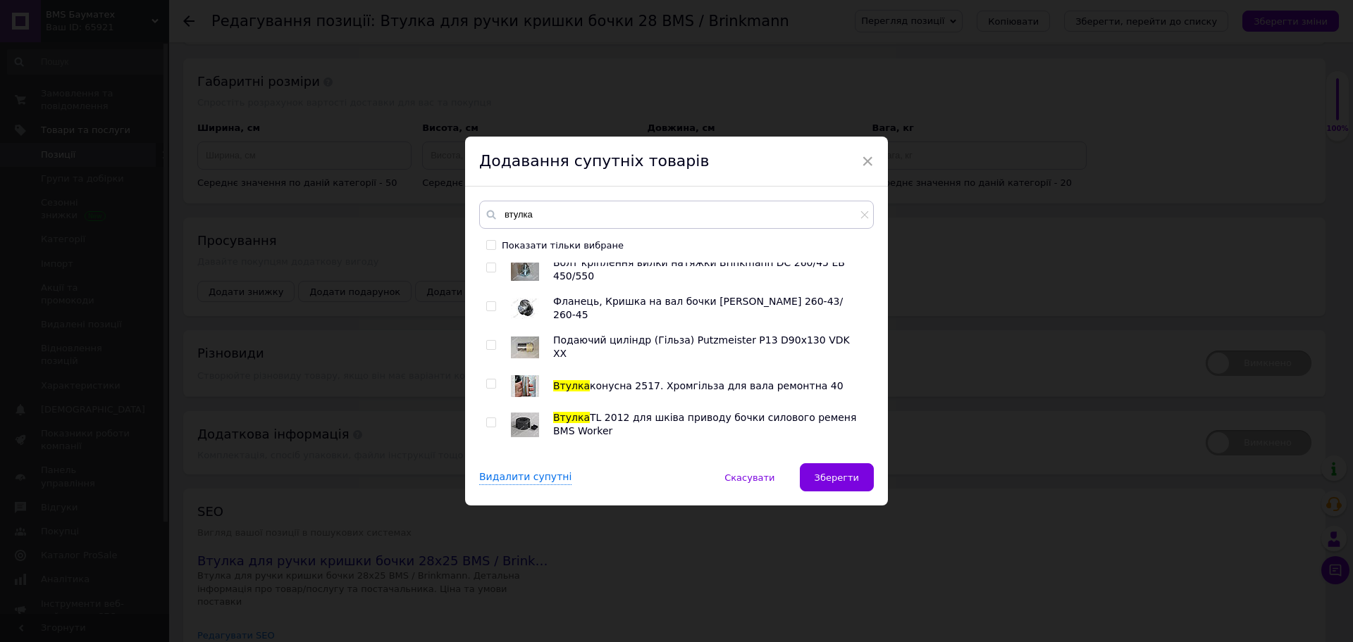
click at [490, 246] on input "Показати тільки вибране" at bounding box center [490, 244] width 9 height 9
checkbox input "true"
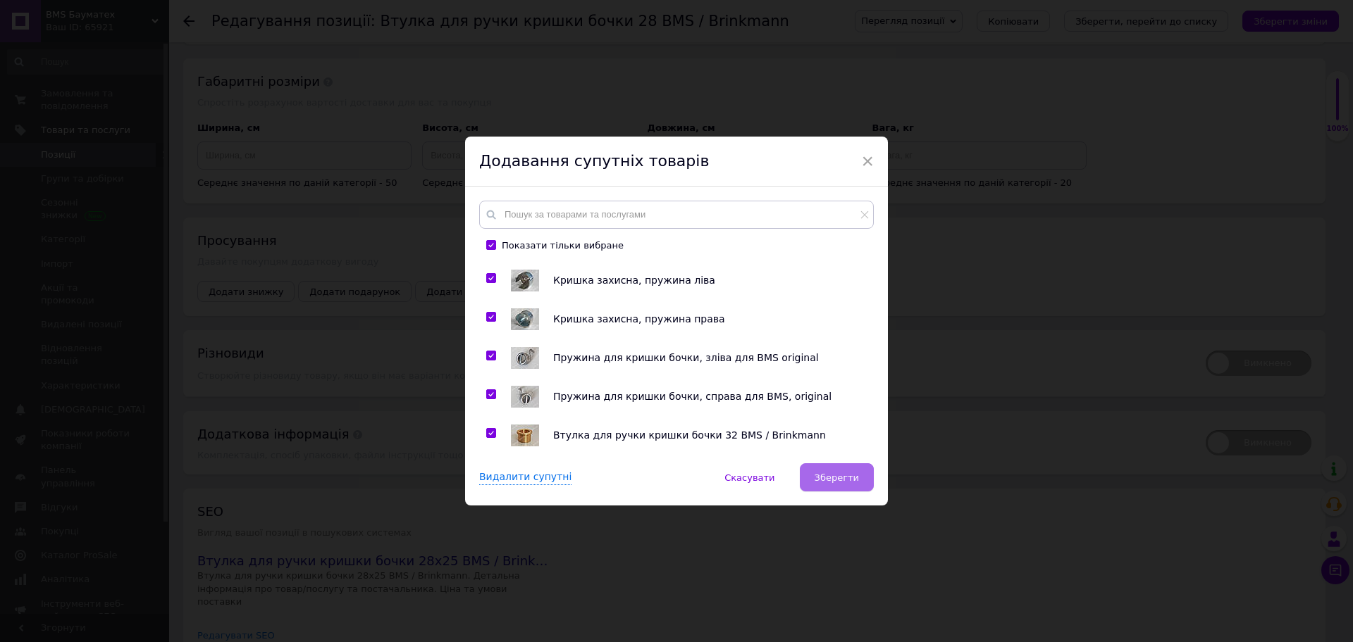
click at [828, 476] on span "Зберегти" at bounding box center [836, 478] width 44 height 11
click at [489, 429] on input "checkbox" at bounding box center [490, 433] width 9 height 9
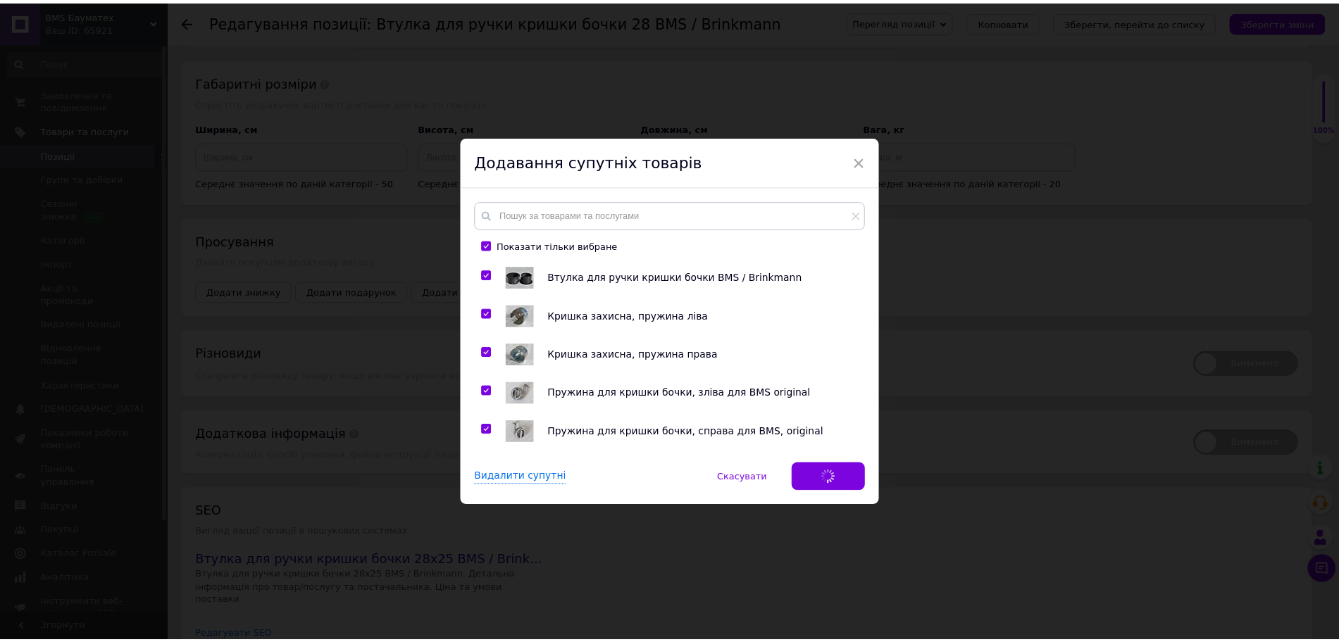
scroll to position [0, 0]
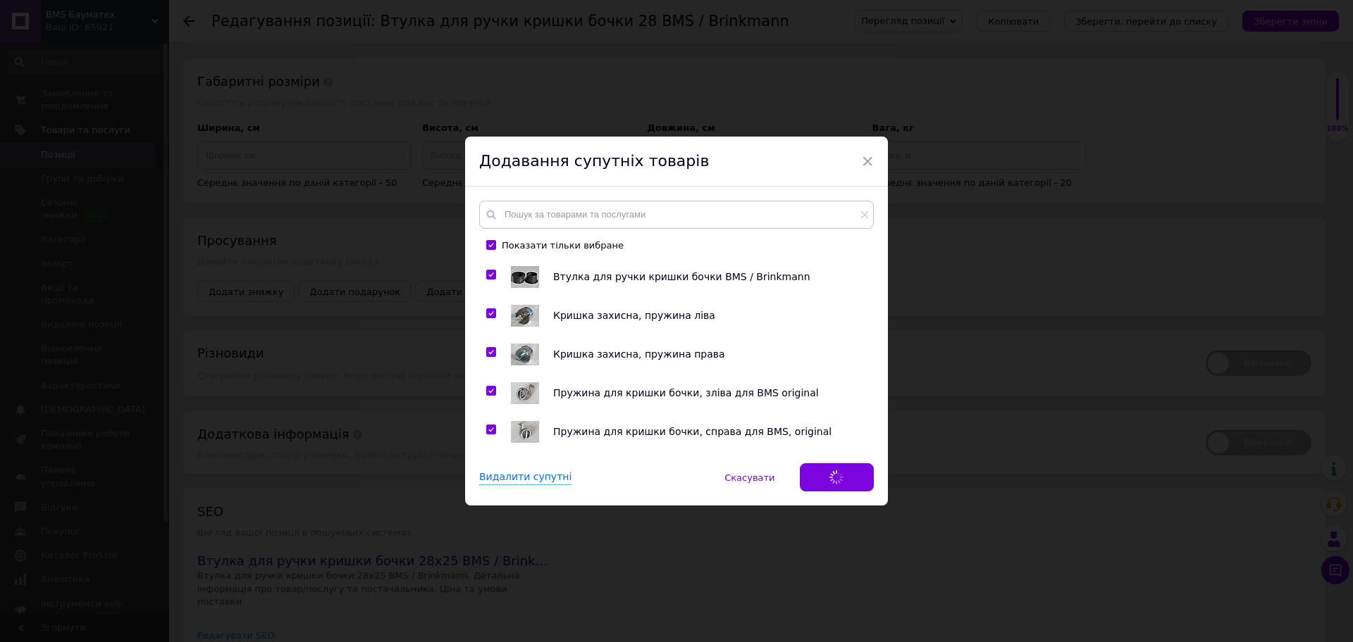
click at [491, 275] on input "checkbox" at bounding box center [490, 275] width 9 height 9
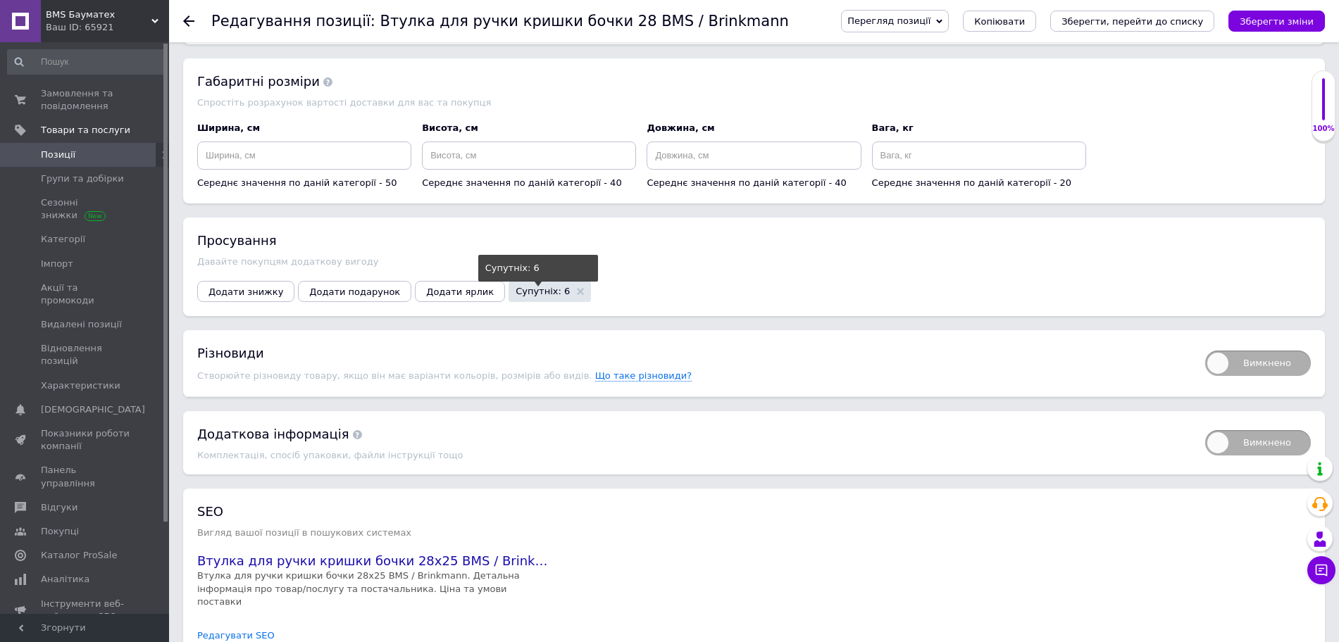
click at [516, 287] on span "Супутніх: 6" at bounding box center [543, 291] width 54 height 9
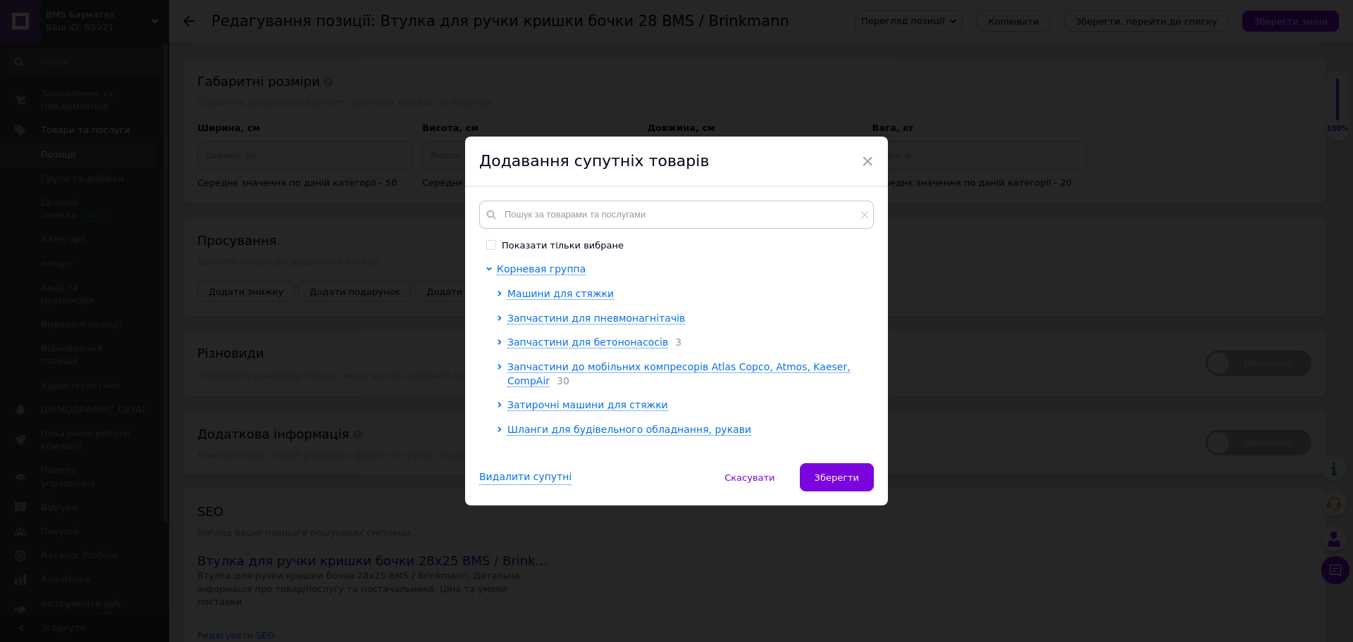
click at [488, 245] on input "Показати тільки вибране" at bounding box center [490, 244] width 9 height 9
checkbox input "true"
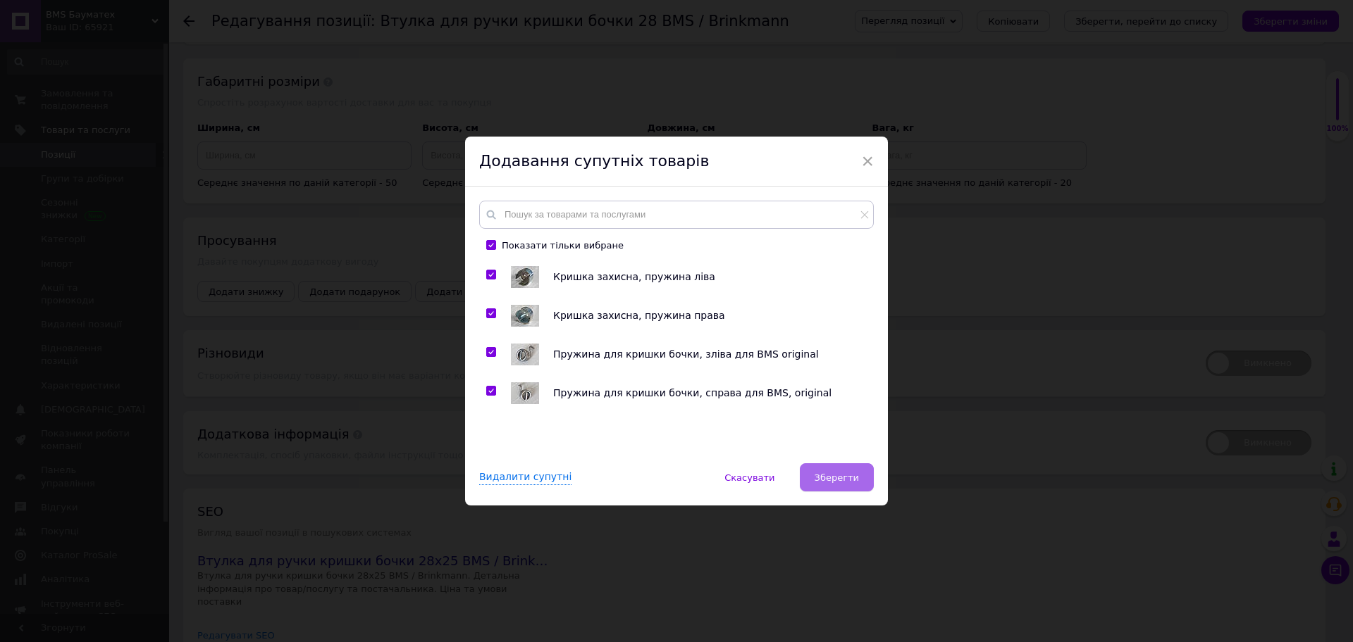
click at [841, 477] on span "Зберегти" at bounding box center [836, 478] width 44 height 11
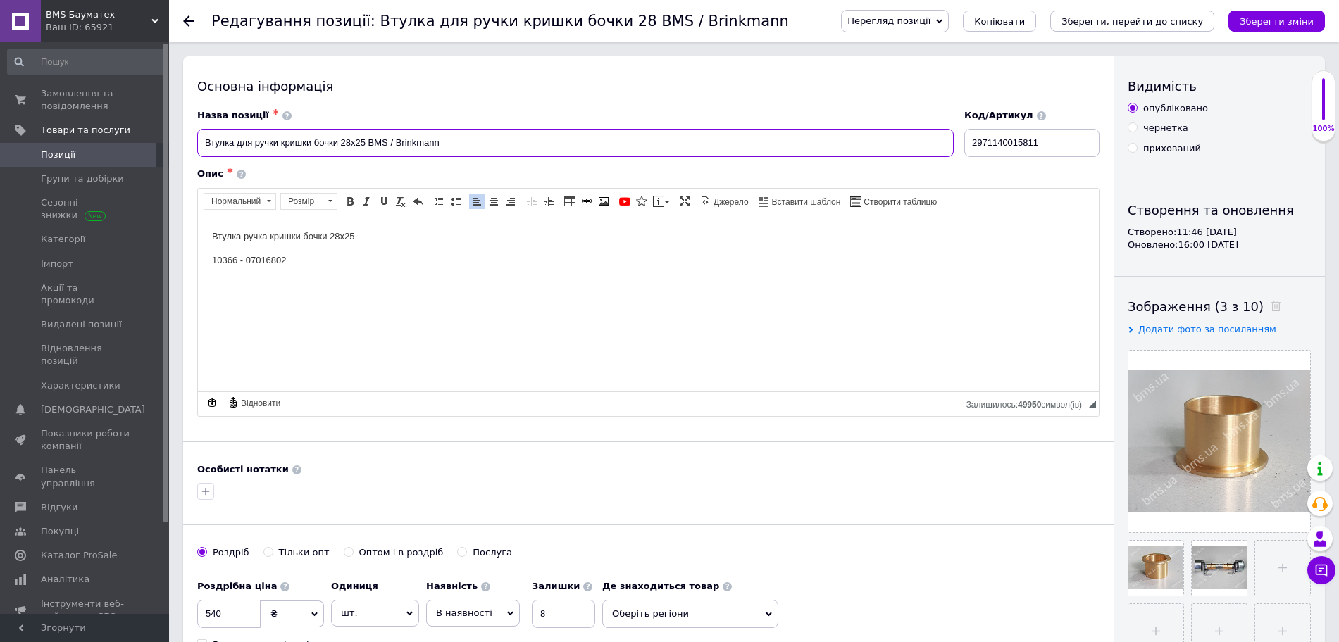
click at [365, 139] on input "Втулка для ручки кришки бочки 28х25 BMS / Brinkmann" at bounding box center [575, 143] width 757 height 28
type input "Втулка для ручки кришки бочки 28х25х22 BMS / Brinkmann"
click at [383, 229] on p "Втулка ручка кришки бочки 28х25" at bounding box center [648, 236] width 873 height 15
click at [542, 253] on p "10366 - 07016802" at bounding box center [648, 260] width 873 height 15
click at [1278, 24] on icon "Зберегти зміни" at bounding box center [1277, 21] width 74 height 11
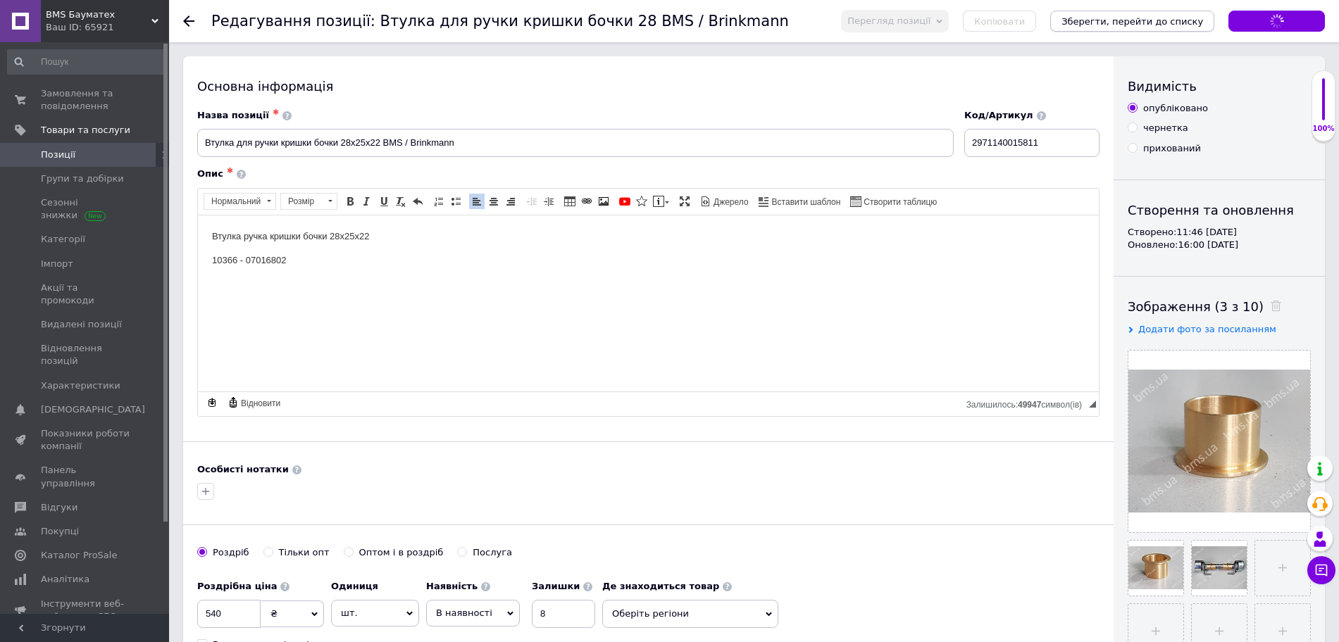
click at [1121, 24] on icon "Зберегти, перейти до списку" at bounding box center [1133, 21] width 142 height 11
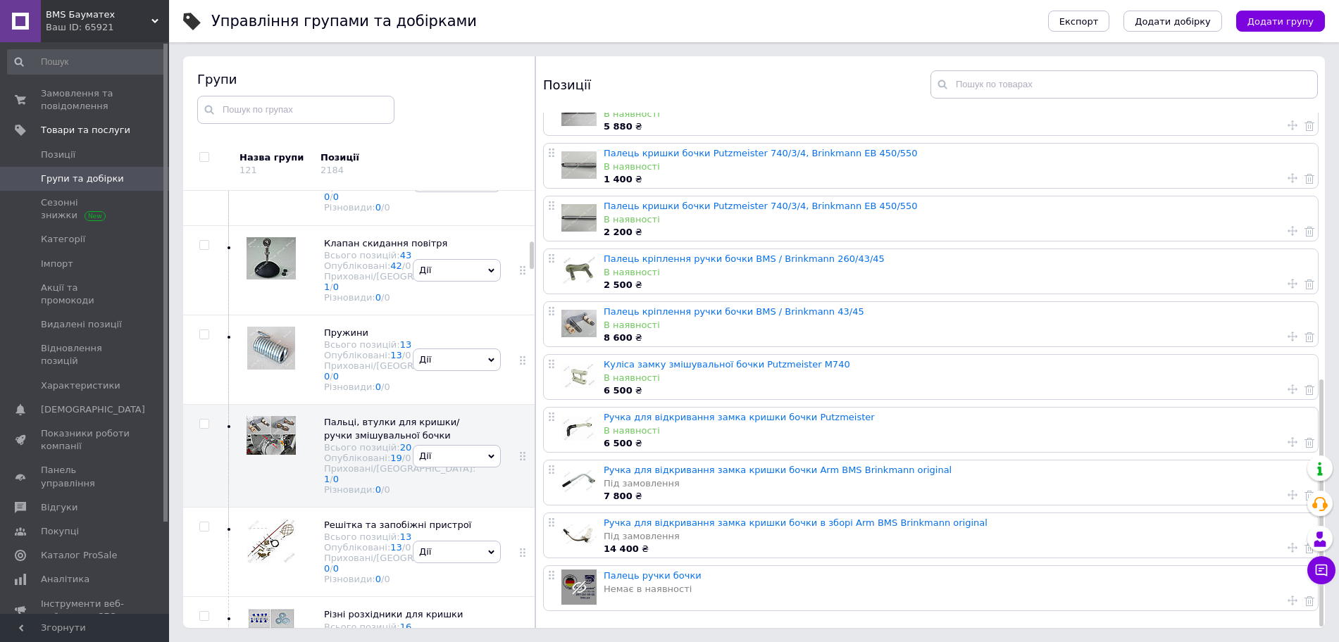
scroll to position [798, 0]
click at [280, 211] on div at bounding box center [268, 177] width 56 height 67
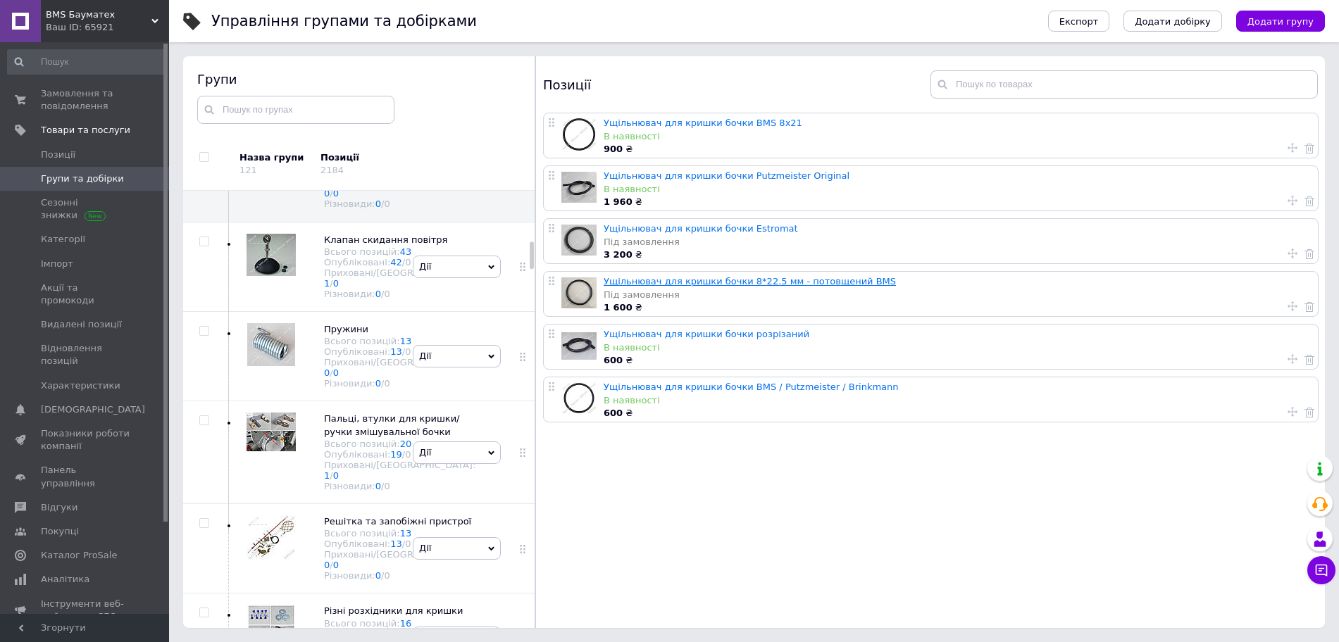
click at [728, 280] on link "Ущільнювач для кришки бочки 8*22.5 мм - потовщений BMS" at bounding box center [750, 281] width 292 height 11
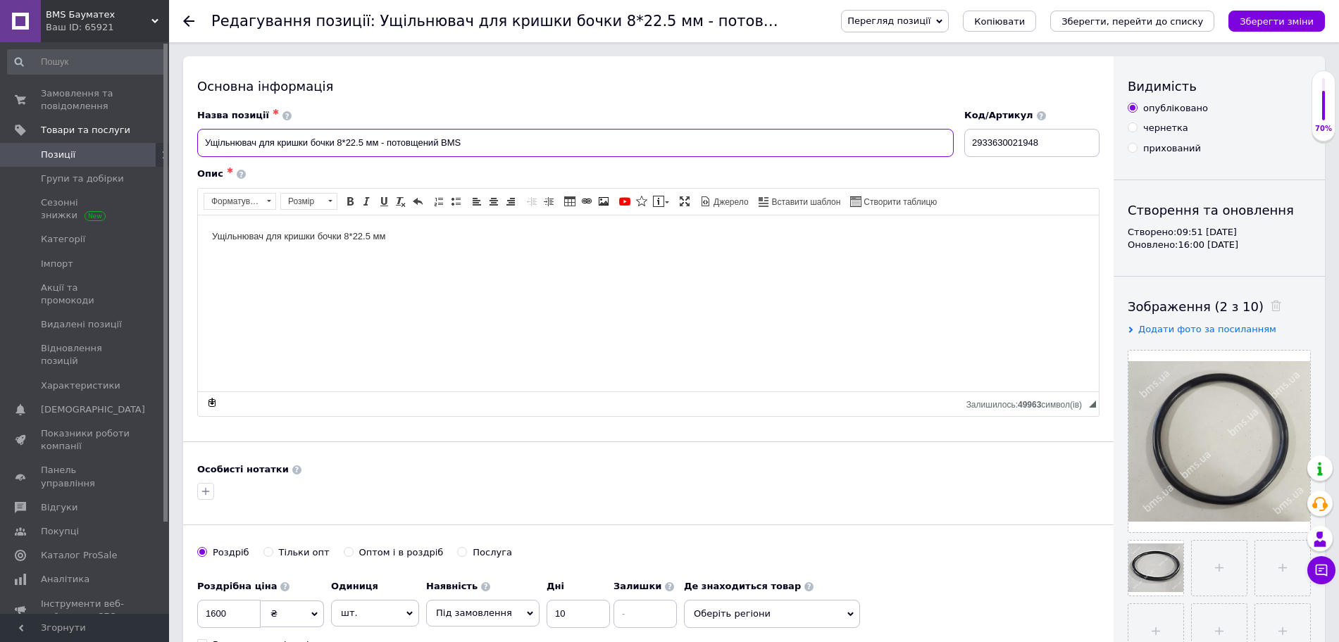
click at [361, 147] on input "Ущільнювач для кришки бочки 8*22.5 мм - потовщений BMS" at bounding box center [575, 143] width 757 height 28
click at [344, 143] on input "Ущільнювач для кришки бочки 8*22,5 мм - потовщений BMS" at bounding box center [575, 143] width 757 height 28
type input "Ущільнювач для кришки бочки 8х22,5 мм - потовщений BMS"
click at [353, 235] on body "Ущільнювач для кришки бочки 8*22.5 мм" at bounding box center [648, 236] width 873 height 15
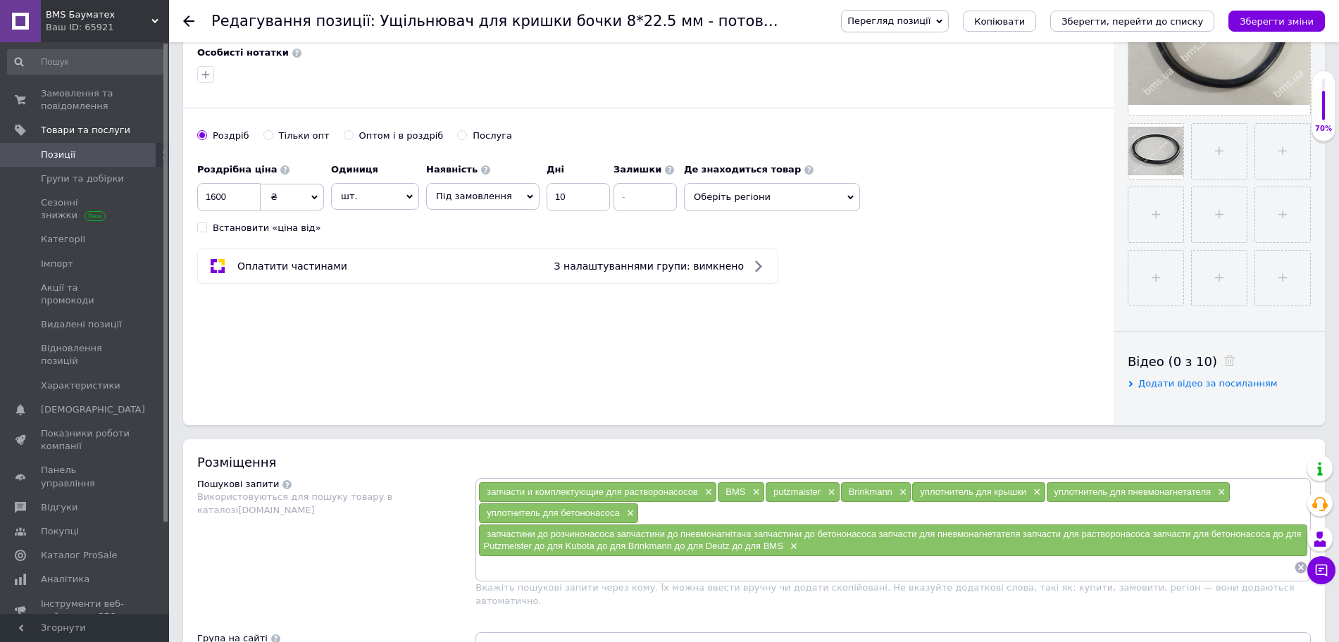
scroll to position [528, 0]
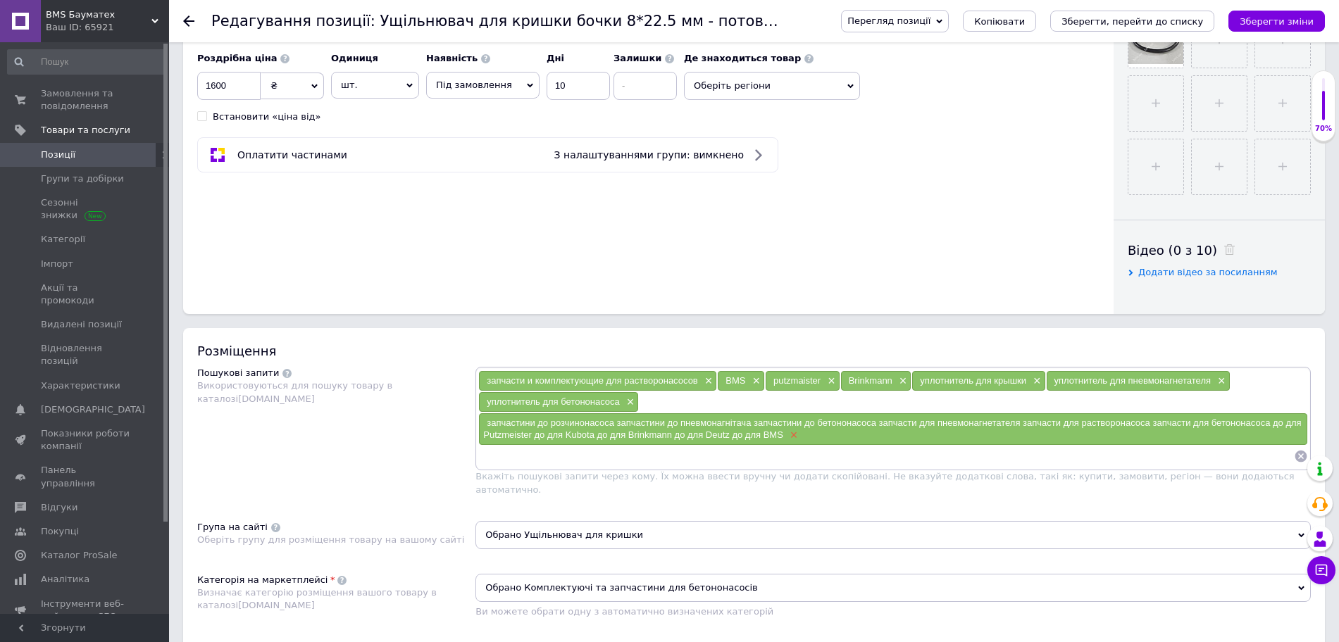
click at [795, 432] on span "×" at bounding box center [792, 436] width 11 height 12
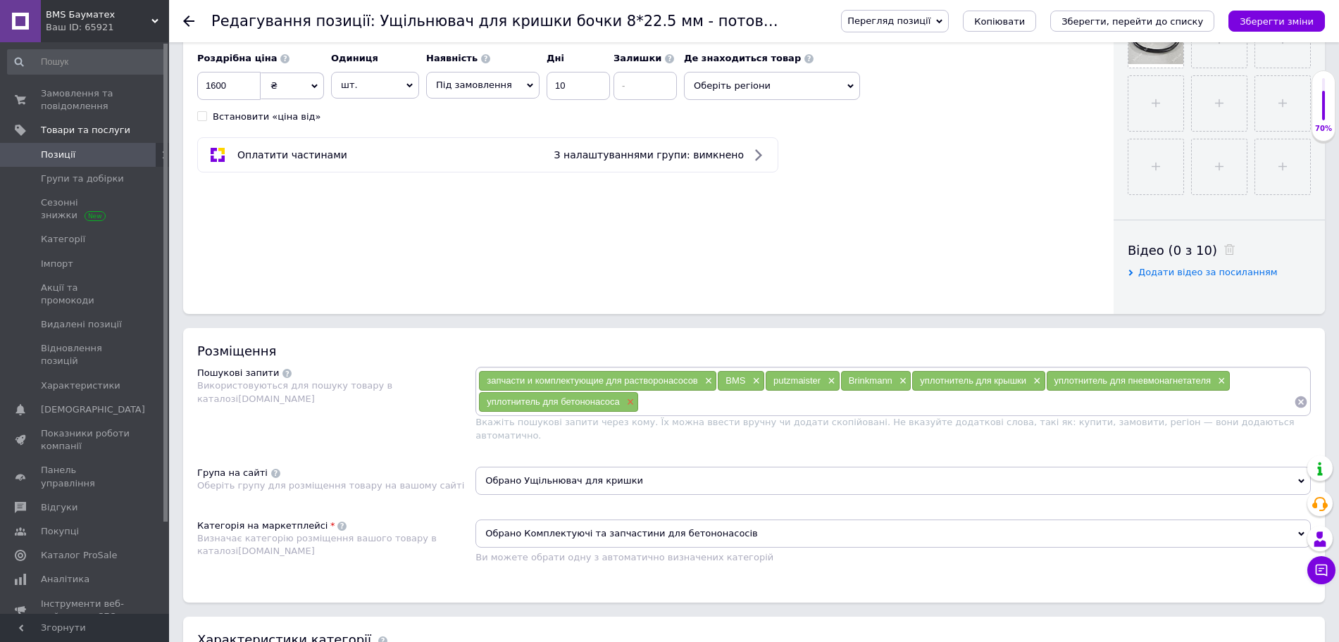
click at [628, 398] on span "×" at bounding box center [628, 403] width 11 height 12
click at [711, 378] on span "×" at bounding box center [707, 381] width 11 height 12
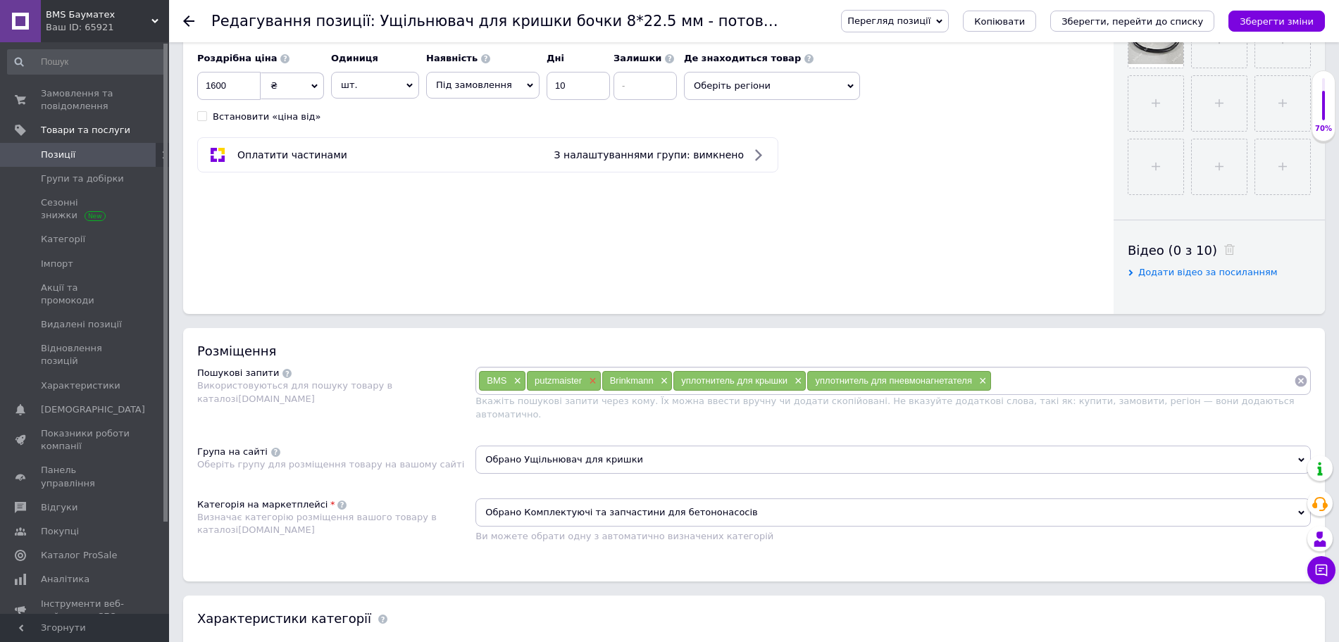
click at [594, 381] on span "×" at bounding box center [590, 381] width 11 height 12
click at [514, 375] on span "×" at bounding box center [515, 381] width 11 height 12
click at [541, 376] on span "×" at bounding box center [539, 381] width 11 height 12
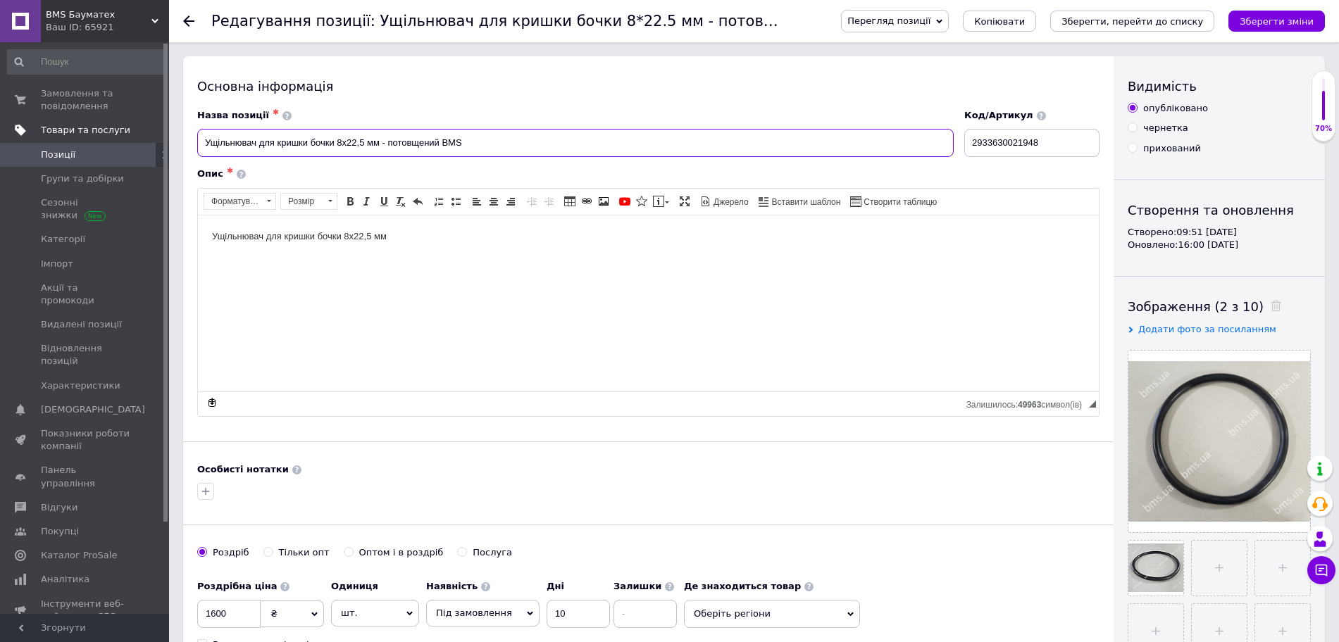
drag, startPoint x: 517, startPoint y: 156, endPoint x: 146, endPoint y: 127, distance: 372.4
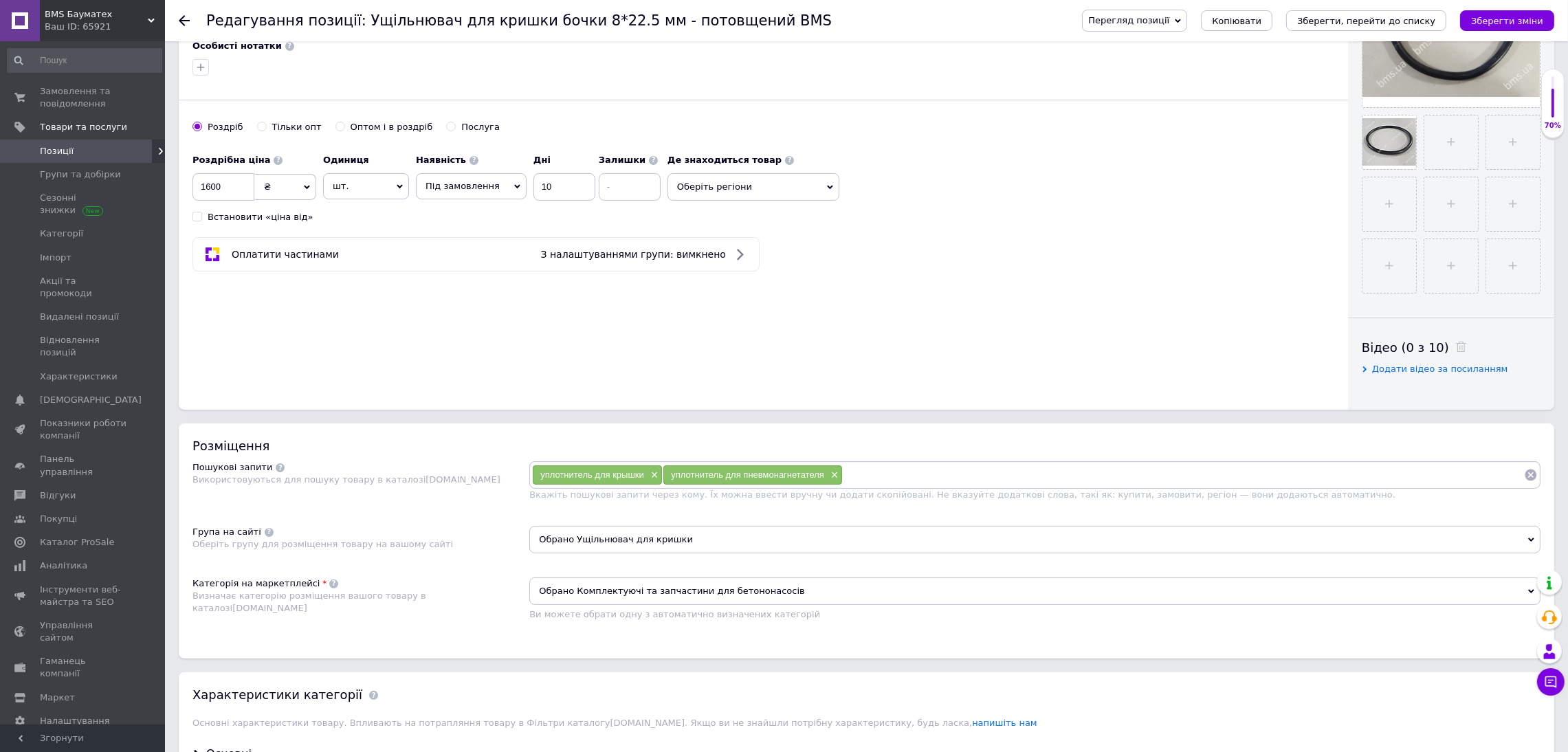
click at [884, 485] on input at bounding box center [1184, 474] width 681 height 20
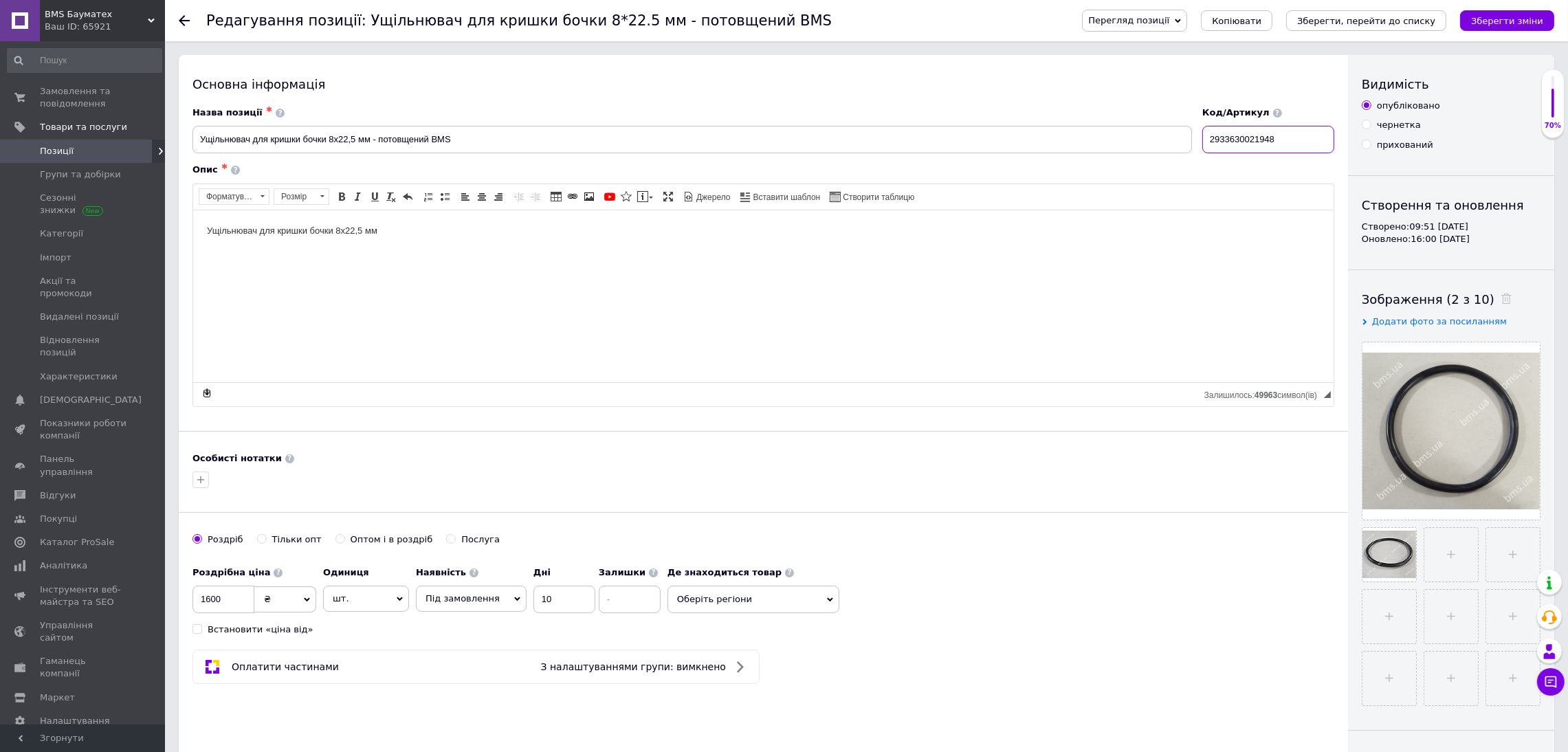
drag, startPoint x: 1292, startPoint y: 141, endPoint x: 1182, endPoint y: 132, distance: 110.4
click at [1182, 132] on div "Назва позиції ✱ Ущільнювач для кришки бочки 8х22,5 мм - потовщений BMS Код/Арти…" at bounding box center [763, 130] width 1152 height 57
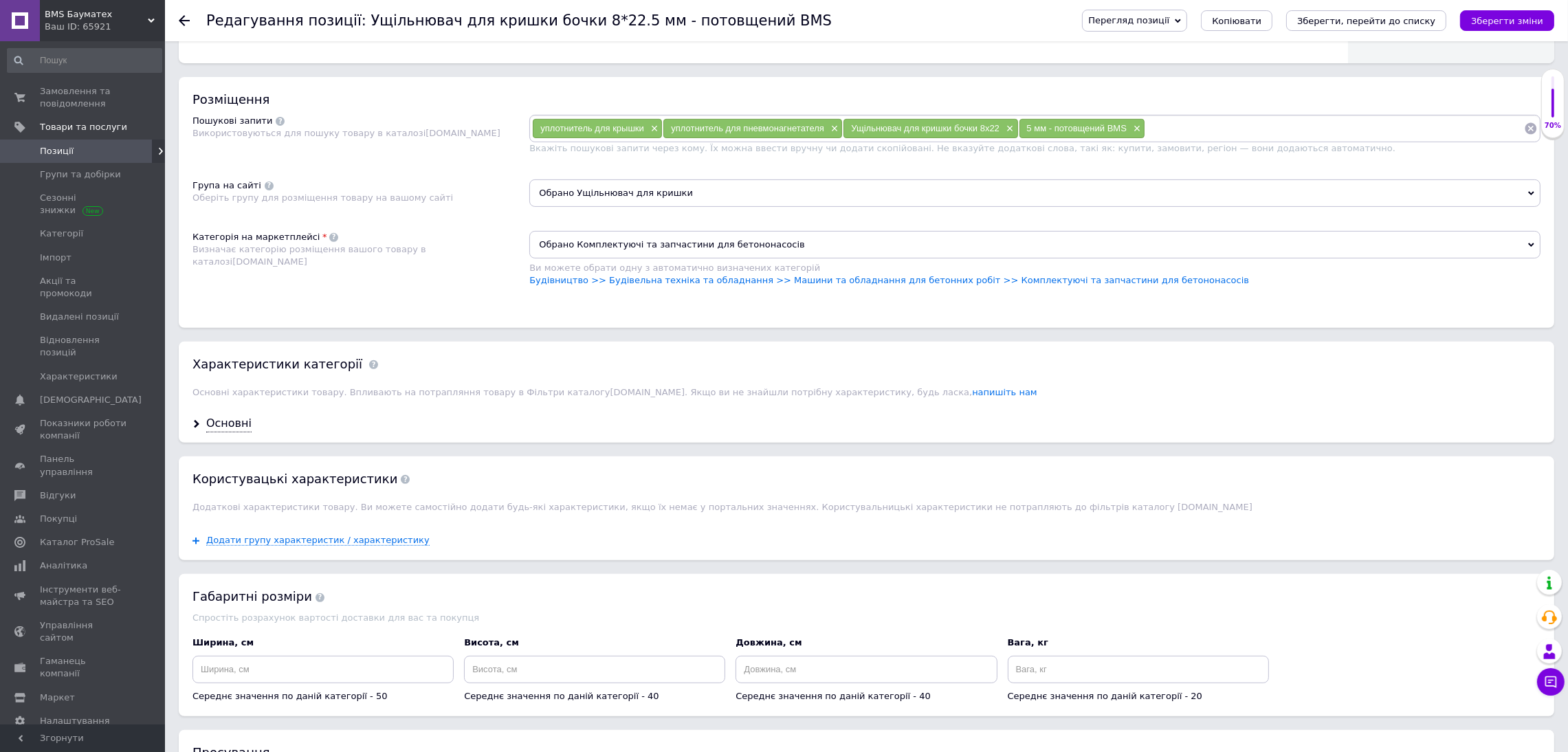
scroll to position [927, 0]
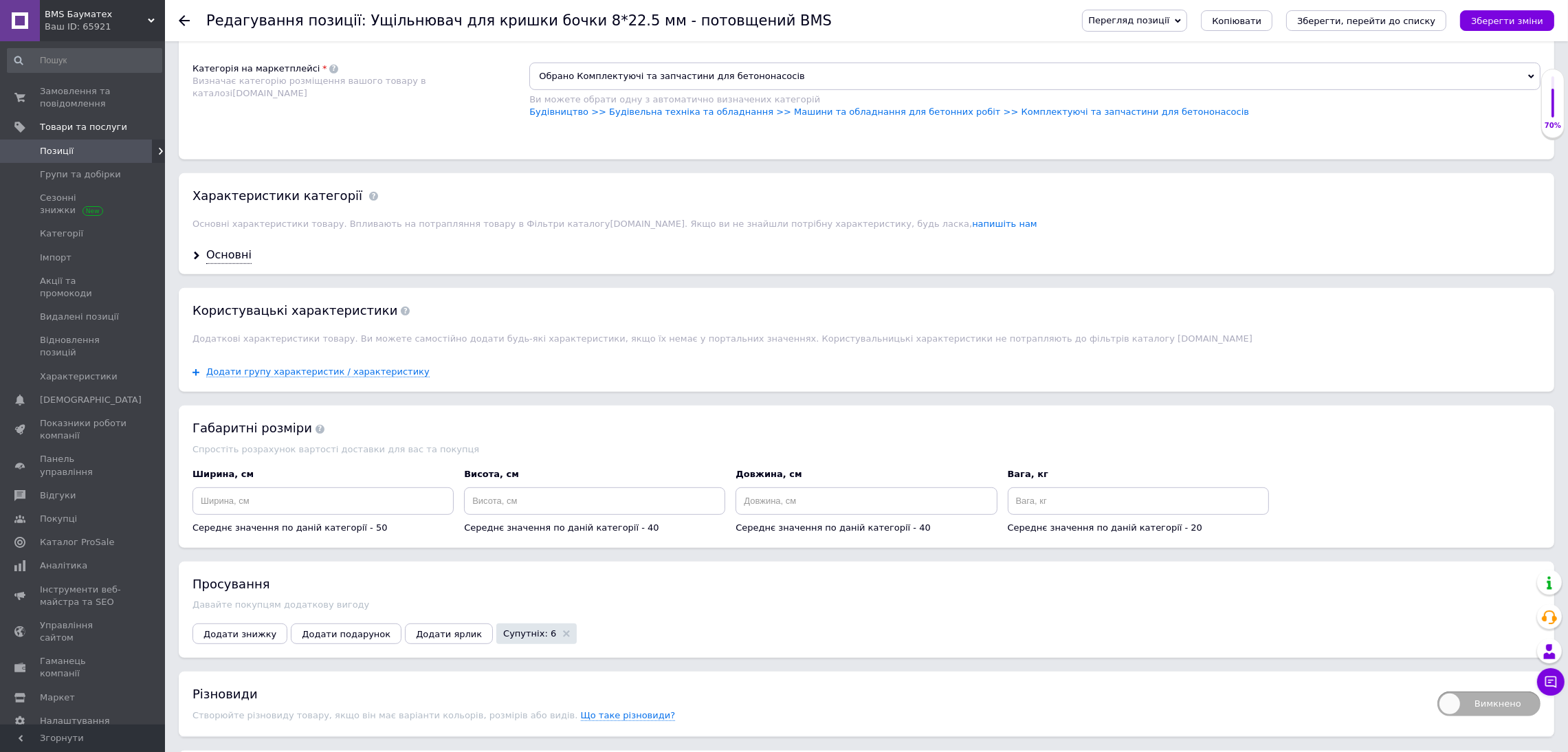
paste input "2933630021948"
type input "2933630021948"
paste input "12103"
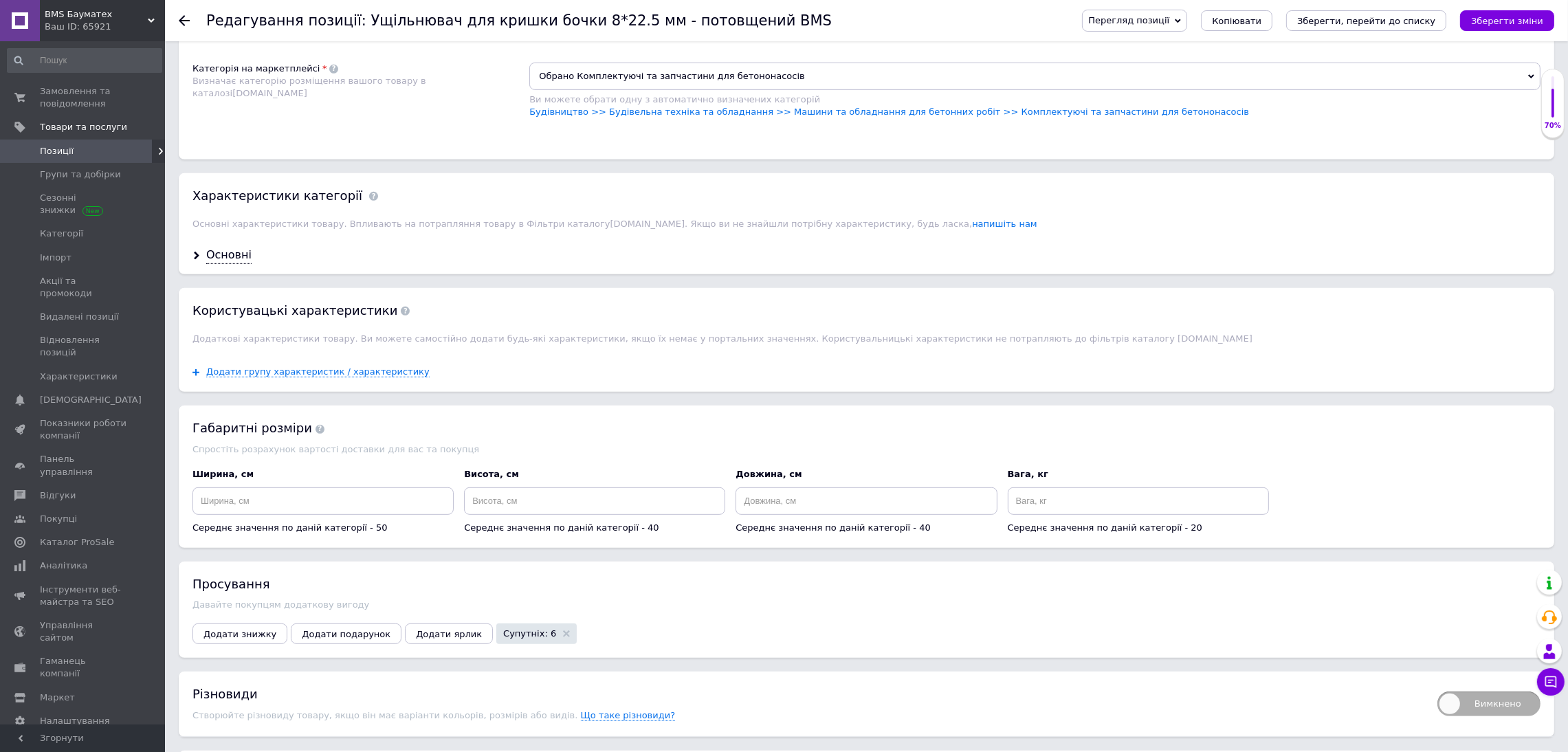
type input "12103"
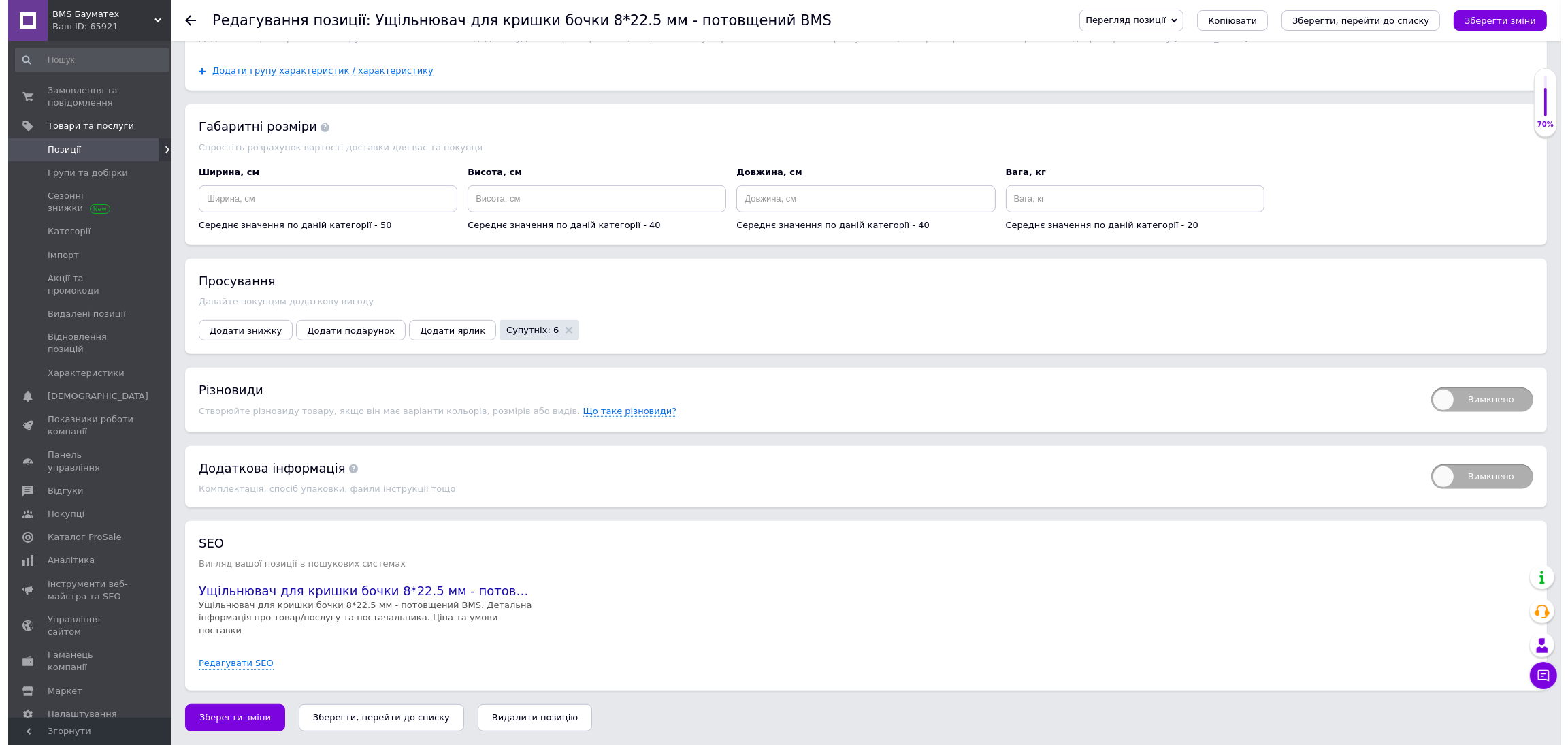
scroll to position [1327, 0]
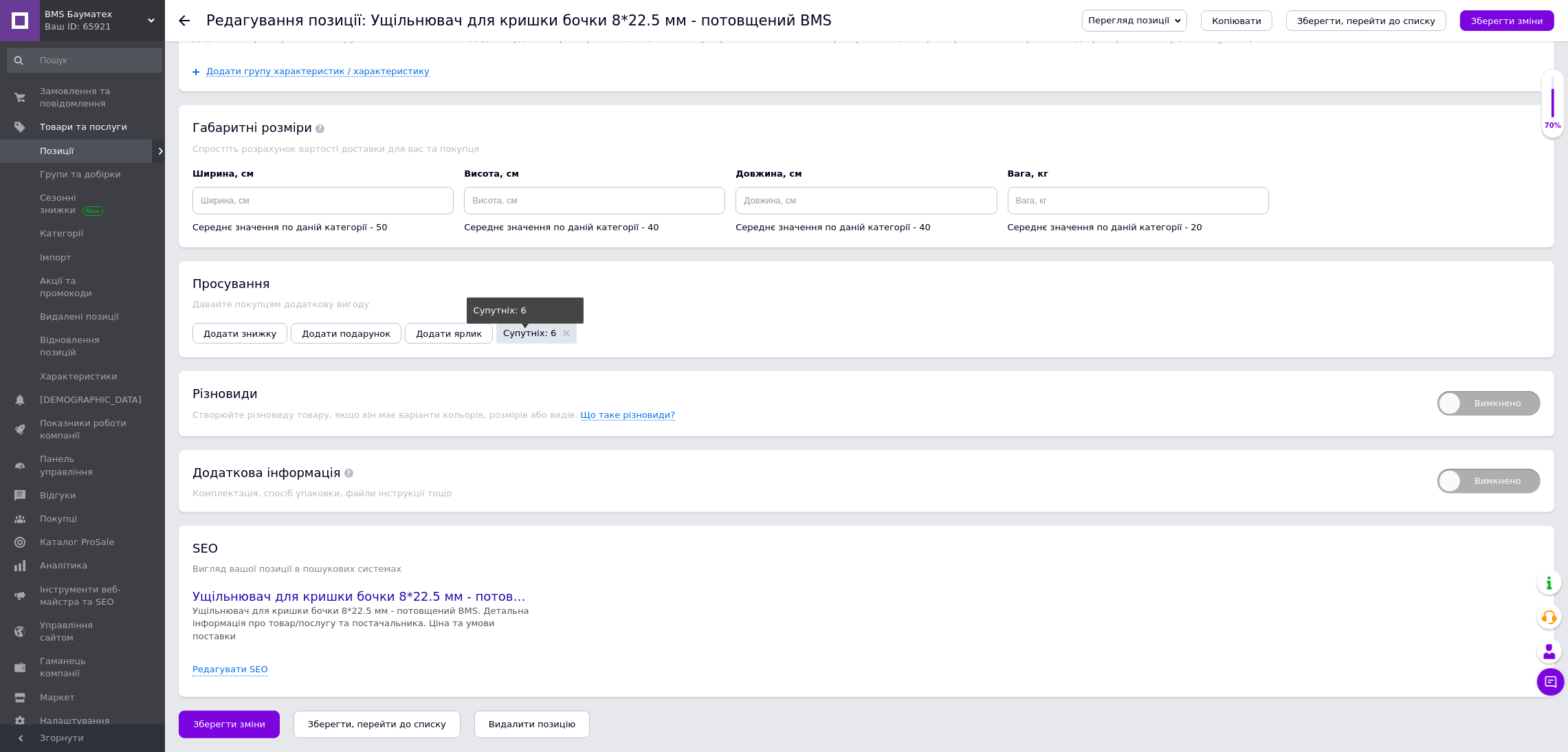
click at [503, 337] on span "Супутніх: 6" at bounding box center [530, 333] width 53 height 9
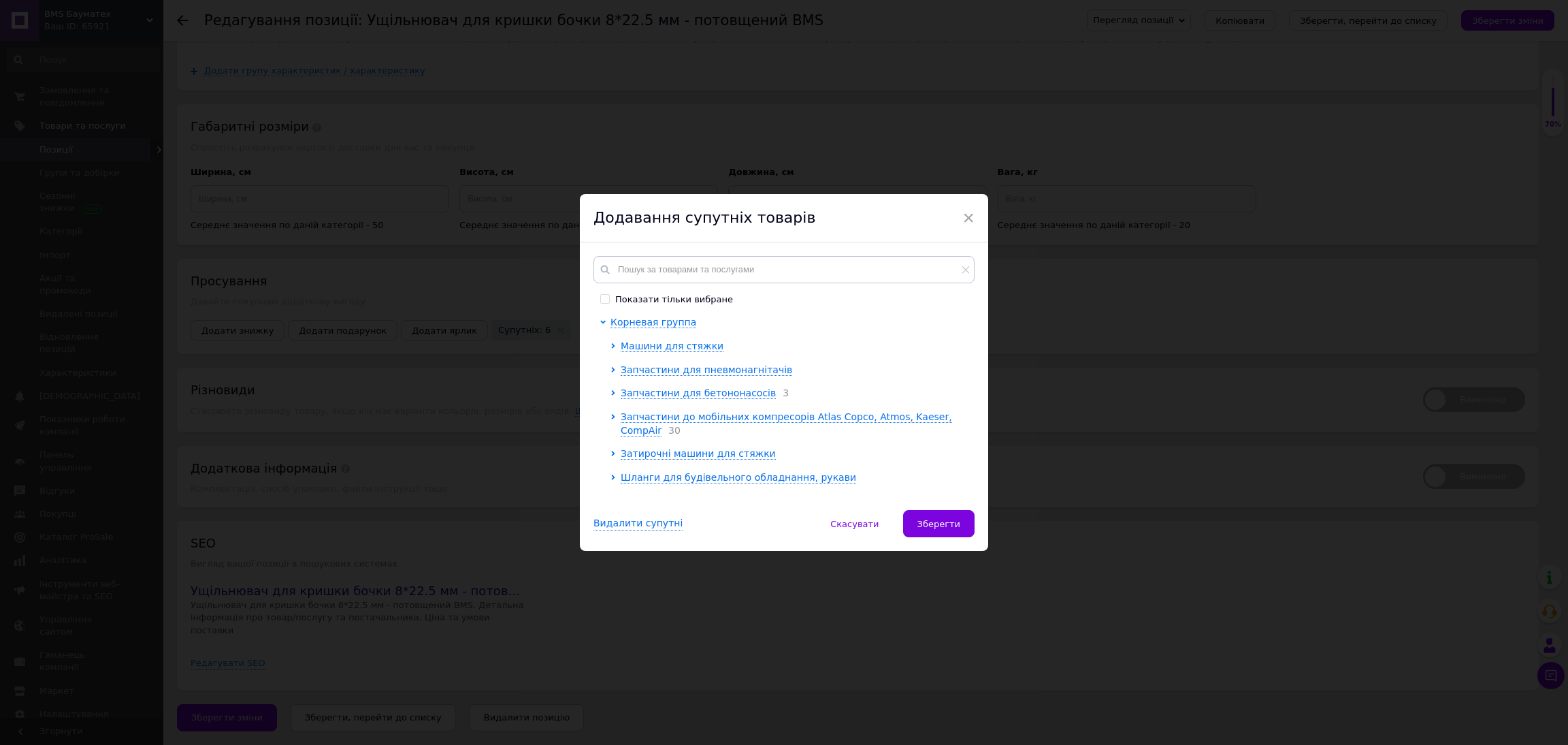
click at [602, 298] on input "Показати тільки вибране" at bounding box center [604, 298] width 9 height 9
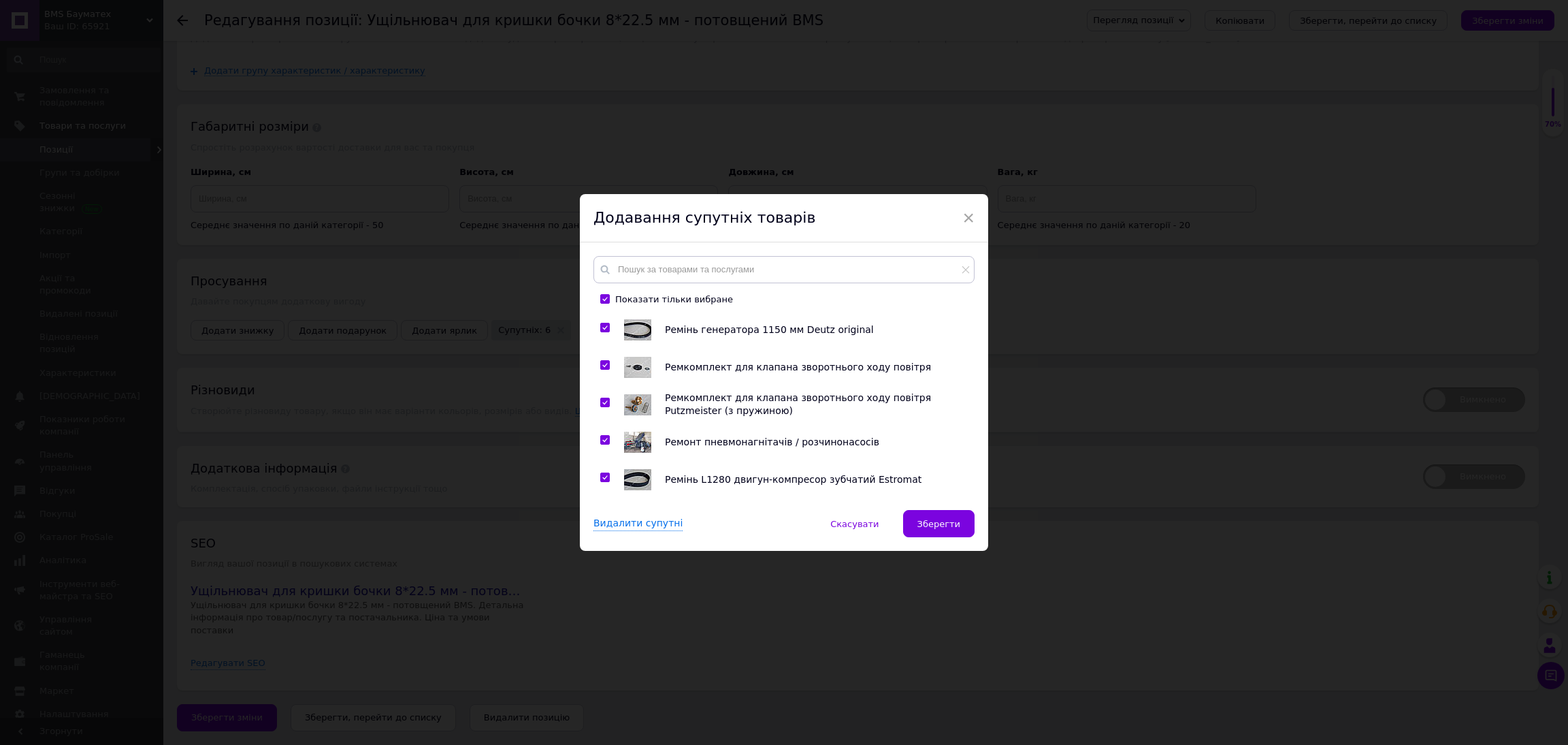
click at [600, 326] on input "checkbox" at bounding box center [604, 328] width 9 height 9
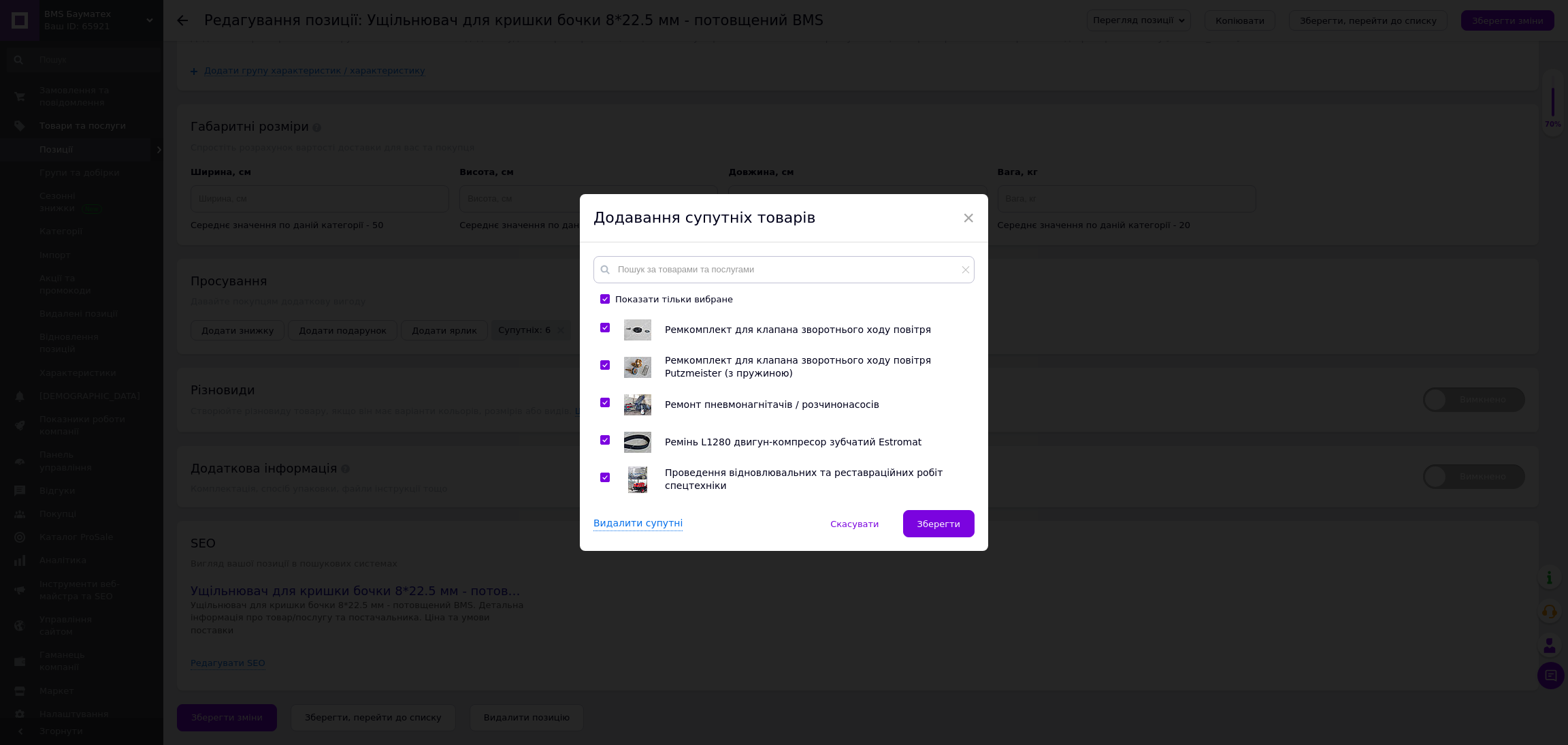
click at [600, 327] on input "checkbox" at bounding box center [604, 328] width 9 height 9
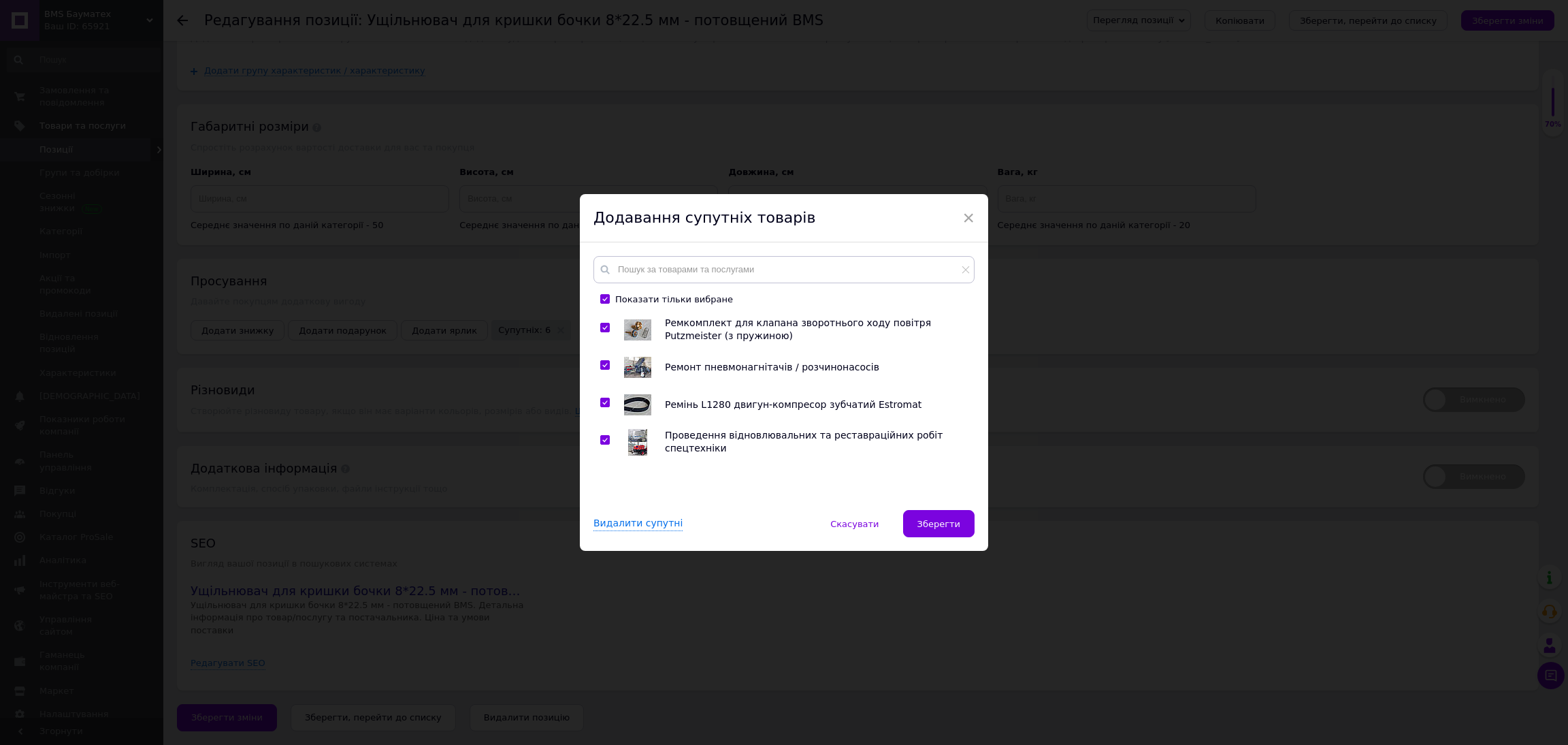
click at [600, 327] on input "checkbox" at bounding box center [604, 328] width 9 height 9
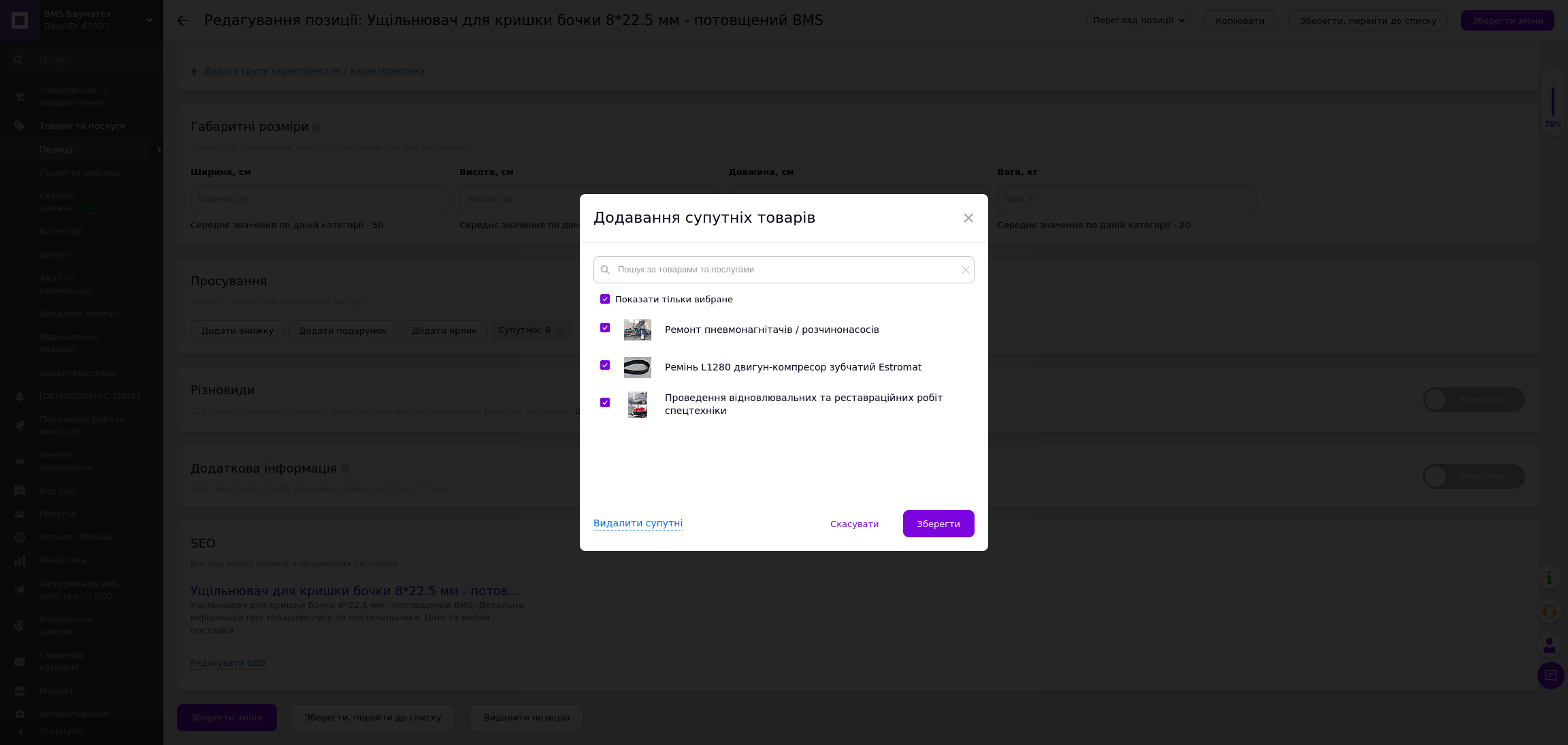
click at [600, 327] on input "checkbox" at bounding box center [604, 328] width 9 height 9
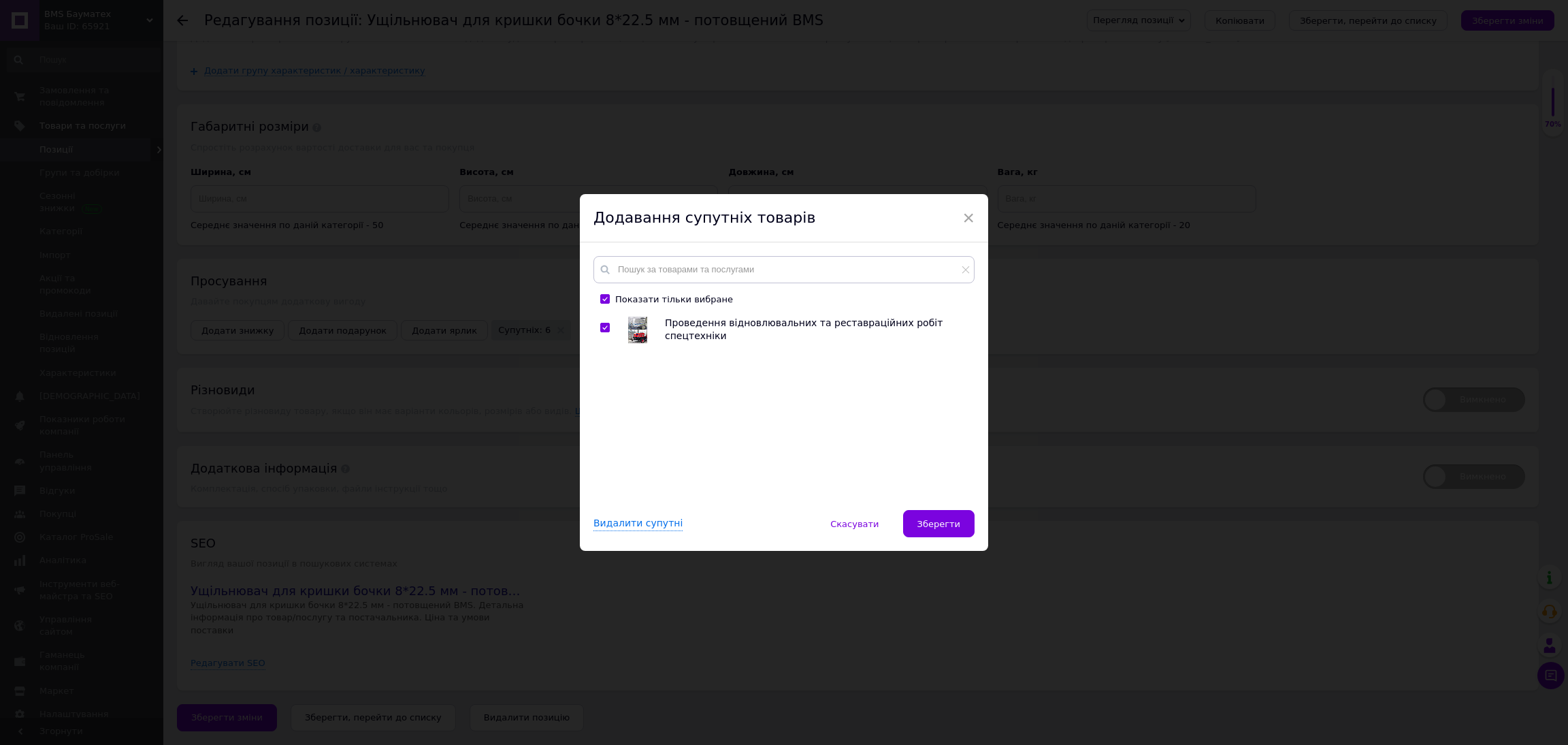
click at [600, 327] on input "checkbox" at bounding box center [604, 328] width 9 height 9
checkbox input "false"
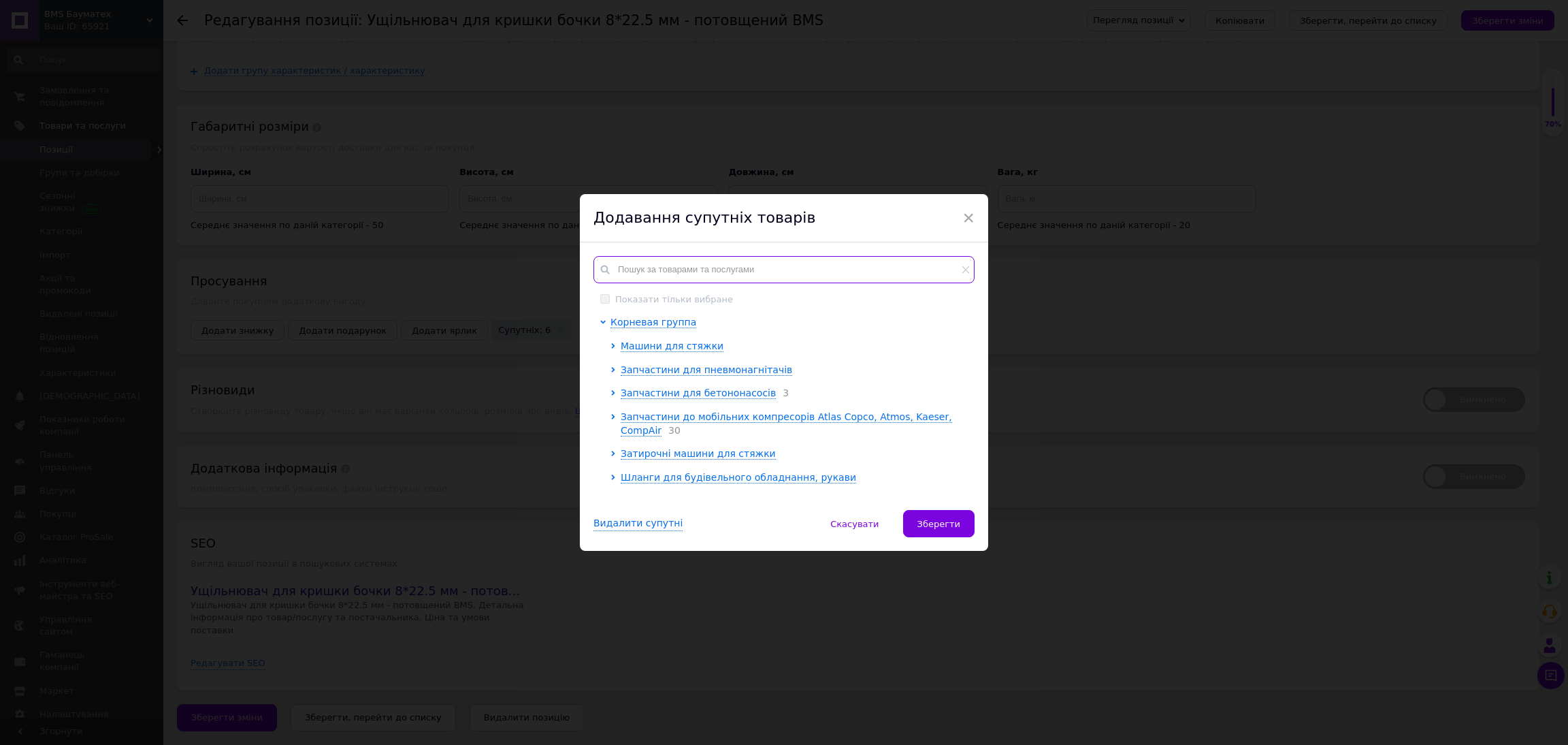
click at [655, 274] on input "text" at bounding box center [784, 270] width 381 height 27
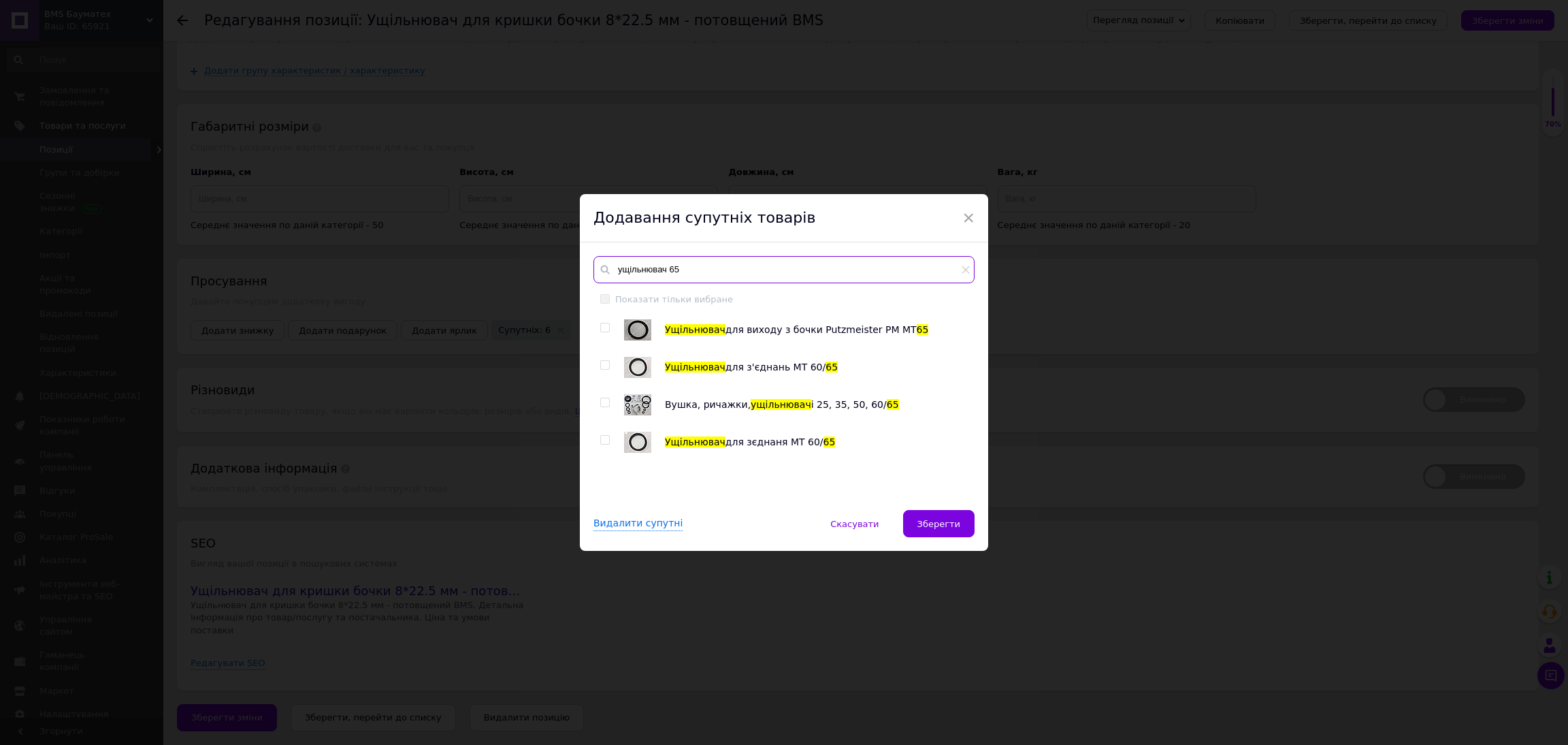
type input "ущільнювач 65"
click at [603, 370] on input "checkbox" at bounding box center [604, 364] width 9 height 9
checkbox input "true"
click at [604, 444] on input "checkbox" at bounding box center [604, 440] width 9 height 9
checkbox input "true"
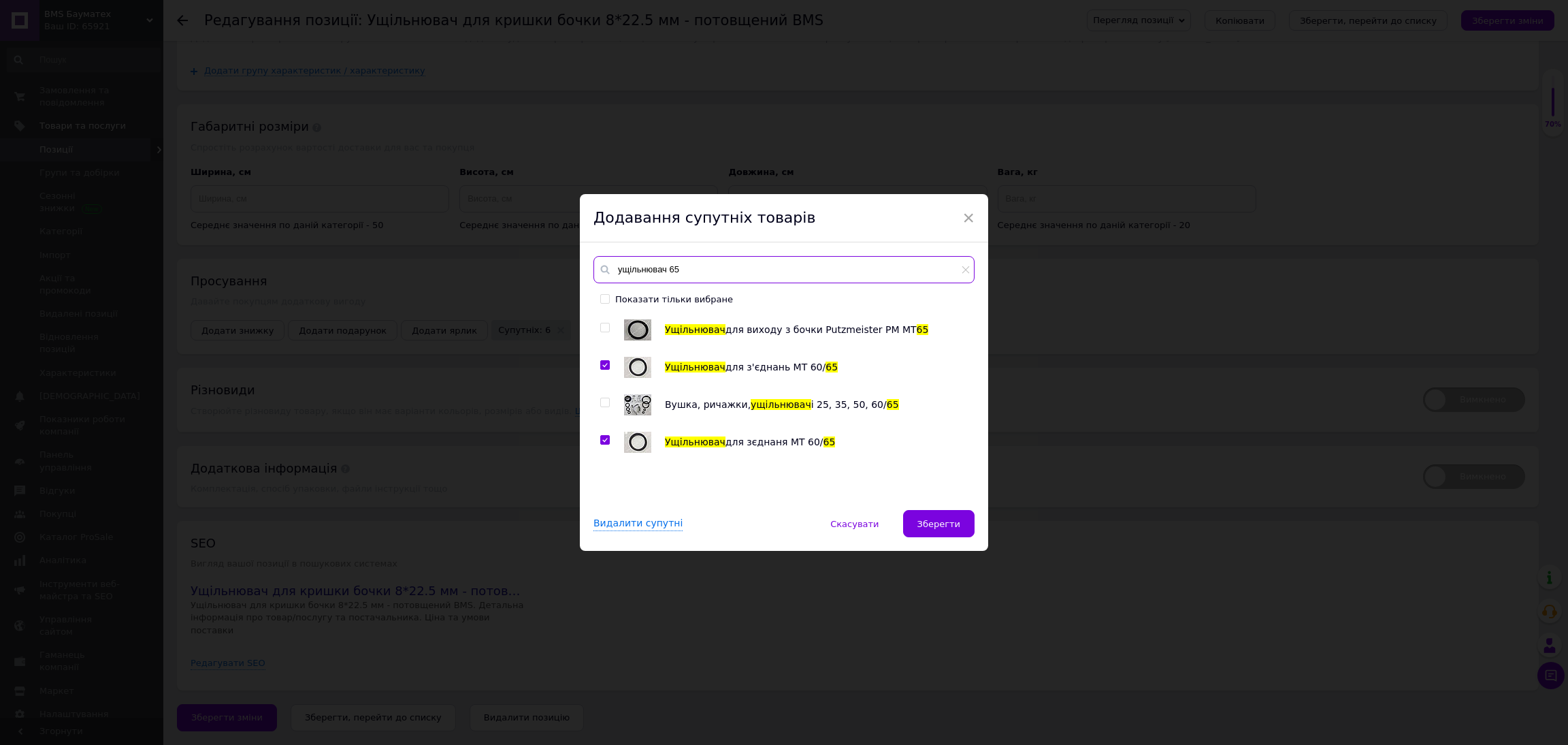
click at [720, 259] on input "ущільнювач 65" at bounding box center [784, 270] width 381 height 27
type input "у"
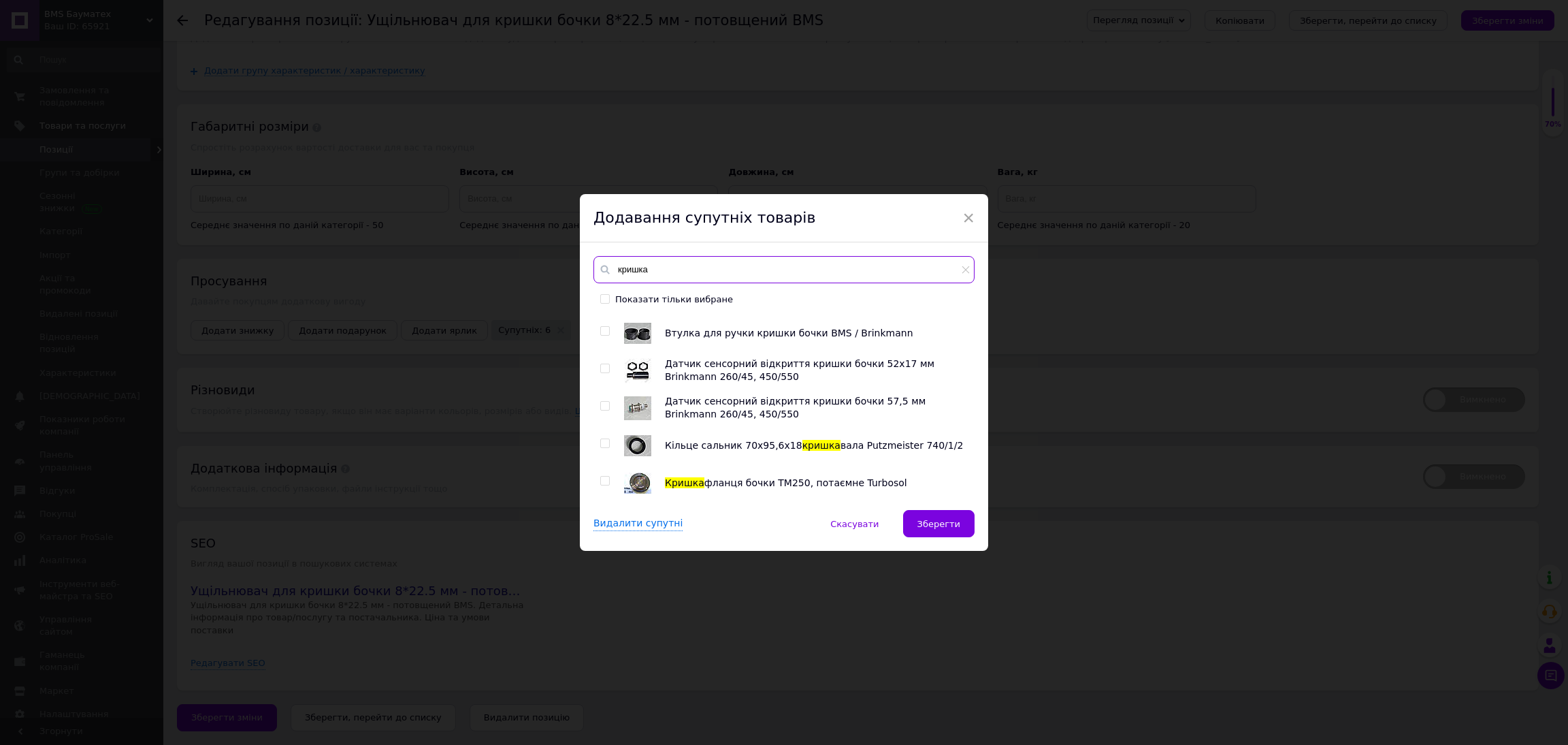
scroll to position [510, 0]
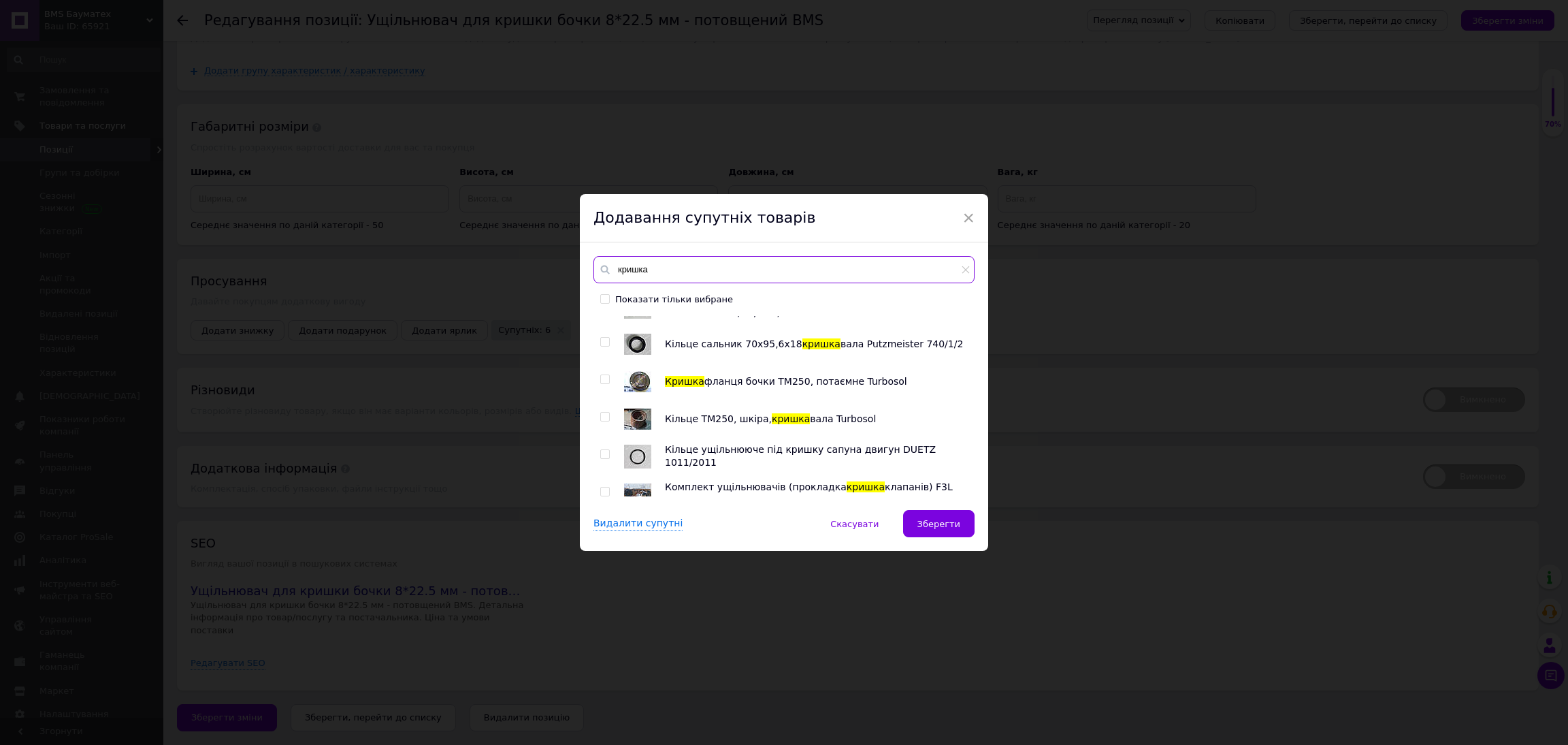
drag, startPoint x: 678, startPoint y: 272, endPoint x: 581, endPoint y: 257, distance: 98.2
click at [581, 257] on div "кришка Показати тільки вибране Амортизатор Putzmeister М740/1/2 Original 700N н…" at bounding box center [784, 376] width 409 height 268
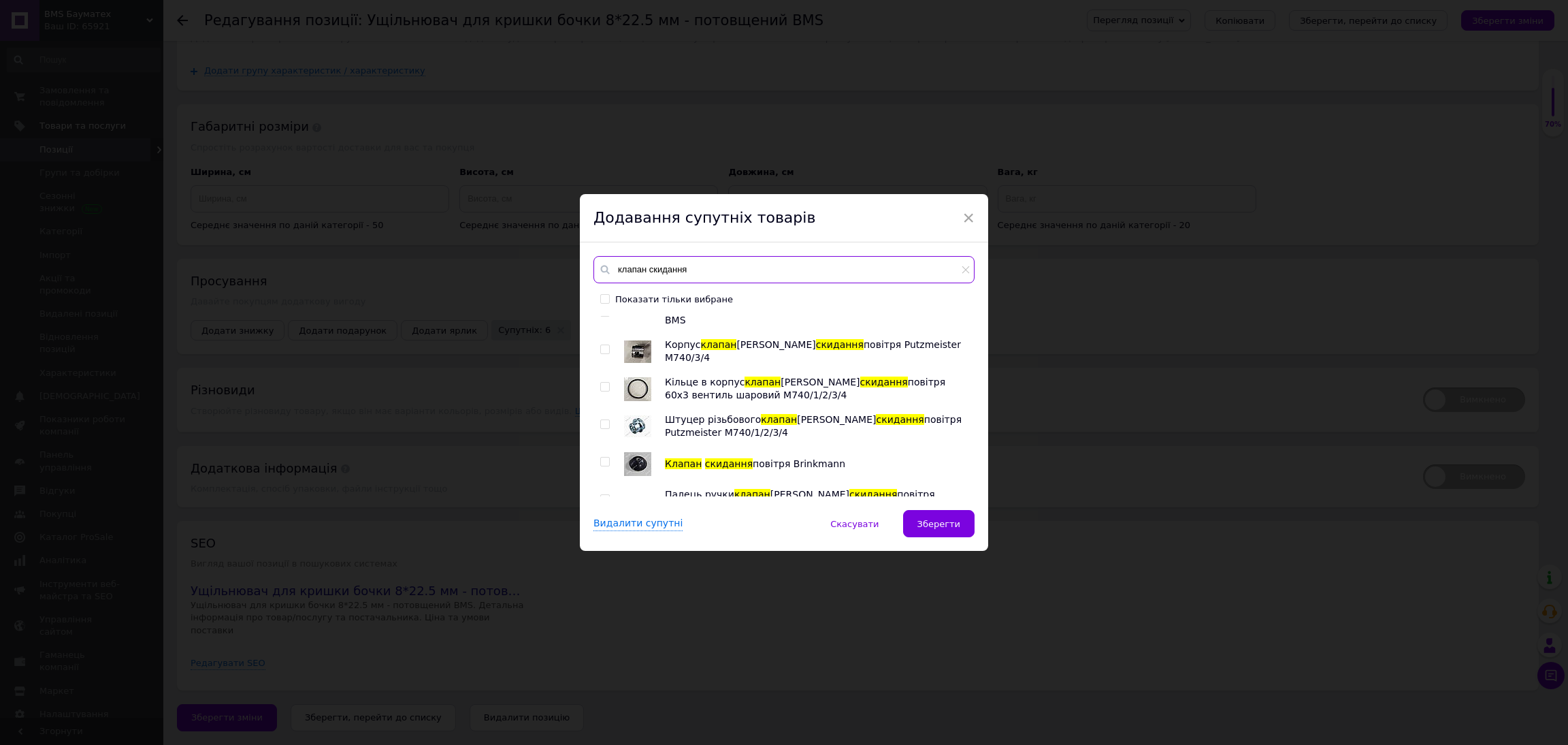
scroll to position [612, 0]
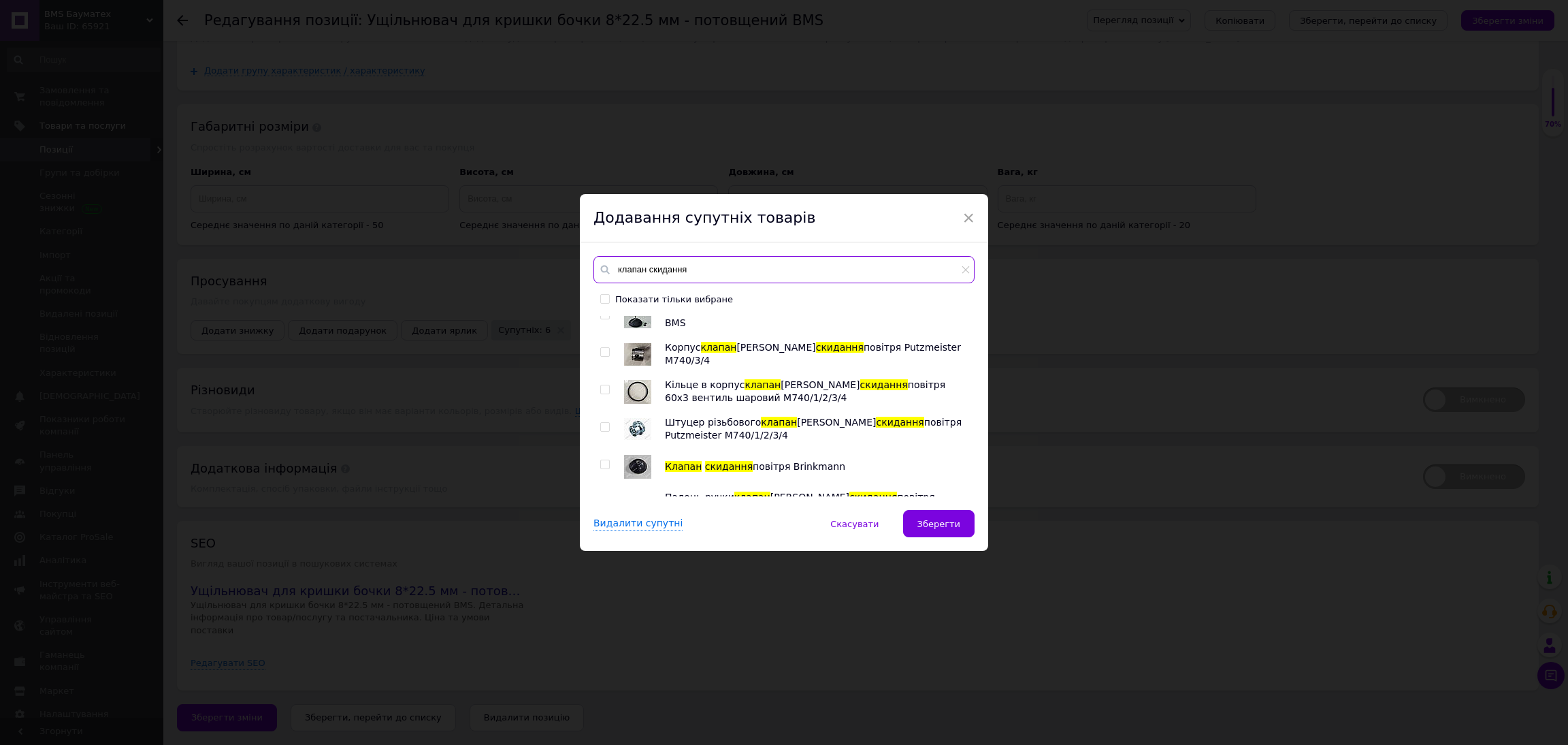
type input "клапан скидання"
click at [602, 319] on input "checkbox" at bounding box center [604, 314] width 9 height 9
checkbox input "true"
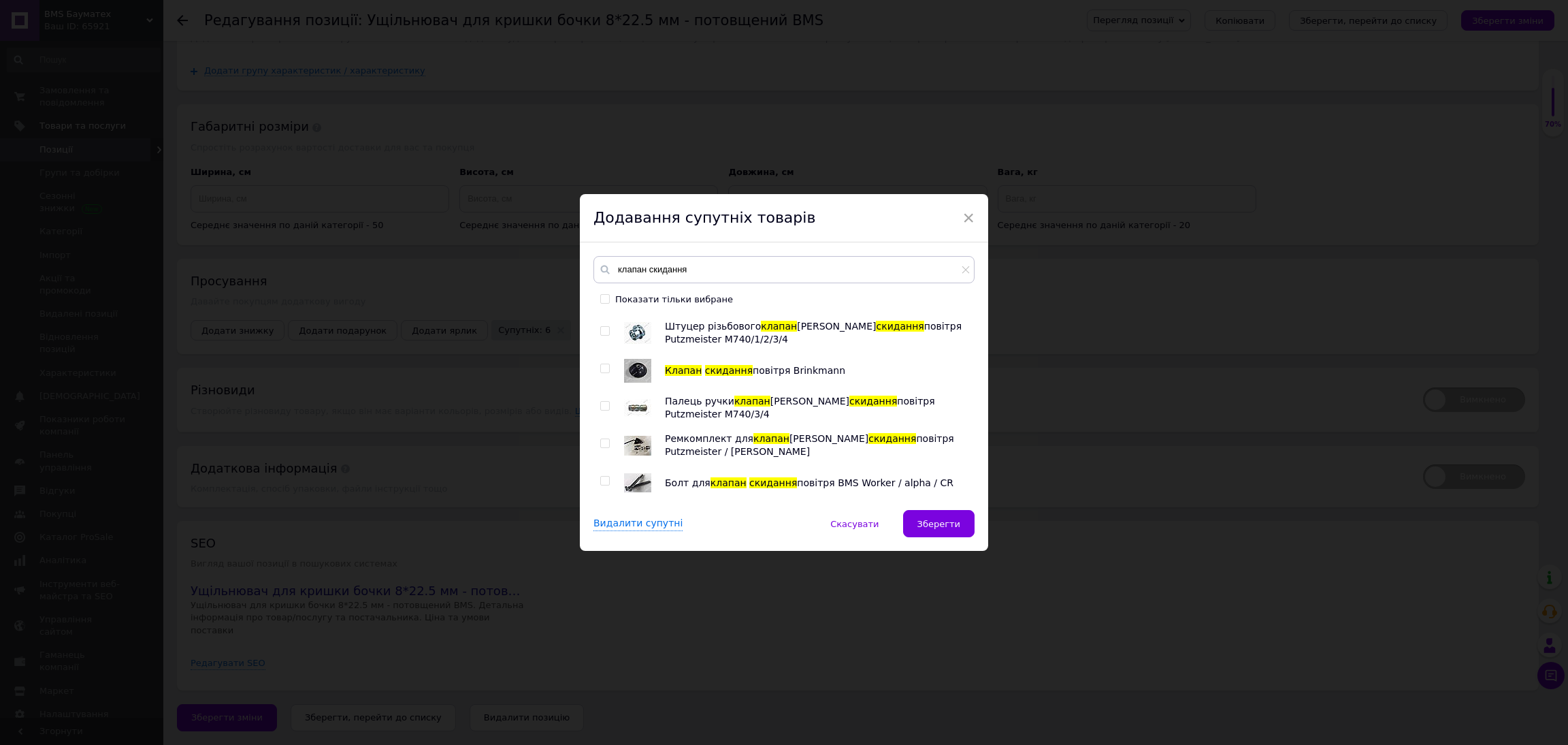
scroll to position [817, 0]
click at [603, 373] on input "checkbox" at bounding box center [604, 368] width 9 height 9
checkbox input "true"
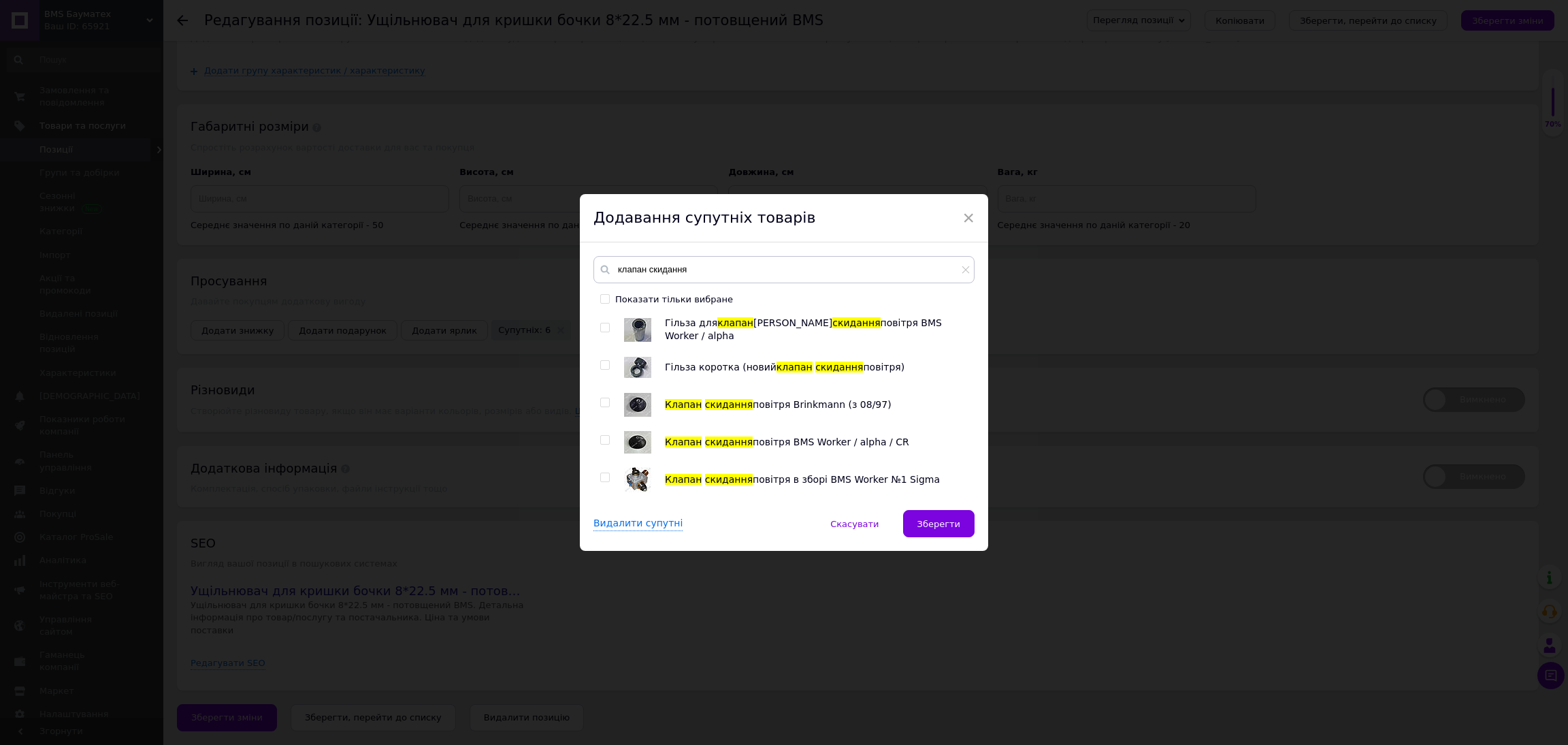
scroll to position [0, 0]
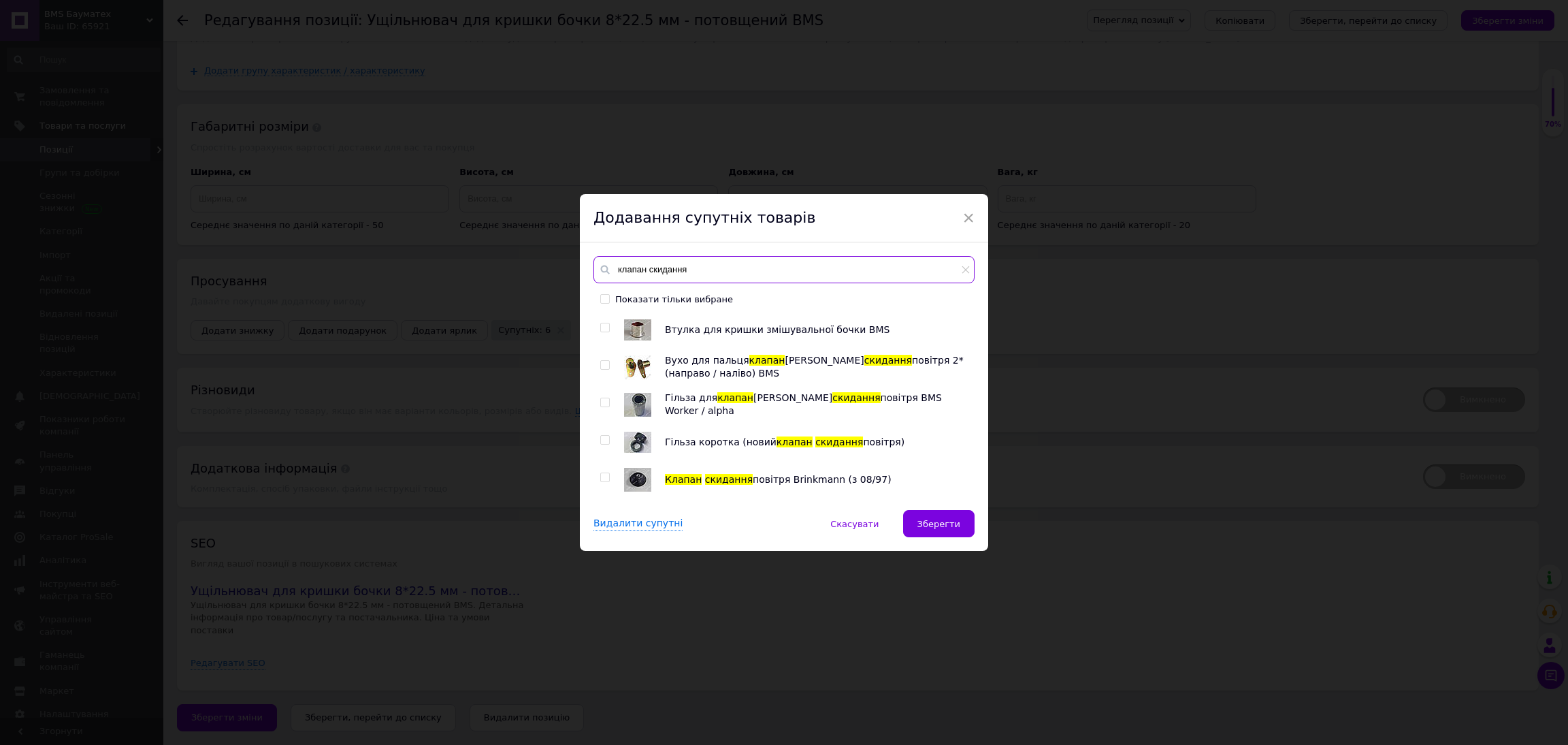
click at [713, 266] on input "клапан скидання" at bounding box center [784, 270] width 381 height 27
type input "клапан скидання повітря"
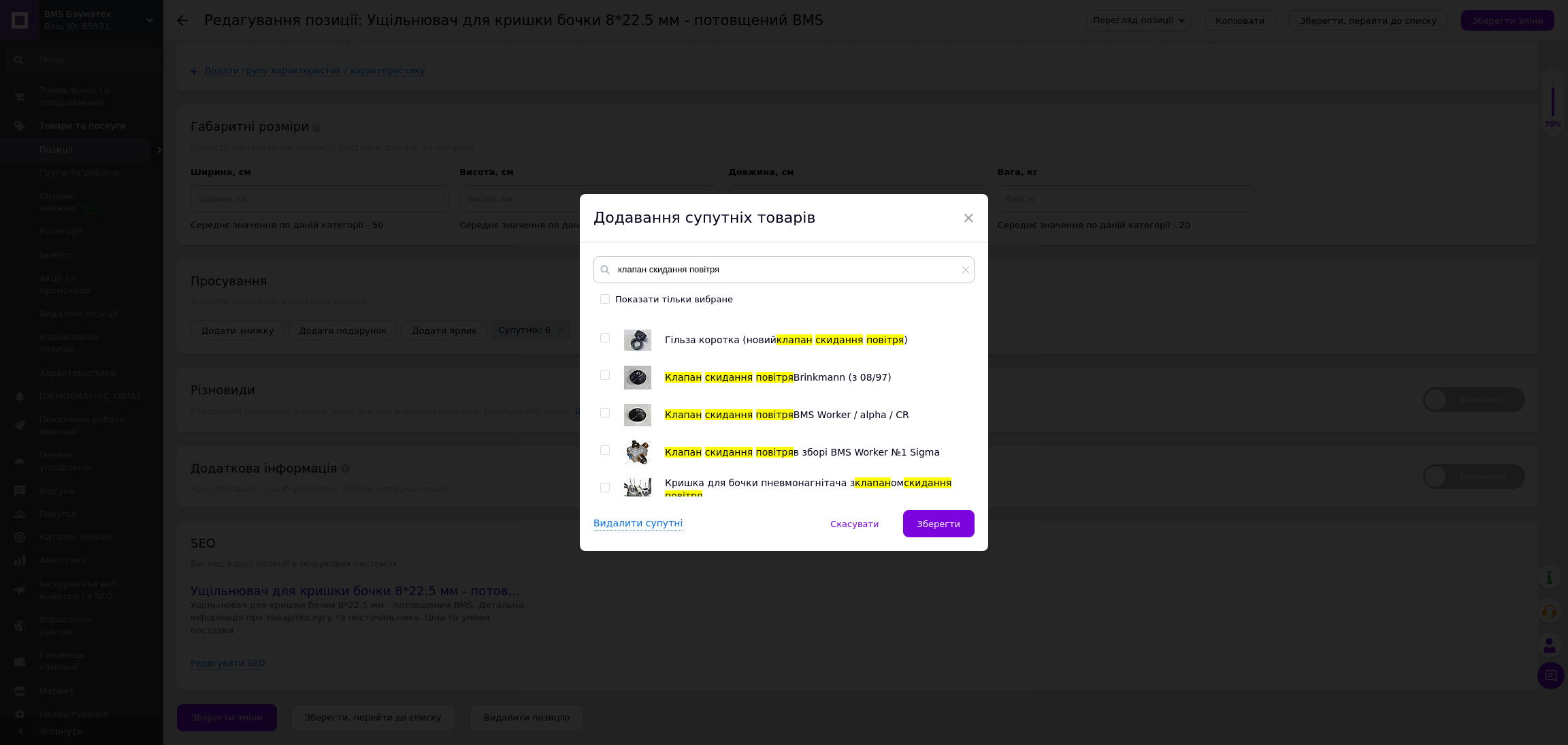
click at [603, 417] on input "checkbox" at bounding box center [604, 413] width 9 height 9
checkbox input "true"
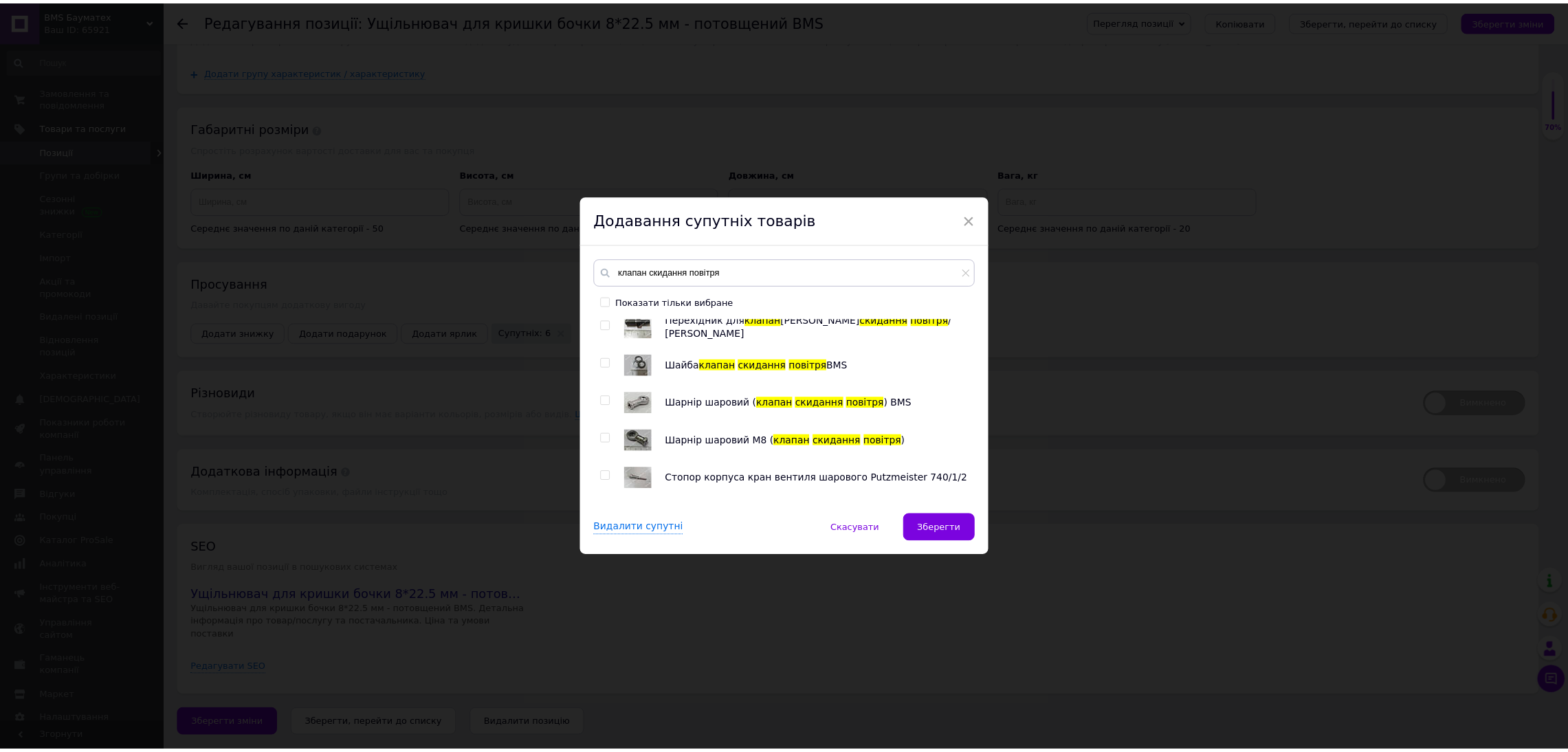
scroll to position [308, 0]
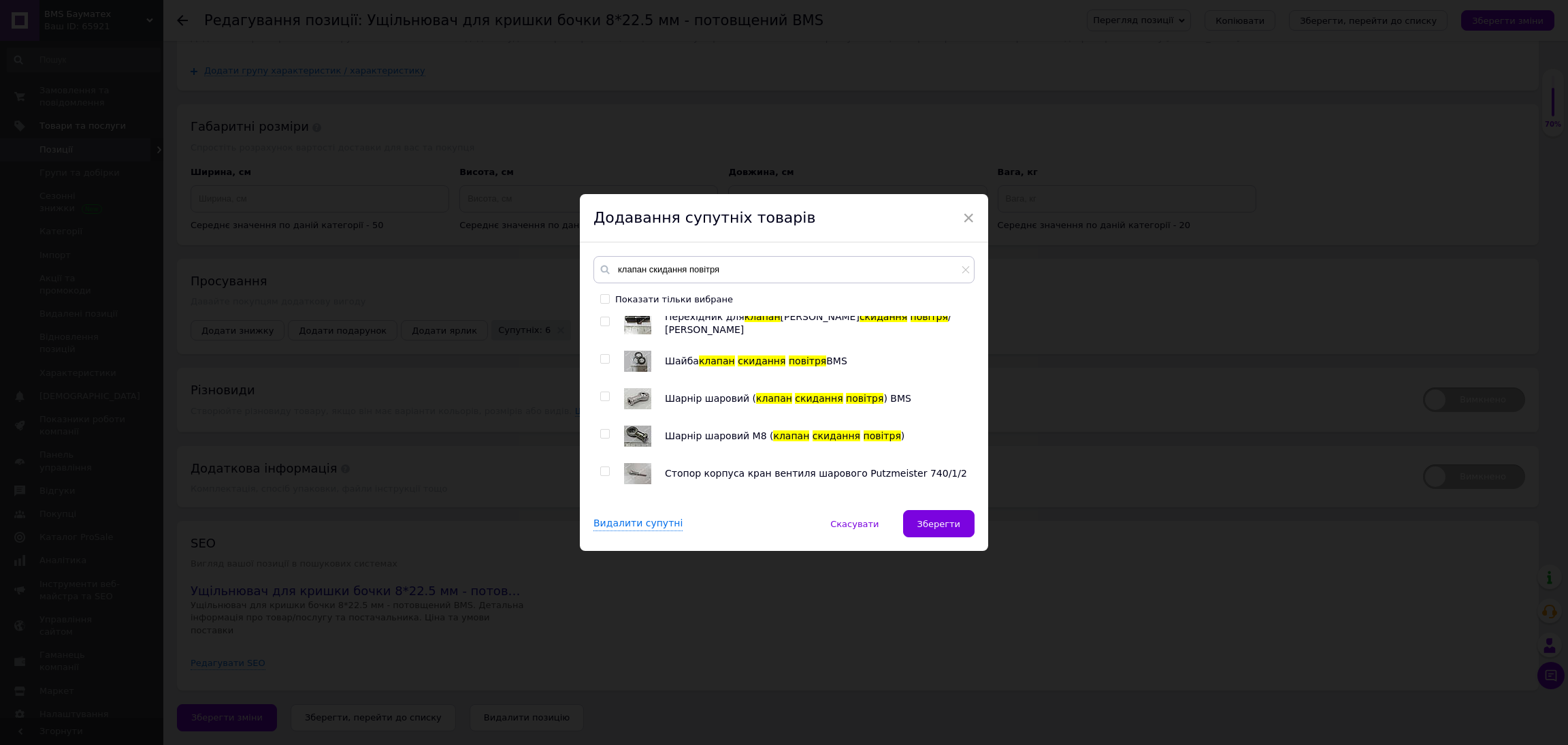
click at [607, 289] on div at bounding box center [605, 284] width 10 height 10
click at [607, 289] on input "checkbox" at bounding box center [604, 284] width 9 height 9
checkbox input "true"
click at [955, 524] on span "Зберегти" at bounding box center [939, 524] width 43 height 11
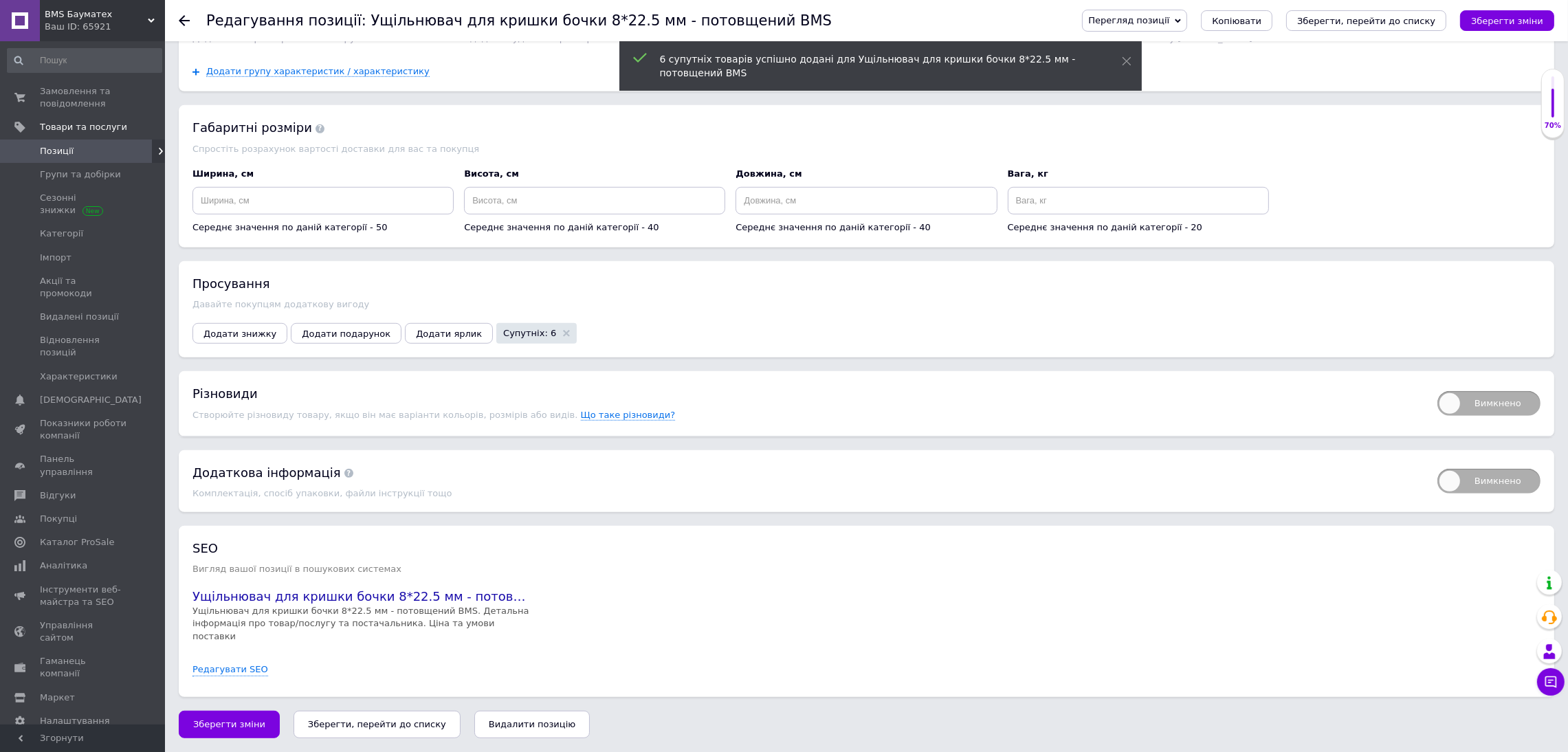
click at [1319, 18] on icon "Зберегти зміни" at bounding box center [1507, 20] width 72 height 11
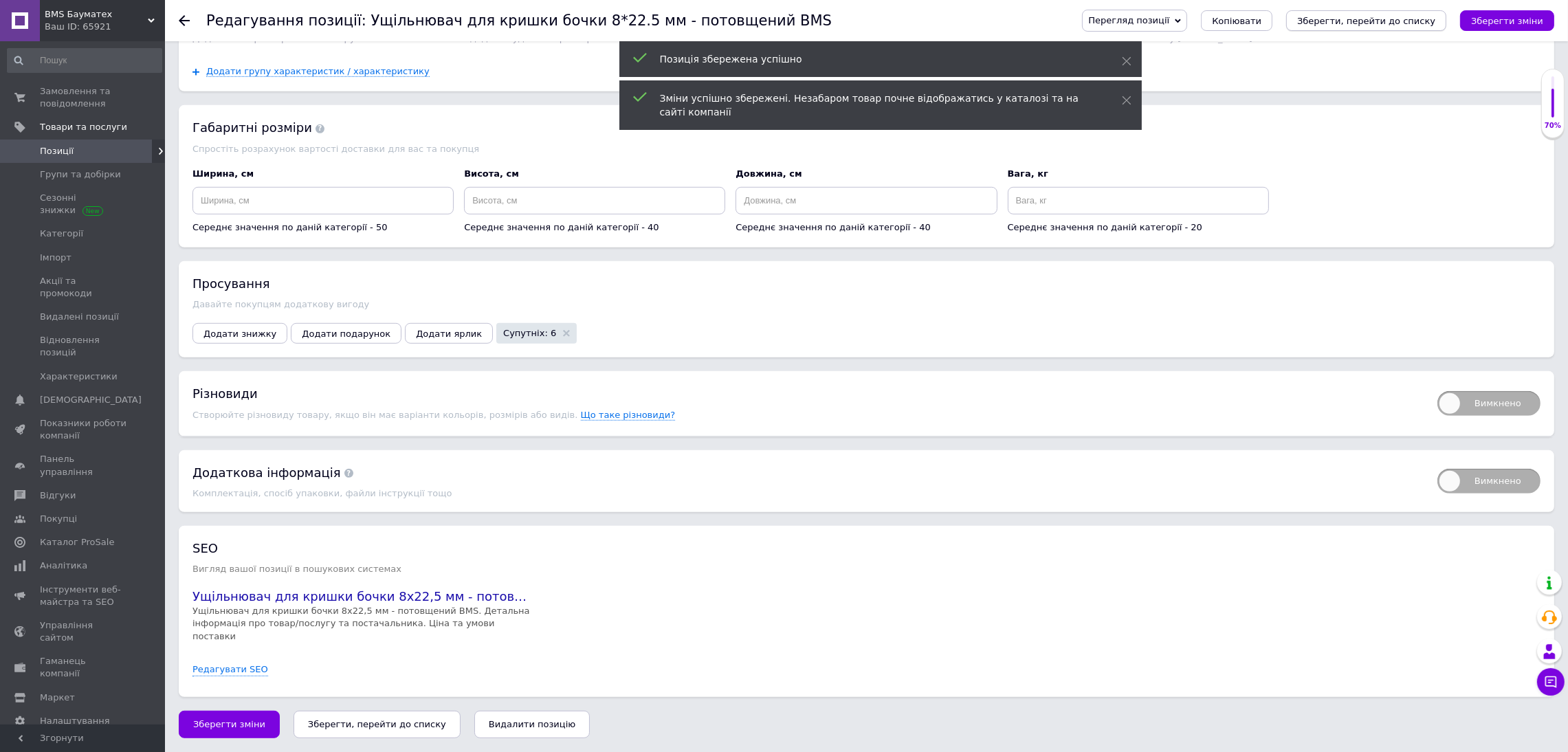
click at [1319, 18] on icon "Зберегти, перейти до списку" at bounding box center [1366, 20] width 139 height 11
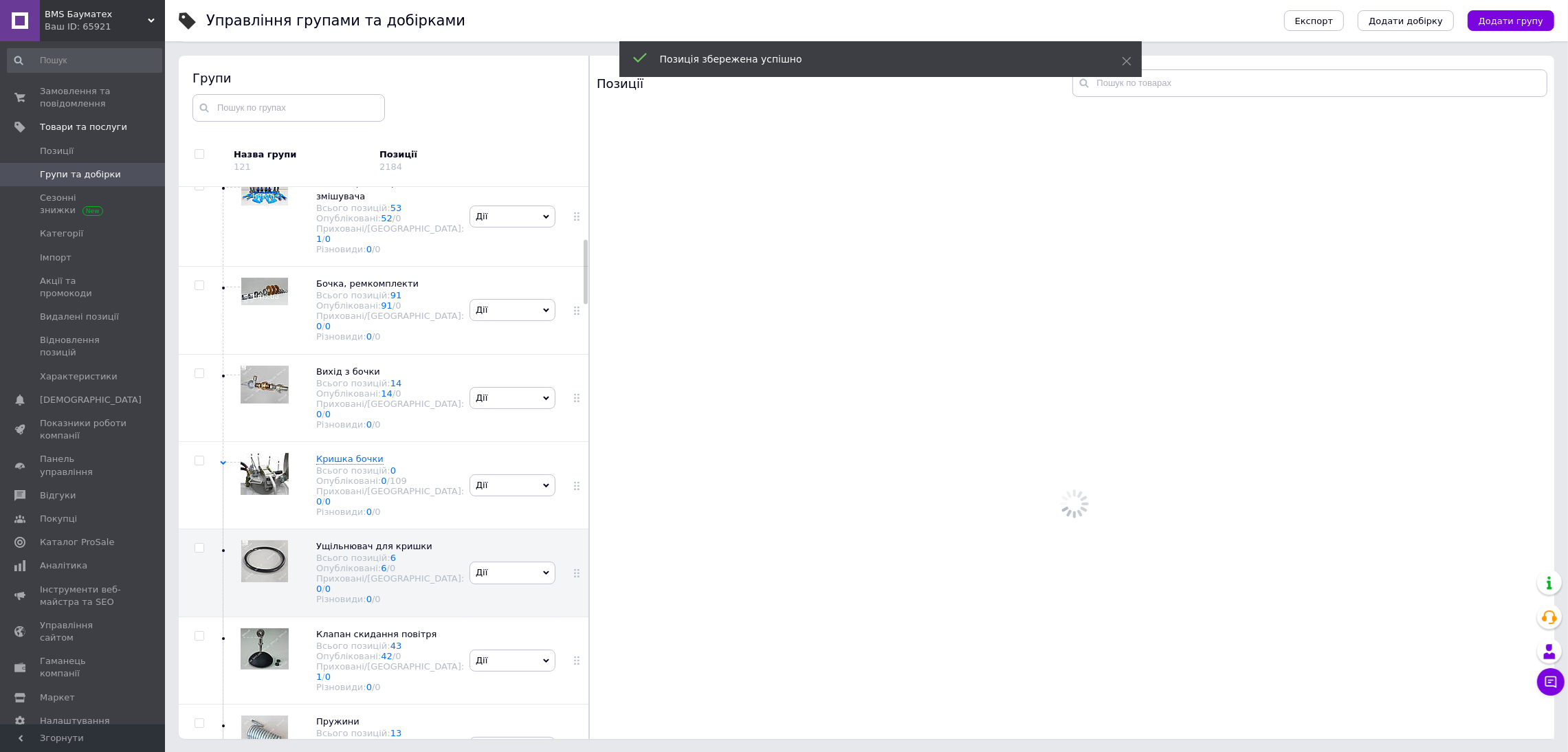
scroll to position [471, 0]
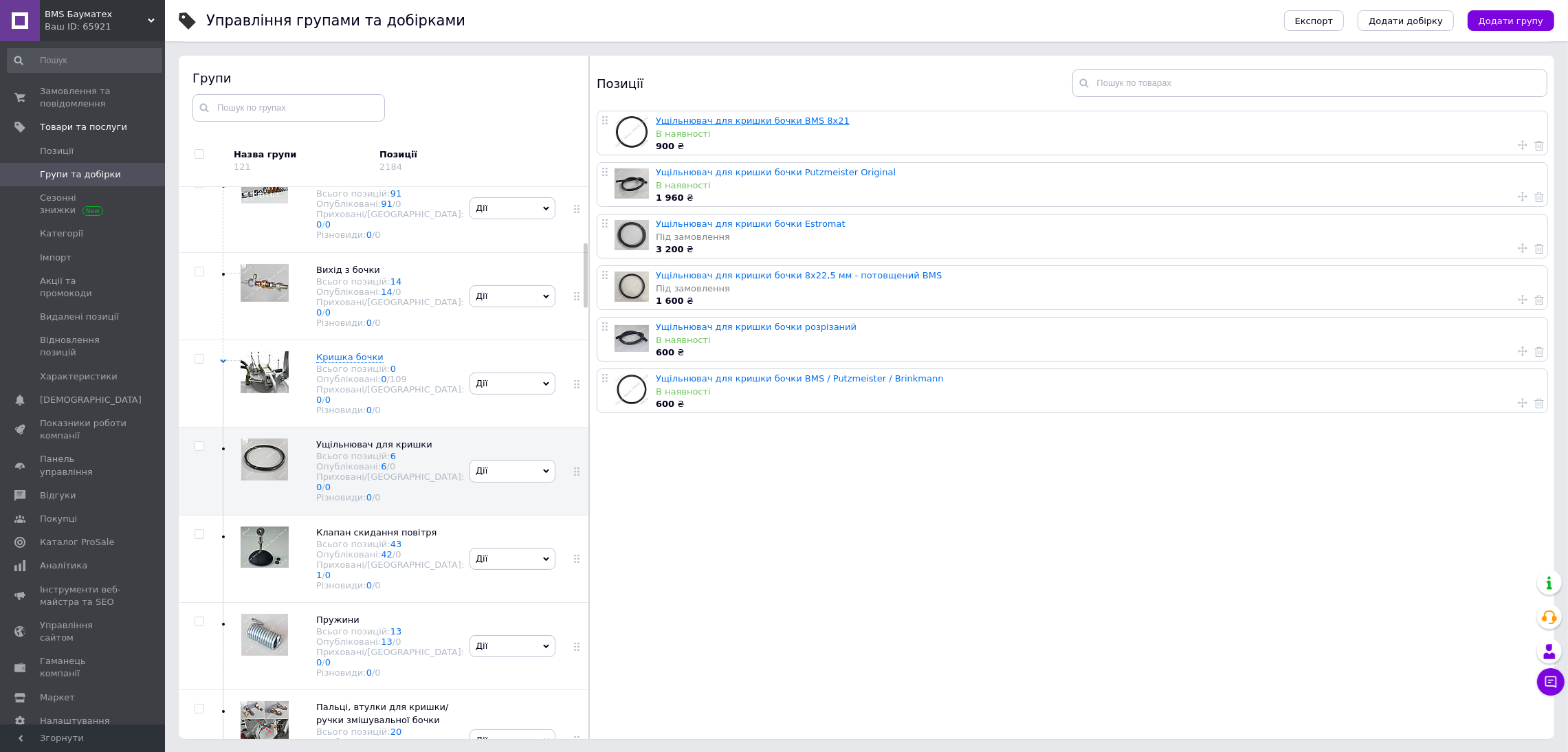
click at [745, 121] on link "Ущільнювач для кришки бочки BMS 8х21" at bounding box center [752, 120] width 194 height 11
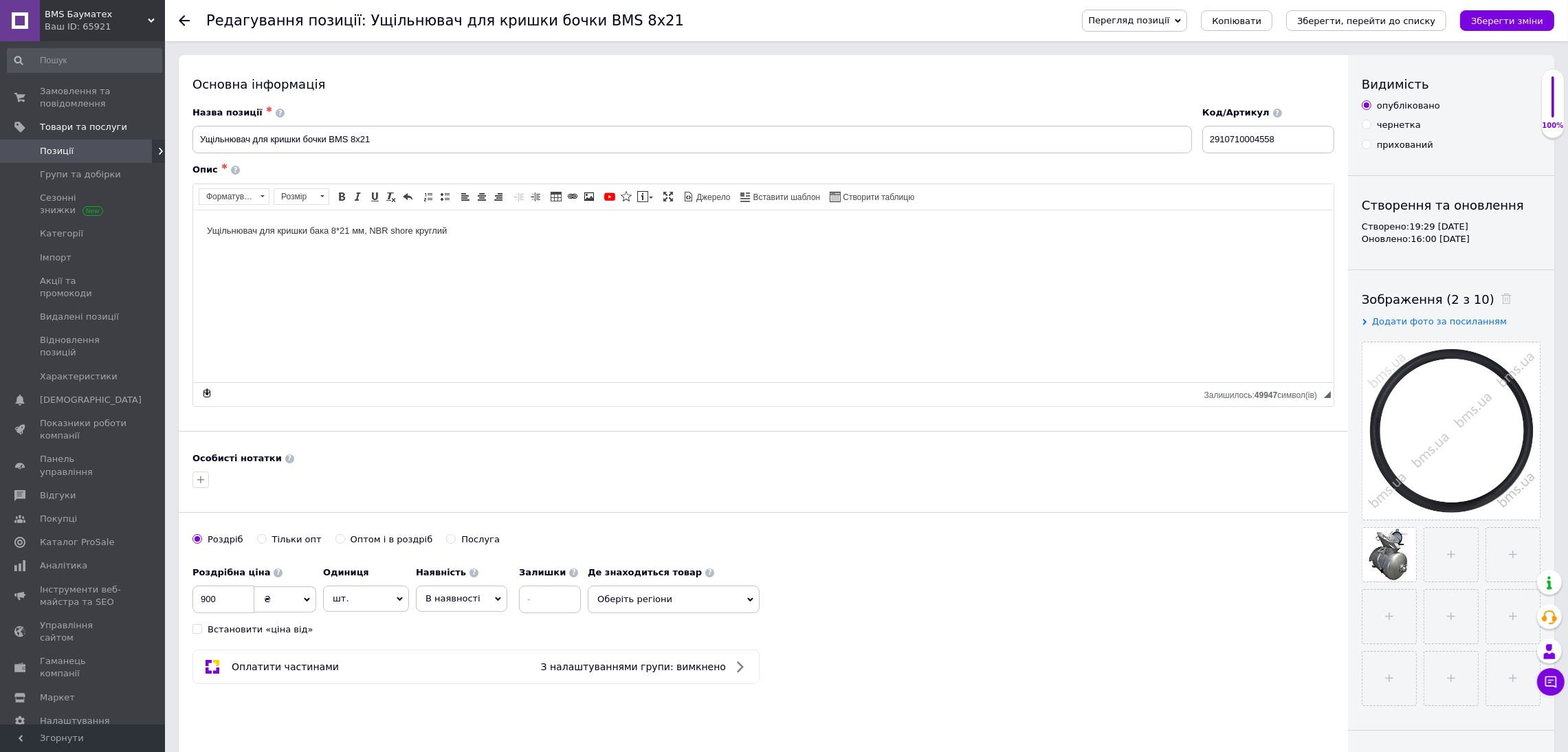
click at [1319, 143] on input "прихований" at bounding box center [1365, 143] width 9 height 9
radio input "true"
click at [1319, 18] on icon "Зберегти зміни" at bounding box center [1507, 20] width 72 height 11
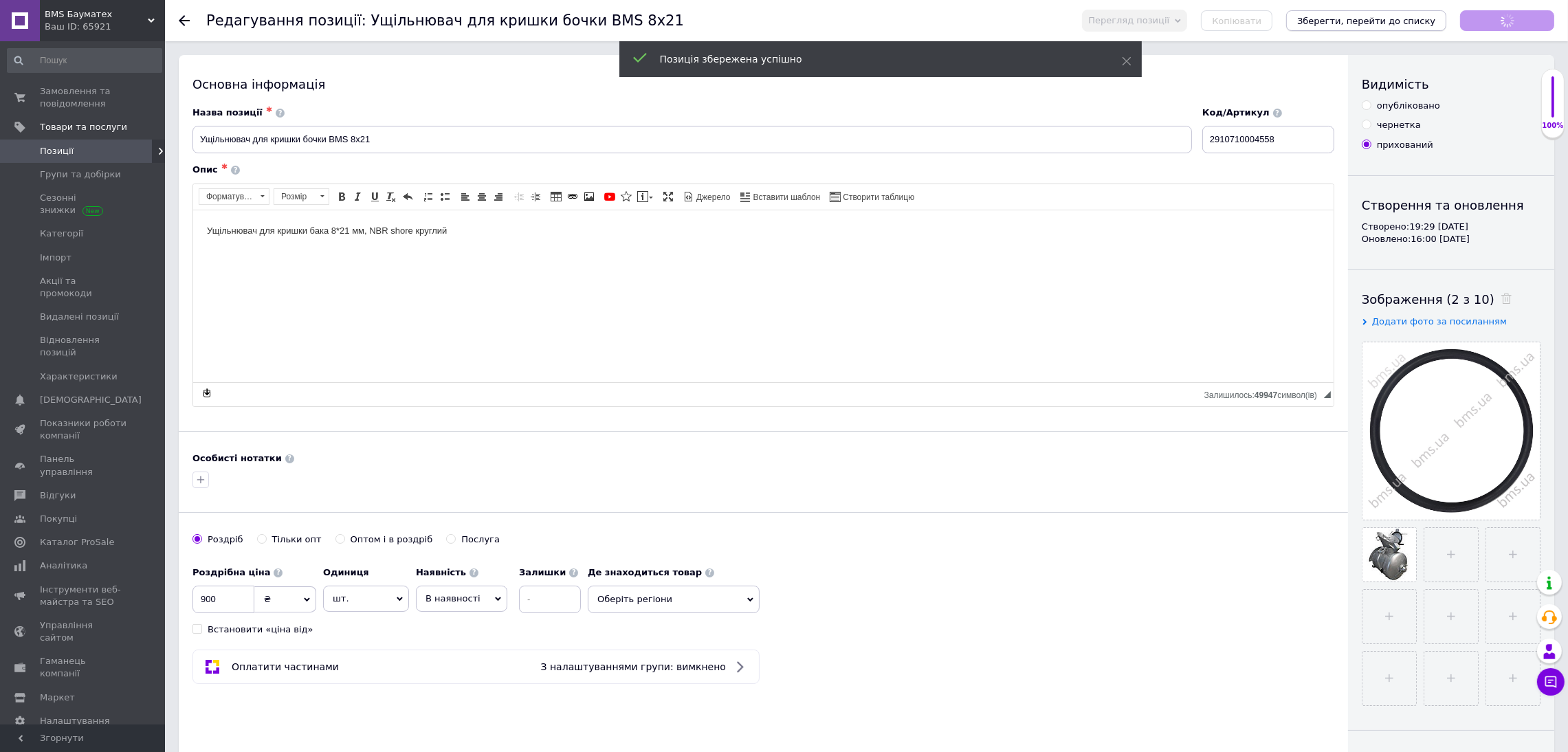
click at [1319, 18] on icon "Зберегти, перейти до списку" at bounding box center [1366, 20] width 139 height 11
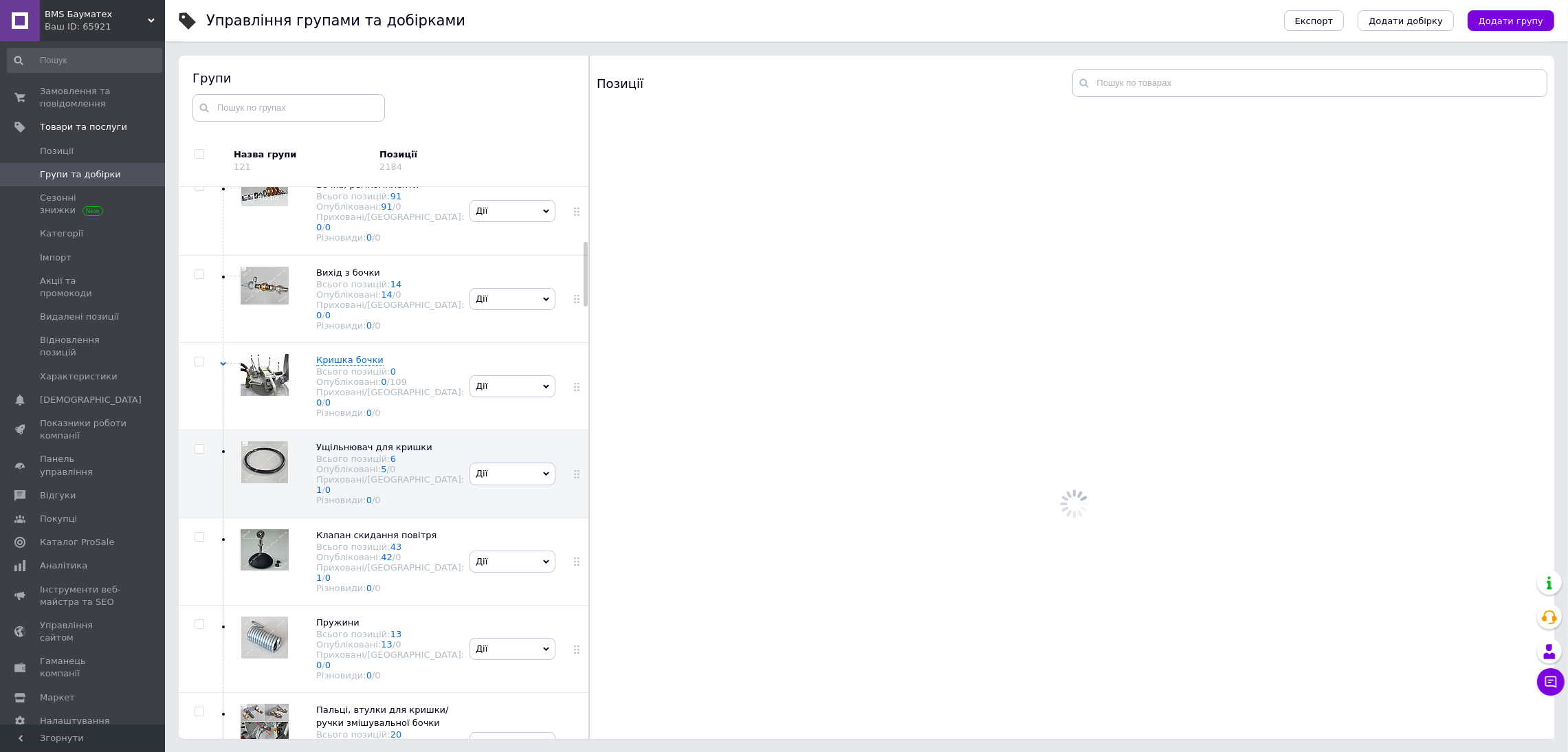
scroll to position [471, 0]
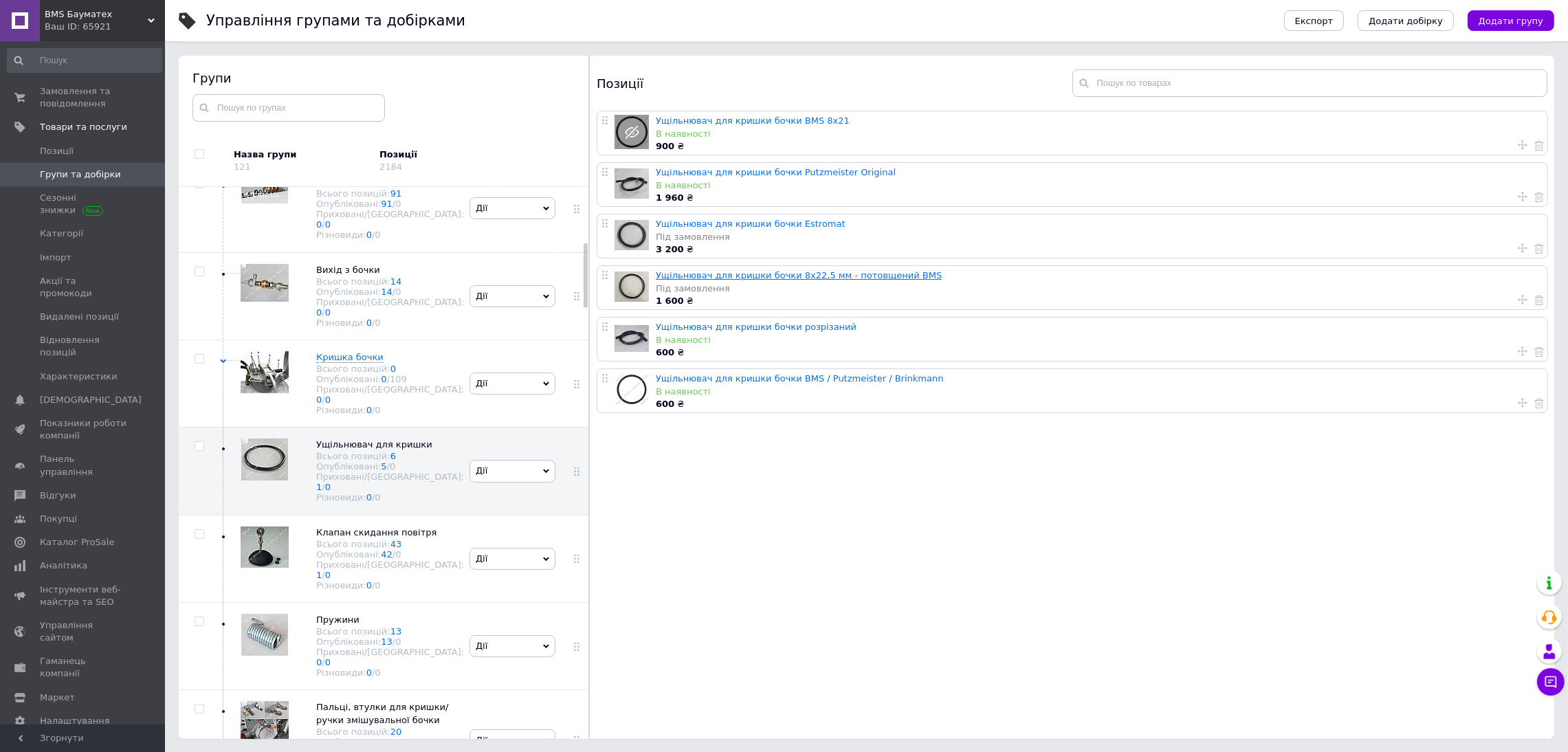
click at [839, 280] on link "Ущільнювач для кришки бочки 8х22,5 мм - потовщений BMS" at bounding box center [798, 275] width 286 height 11
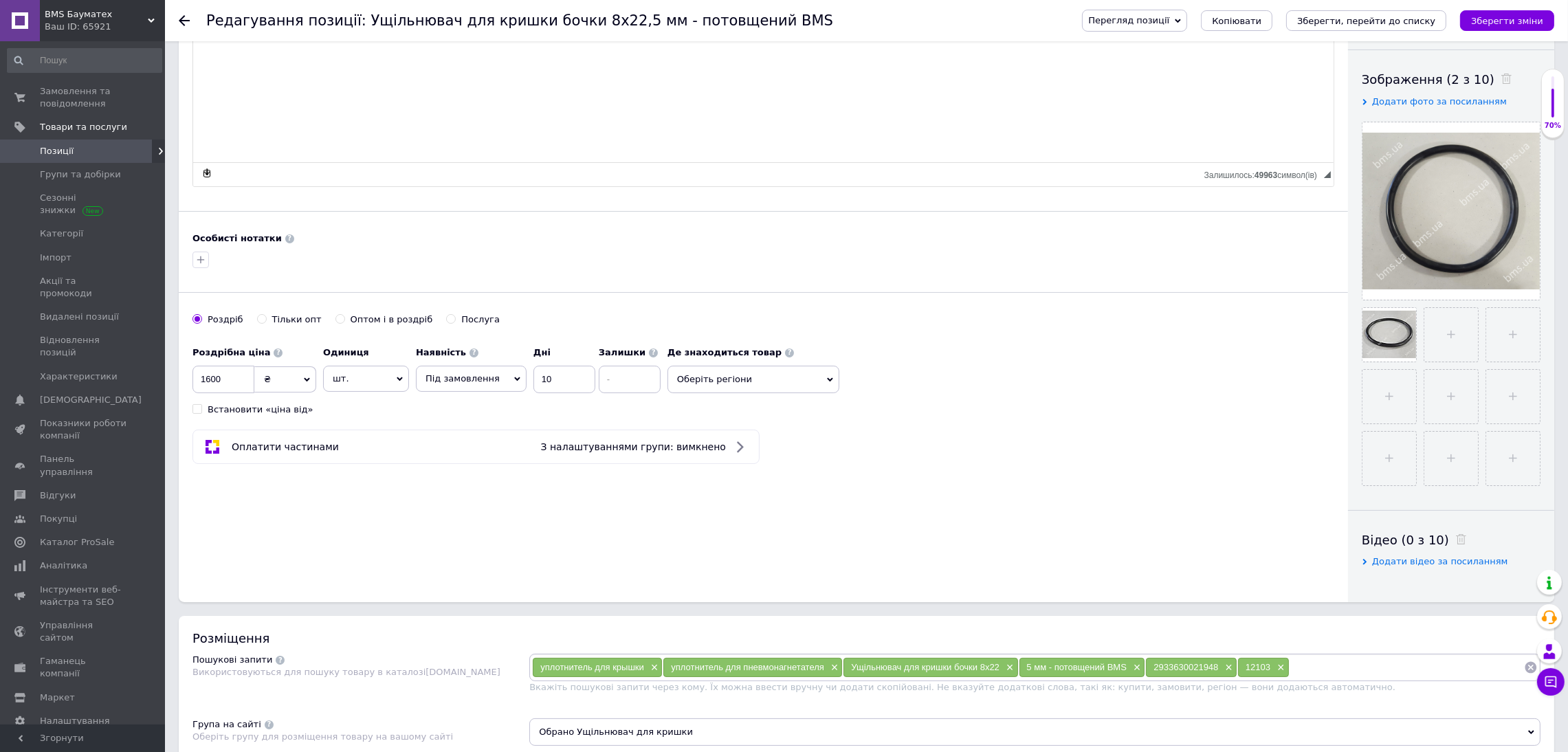
scroll to position [308, 0]
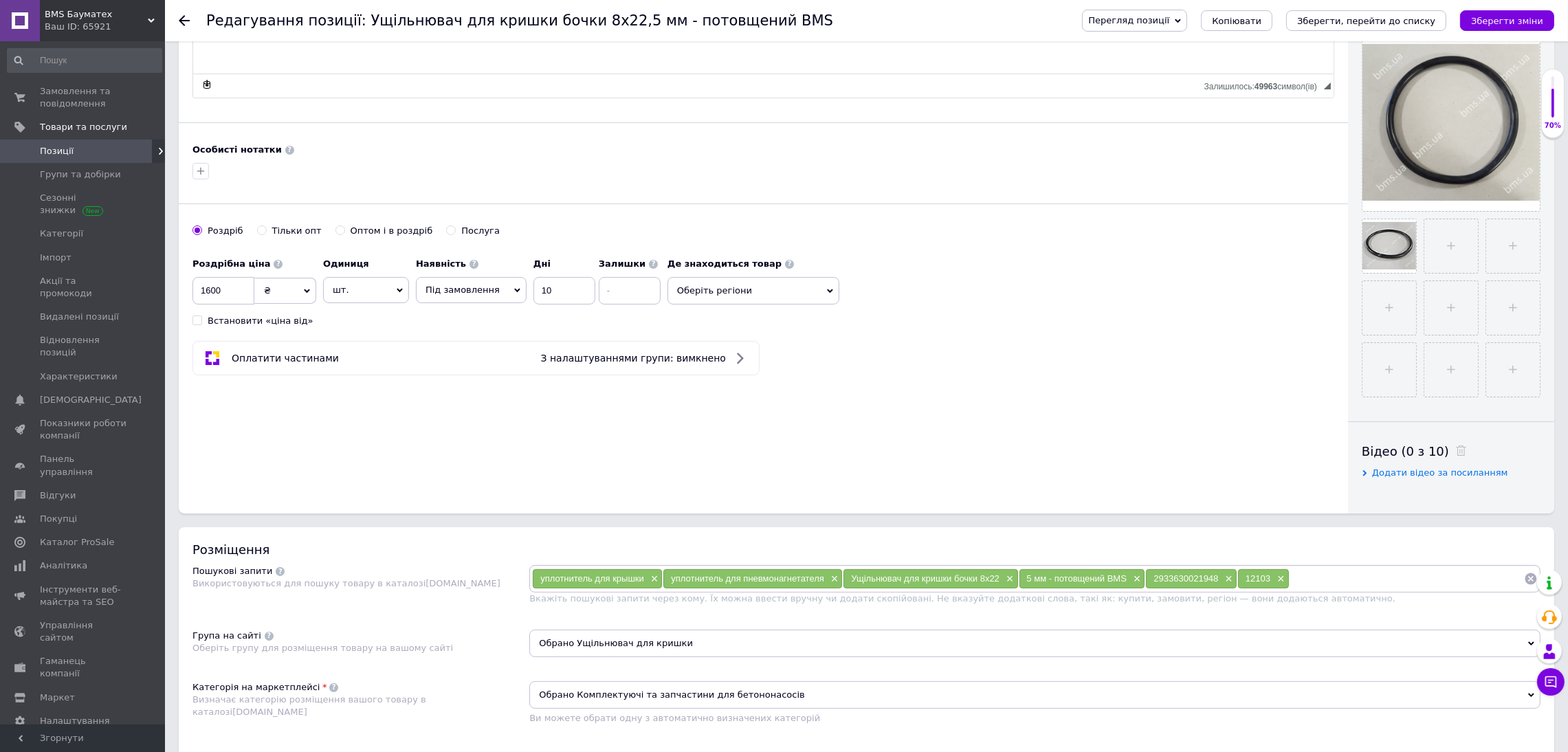
click at [502, 294] on span "Під замовлення" at bounding box center [470, 290] width 110 height 26
click at [497, 318] on li "В наявності" at bounding box center [471, 318] width 109 height 20
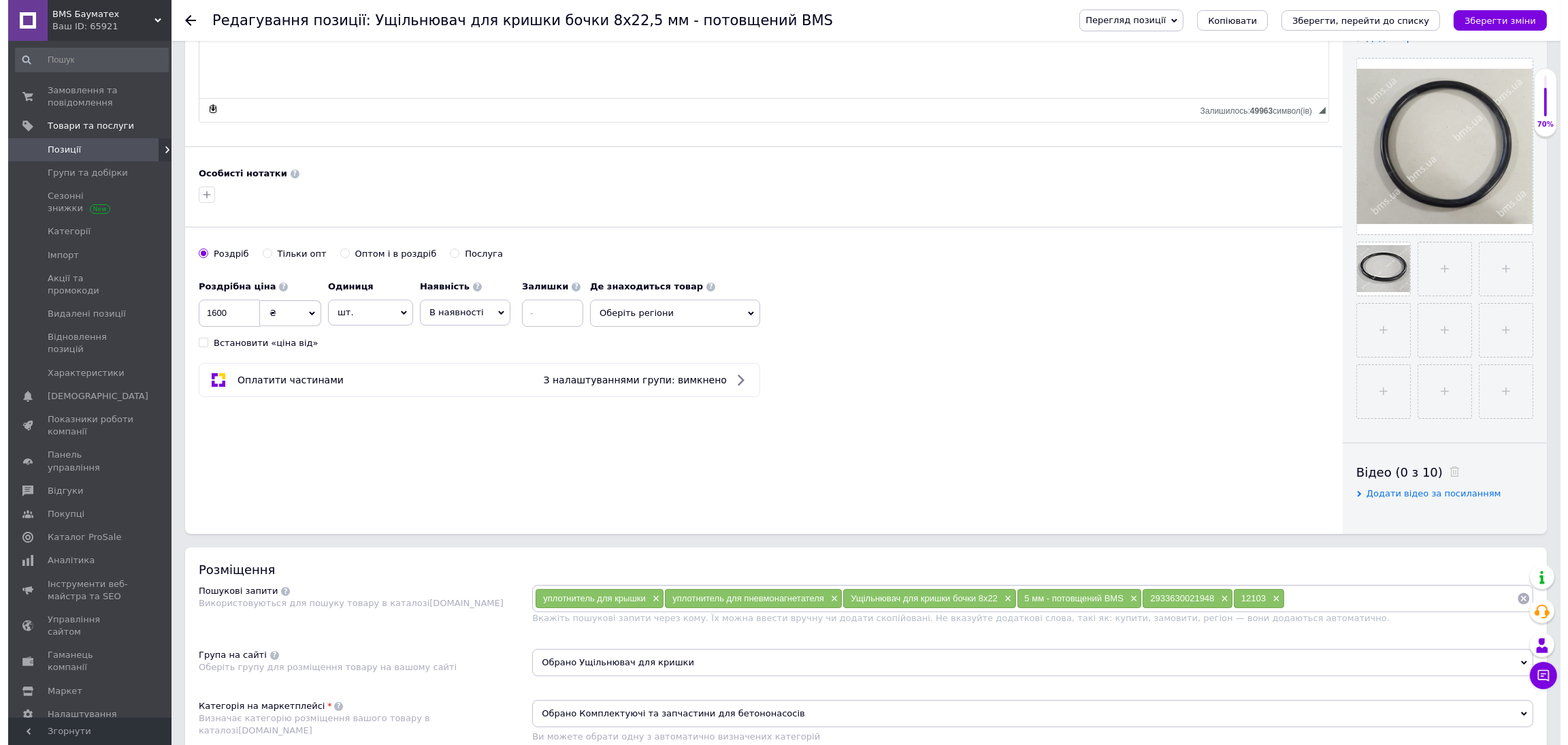
scroll to position [0, 0]
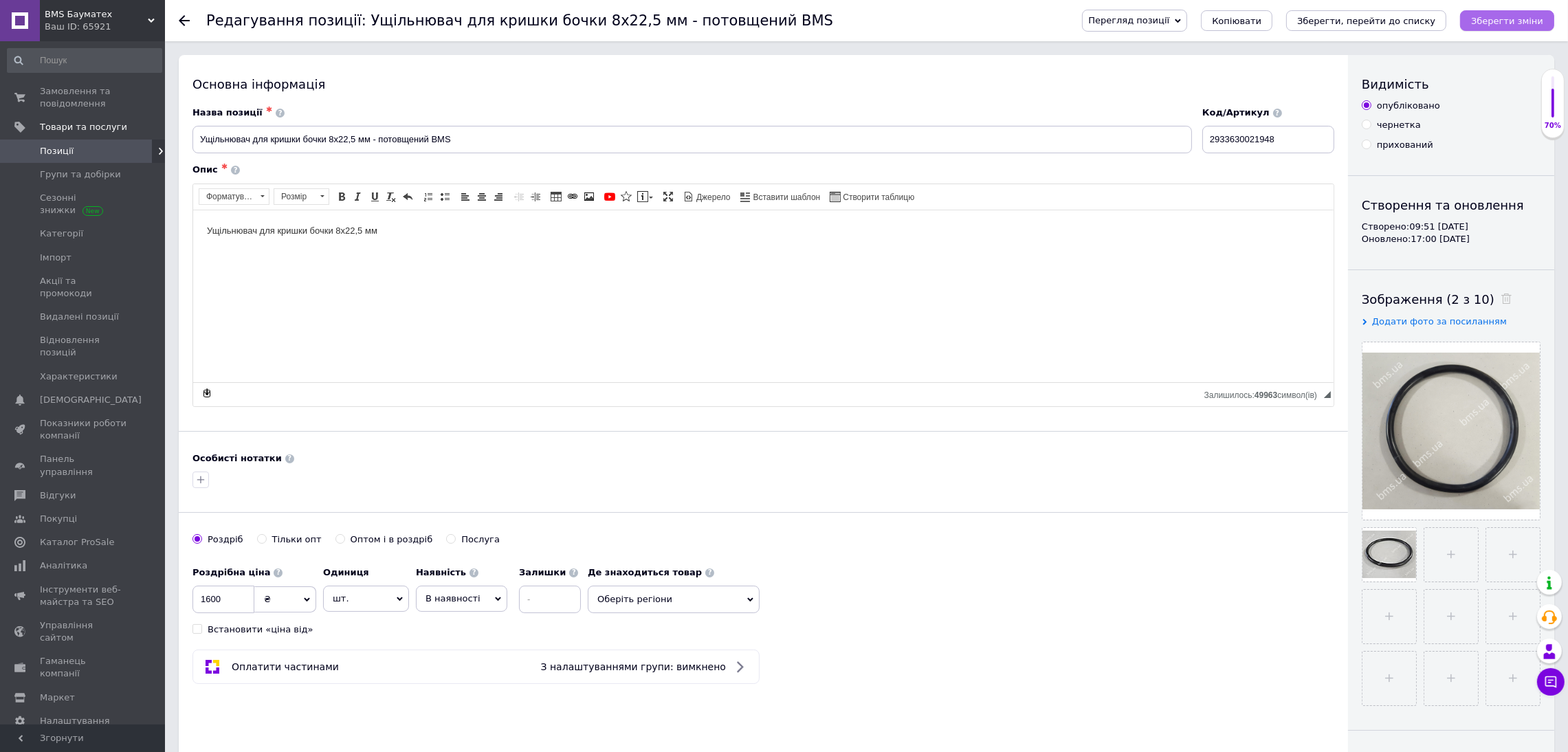
click at [1319, 18] on icon "Зберегти зміни" at bounding box center [1507, 20] width 72 height 11
click at [1319, 22] on icon "Зберегти, перейти до списку" at bounding box center [1366, 20] width 139 height 11
